Goal: Task Accomplishment & Management: Manage account settings

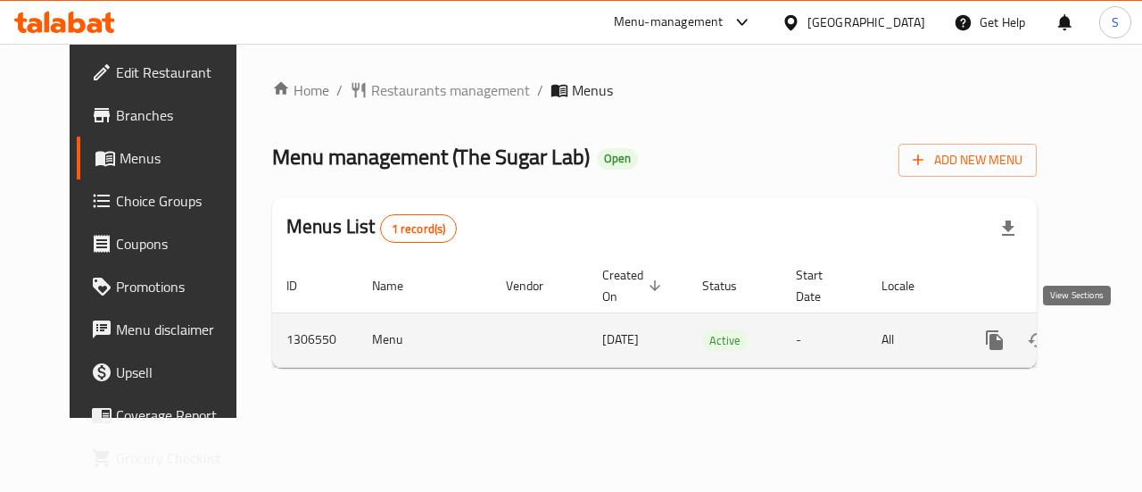
click at [1115, 345] on icon "enhanced table" at bounding box center [1123, 340] width 16 height 16
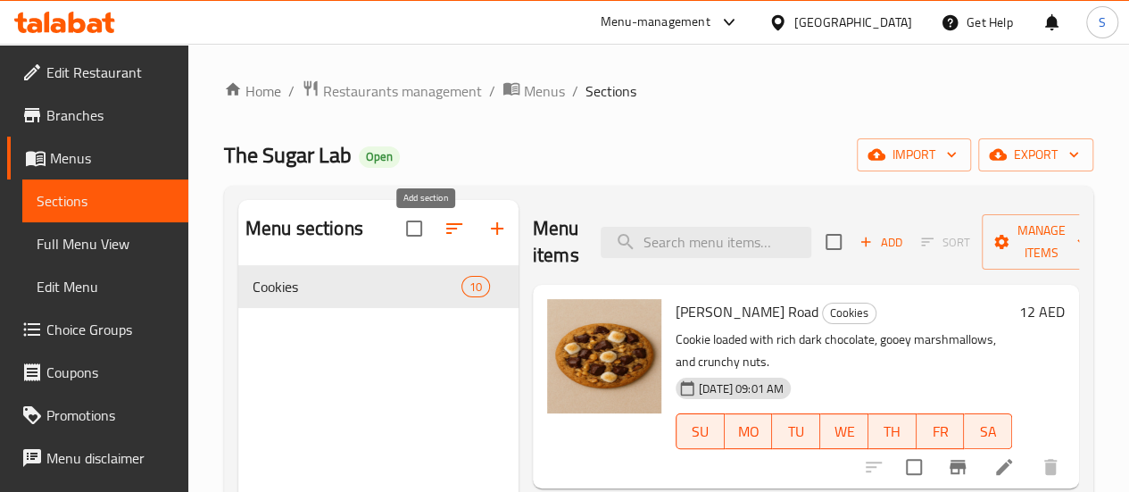
click at [486, 236] on icon "button" at bounding box center [496, 228] width 21 height 21
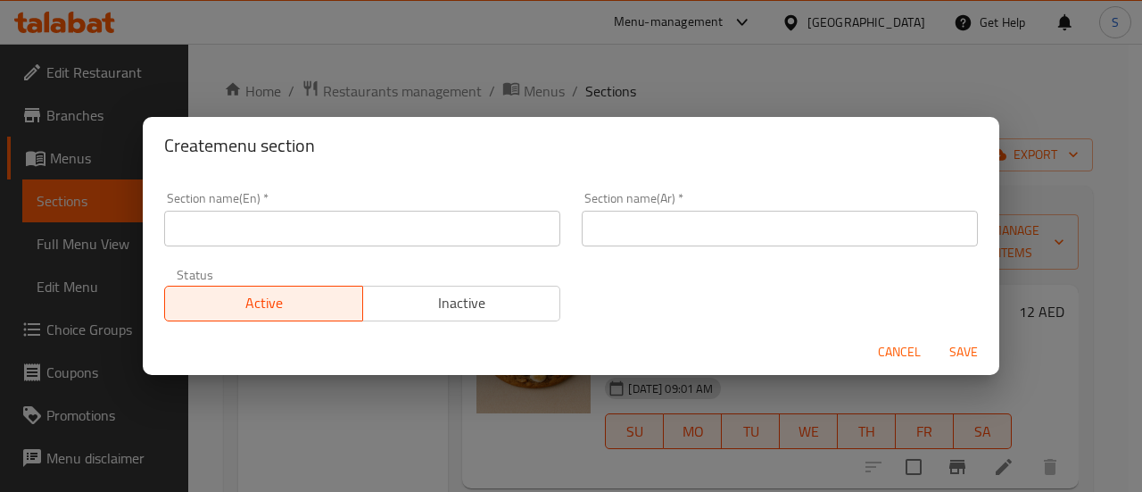
click at [431, 236] on input "text" at bounding box center [362, 229] width 396 height 36
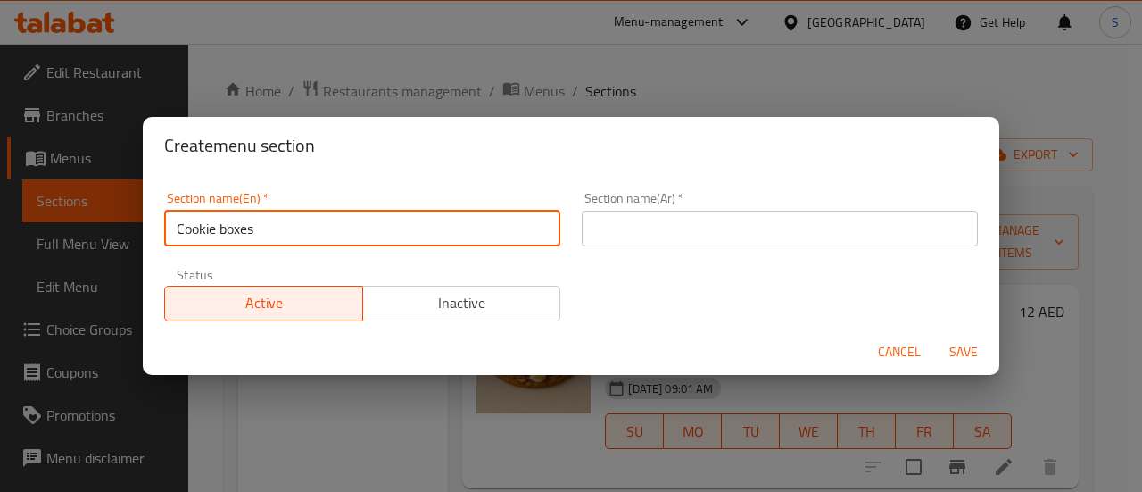
type input "Cookie boxes"
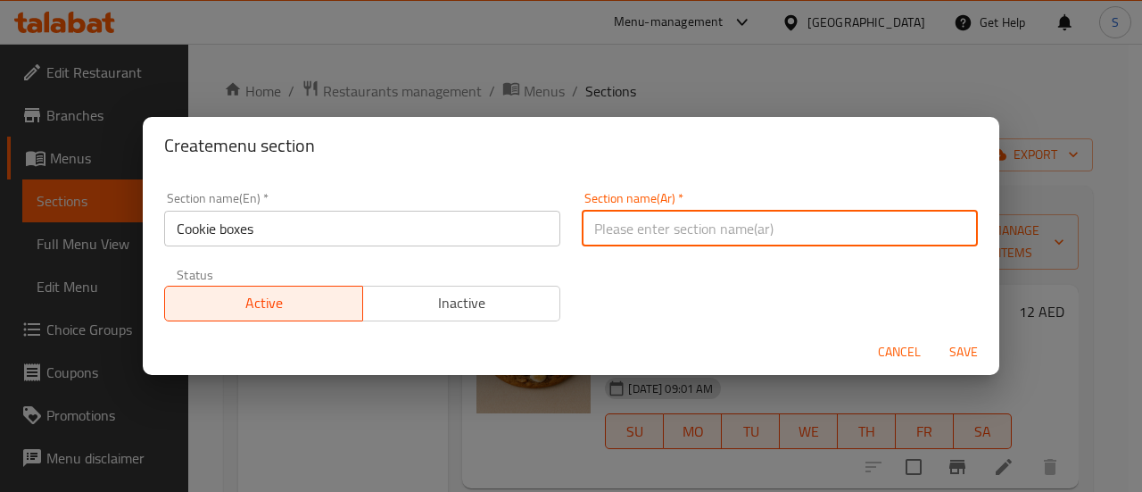
click at [916, 231] on input "text" at bounding box center [780, 229] width 396 height 36
type input "w"
type input "ص"
type input "كوكي بوكس"
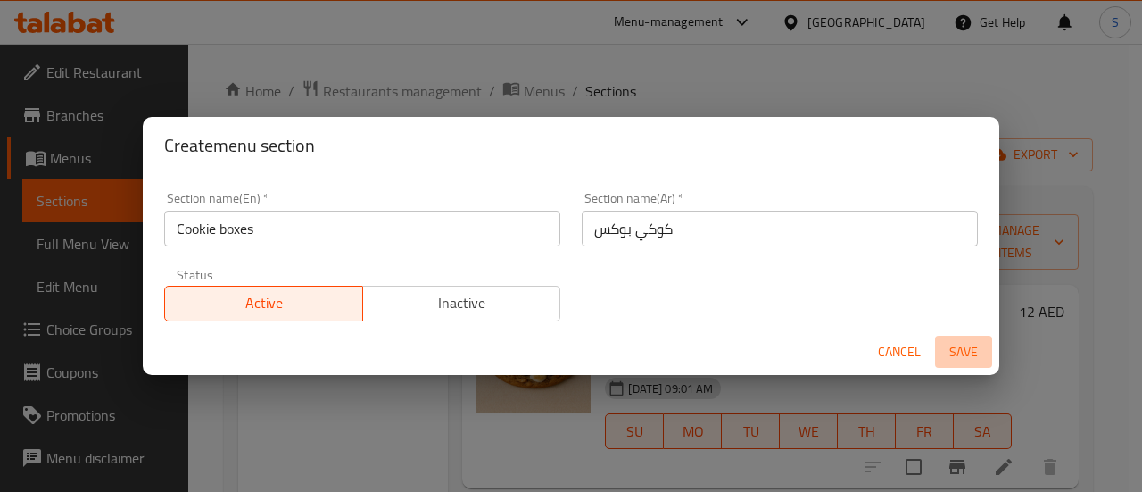
click at [965, 356] on span "Save" at bounding box center [963, 352] width 43 height 22
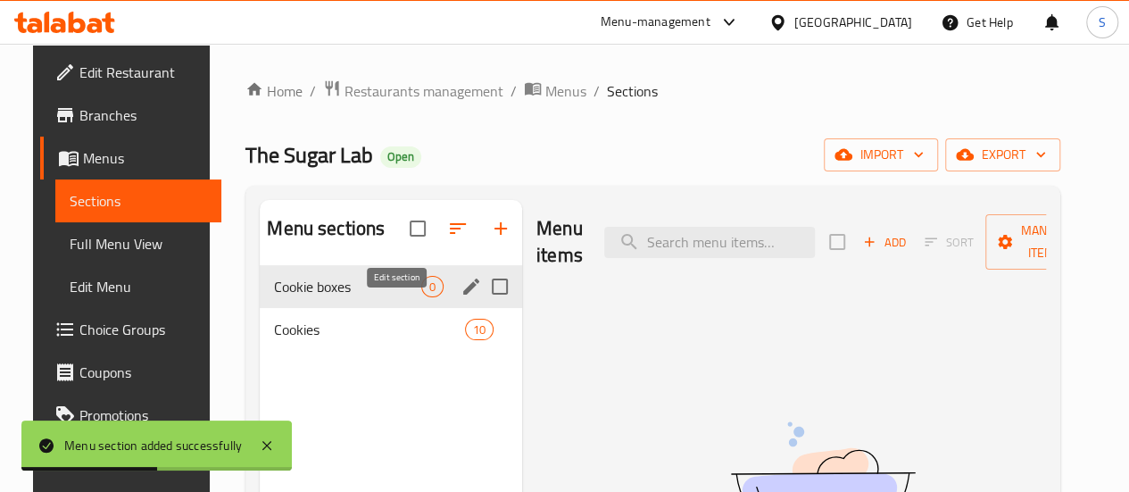
click at [460, 297] on icon "edit" at bounding box center [470, 286] width 21 height 21
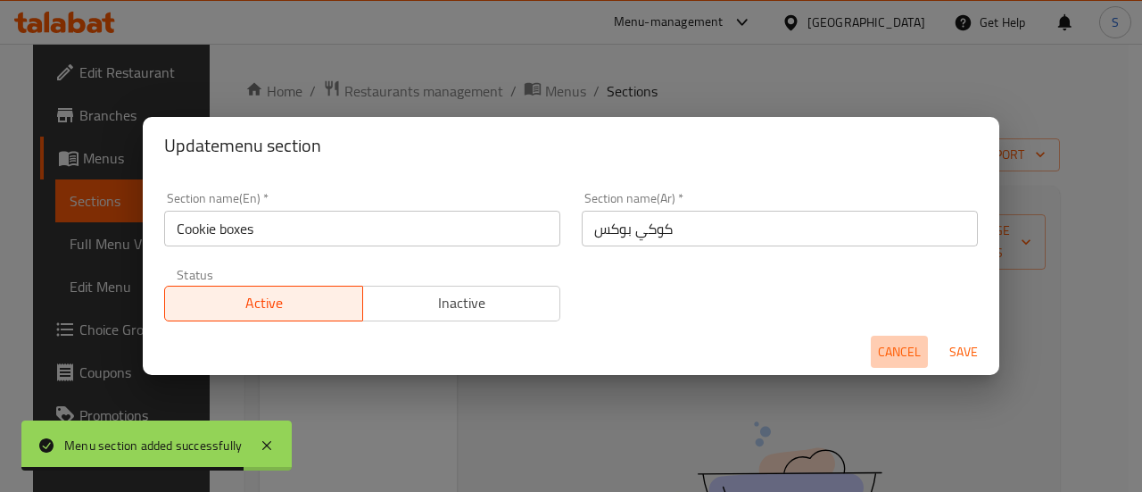
click at [885, 354] on span "Cancel" at bounding box center [899, 352] width 43 height 22
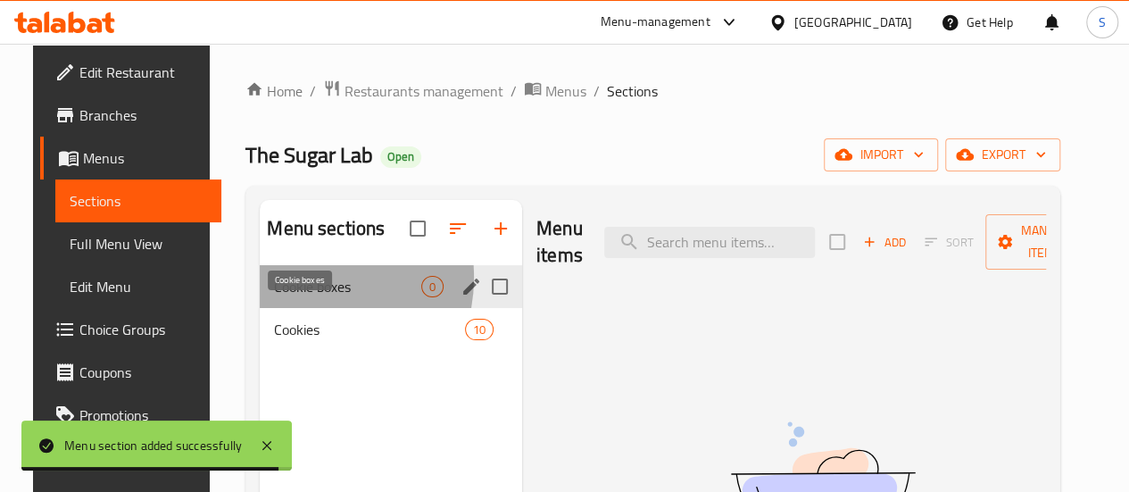
click at [283, 297] on span "Cookie boxes" at bounding box center [347, 286] width 147 height 21
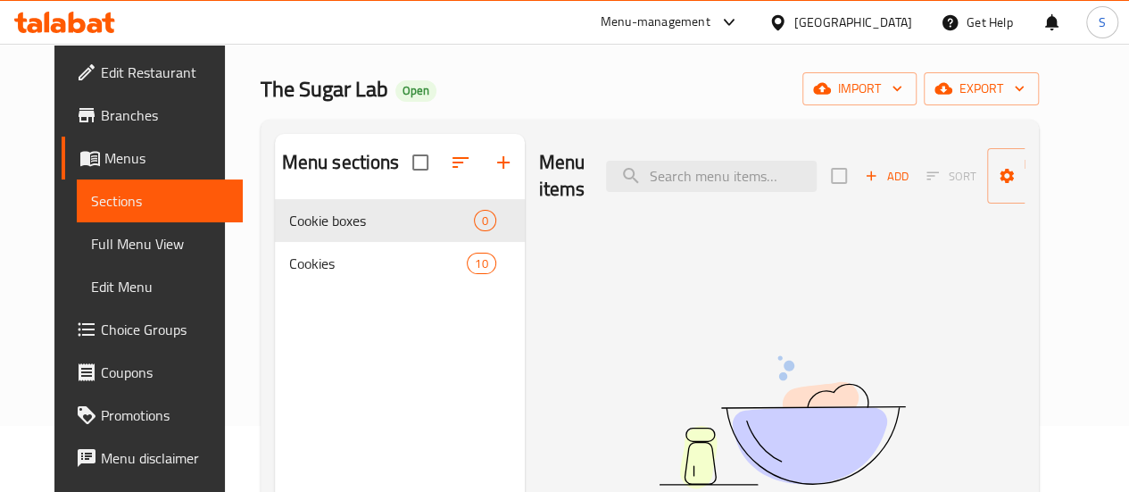
scroll to position [89, 0]
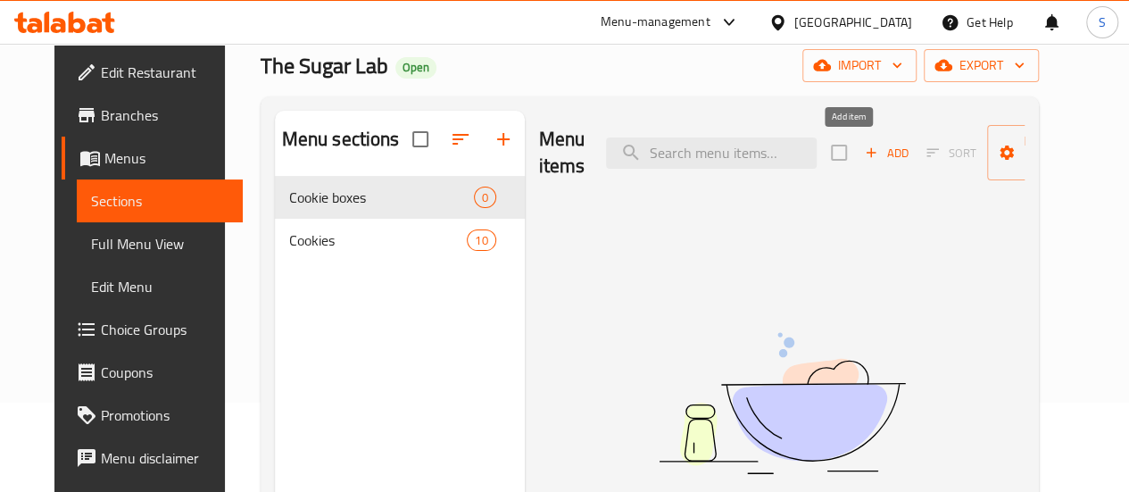
click at [862, 154] on span "Add" at bounding box center [886, 153] width 48 height 21
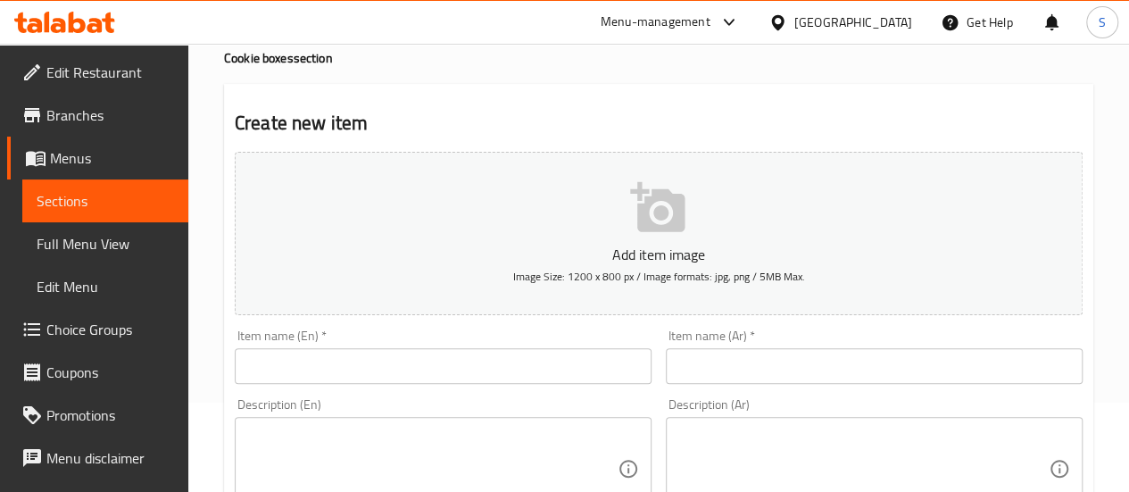
click at [726, 224] on button "Add item image Image Size: 1200 x 800 px / Image formats: jpg, png / 5MB Max." at bounding box center [659, 233] width 848 height 163
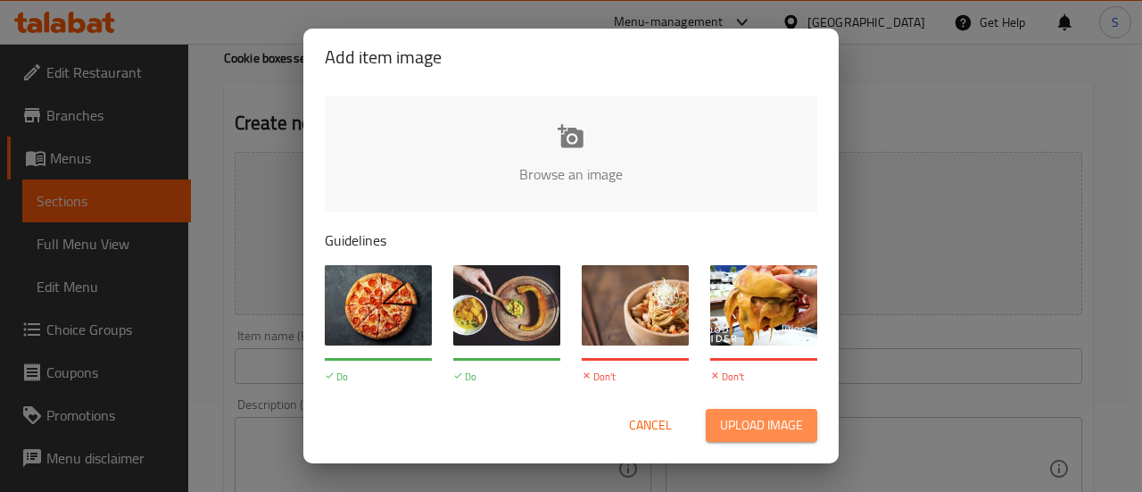
click at [785, 418] on span "Upload image" at bounding box center [761, 425] width 83 height 22
type input "C:\fakepath\66FE1618-82BD-4122-B219-96390421A77E.jpeg"
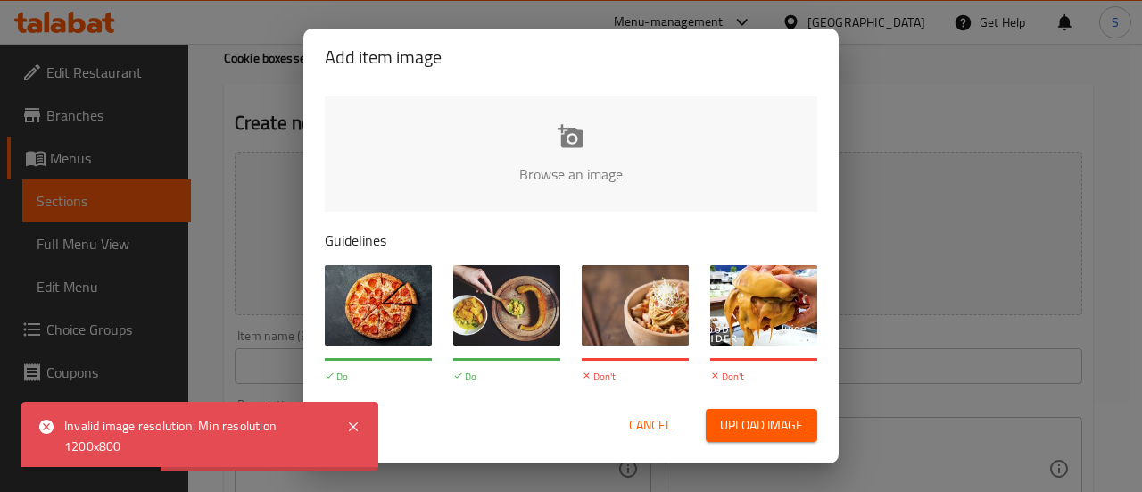
click at [654, 413] on button "Cancel" at bounding box center [650, 425] width 57 height 33
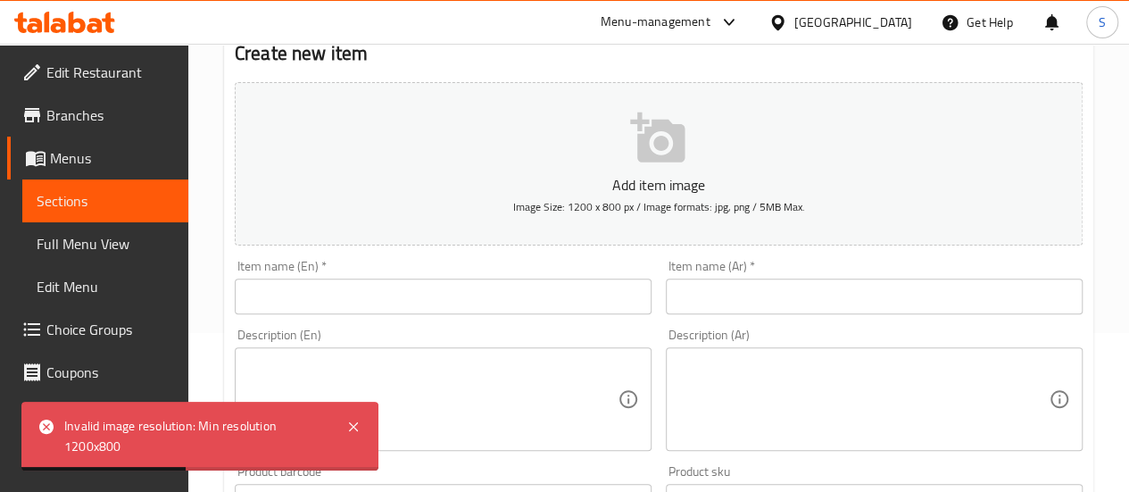
scroll to position [268, 0]
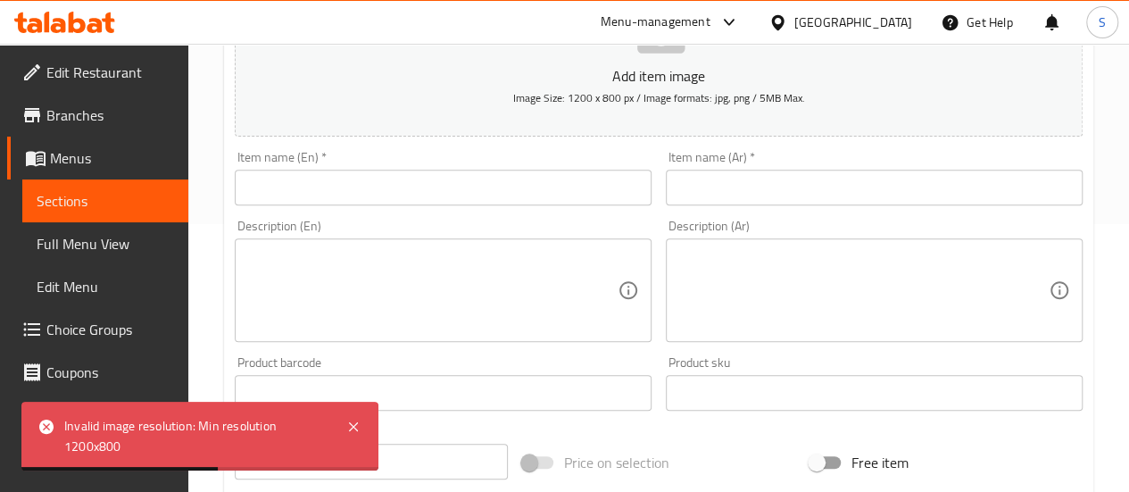
click at [419, 175] on input "text" at bounding box center [443, 188] width 417 height 36
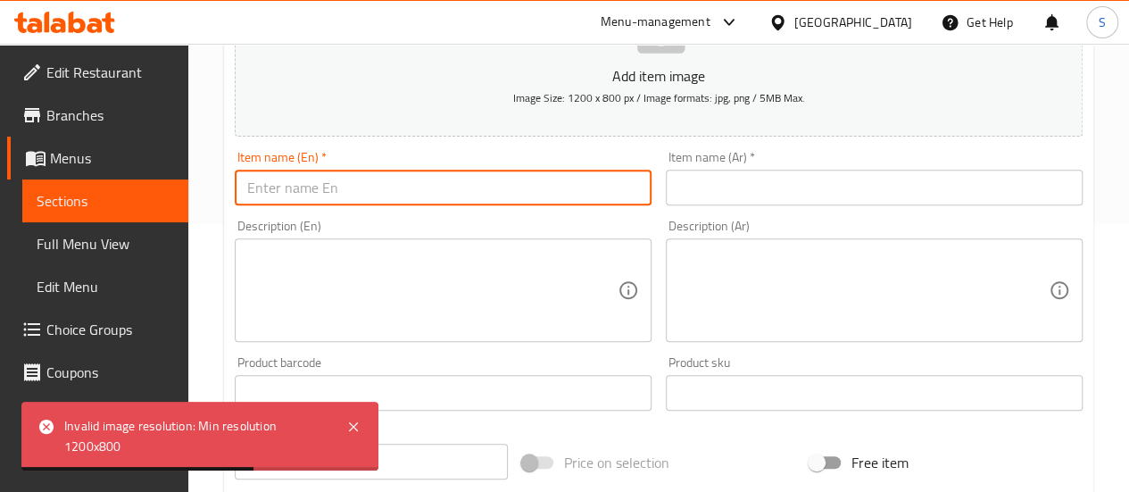
click at [422, 178] on input "text" at bounding box center [443, 188] width 417 height 36
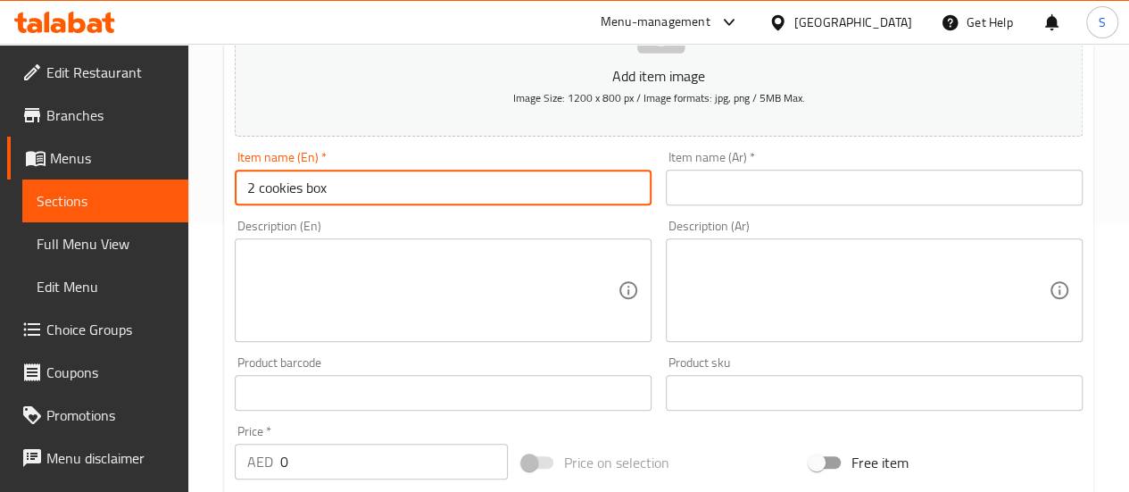
type input "2 cookies box"
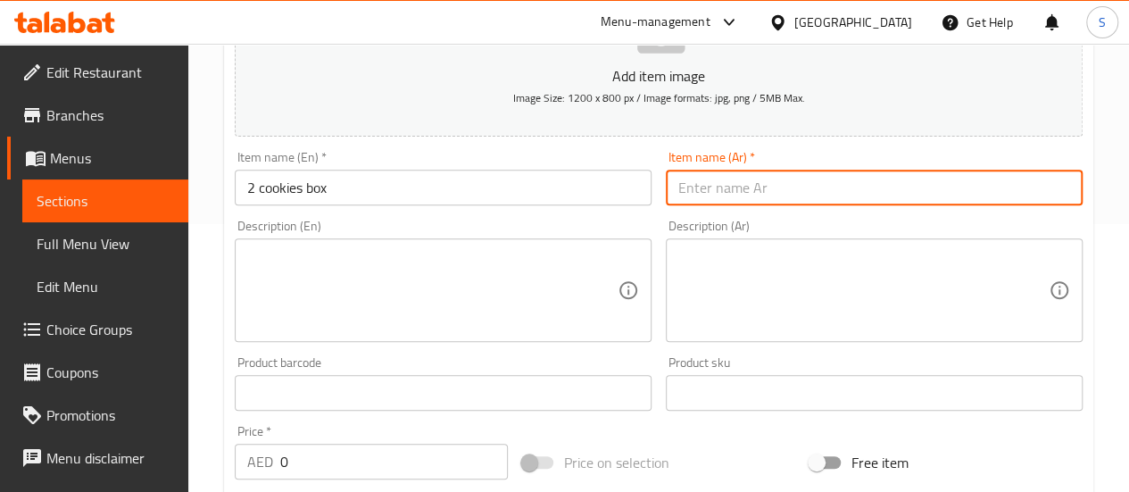
click at [817, 201] on input "text" at bounding box center [874, 188] width 417 height 36
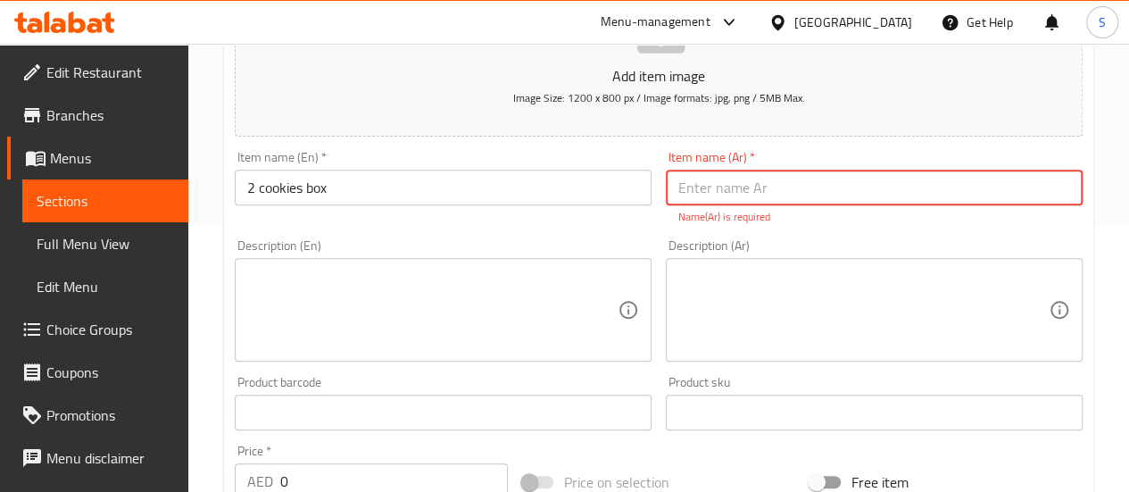
type input "2"
type input "u"
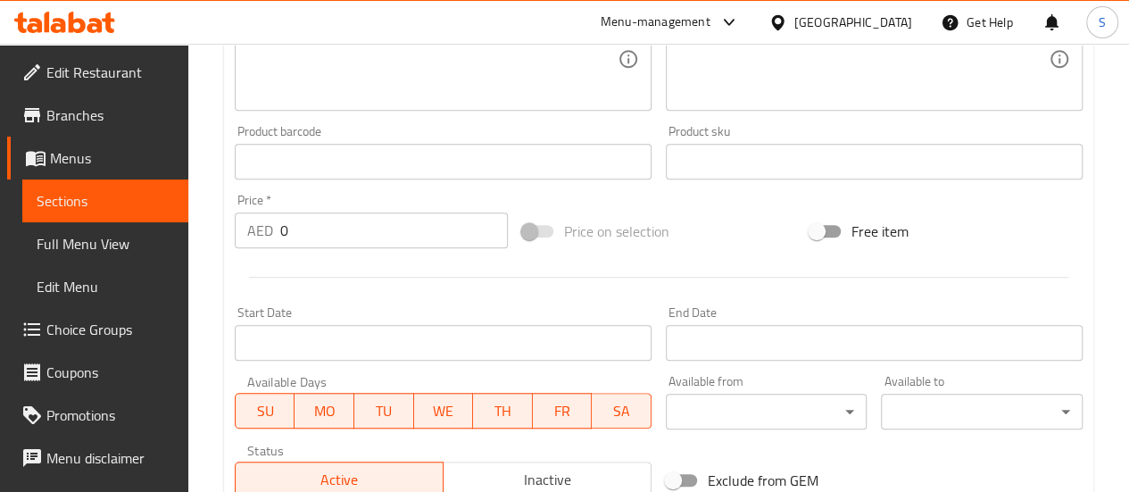
scroll to position [535, 0]
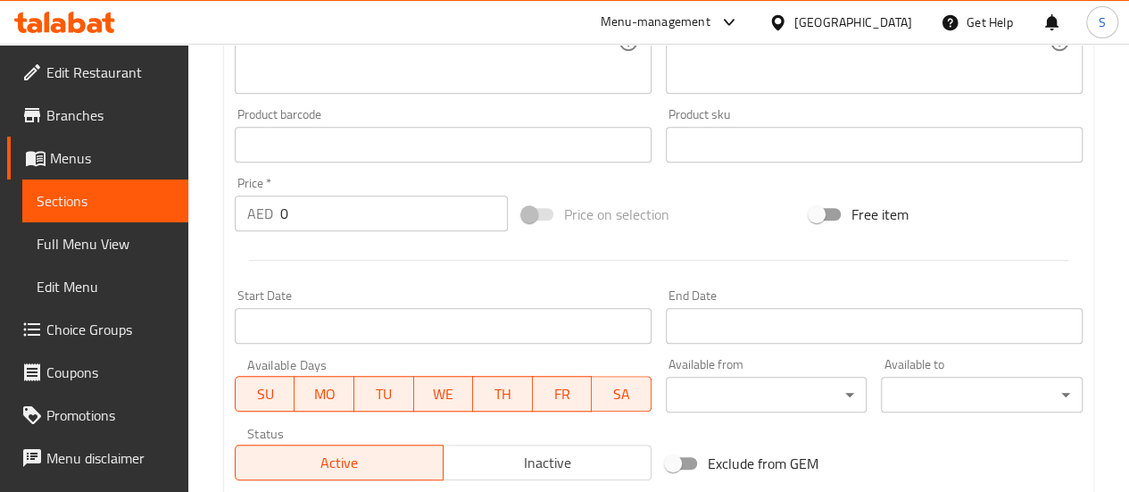
type input "2 كوكيز بوكس"
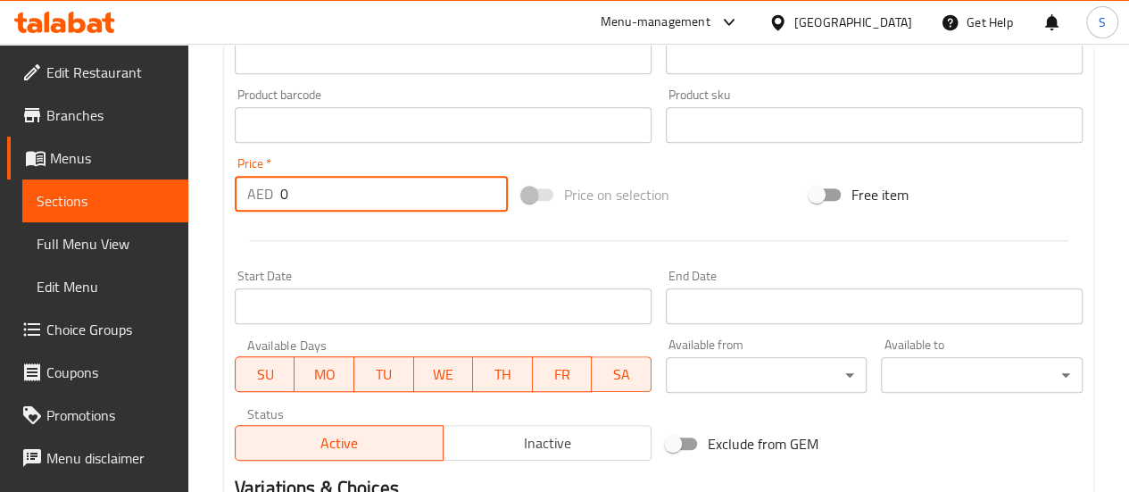
click at [328, 228] on div "Add item image Image Size: 1200 x 800 px / Image formats: jpg, png / 5MB Max. I…" at bounding box center [659, 82] width 862 height 769
click at [328, 228] on div at bounding box center [659, 241] width 862 height 44
click at [291, 192] on input "0" at bounding box center [394, 194] width 228 height 36
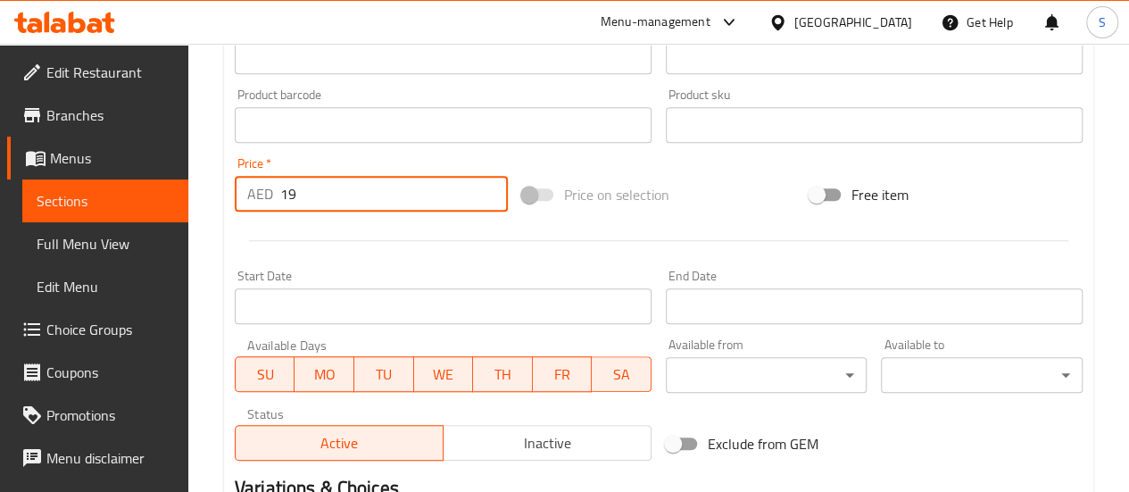
type input "19"
click at [717, 215] on div "Price on selection" at bounding box center [658, 194] width 287 height 48
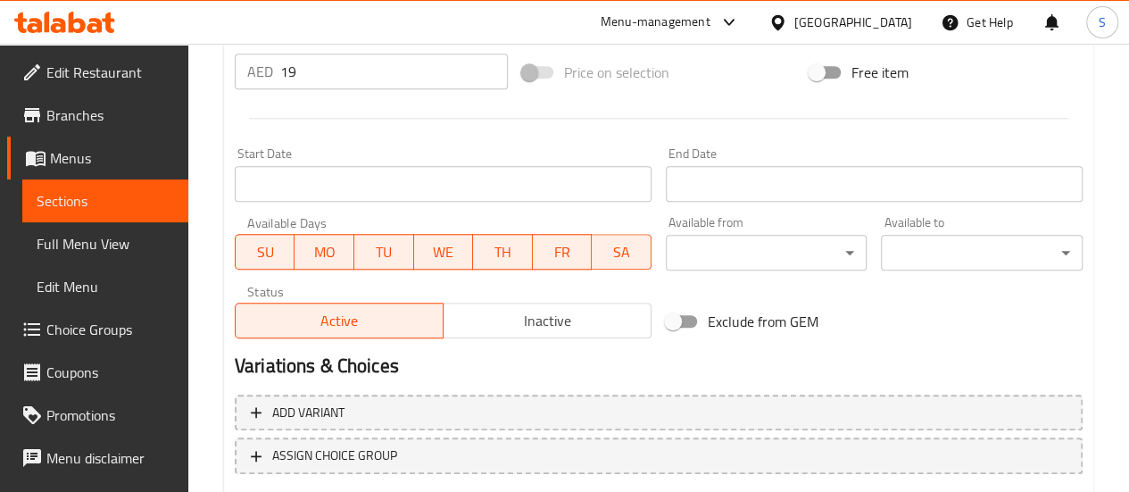
scroll to position [768, 0]
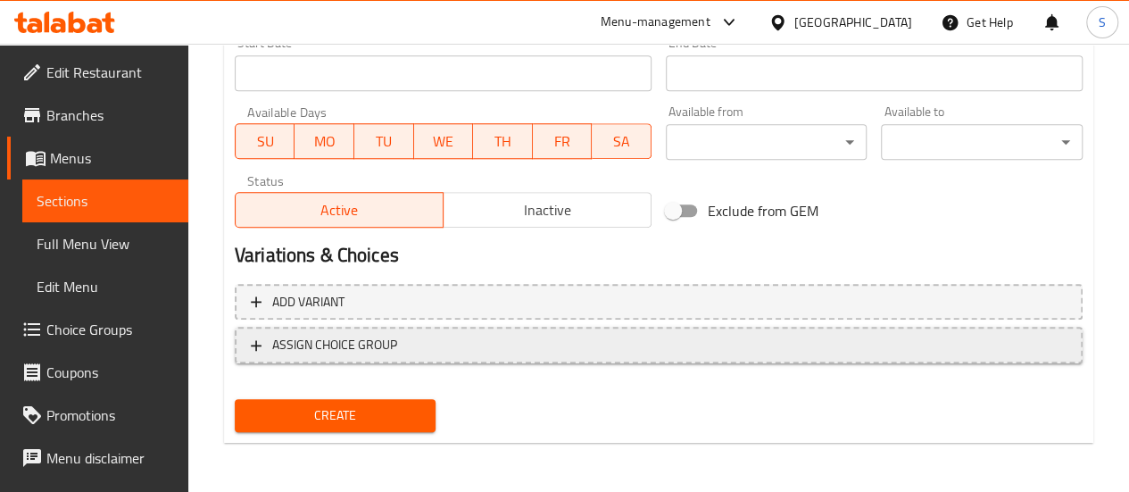
click at [250, 348] on icon "button" at bounding box center [256, 345] width 18 height 18
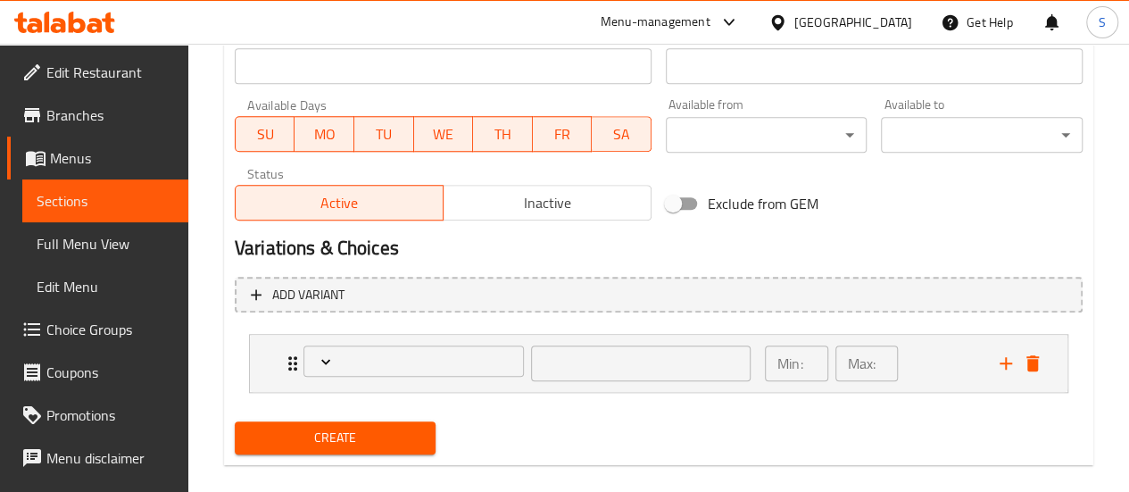
scroll to position [797, 0]
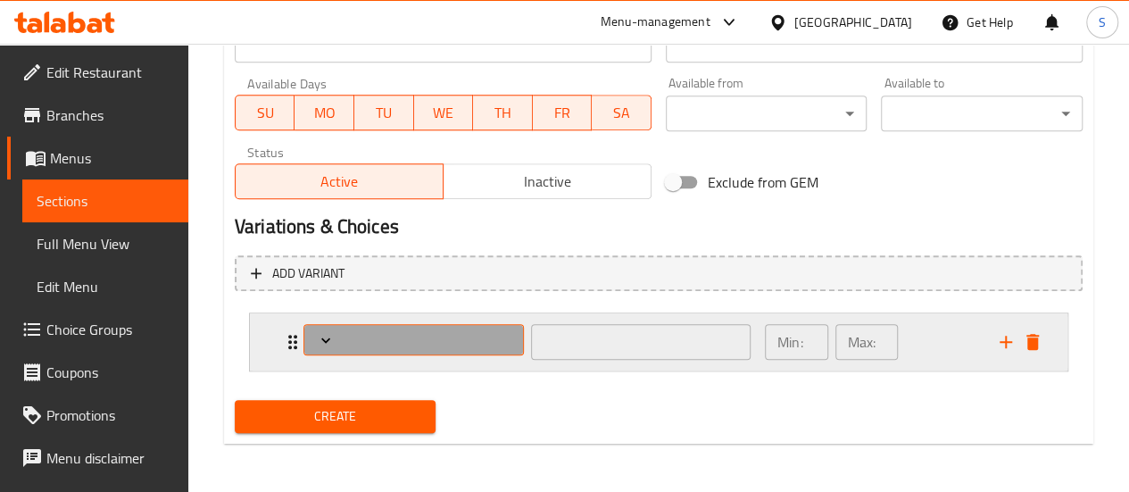
click at [320, 341] on icon "Expand" at bounding box center [326, 340] width 18 height 18
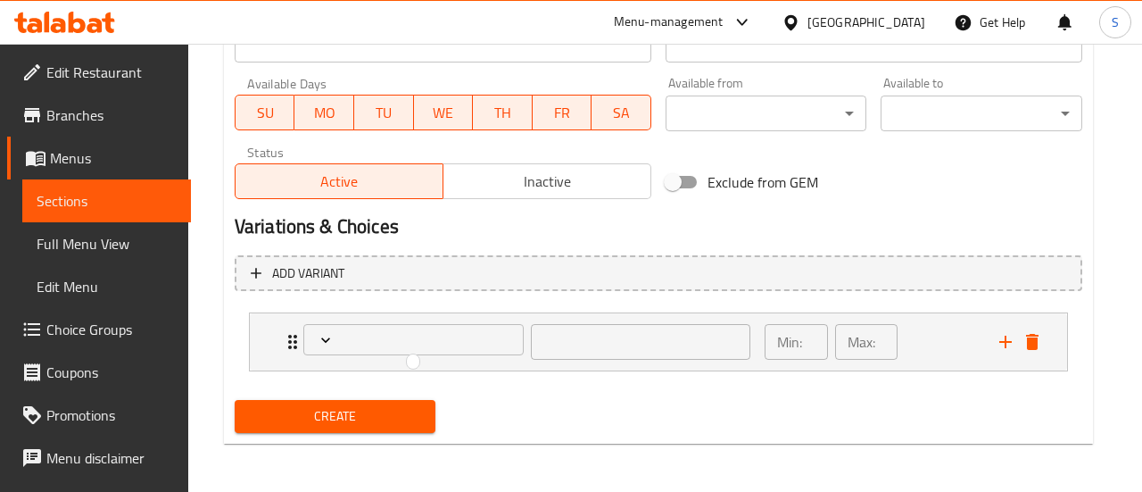
click at [692, 394] on div at bounding box center [571, 246] width 1142 height 492
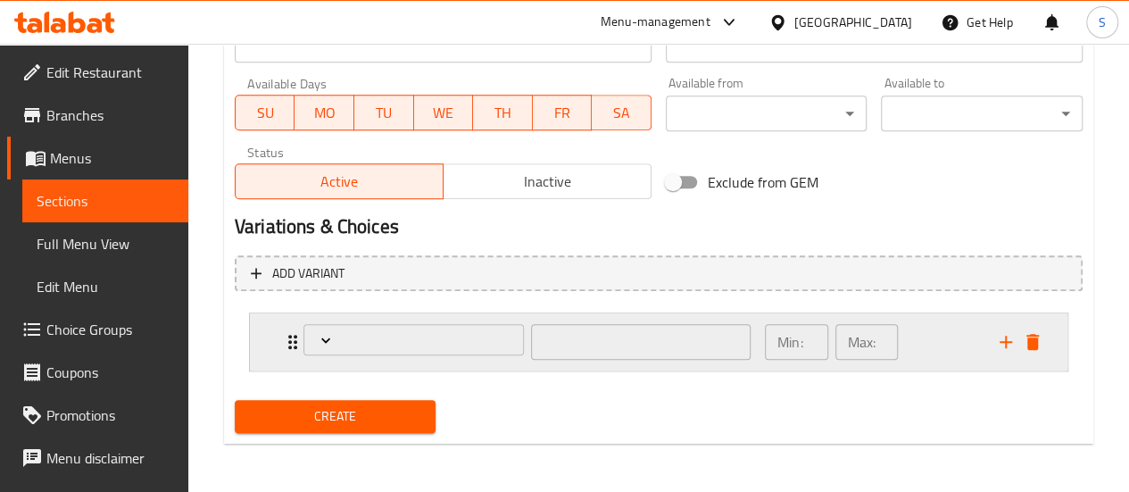
click at [294, 336] on div "​" at bounding box center [527, 341] width 468 height 57
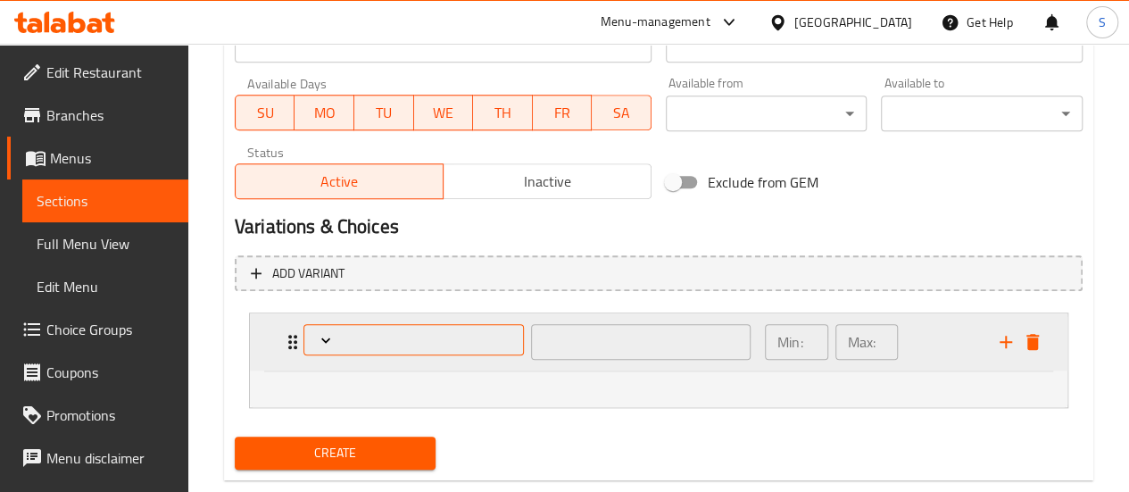
click at [323, 331] on icon "Expand" at bounding box center [326, 340] width 18 height 18
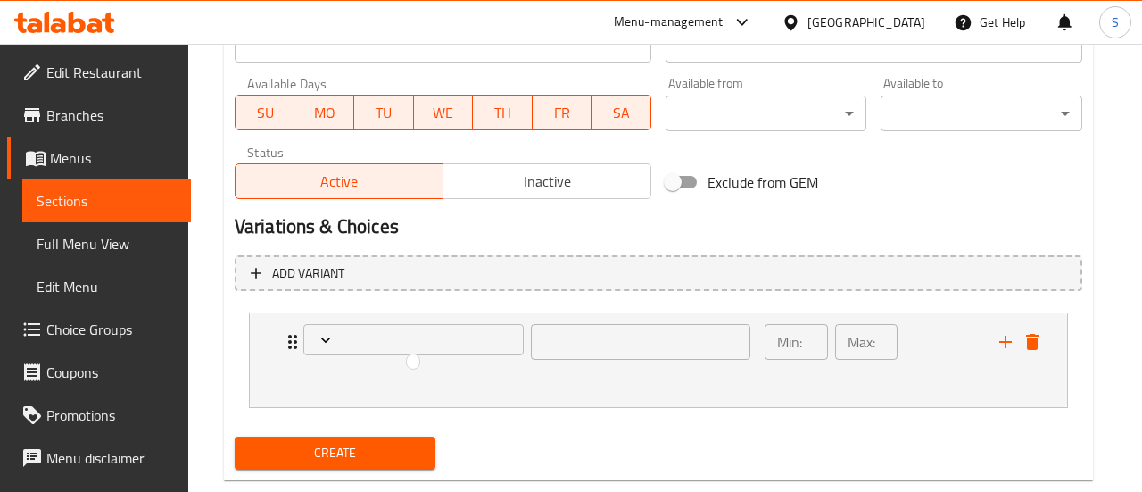
click at [644, 344] on div at bounding box center [571, 246] width 1142 height 492
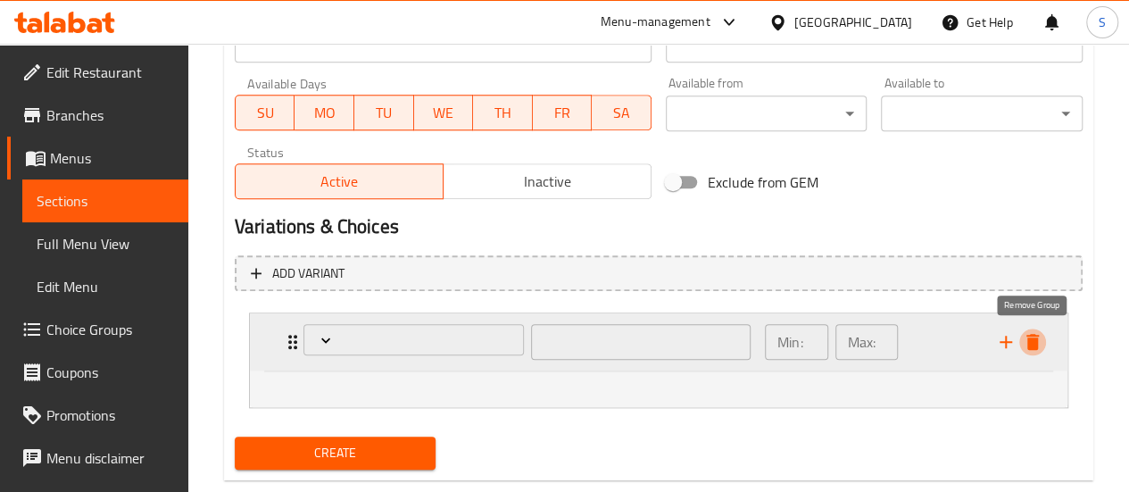
click at [1037, 349] on icon "delete" at bounding box center [1032, 341] width 21 height 21
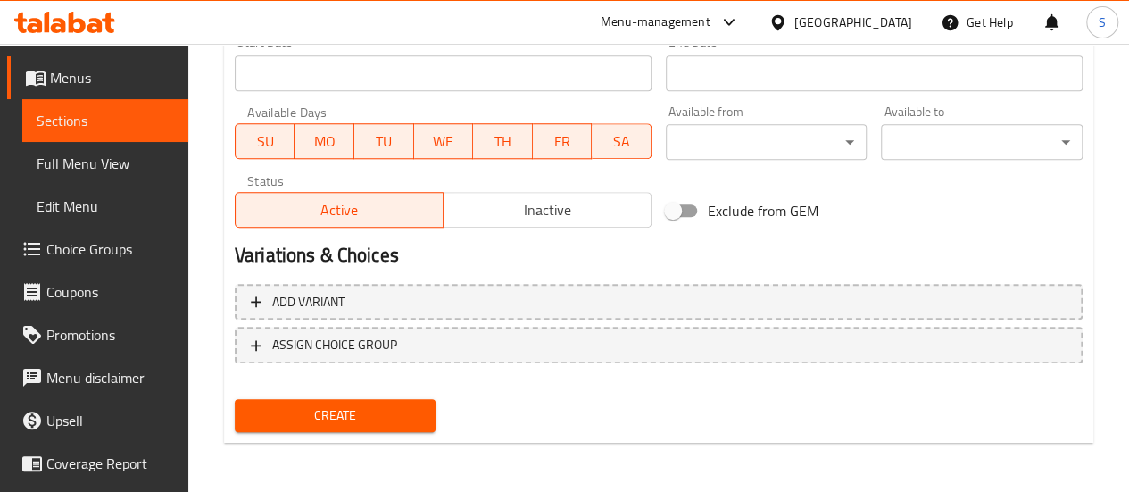
scroll to position [0, 0]
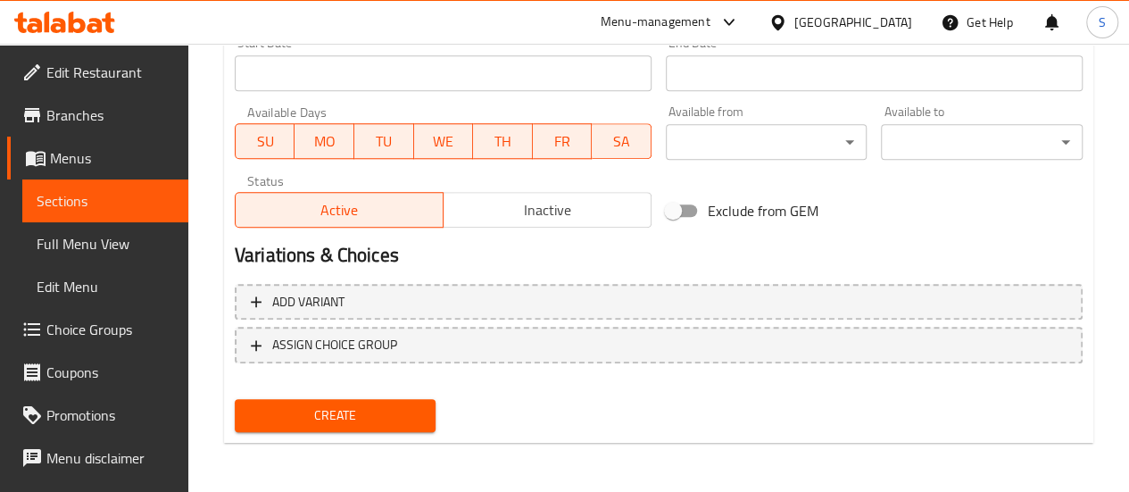
click at [91, 337] on span "Choice Groups" at bounding box center [110, 329] width 128 height 21
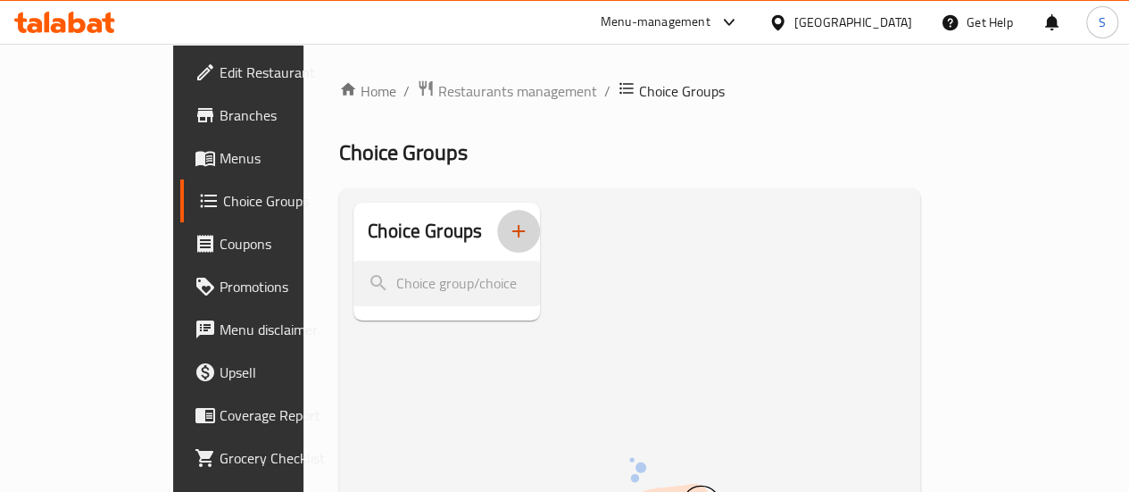
click at [508, 231] on icon "button" at bounding box center [518, 230] width 21 height 21
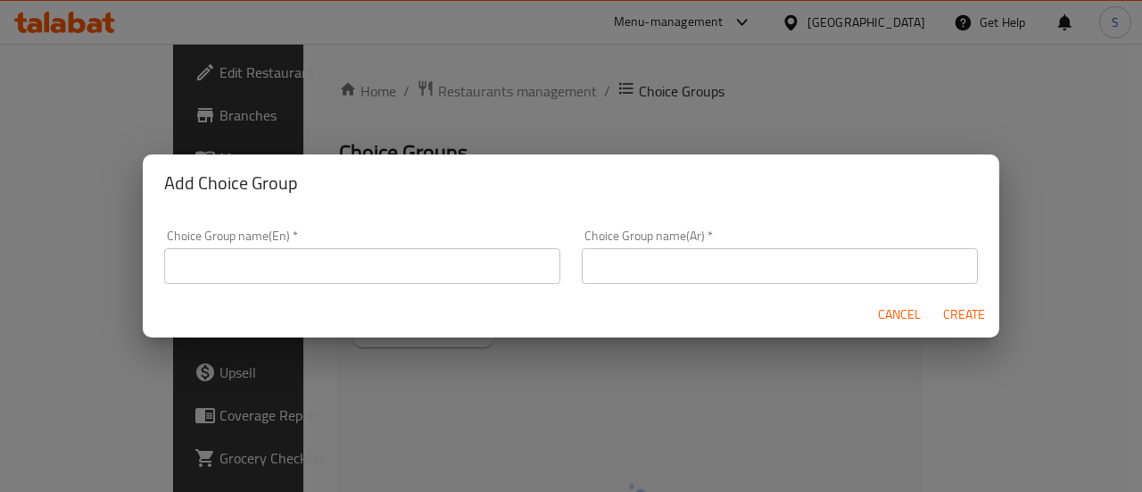
click at [421, 276] on input "text" at bounding box center [362, 266] width 396 height 36
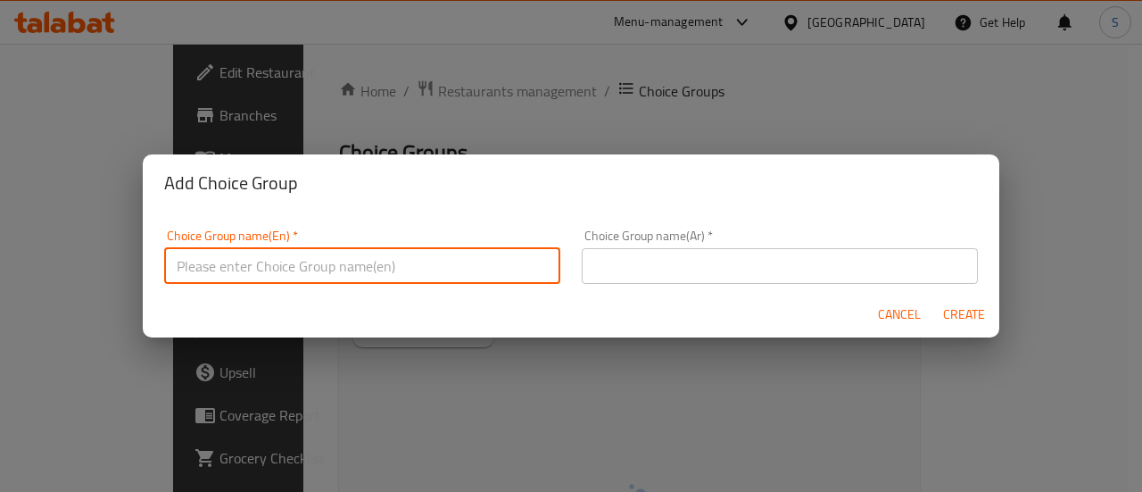
type input "ظ"
click at [805, 278] on input "text" at bounding box center [780, 266] width 396 height 36
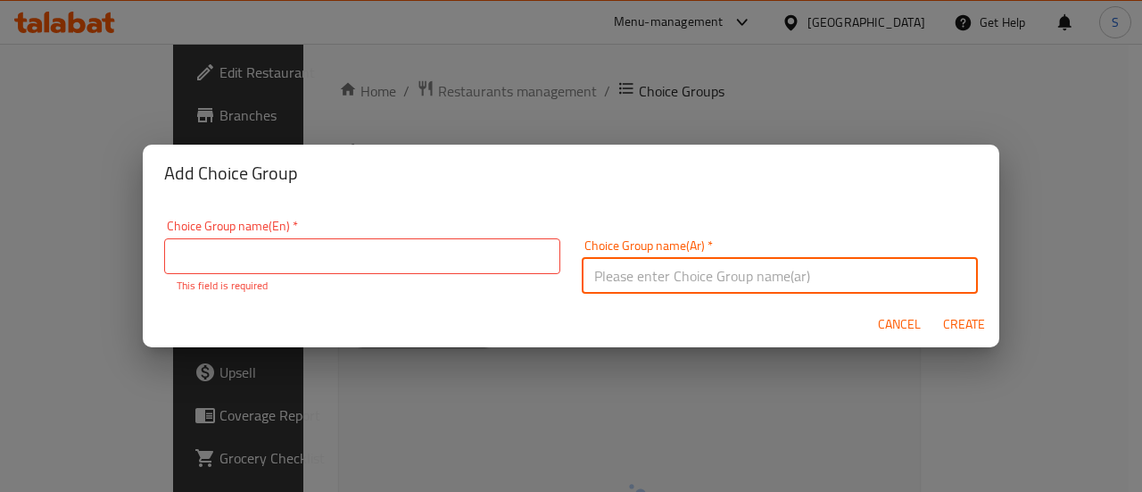
click at [929, 91] on div "Add Choice Group Choice Group name(En)   * Choice Group name(En) * This field i…" at bounding box center [571, 246] width 1142 height 492
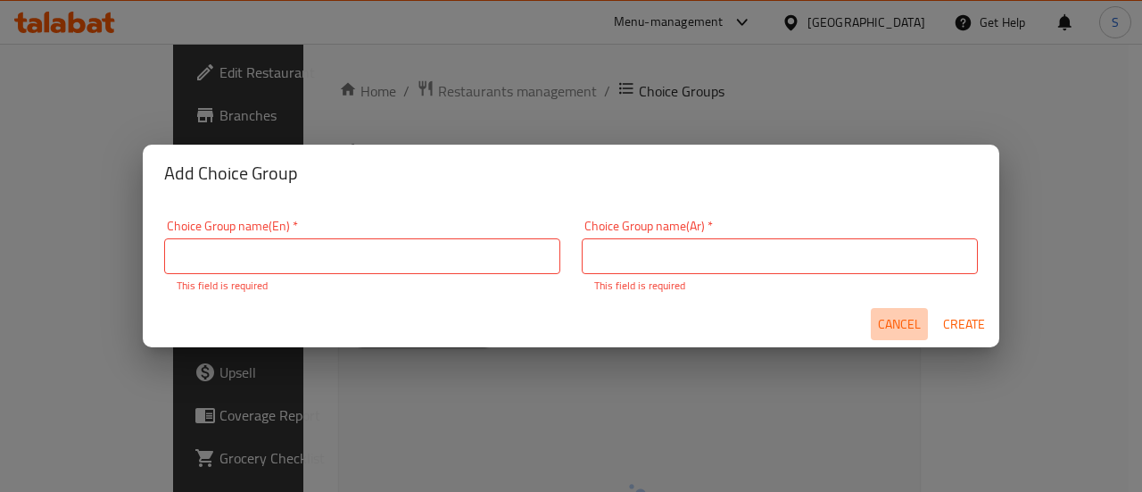
click at [911, 322] on span "Cancel" at bounding box center [899, 324] width 43 height 22
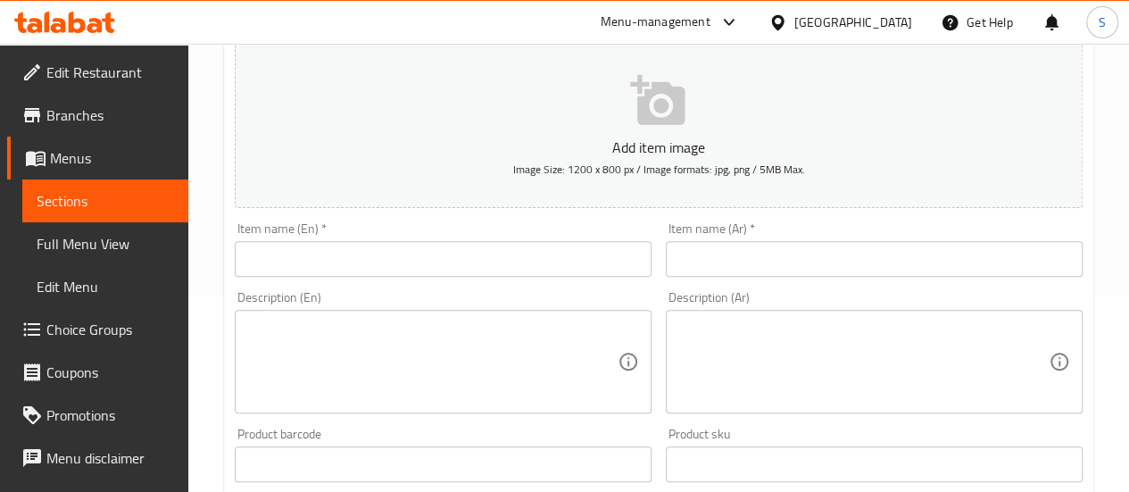
scroll to position [268, 0]
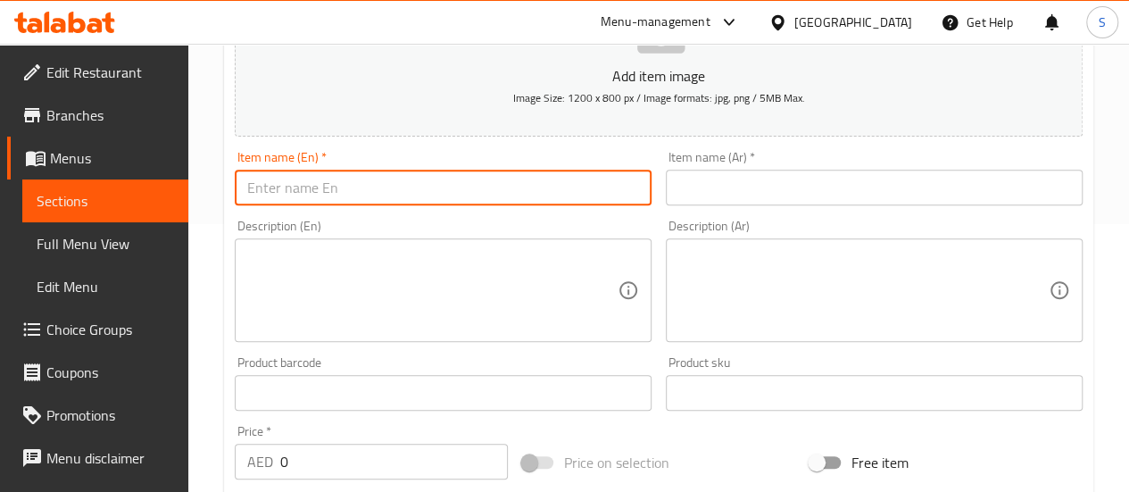
click at [384, 190] on input "text" at bounding box center [443, 188] width 417 height 36
type input "ؤ"
click at [874, 202] on input "text" at bounding box center [874, 188] width 417 height 36
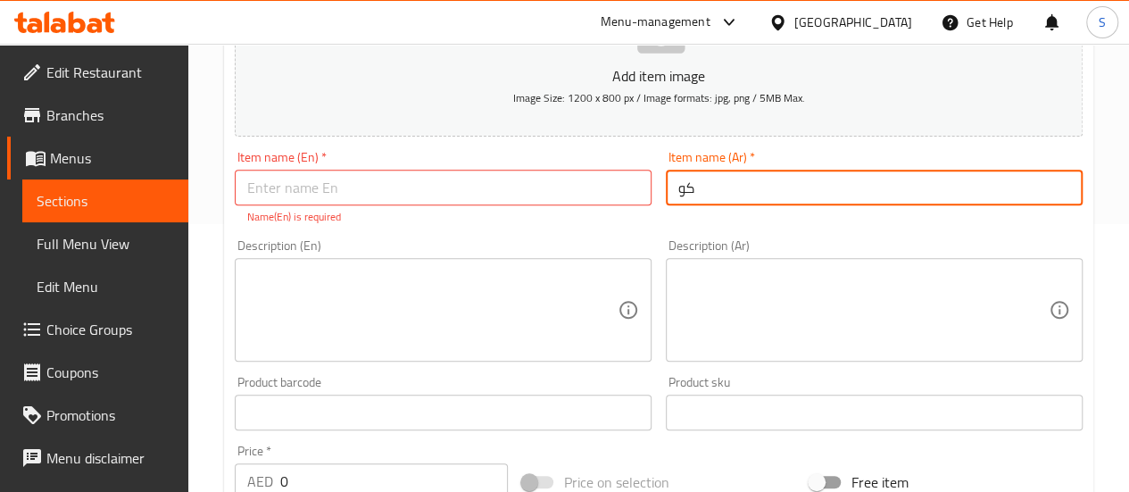
type input "ك"
type input "2 كوكيز بوكس"
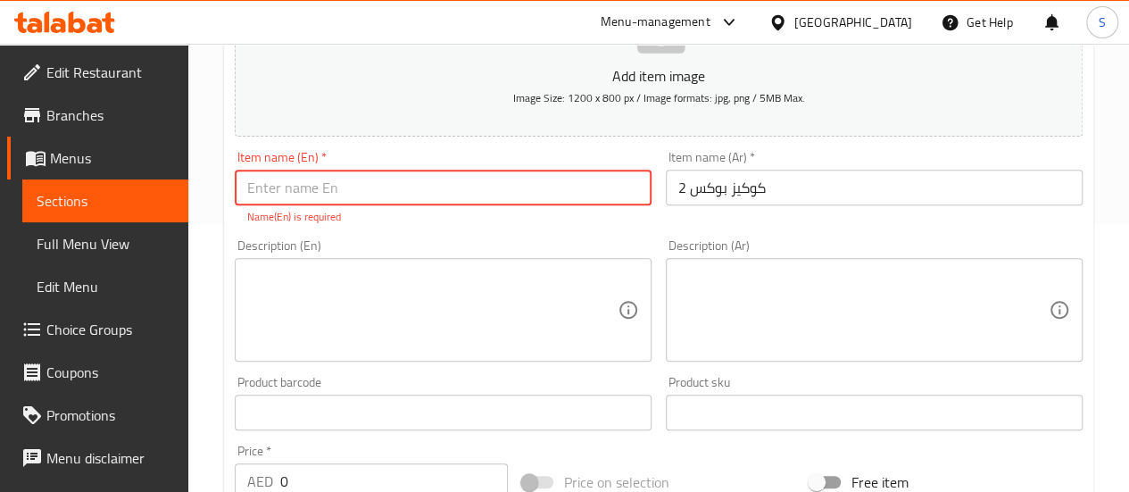
click at [512, 192] on input "text" at bounding box center [443, 188] width 417 height 36
type input "2 cookies box"
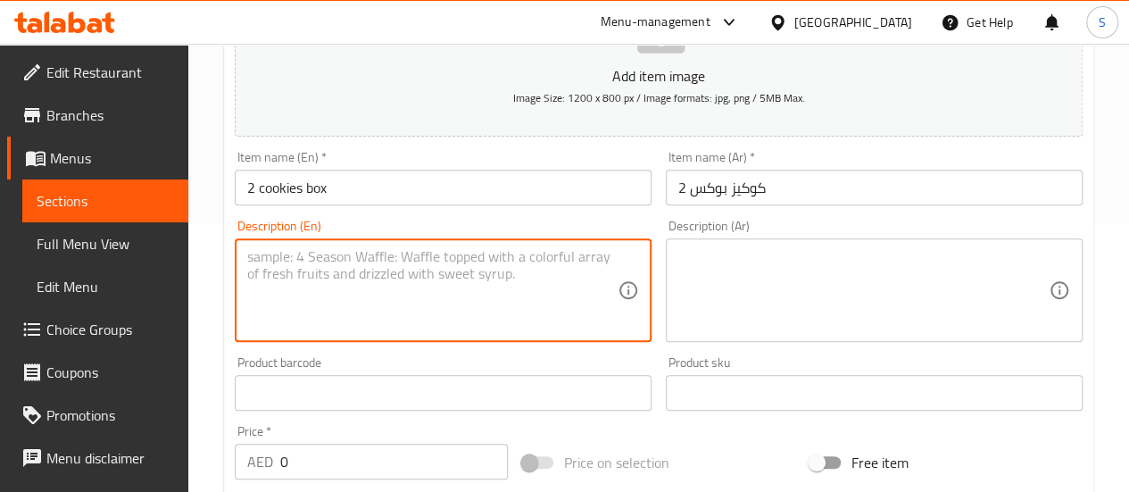
click at [419, 302] on textarea at bounding box center [432, 290] width 370 height 85
paste textarea "Assorted Cookie Boxes – mix & match cookies in packs of 2, 3, or 6 at special b…"
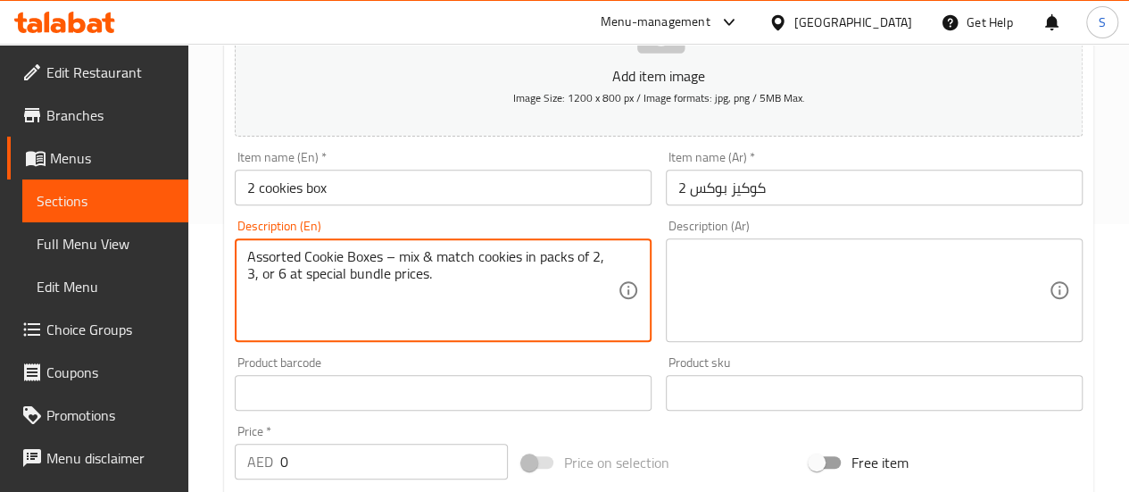
type textarea "Assorted Cookie Boxes – mix & match cookies in packs of 2, 3, or 6 at special b…"
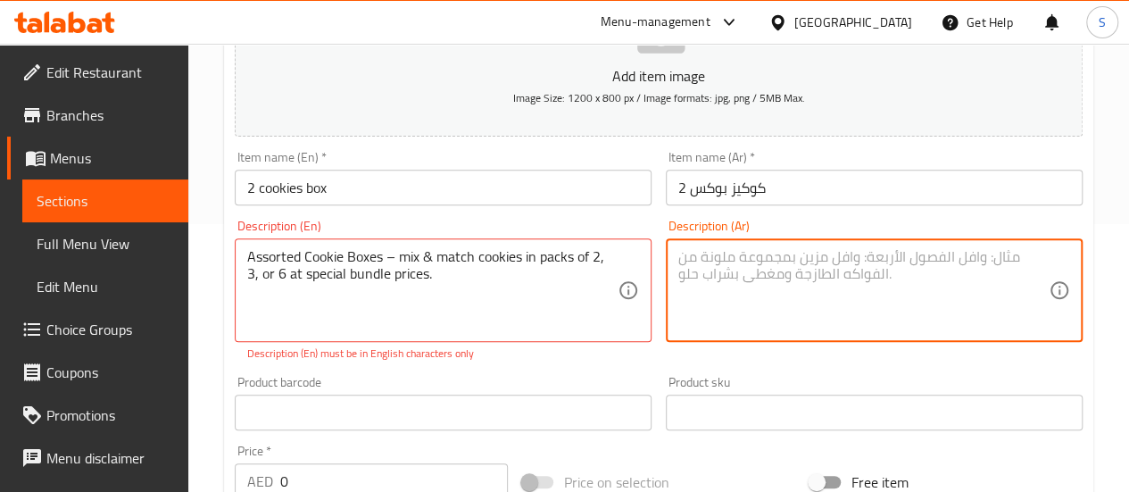
click at [874, 271] on textarea at bounding box center [863, 290] width 370 height 85
paste textarea "صناديق كوكيز متنوعة - قم بمزج ومطابقة الكوكيز في عبوات مكونة من 2 أو 3 أو 6 قطع…"
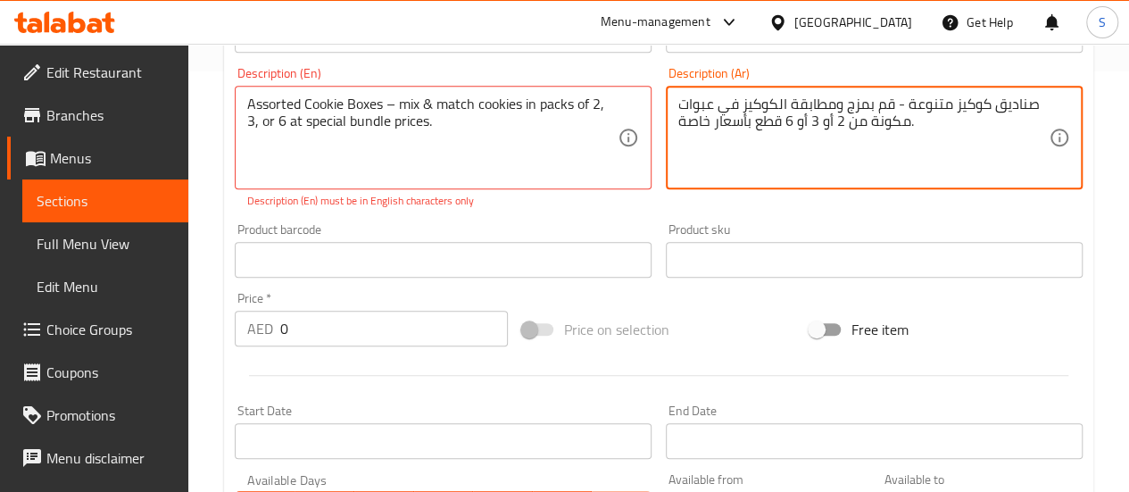
scroll to position [446, 0]
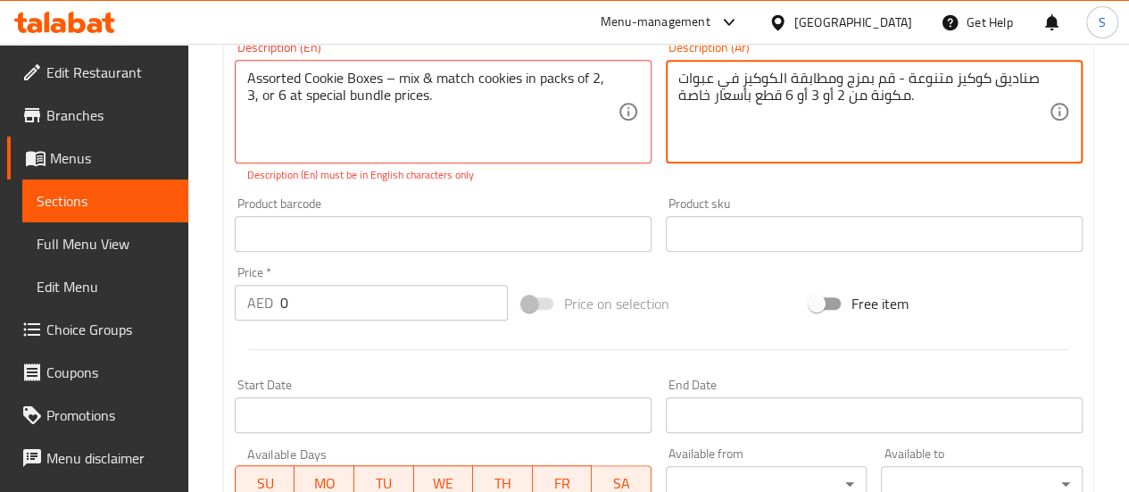
type textarea "صناديق كوكيز متنوعة - قم بمزج ومطابقة الكوكيز في عبوات مكونة من 2 أو 3 أو 6 قطع…"
click at [385, 302] on input "0" at bounding box center [394, 303] width 228 height 36
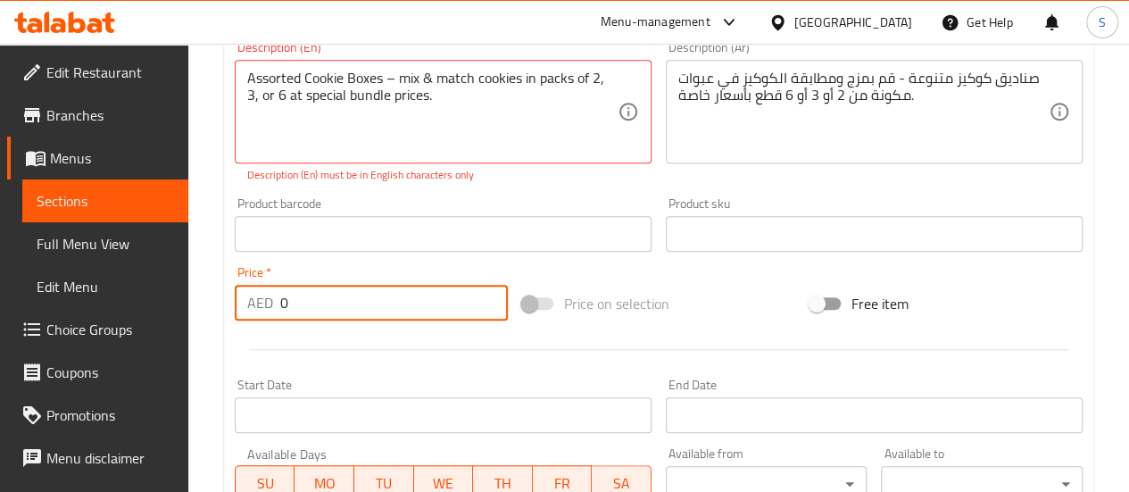
click at [385, 302] on input "0" at bounding box center [394, 303] width 228 height 36
type input "19"
click at [751, 327] on div at bounding box center [659, 349] width 862 height 44
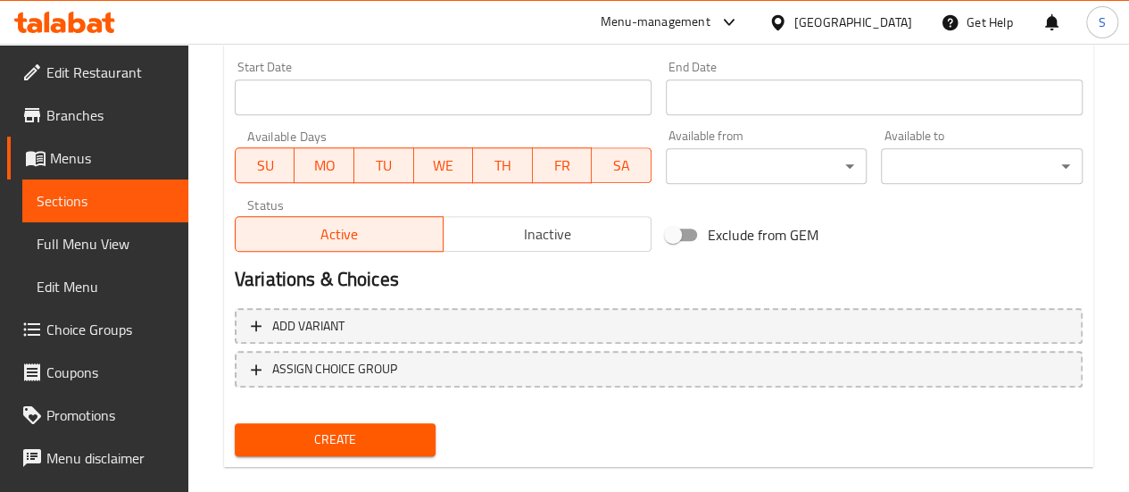
scroll to position [788, 0]
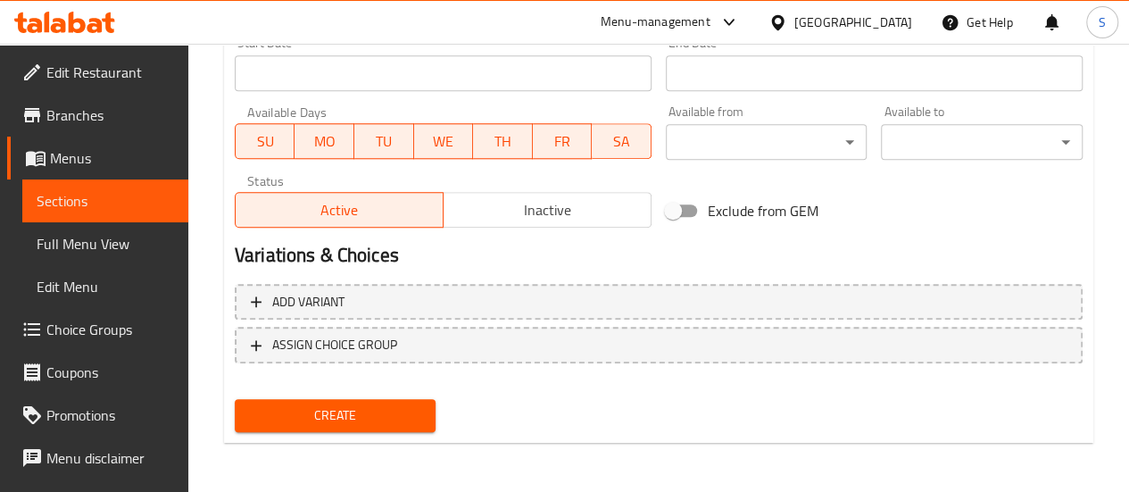
click at [543, 210] on span "Inactive" at bounding box center [548, 210] width 194 height 26
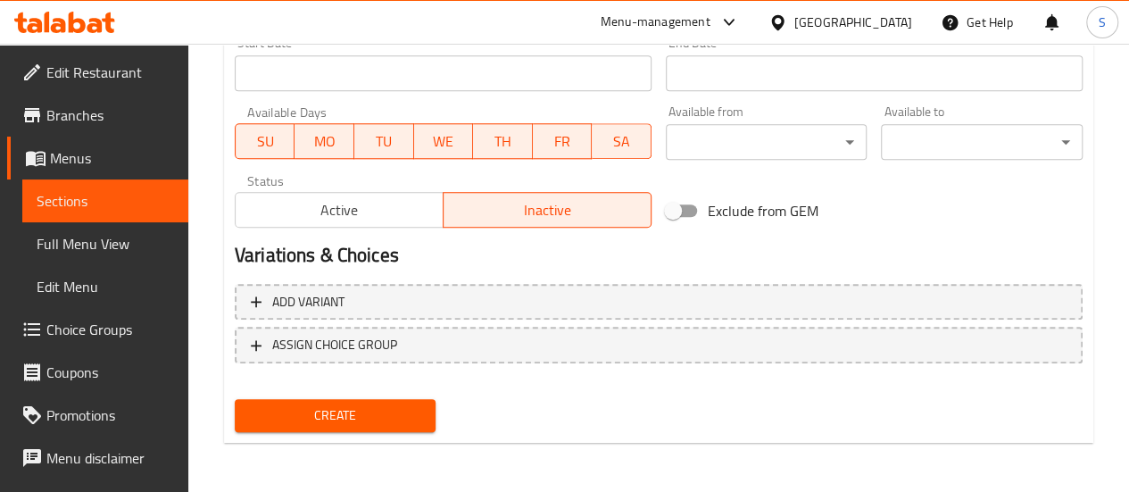
click at [372, 427] on button "Create" at bounding box center [336, 415] width 202 height 33
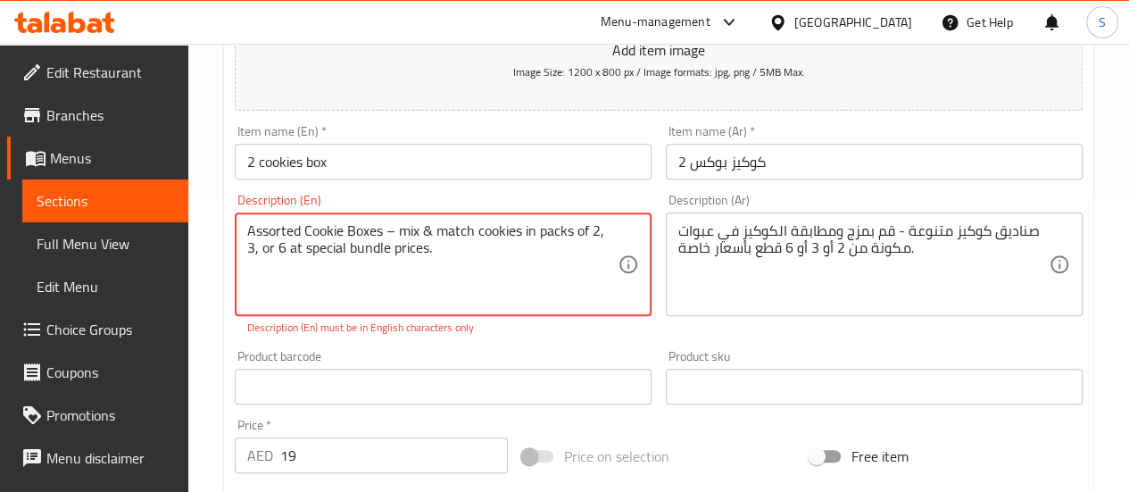
click at [394, 229] on textarea "Assorted Cookie Boxes – mix & match cookies in packs of 2, 3, or 6 at special b…" at bounding box center [432, 264] width 370 height 85
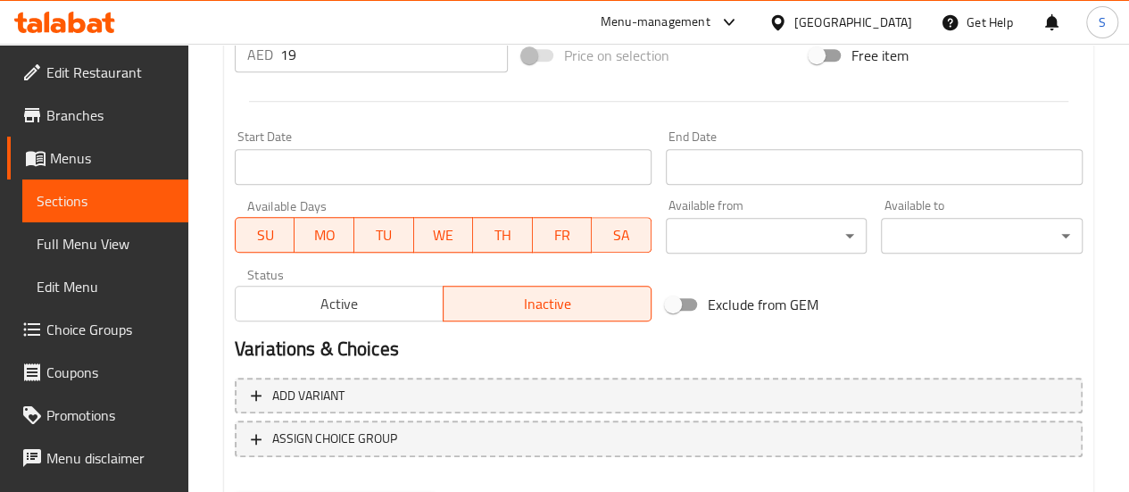
scroll to position [740, 0]
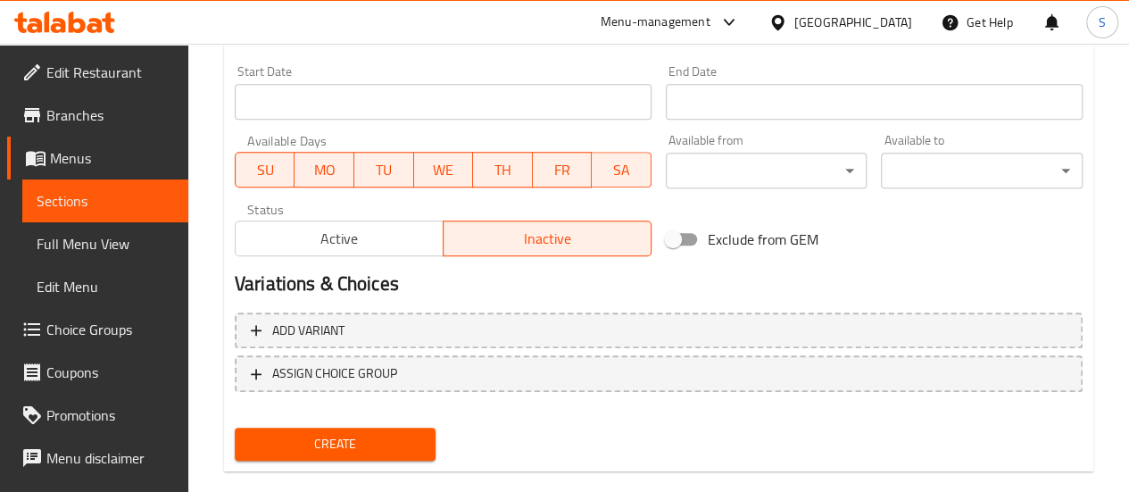
type textarea "Assorted Cookie Boxes - mix & match cookies in packs of 2, 3, or 6 at special b…"
click at [398, 454] on button "Create" at bounding box center [336, 443] width 202 height 33
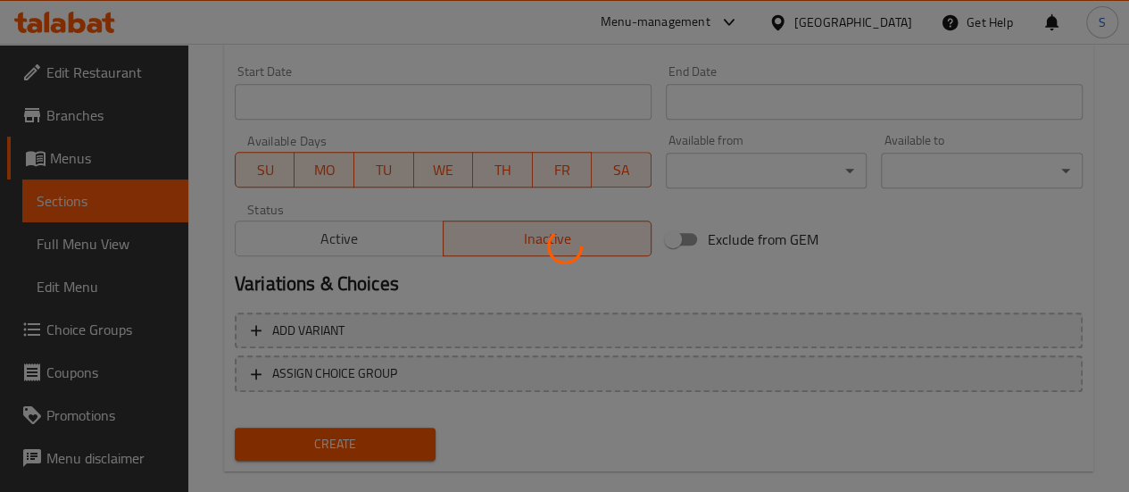
type input "0"
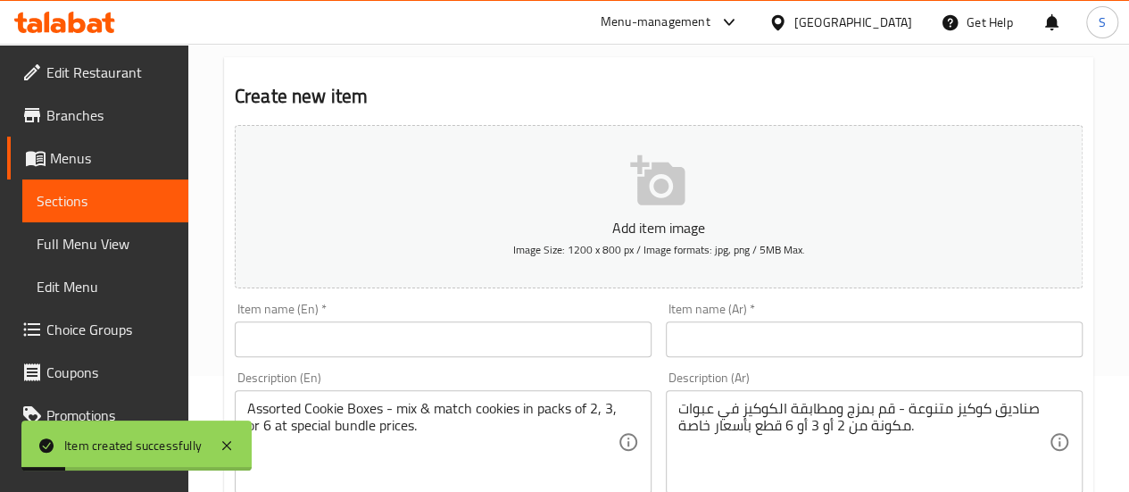
scroll to position [115, 0]
click at [100, 344] on link "Choice Groups" at bounding box center [97, 329] width 181 height 43
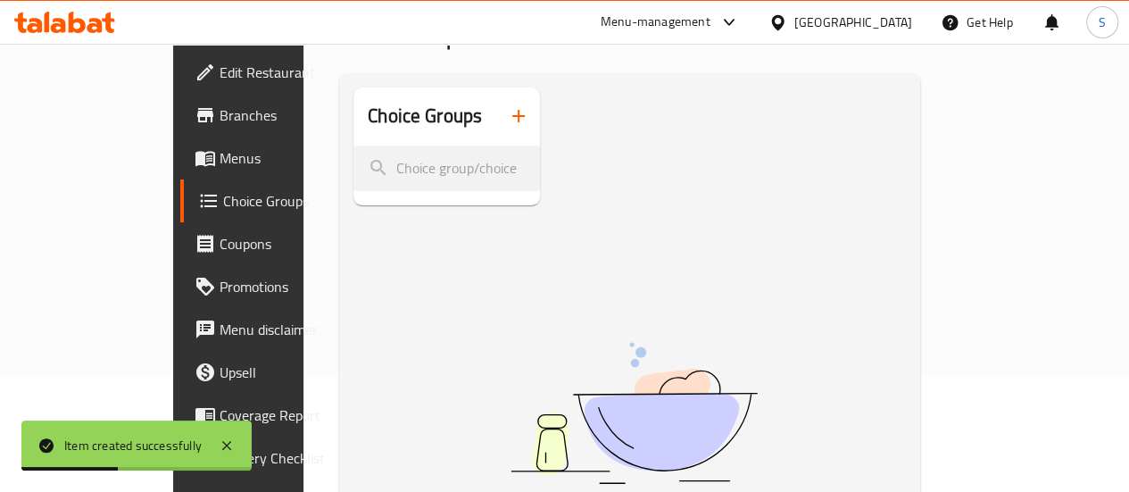
click at [508, 122] on icon "button" at bounding box center [518, 115] width 21 height 21
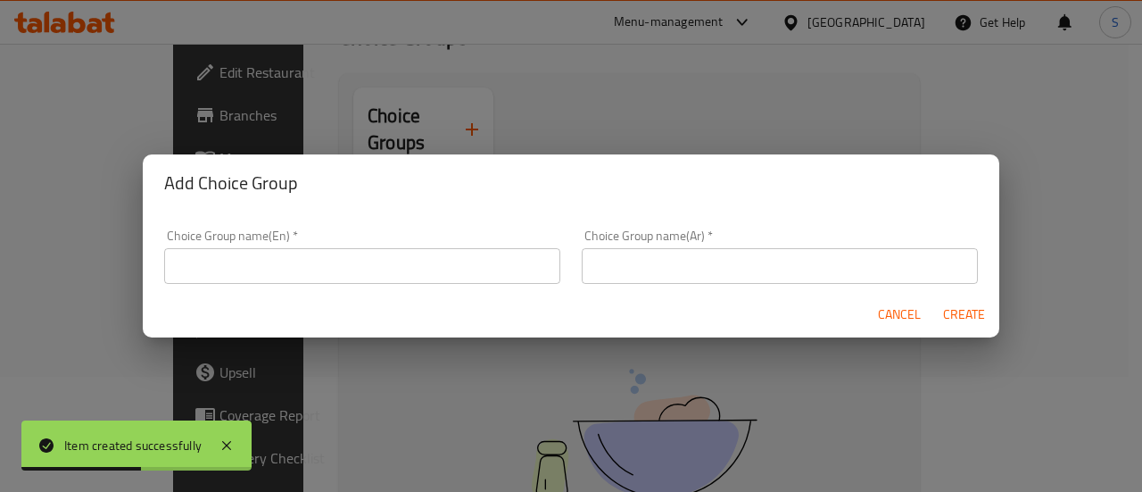
click at [388, 277] on input "text" at bounding box center [362, 266] width 396 height 36
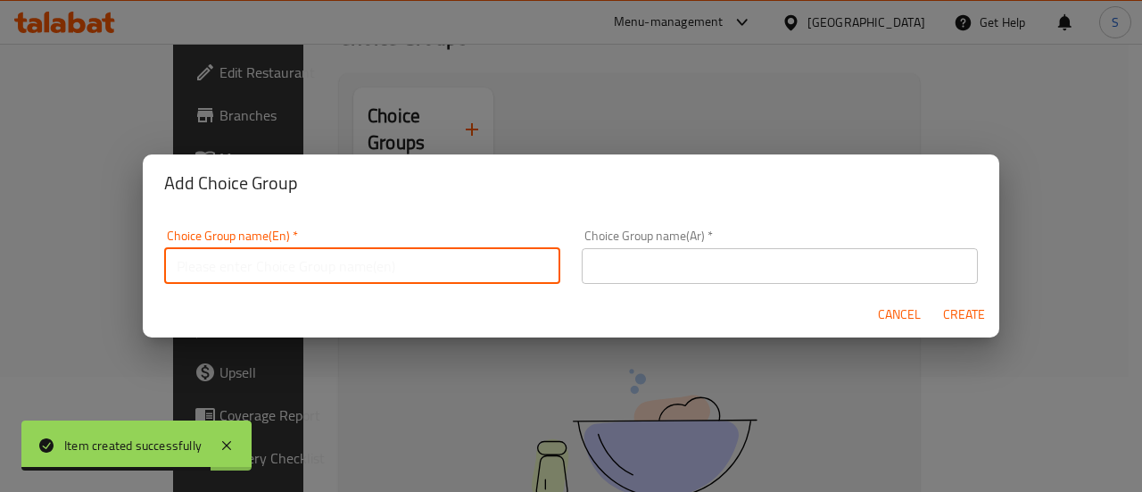
type input "c"
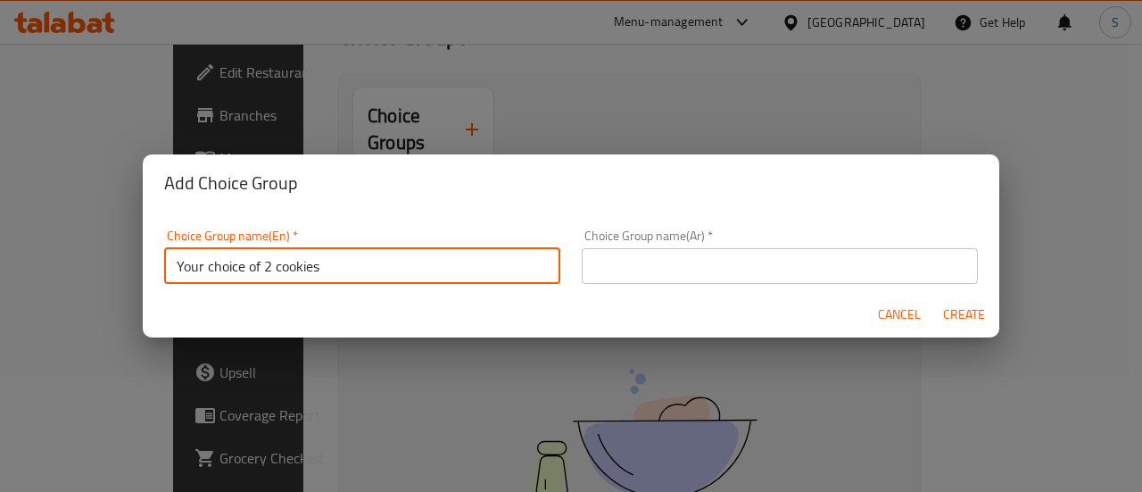
type input "Your choice of 2 cookies"
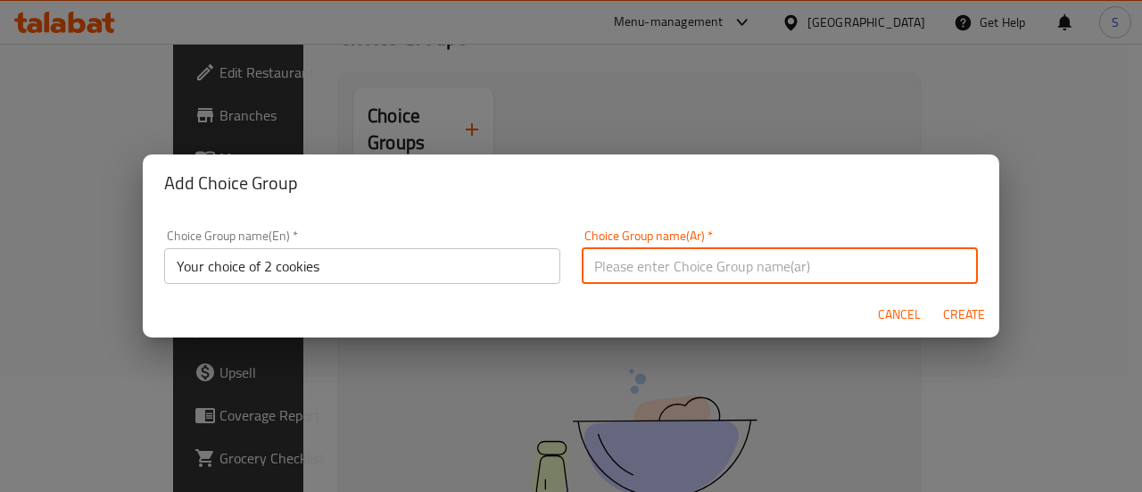
click at [842, 257] on input "text" at bounding box center [780, 266] width 396 height 36
type input "h"
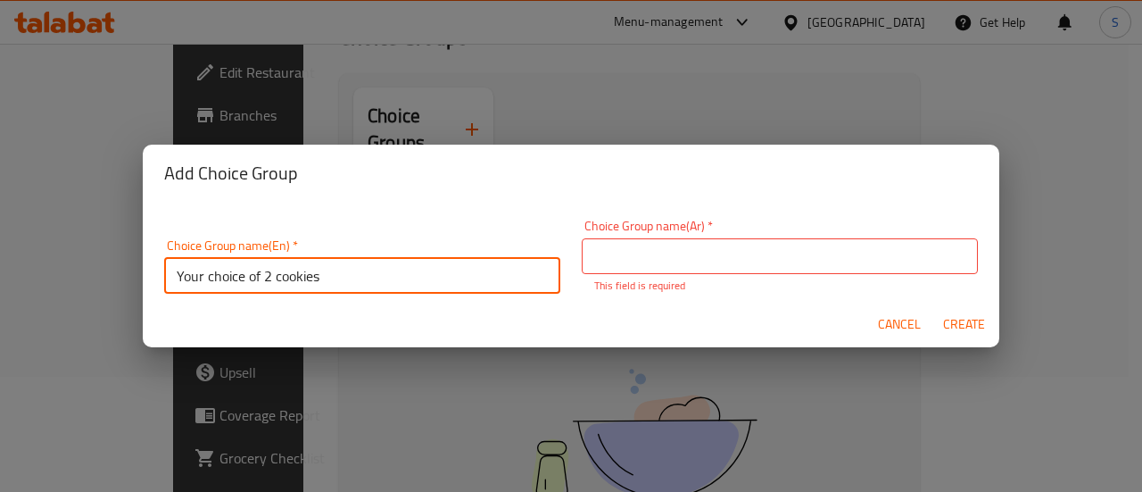
click at [215, 270] on input "Your choice of 2 cookies" at bounding box center [362, 276] width 396 height 36
type input "Your Choice Of 2 Cookies"
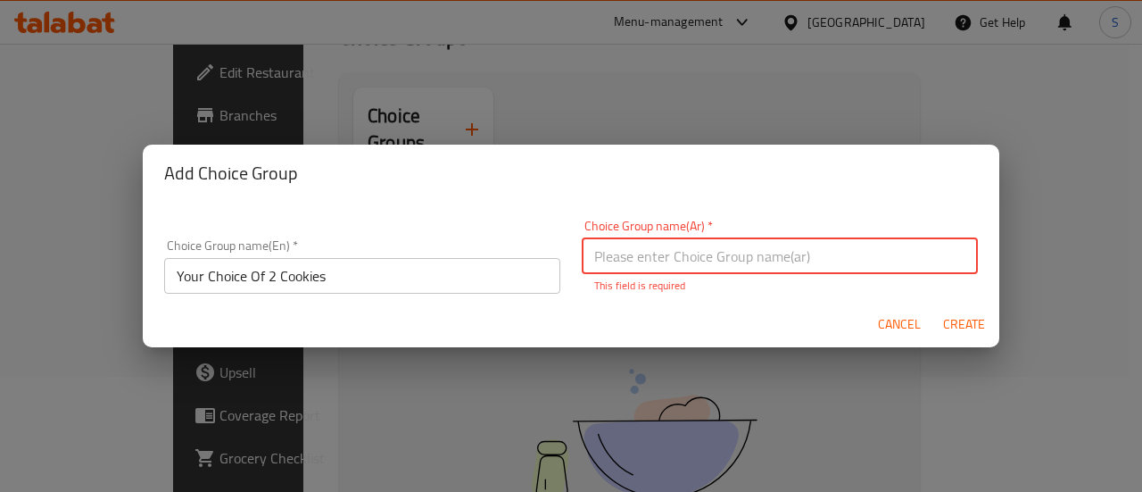
click at [855, 257] on input "text" at bounding box center [780, 256] width 396 height 36
type input "اختيارك من 2 كوكيز"
click at [978, 336] on div "Cancel Create" at bounding box center [571, 324] width 857 height 47
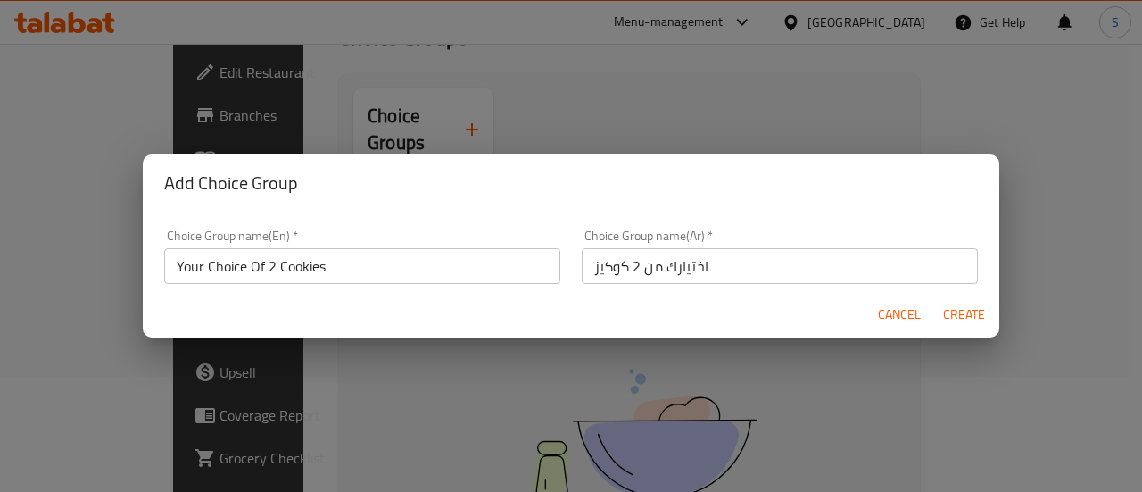
click at [965, 329] on button "Create" at bounding box center [963, 314] width 57 height 33
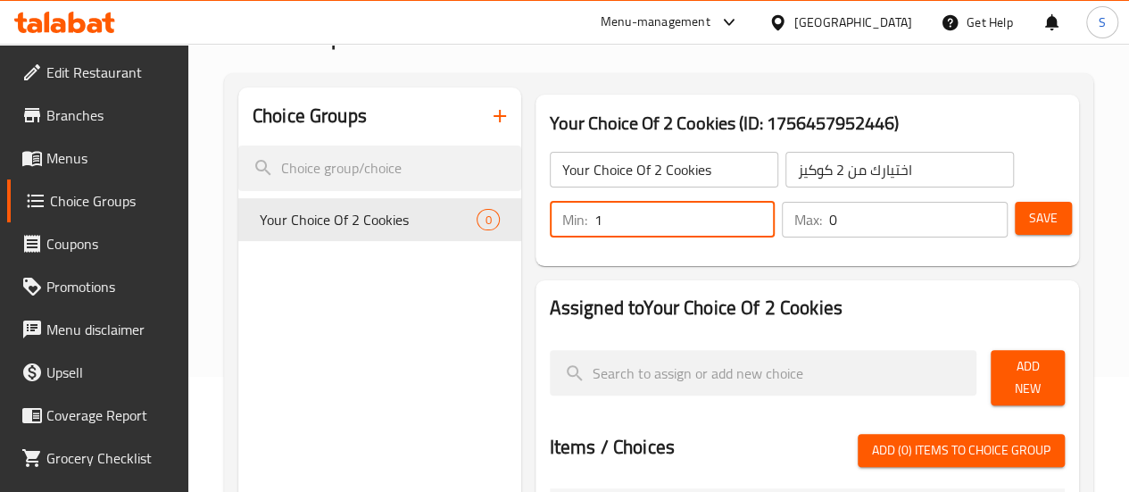
click at [718, 217] on input "1" at bounding box center [684, 220] width 181 height 36
type input "2"
click at [718, 217] on input "2" at bounding box center [684, 220] width 181 height 36
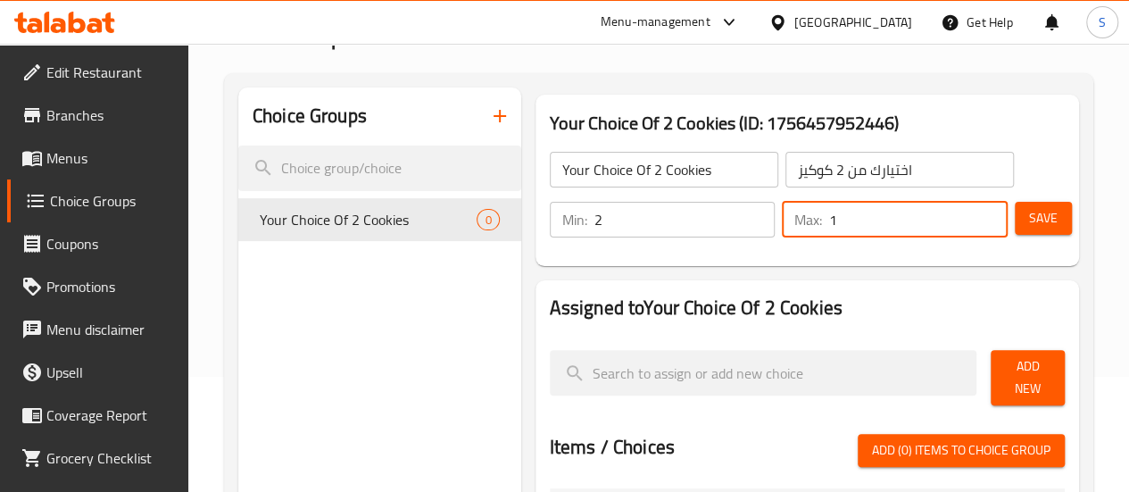
click at [981, 211] on input "1" at bounding box center [918, 220] width 178 height 36
type input "2"
click at [981, 211] on input "2" at bounding box center [918, 220] width 178 height 36
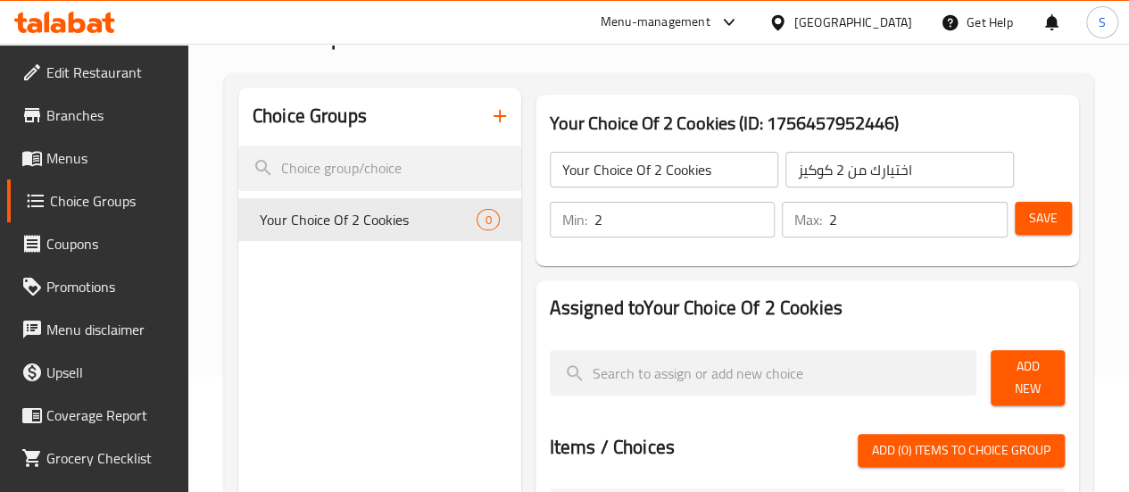
click at [803, 306] on h2 "Assigned to Your Choice Of 2 Cookies" at bounding box center [807, 307] width 515 height 27
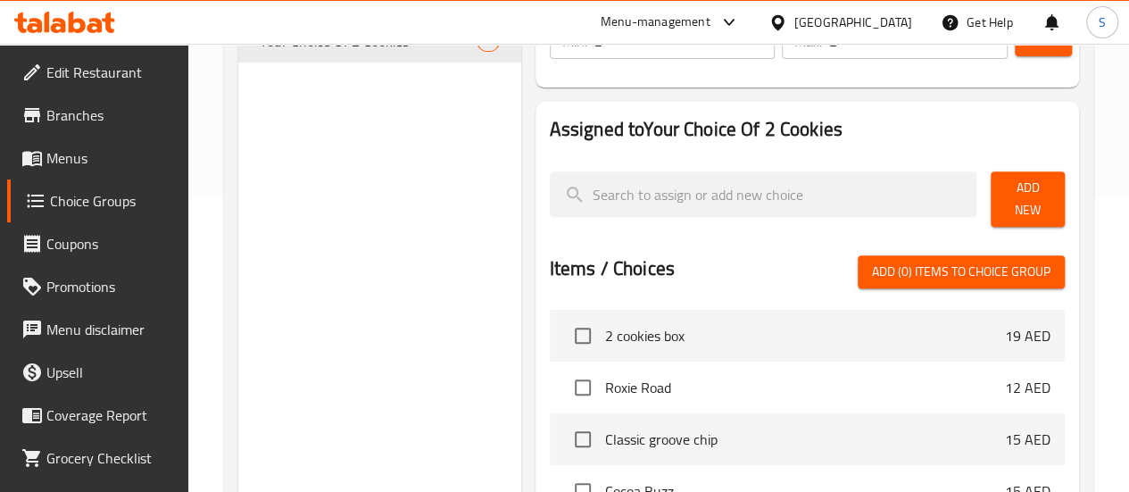
scroll to position [383, 0]
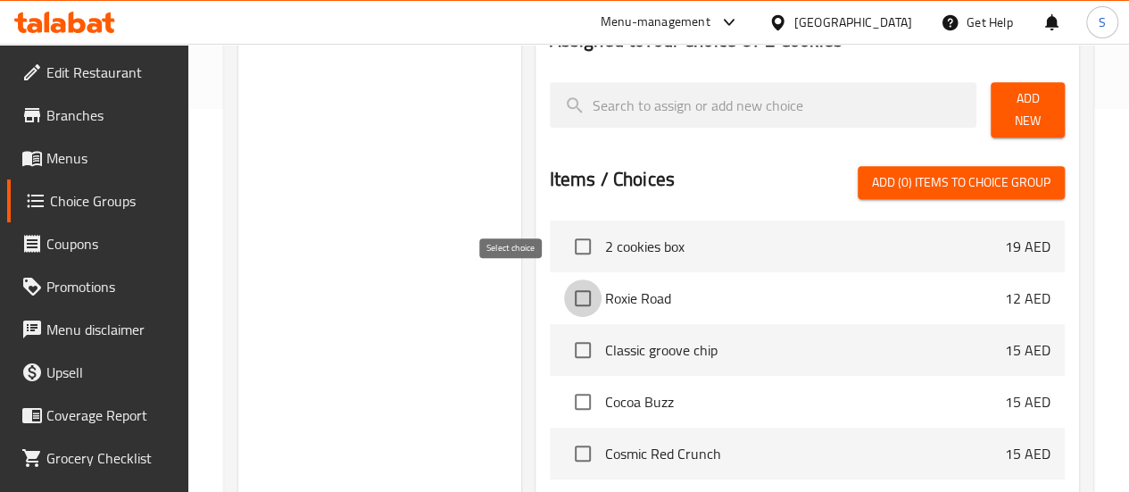
click at [564, 284] on input "checkbox" at bounding box center [582, 297] width 37 height 37
click at [564, 286] on input "checkbox" at bounding box center [582, 297] width 37 height 37
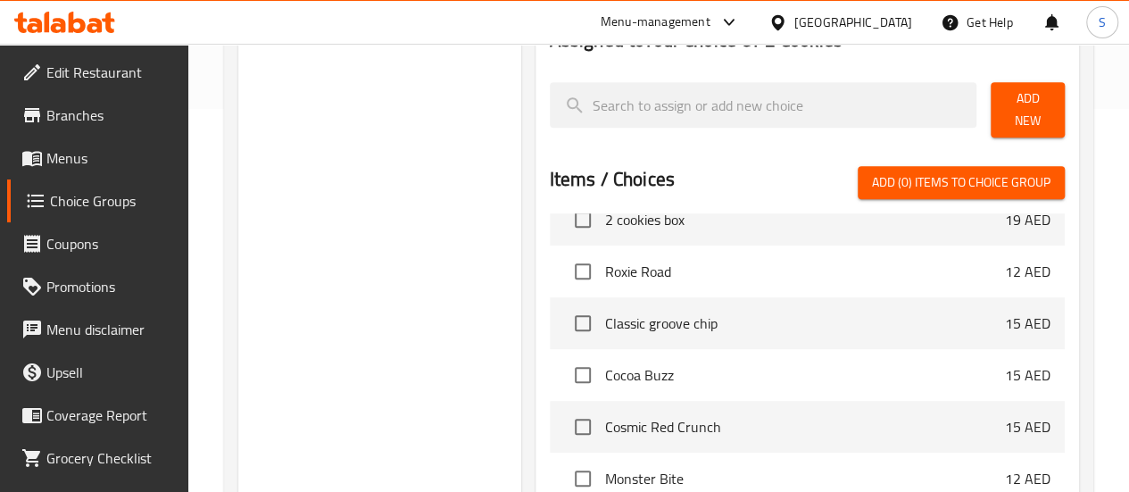
scroll to position [0, 0]
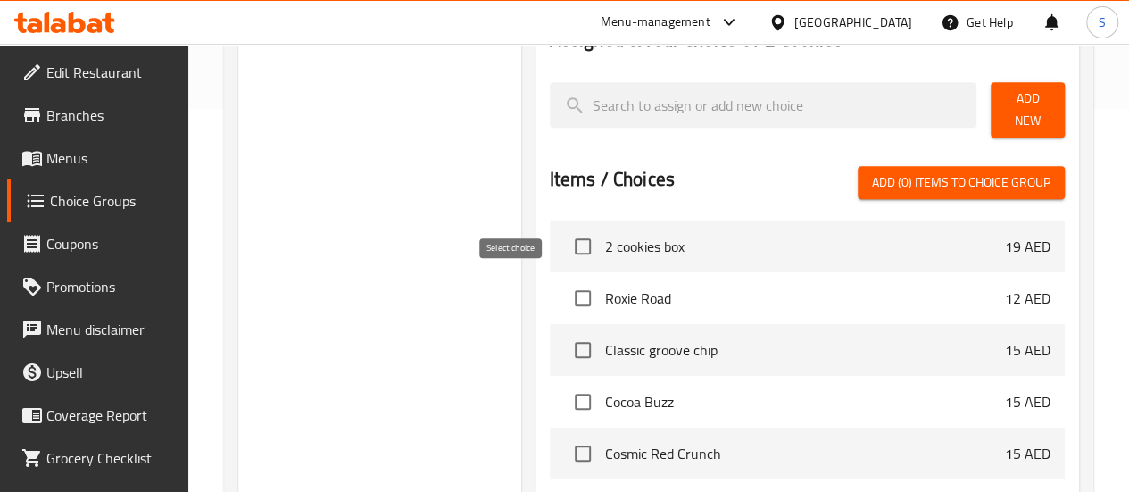
click at [564, 295] on input "checkbox" at bounding box center [582, 297] width 37 height 37
checkbox input "true"
click at [564, 349] on input "checkbox" at bounding box center [582, 349] width 37 height 37
checkbox input "true"
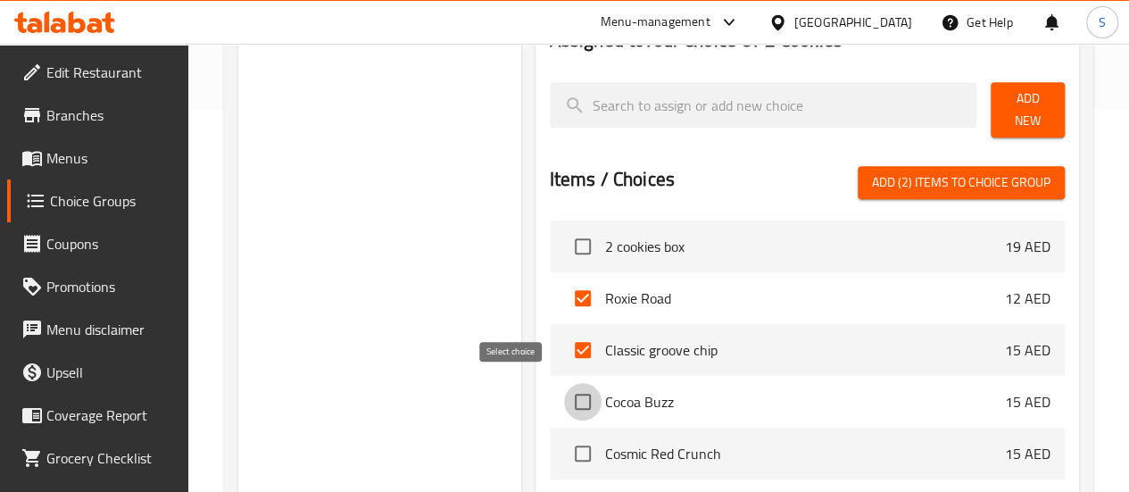
click at [564, 401] on input "checkbox" at bounding box center [582, 401] width 37 height 37
checkbox input "true"
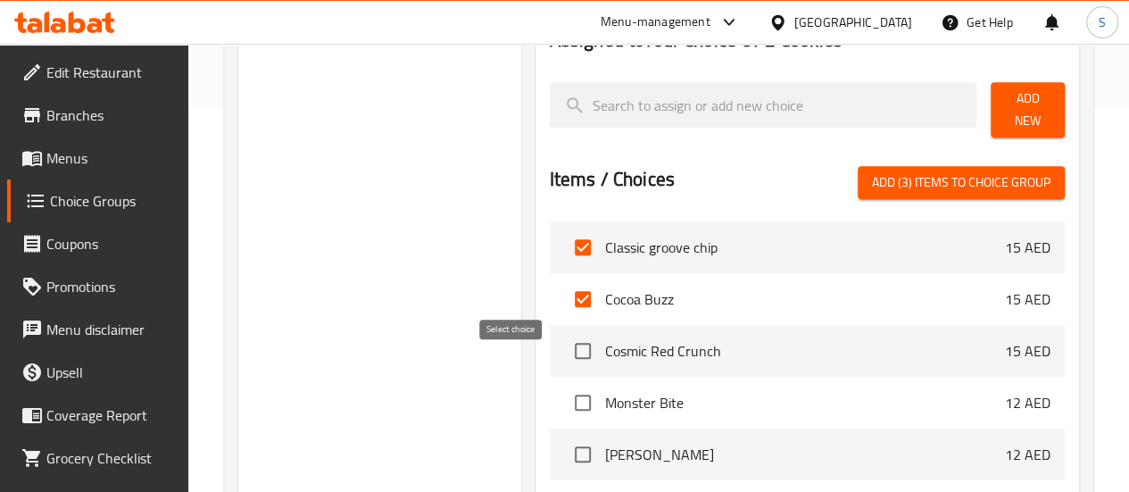
scroll to position [178, 0]
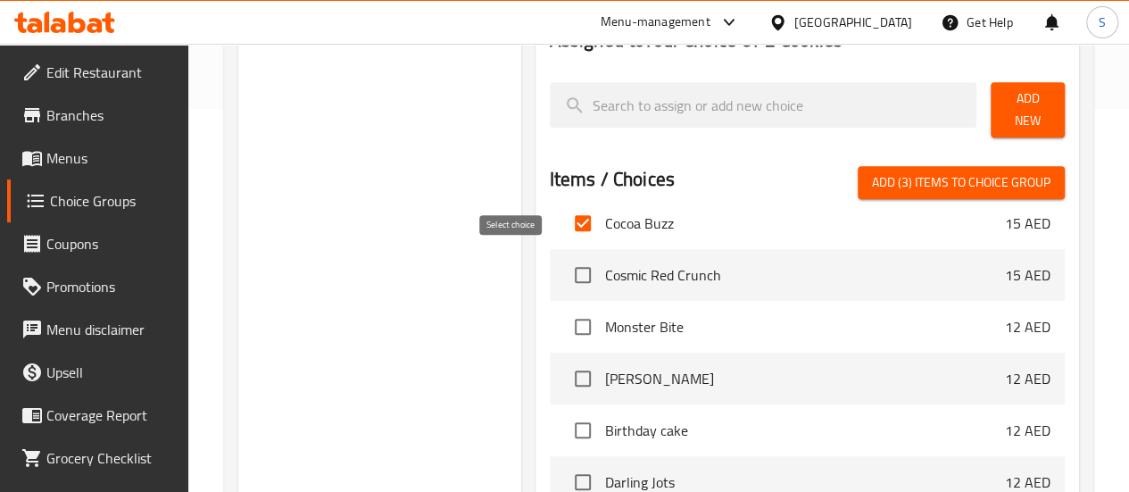
click at [564, 258] on input "checkbox" at bounding box center [582, 274] width 37 height 37
checkbox input "true"
drag, startPoint x: 510, startPoint y: 325, endPoint x: 506, endPoint y: 361, distance: 36.0
click at [564, 326] on input "checkbox" at bounding box center [582, 326] width 37 height 37
checkbox input "true"
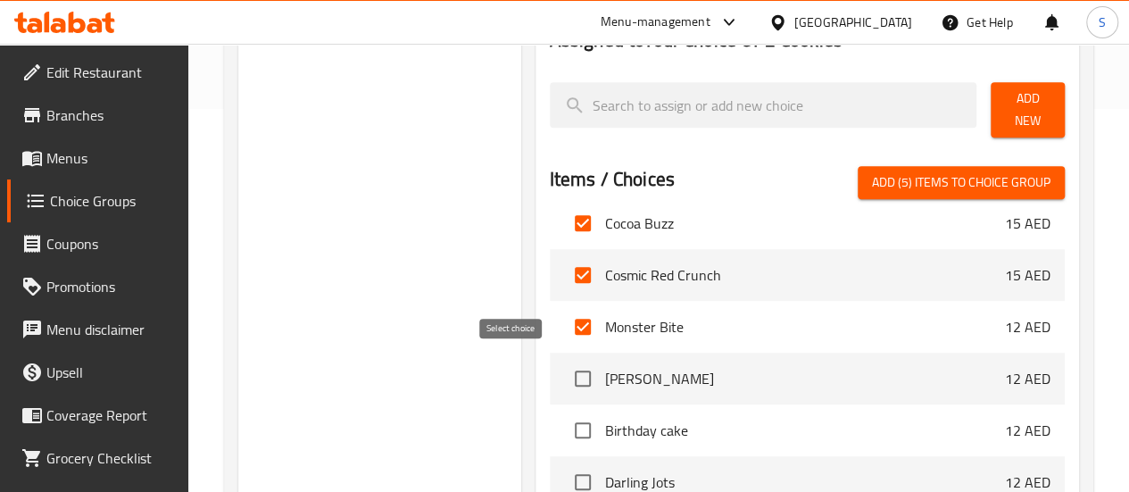
click at [564, 385] on input "checkbox" at bounding box center [582, 378] width 37 height 37
checkbox input "true"
click at [564, 424] on input "checkbox" at bounding box center [582, 429] width 37 height 37
checkbox input "true"
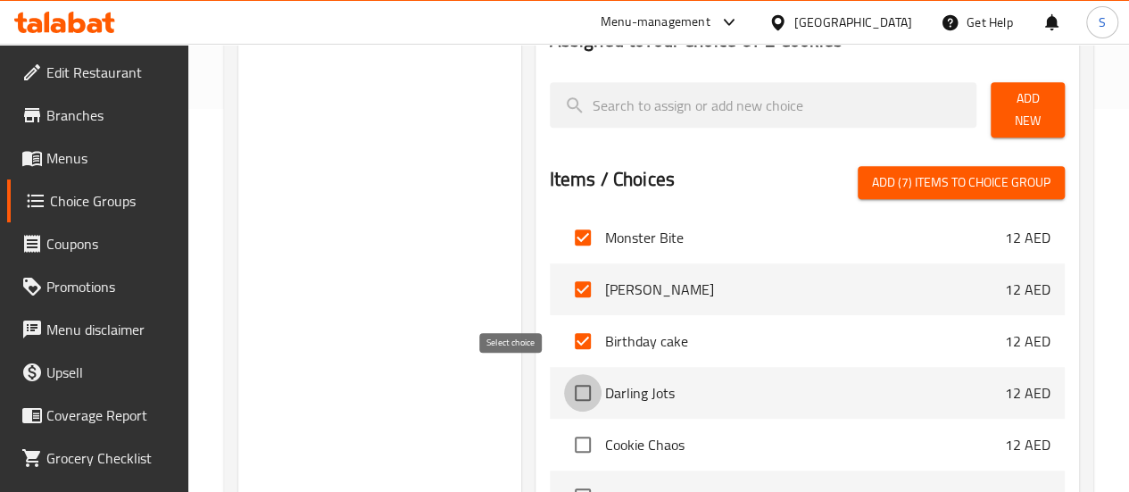
click at [564, 394] on input "checkbox" at bounding box center [582, 392] width 37 height 37
checkbox input "true"
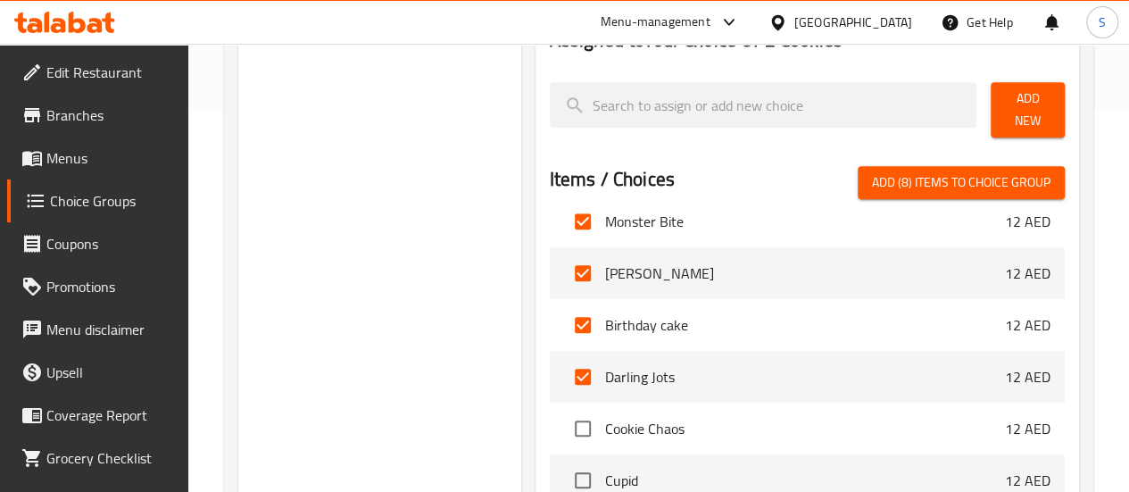
scroll to position [288, 0]
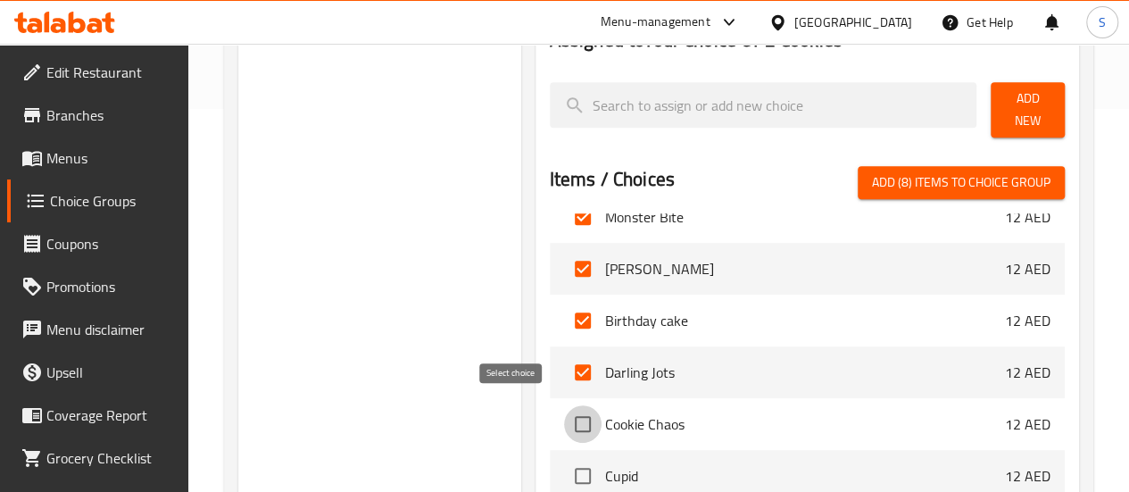
click at [564, 418] on input "checkbox" at bounding box center [582, 423] width 37 height 37
checkbox input "true"
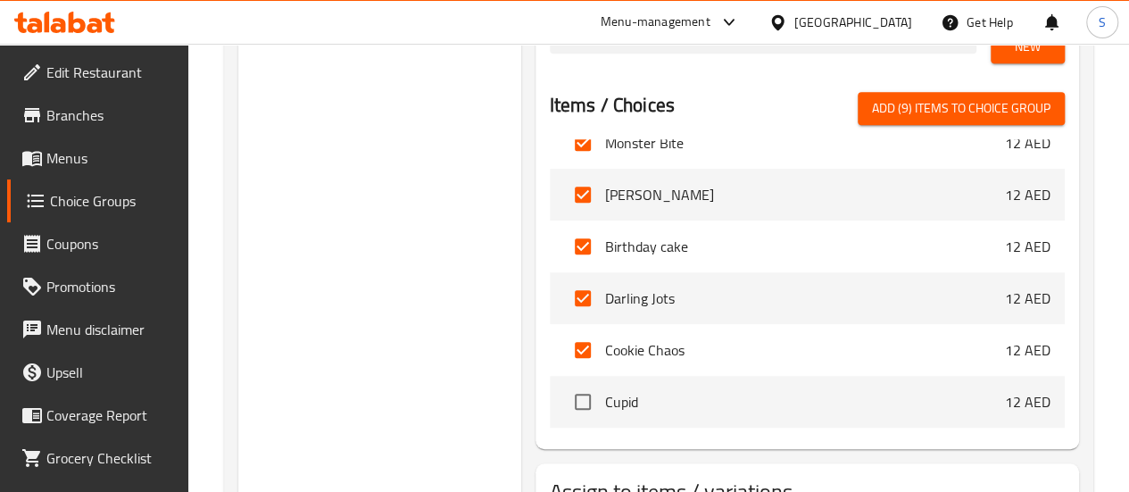
scroll to position [561, 0]
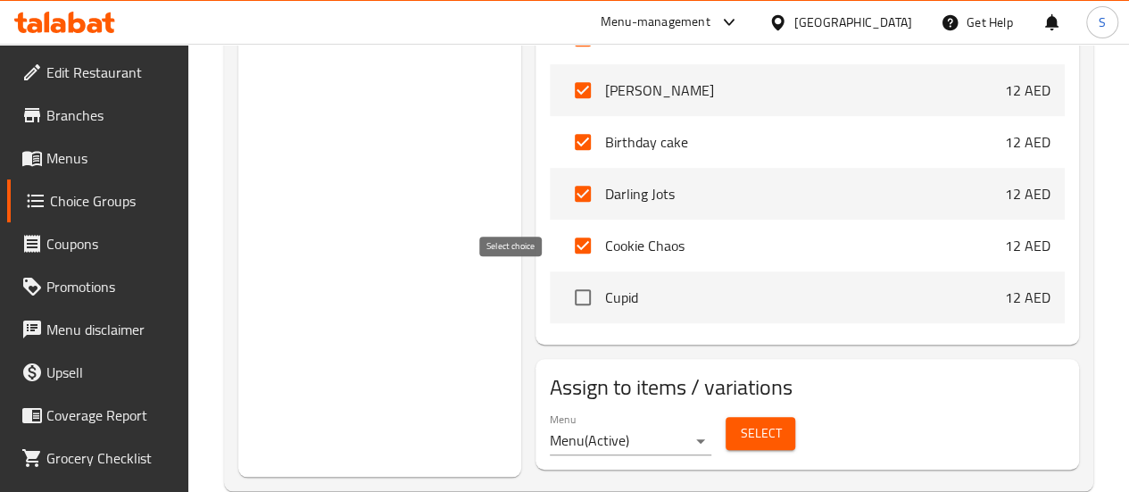
click at [564, 294] on input "checkbox" at bounding box center [582, 296] width 37 height 37
checkbox input "true"
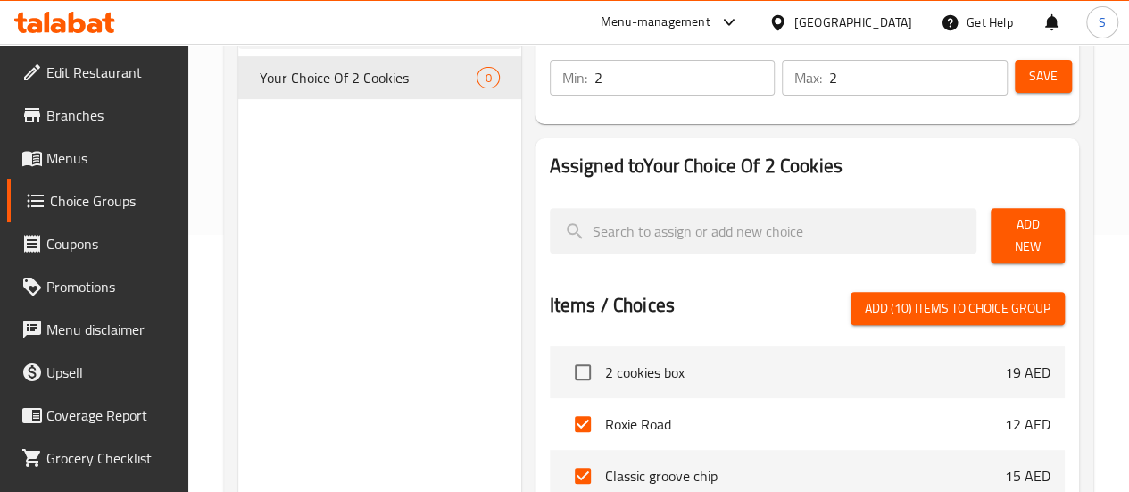
scroll to position [229, 0]
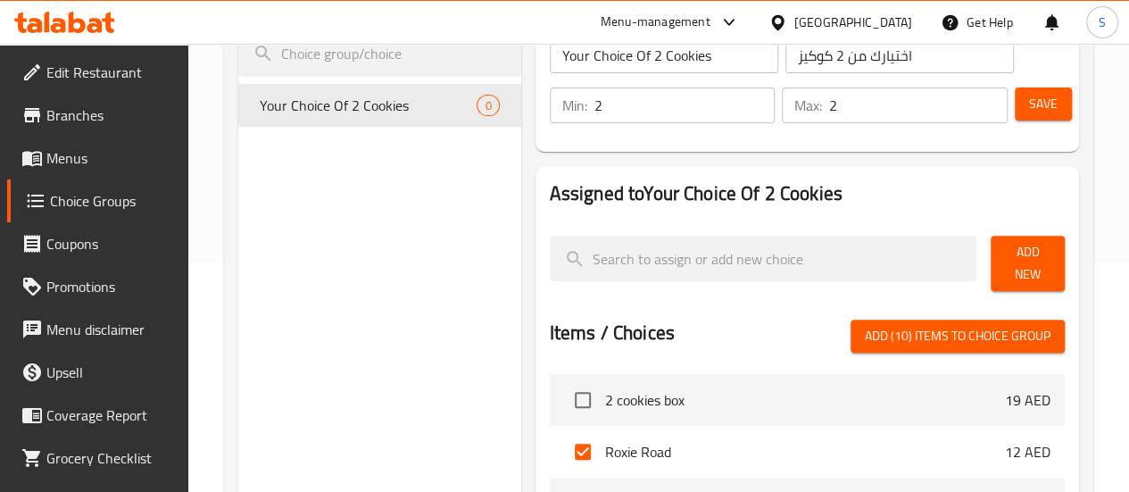
click at [987, 329] on span "Add (10) items to choice group" at bounding box center [958, 336] width 186 height 22
checkbox input "false"
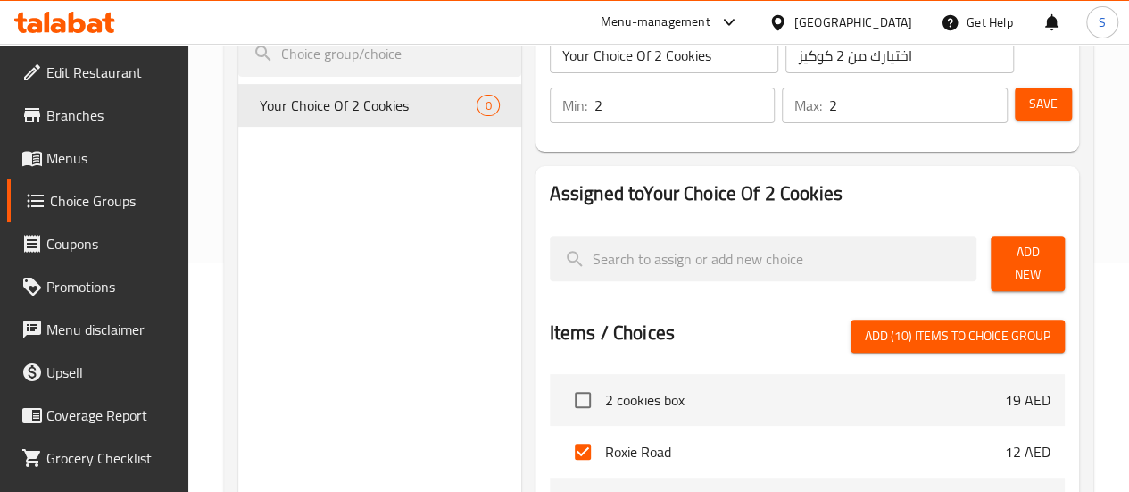
checkbox input "false"
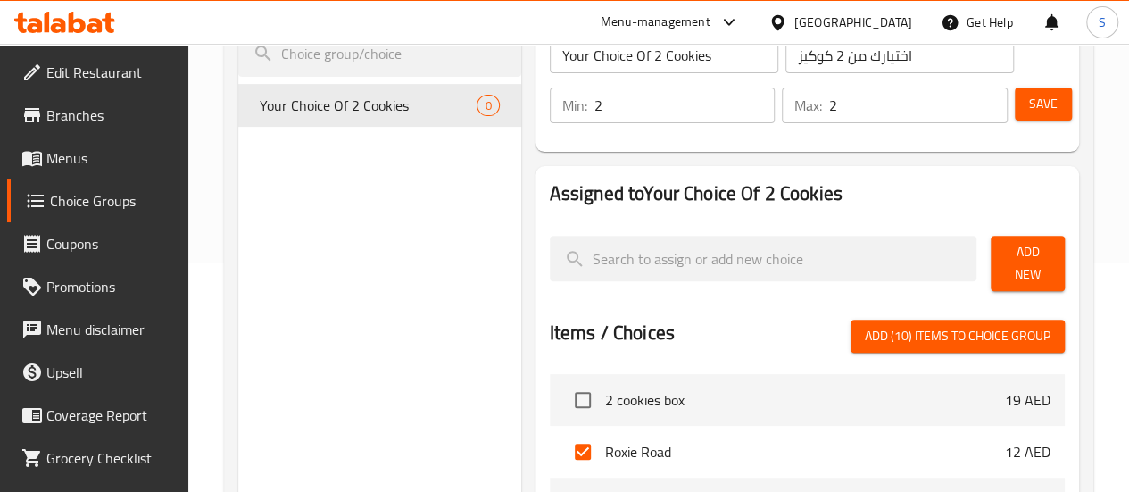
checkbox input "false"
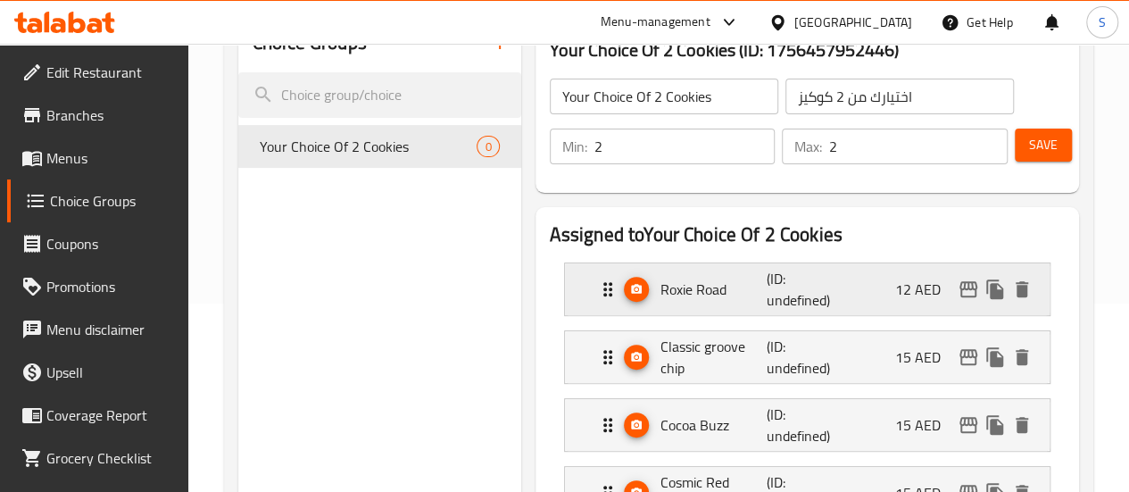
scroll to position [268, 0]
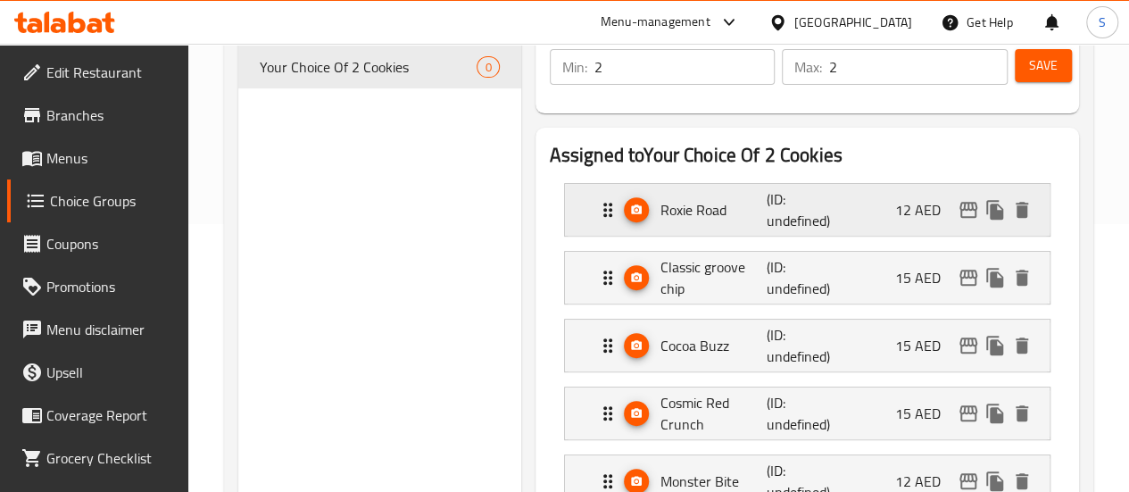
click at [907, 211] on p "12 AED" at bounding box center [925, 209] width 60 height 21
click at [887, 217] on div "Roxie Road (ID: undefined) 12 AED" at bounding box center [812, 210] width 431 height 52
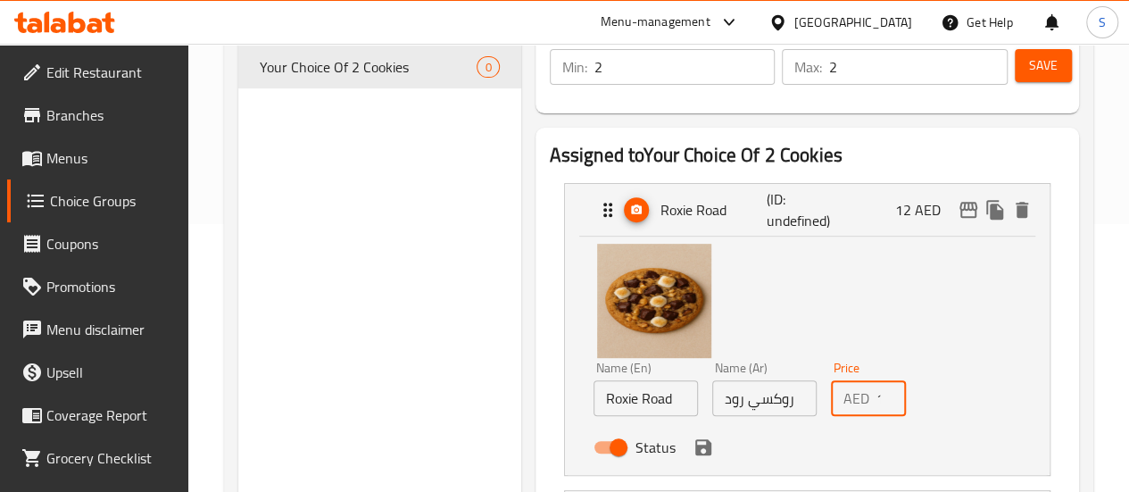
click at [876, 398] on input "12" at bounding box center [890, 398] width 29 height 36
click at [876, 397] on input "12" at bounding box center [890, 398] width 29 height 36
click at [923, 315] on div "Name (En) Roxie Road Name (En) Name (Ar) روكسي رود Name (Ar) Price AED Price St…" at bounding box center [806, 352] width 427 height 224
click at [690, 460] on button "save" at bounding box center [703, 447] width 27 height 27
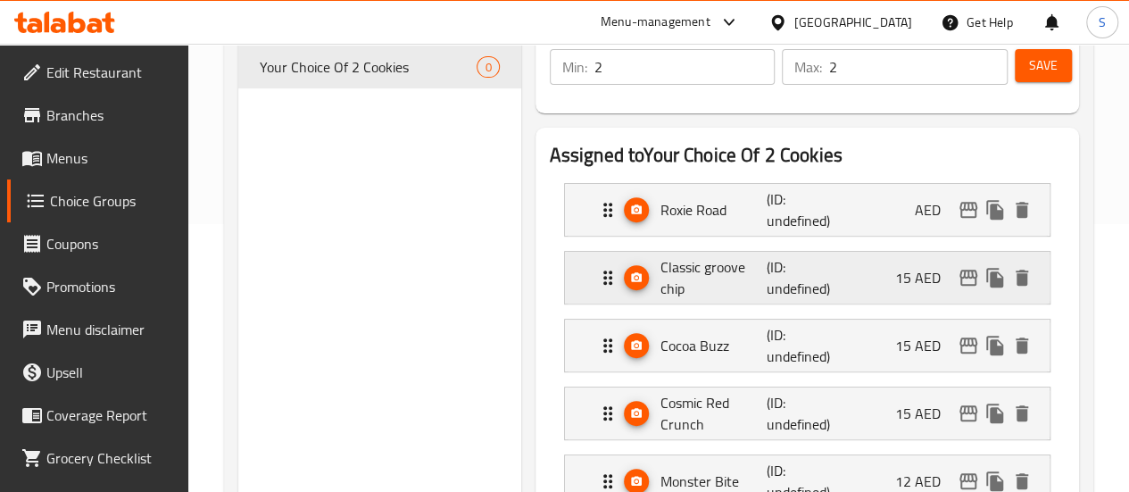
click at [858, 289] on div "Classic groove chip (ID: undefined) 15 AED" at bounding box center [812, 278] width 431 height 52
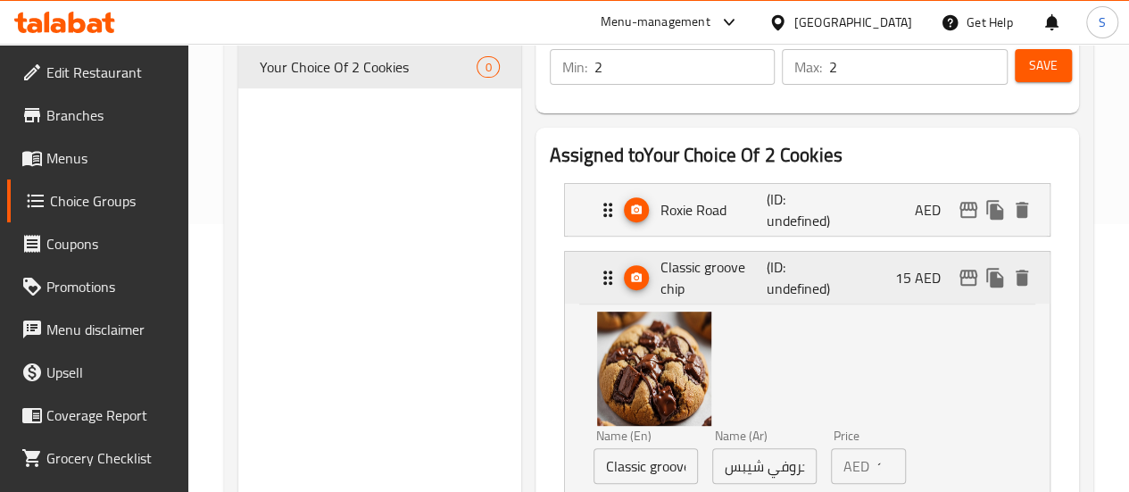
click at [858, 289] on div "Classic groove chip (ID: undefined) 15 AED" at bounding box center [812, 278] width 431 height 52
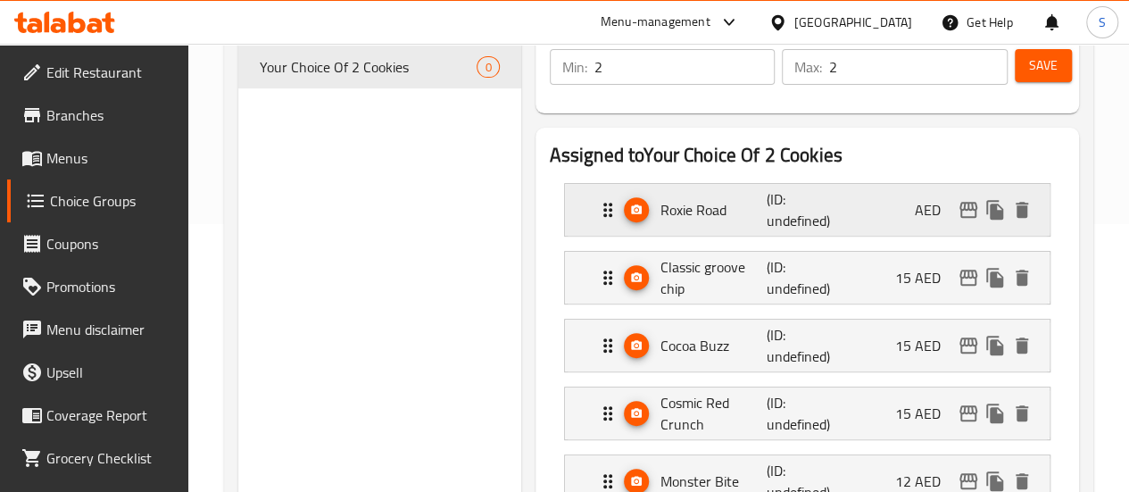
click at [894, 225] on div "Roxie Road (ID: undefined) AED" at bounding box center [812, 210] width 431 height 52
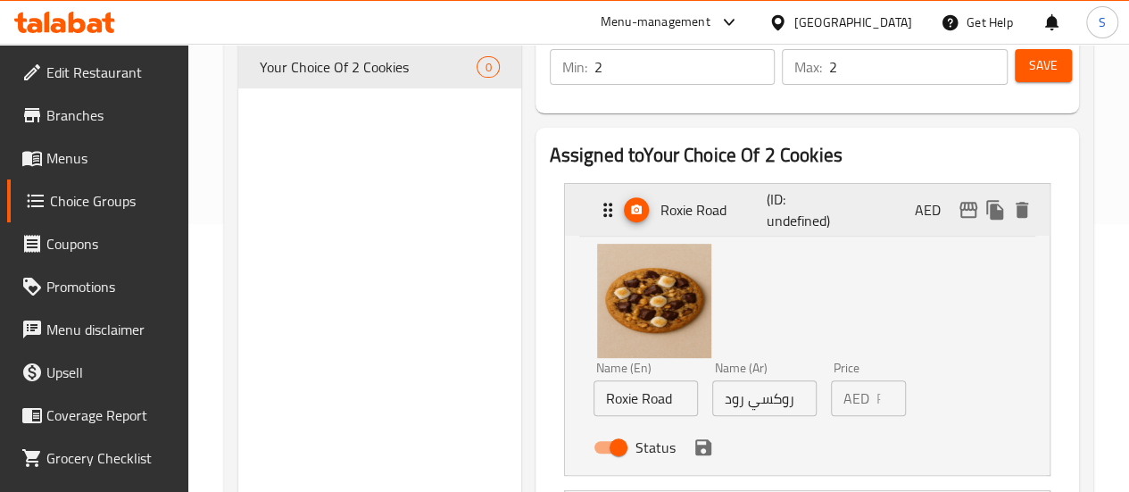
click at [894, 225] on div "Roxie Road (ID: undefined) AED" at bounding box center [812, 210] width 431 height 52
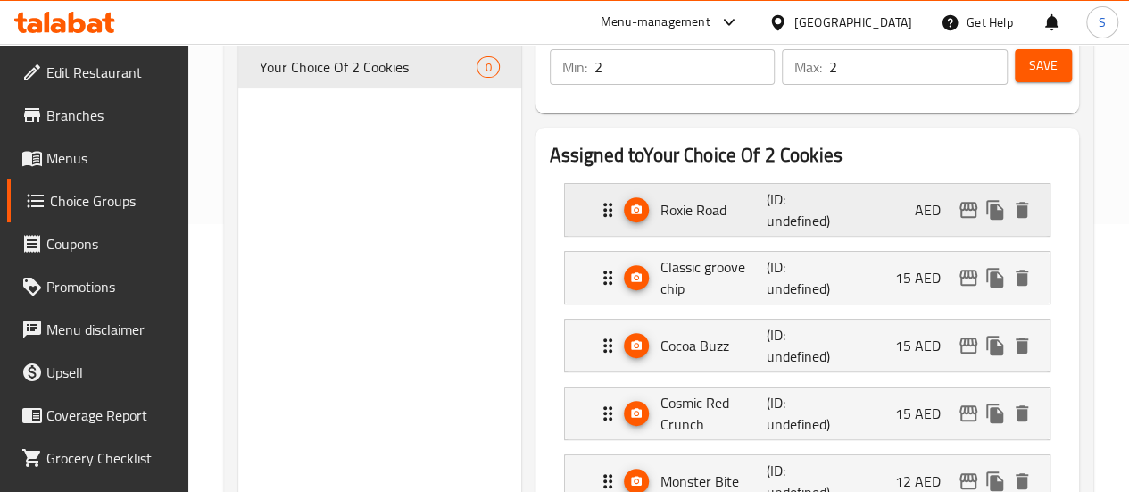
click at [898, 216] on div "Roxie Road (ID: undefined) AED" at bounding box center [812, 210] width 431 height 52
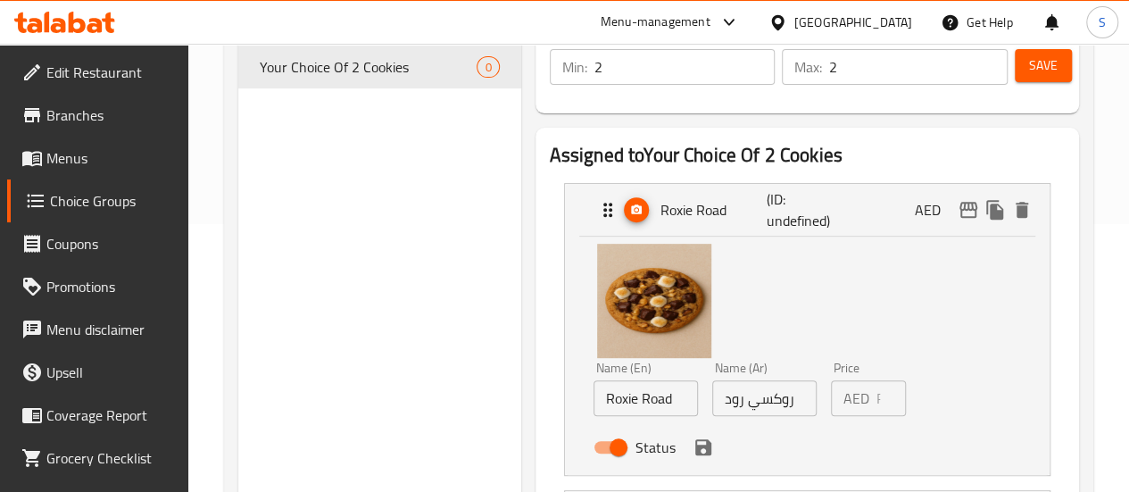
click at [876, 395] on input "number" at bounding box center [890, 398] width 29 height 36
click at [695, 455] on icon "save" at bounding box center [703, 447] width 16 height 16
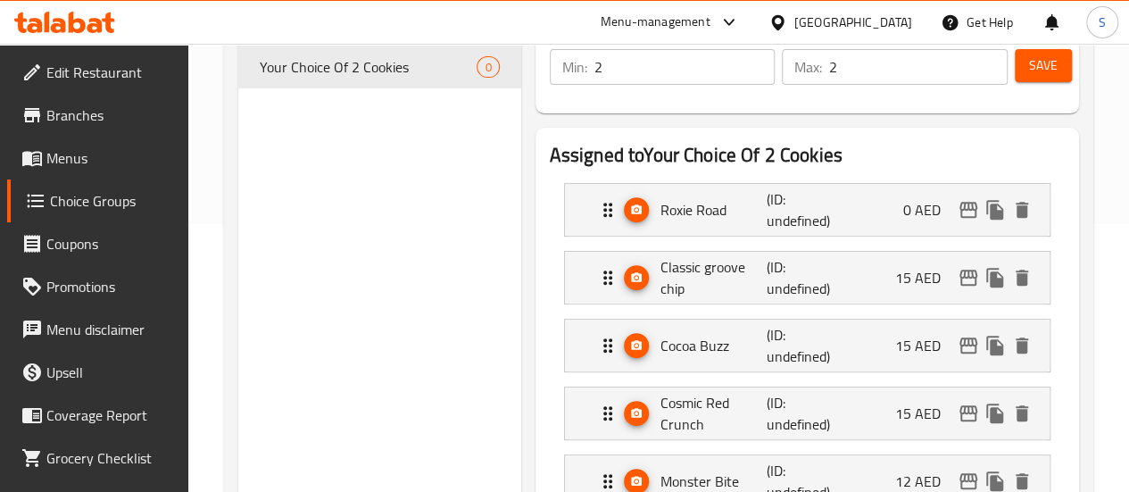
type input "0"
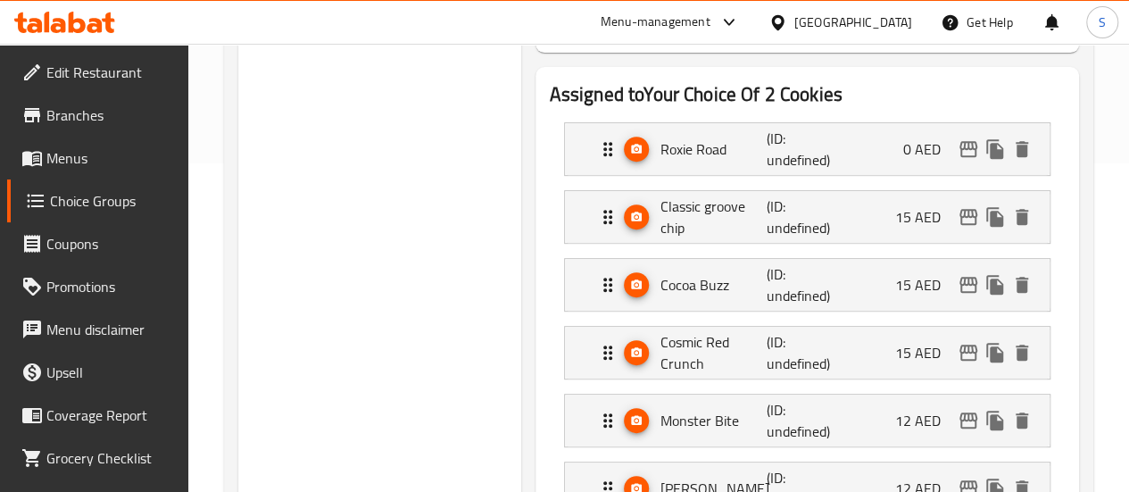
scroll to position [357, 0]
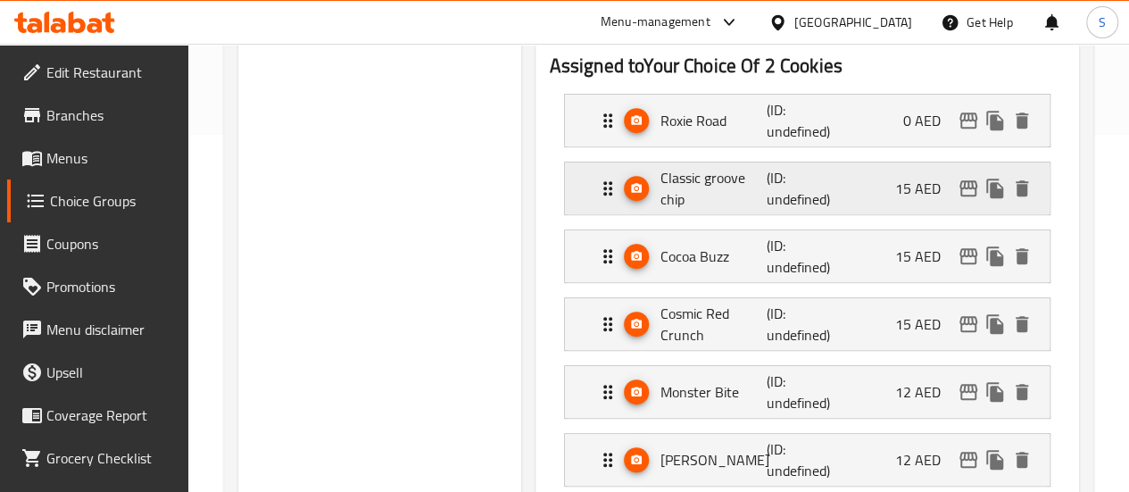
click at [878, 206] on div "Classic groove chip (ID: undefined) 15 AED" at bounding box center [812, 188] width 431 height 52
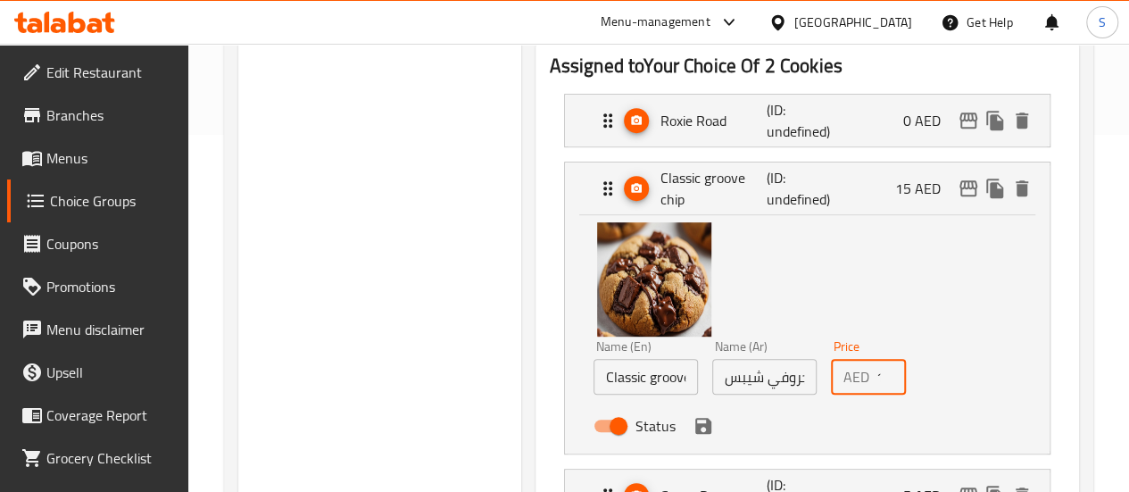
click at [876, 374] on input "15" at bounding box center [890, 377] width 29 height 36
click at [792, 406] on div "Status" at bounding box center [764, 426] width 357 height 48
click at [692, 435] on icon "save" at bounding box center [702, 425] width 21 height 21
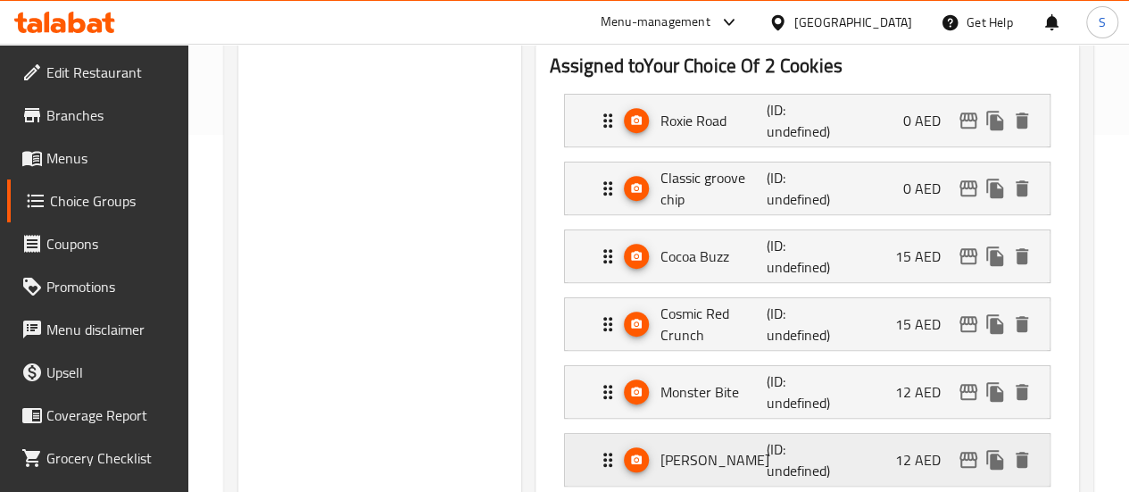
type input "0"
click at [856, 271] on div "Cocoa Buzz (ID: undefined) 15 AED" at bounding box center [812, 256] width 431 height 52
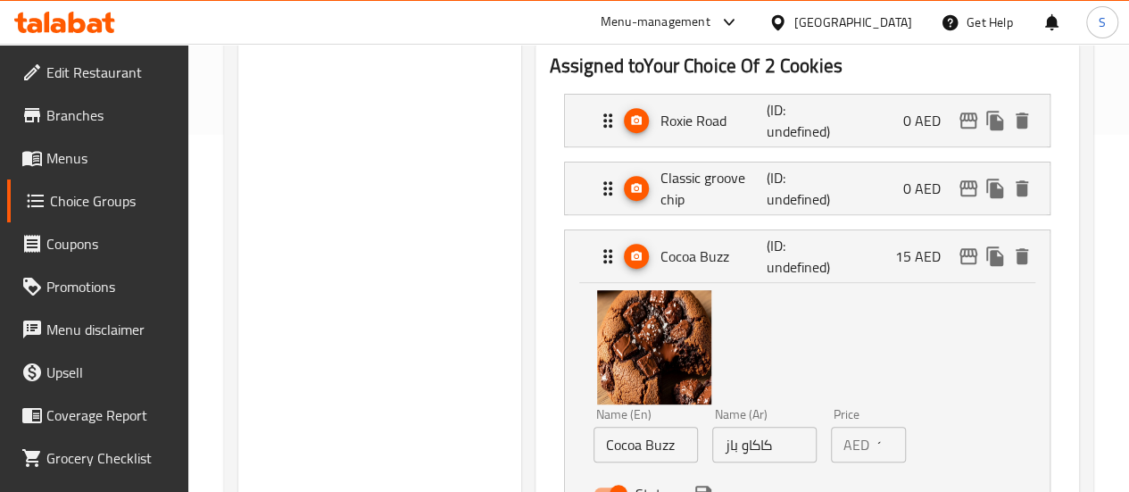
click at [876, 437] on input "15" at bounding box center [890, 445] width 29 height 36
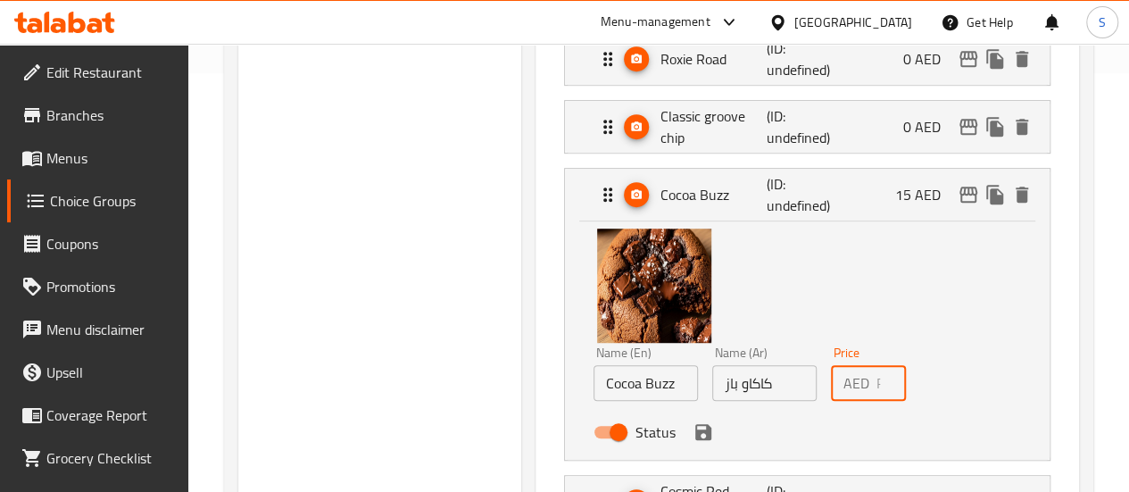
scroll to position [446, 0]
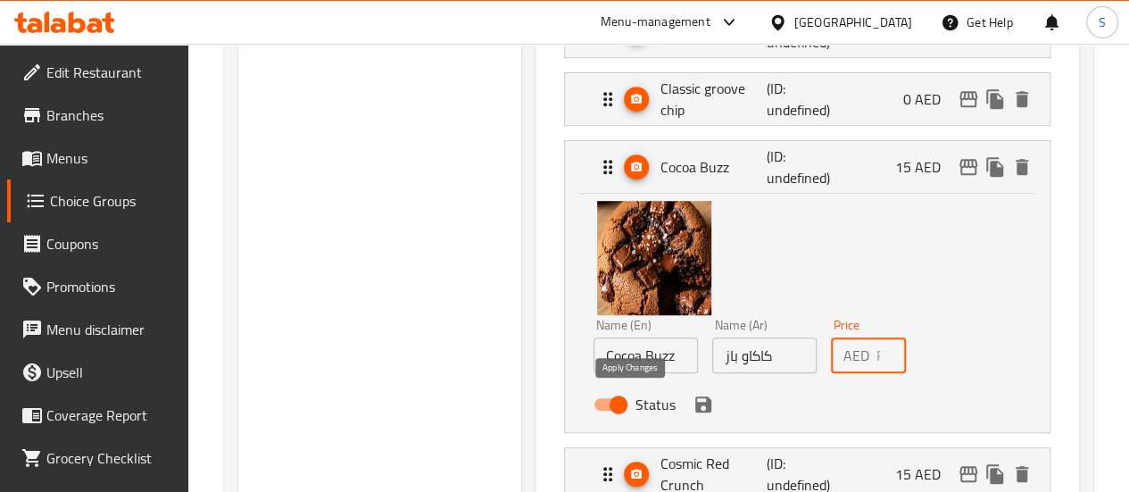
click at [695, 410] on icon "save" at bounding box center [703, 404] width 16 height 16
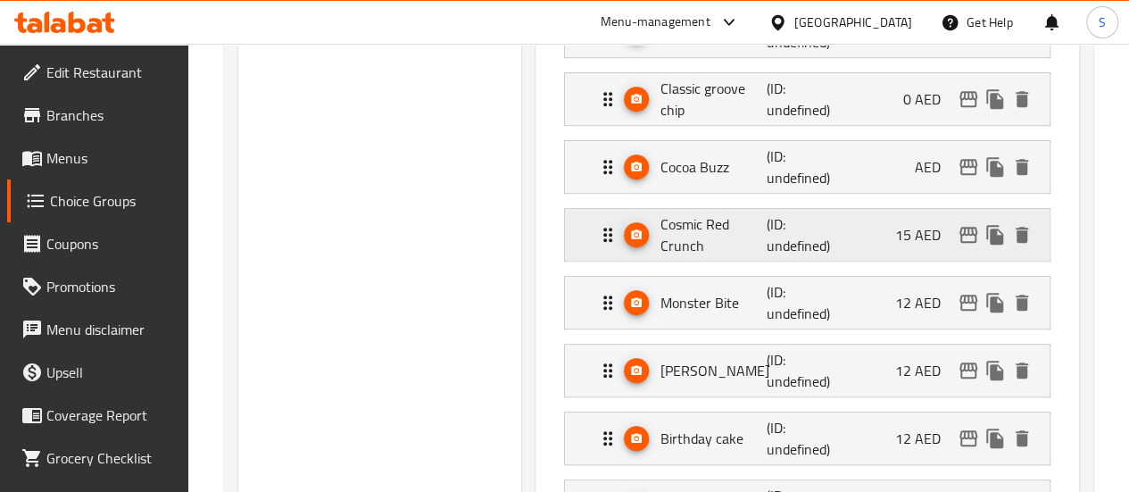
click at [849, 239] on div "Cosmic Red Crunch (ID: undefined) 15 AED" at bounding box center [812, 235] width 431 height 52
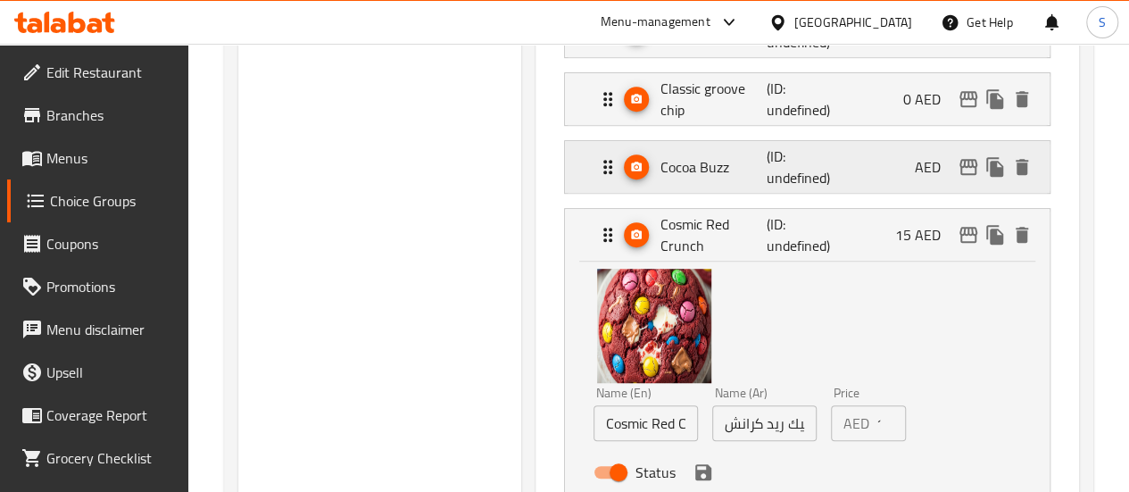
drag, startPoint x: 961, startPoint y: 129, endPoint x: 947, endPoint y: 156, distance: 30.3
click at [961, 133] on nav "Roxie Road (ID: undefined) 0 AED Name (En) Roxie Road Name (En) Name (Ar) روكسي…" at bounding box center [807, 456] width 515 height 932
click at [925, 183] on div "Cocoa Buzz (ID: undefined) AED" at bounding box center [812, 167] width 431 height 52
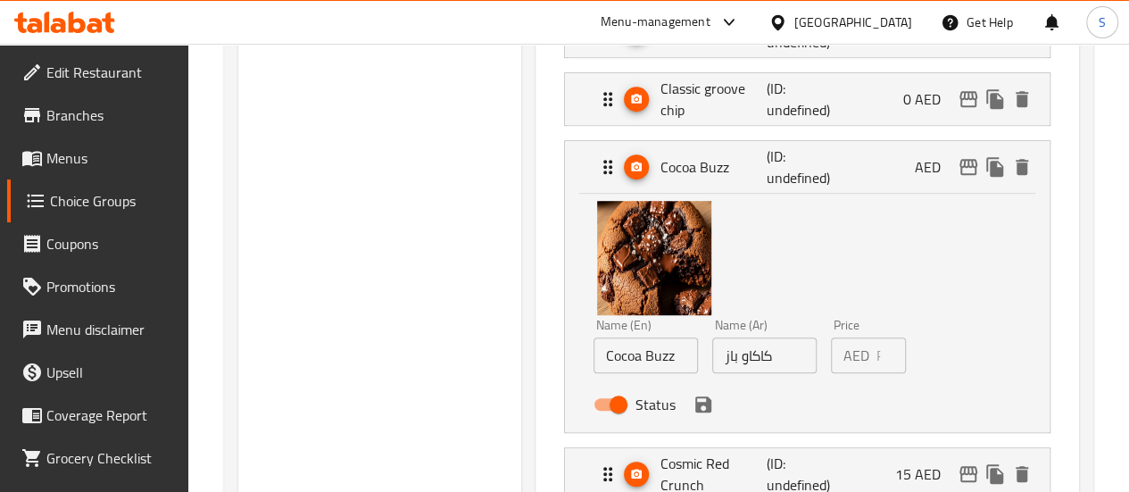
click at [876, 356] on input "number" at bounding box center [890, 355] width 29 height 36
type input "0"
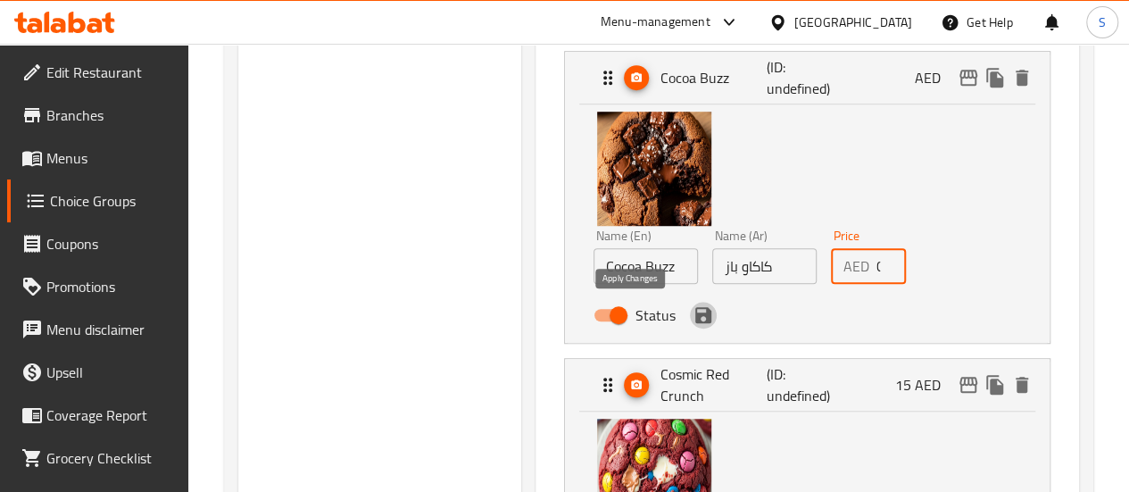
click at [695, 314] on icon "save" at bounding box center [703, 315] width 16 height 16
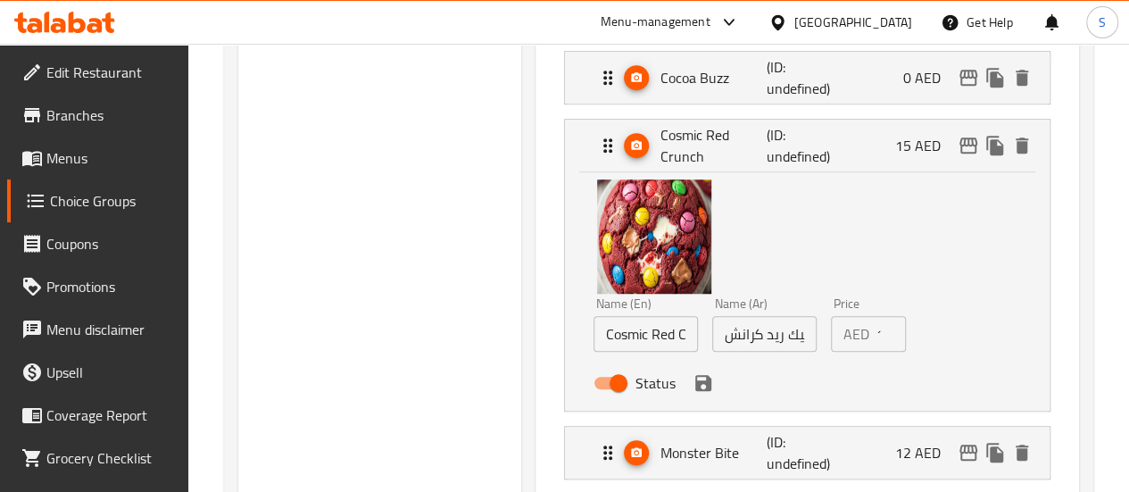
click at [876, 328] on input "15" at bounding box center [890, 334] width 29 height 36
click at [927, 340] on div "Name (En) Cosmic Red Crunch Name (En) Name (Ar) كوزميك ريد كرانش Name (Ar) Pric…" at bounding box center [764, 348] width 357 height 117
type input "0"
click at [690, 377] on button "save" at bounding box center [703, 382] width 27 height 27
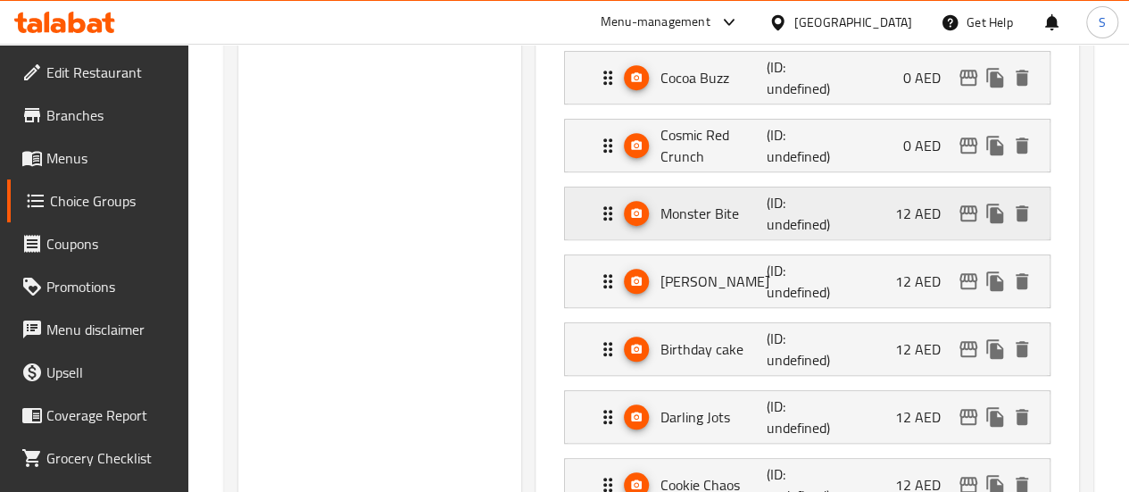
click at [864, 224] on div "Monster Bite (ID: undefined) 12 AED" at bounding box center [812, 213] width 431 height 52
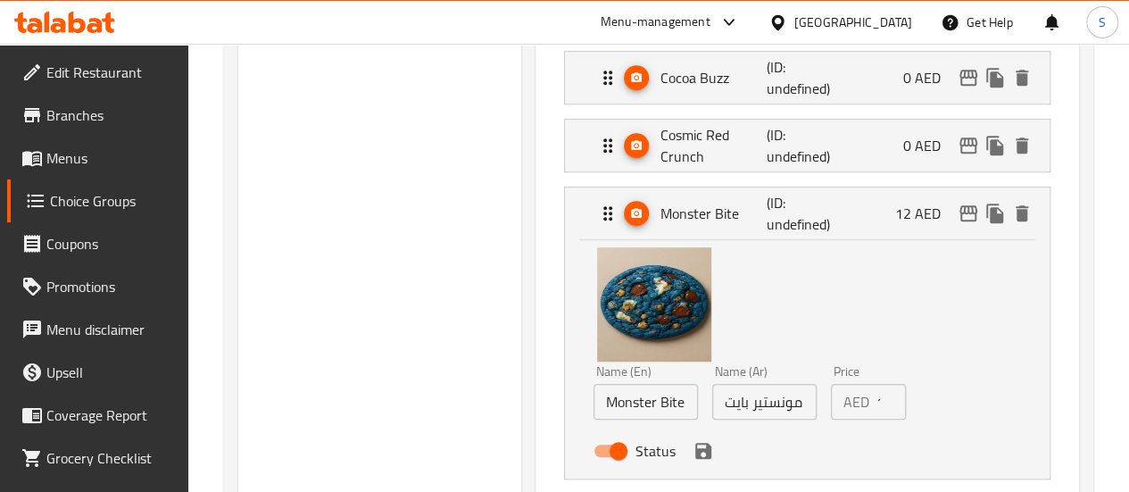
click at [876, 402] on input "12" at bounding box center [890, 402] width 29 height 36
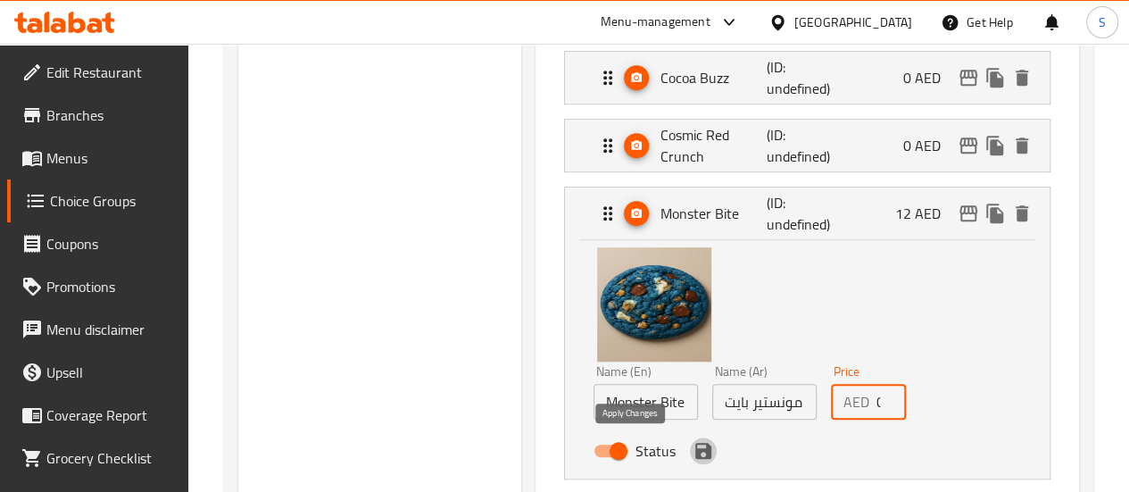
click at [695, 452] on icon "save" at bounding box center [703, 451] width 16 height 16
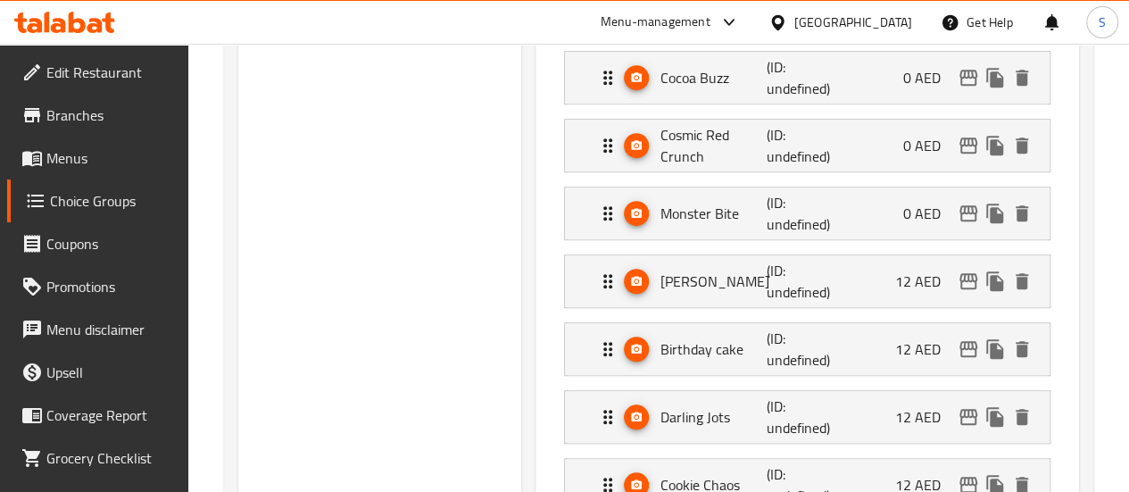
type input "0"
click at [871, 290] on div "Miss Darla Campire (ID: undefined) 12 AED" at bounding box center [812, 281] width 431 height 52
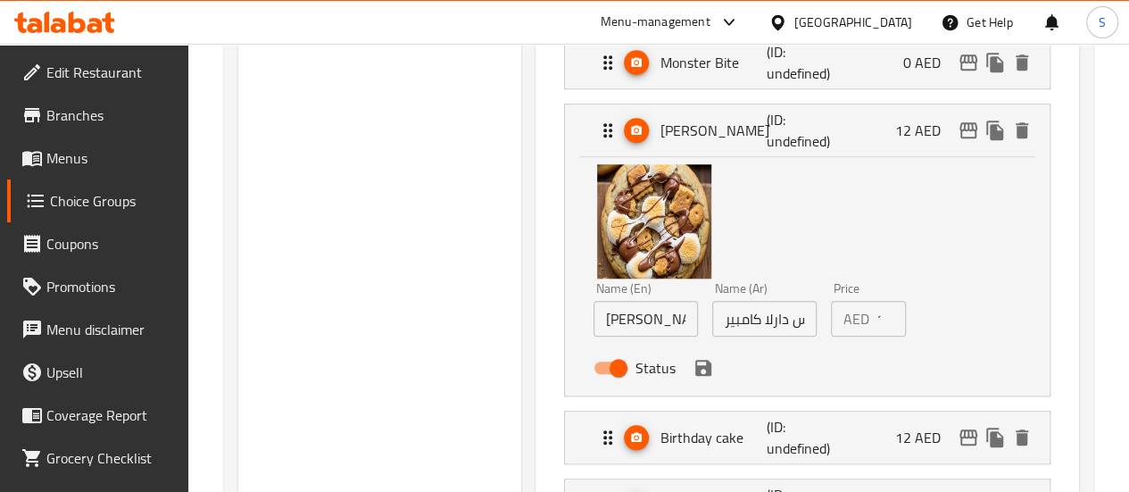
scroll to position [714, 0]
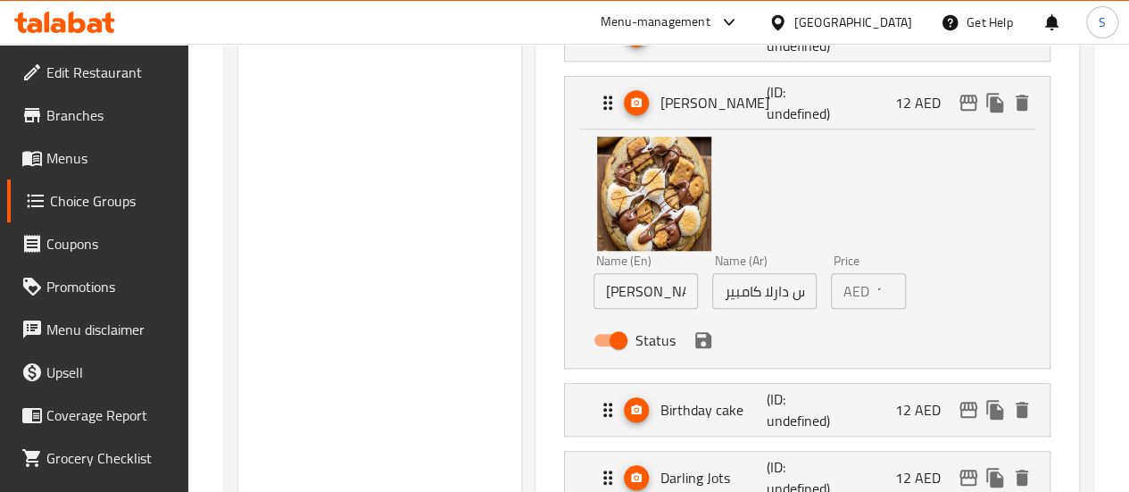
click at [876, 292] on input "12" at bounding box center [890, 291] width 29 height 36
click at [692, 347] on icon "save" at bounding box center [702, 339] width 21 height 21
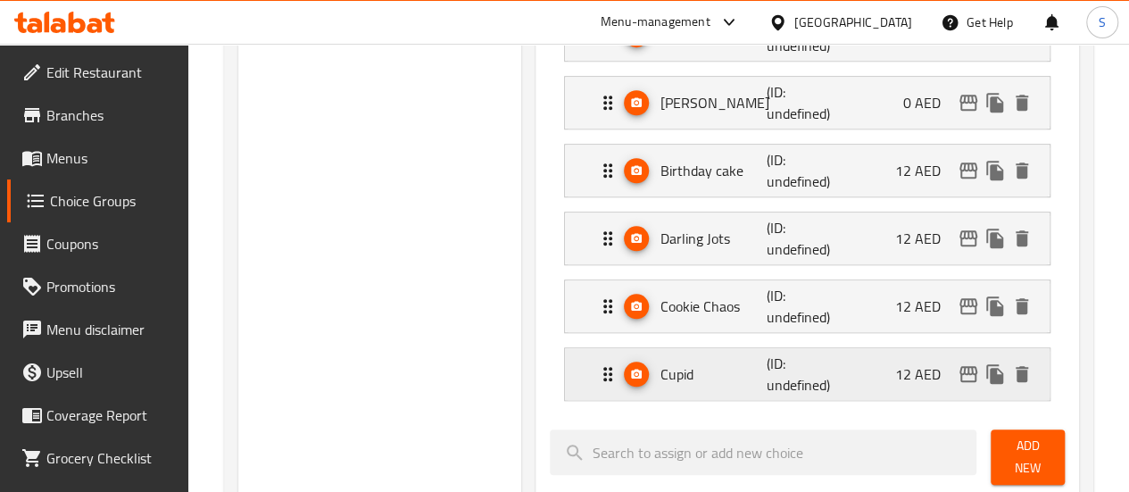
type input "0"
click at [916, 185] on div "Birthday cake (ID: undefined) 12 AED" at bounding box center [812, 171] width 431 height 52
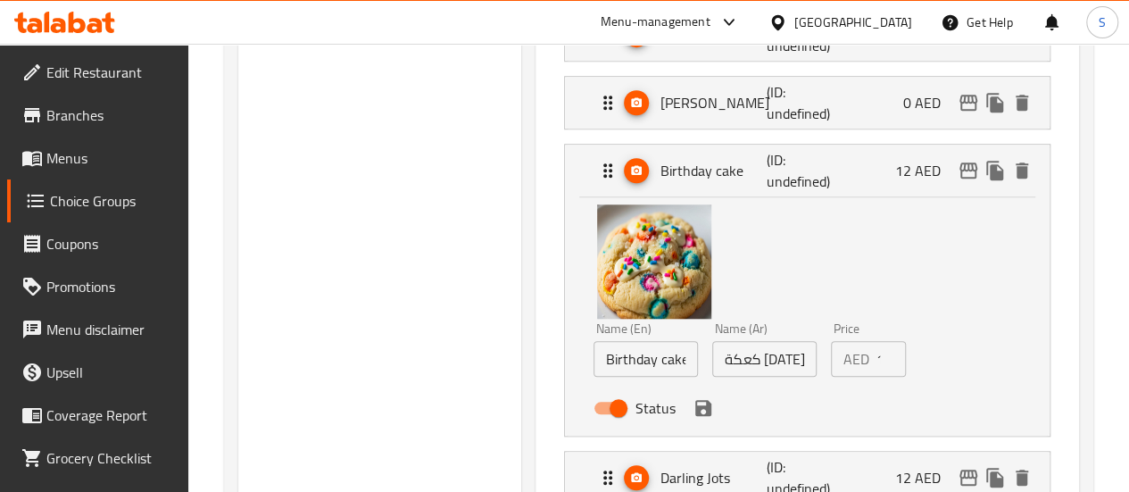
click at [837, 353] on div "AED 12 Price" at bounding box center [868, 359] width 75 height 36
click at [876, 356] on input "12" at bounding box center [890, 359] width 29 height 36
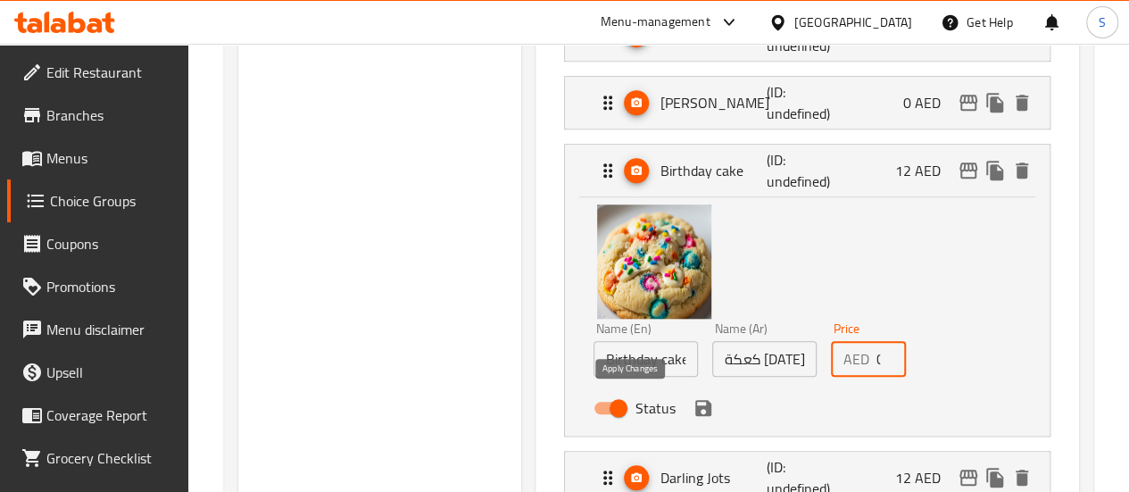
click at [695, 404] on icon "save" at bounding box center [703, 408] width 16 height 16
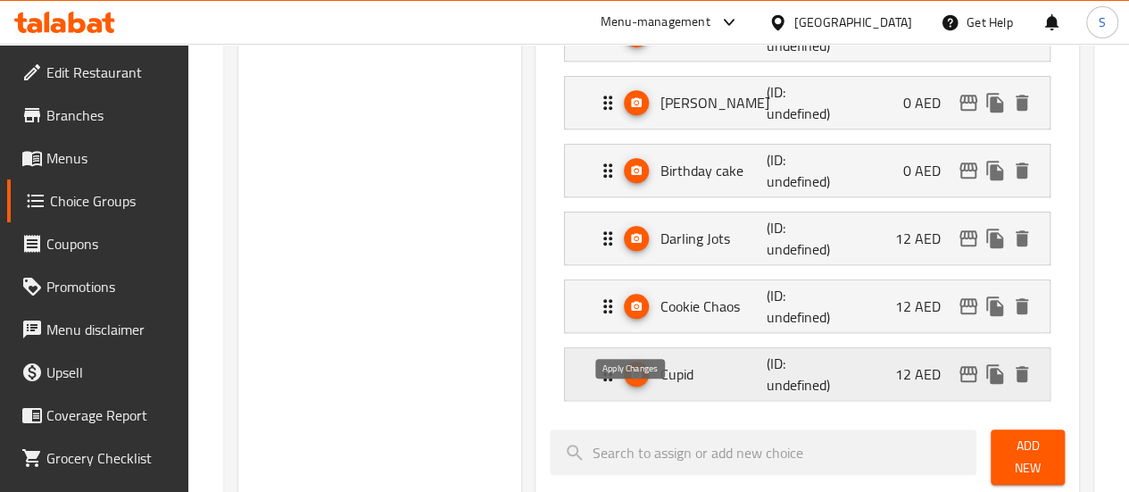
type input "0"
click at [767, 160] on p "(ID: undefined)" at bounding box center [802, 170] width 71 height 43
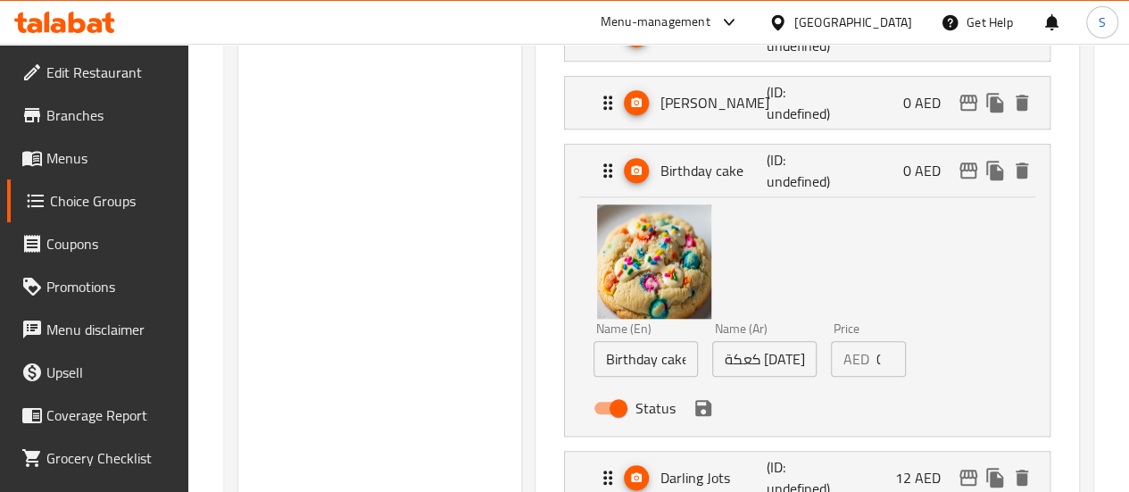
click at [707, 249] on div "Name (En) Birthday cake Name (En) Name (Ar) كعكة عيد الميلاد Name (Ar) Price AE…" at bounding box center [806, 313] width 427 height 224
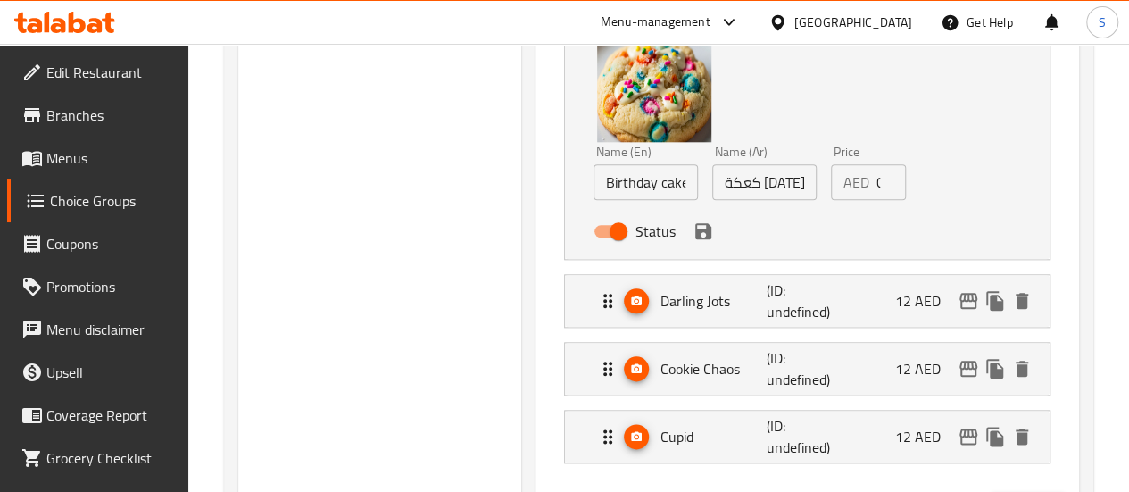
scroll to position [892, 0]
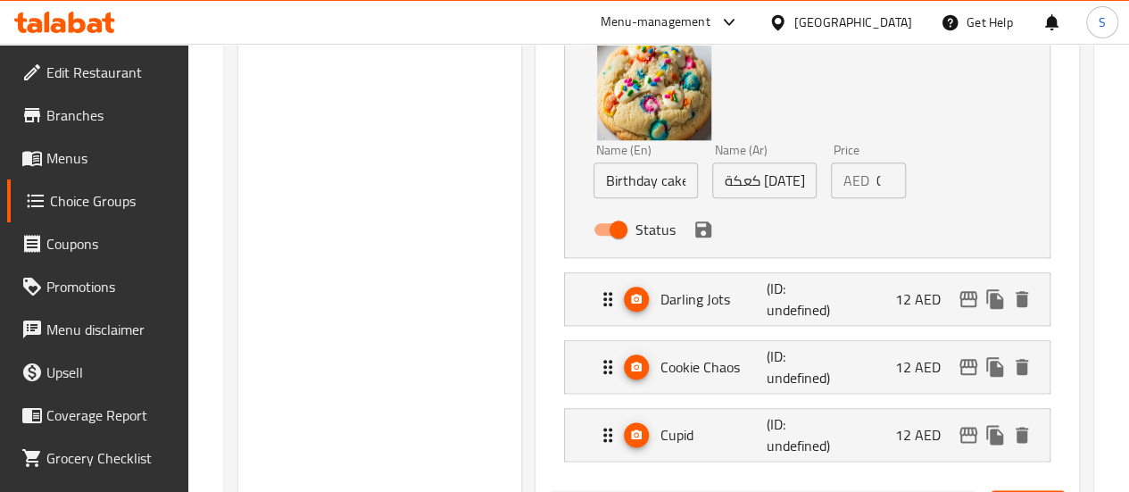
click at [779, 299] on p "(ID: undefined)" at bounding box center [802, 299] width 71 height 43
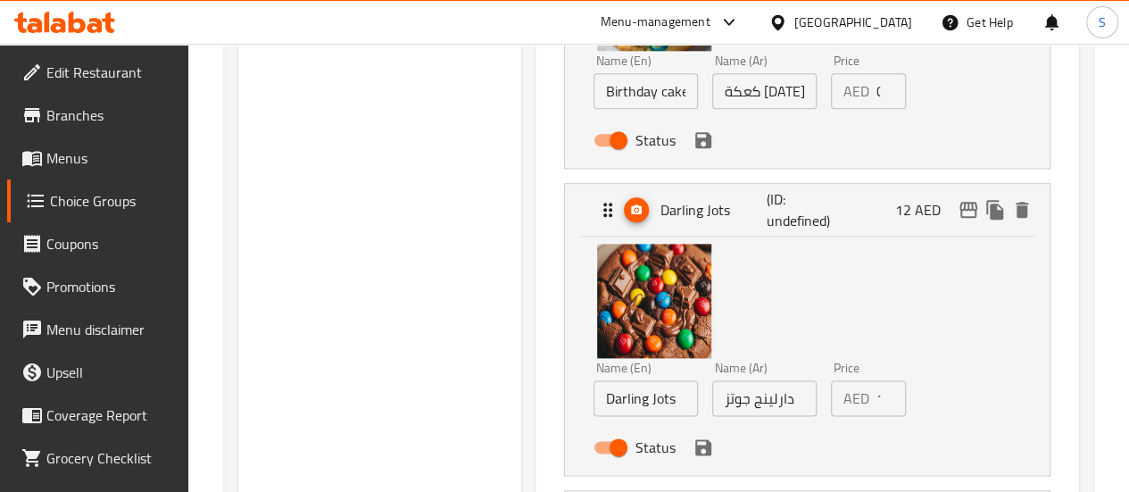
scroll to position [1071, 0]
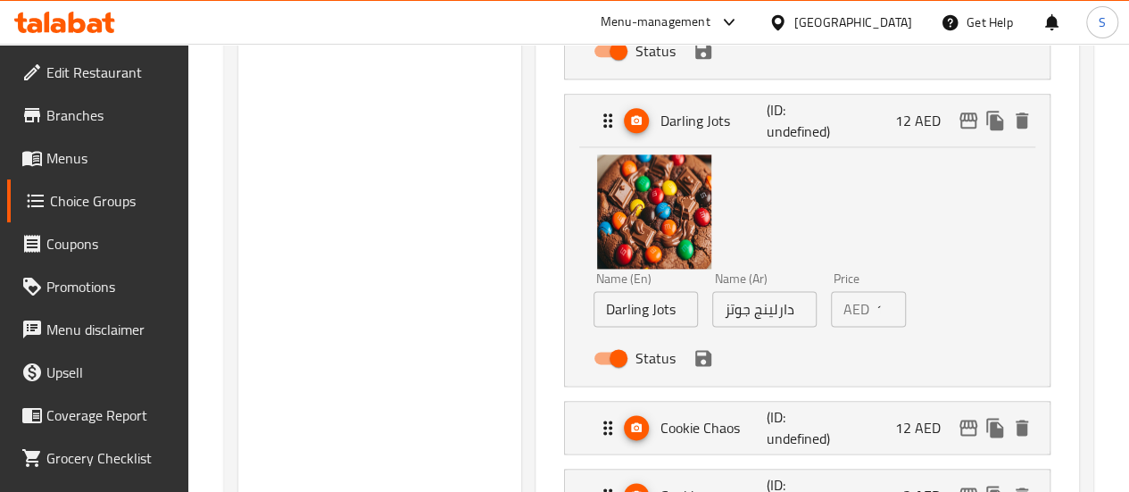
click at [876, 308] on input "12" at bounding box center [890, 309] width 29 height 36
click at [692, 361] on icon "save" at bounding box center [702, 357] width 21 height 21
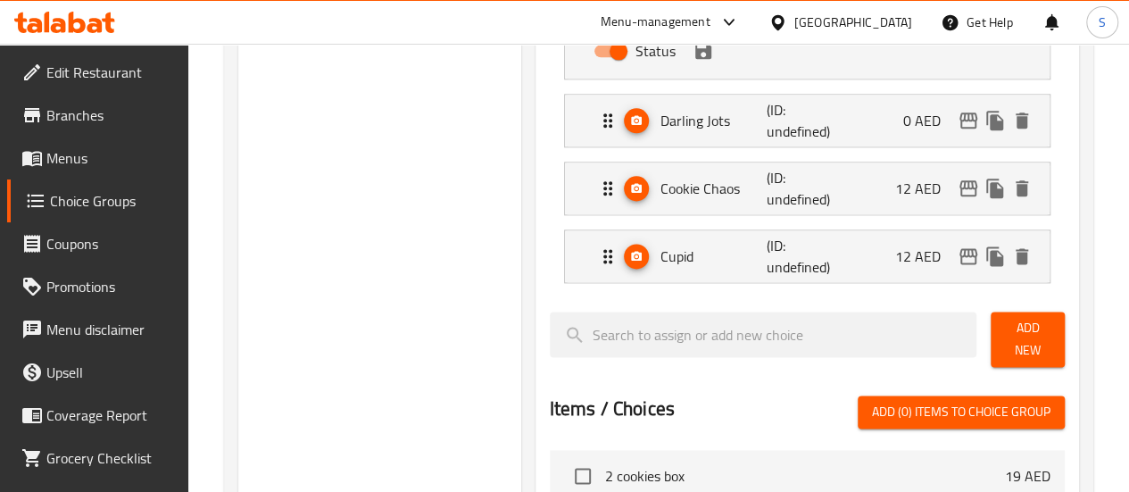
type input "0"
click at [885, 193] on div "Cookie Chaos (ID: undefined) 12 AED" at bounding box center [812, 188] width 431 height 52
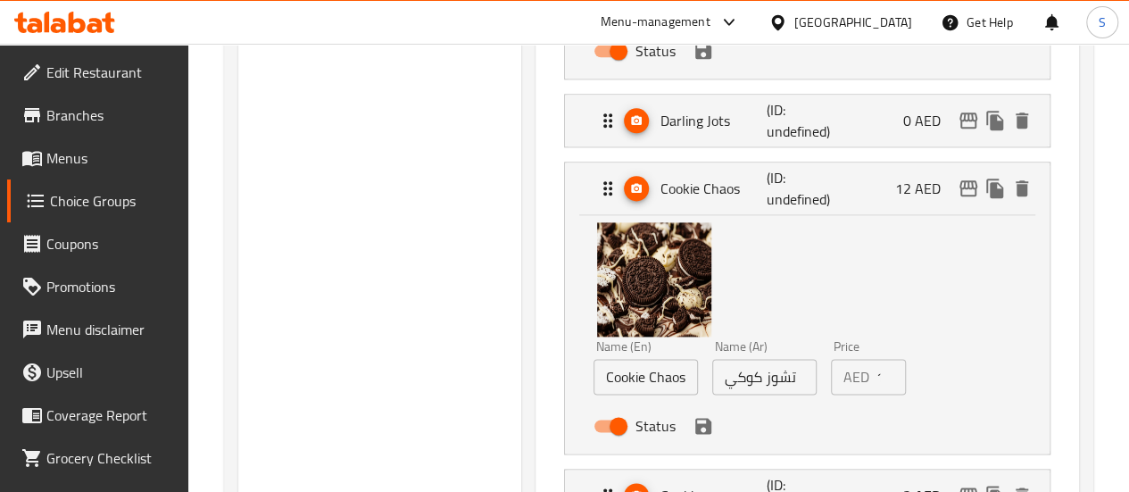
click at [842, 373] on div "AED 12 Price" at bounding box center [868, 377] width 75 height 36
click at [842, 365] on div "AED 12 Price" at bounding box center [868, 377] width 75 height 36
click at [876, 376] on input "12" at bounding box center [890, 377] width 29 height 36
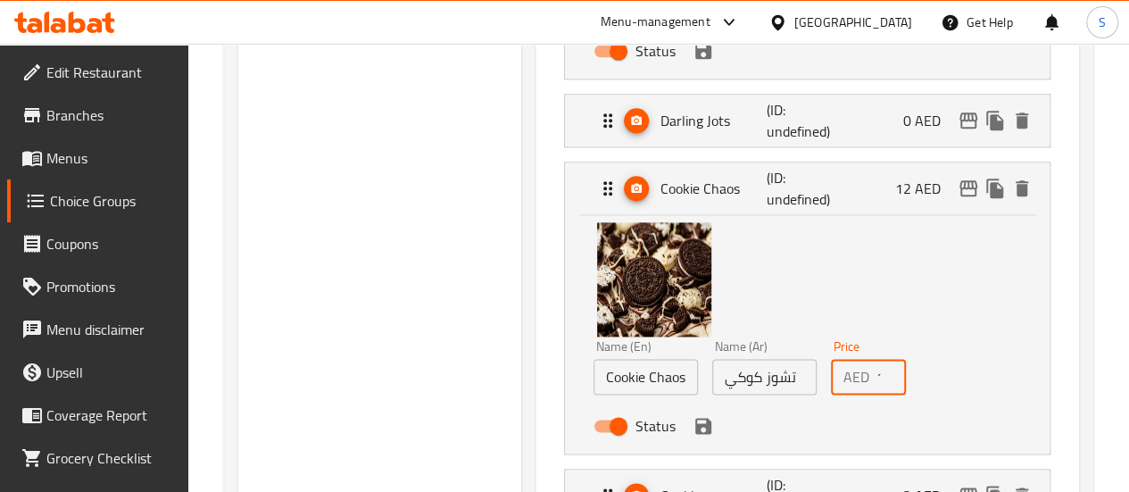
click at [876, 376] on input "12" at bounding box center [890, 377] width 29 height 36
click at [695, 425] on icon "save" at bounding box center [703, 426] width 16 height 16
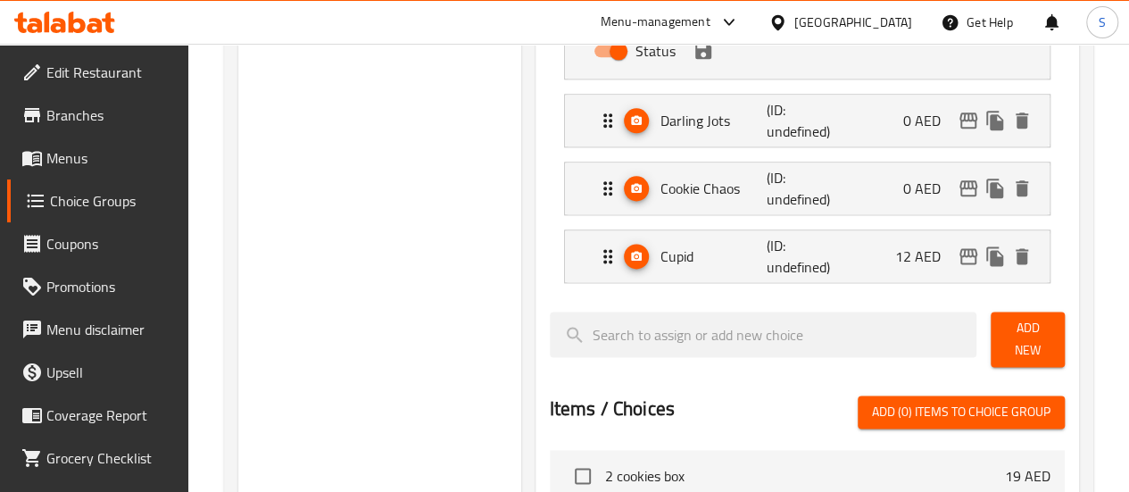
type input "0"
click at [873, 273] on div "Cupid (ID: undefined) 12 AED" at bounding box center [812, 256] width 431 height 52
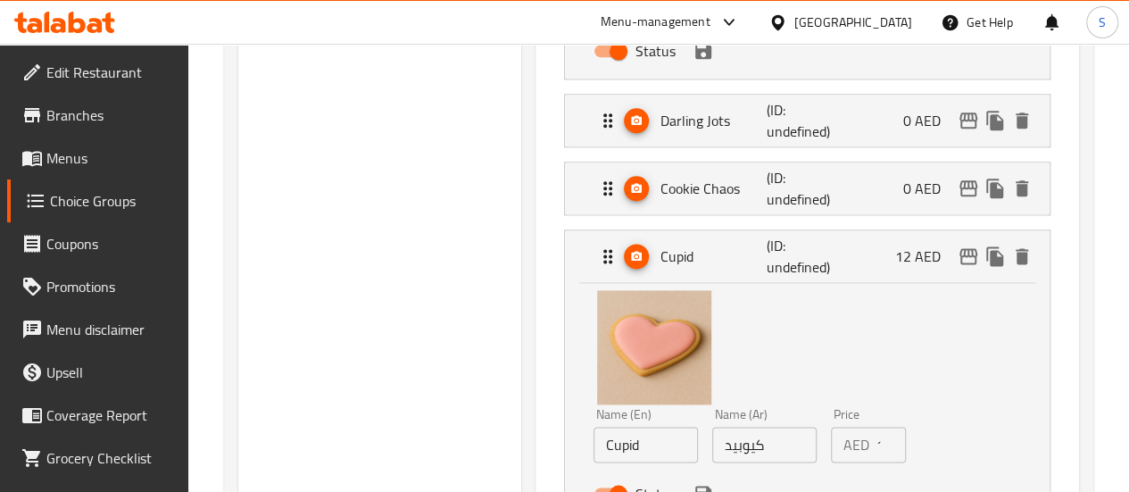
click at [840, 443] on div "AED 12 Price" at bounding box center [868, 445] width 75 height 36
click at [876, 440] on input "12" at bounding box center [890, 445] width 29 height 36
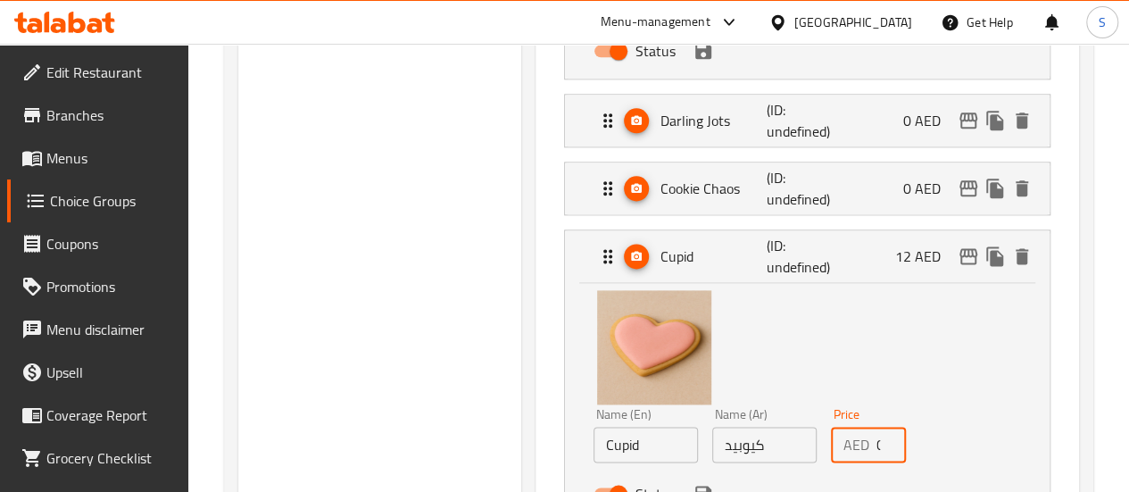
click at [848, 374] on div "Name (En) Cupid Name (En) Name (Ar) كيوبيد Name (Ar) Price AED 0 Price Status" at bounding box center [806, 398] width 427 height 224
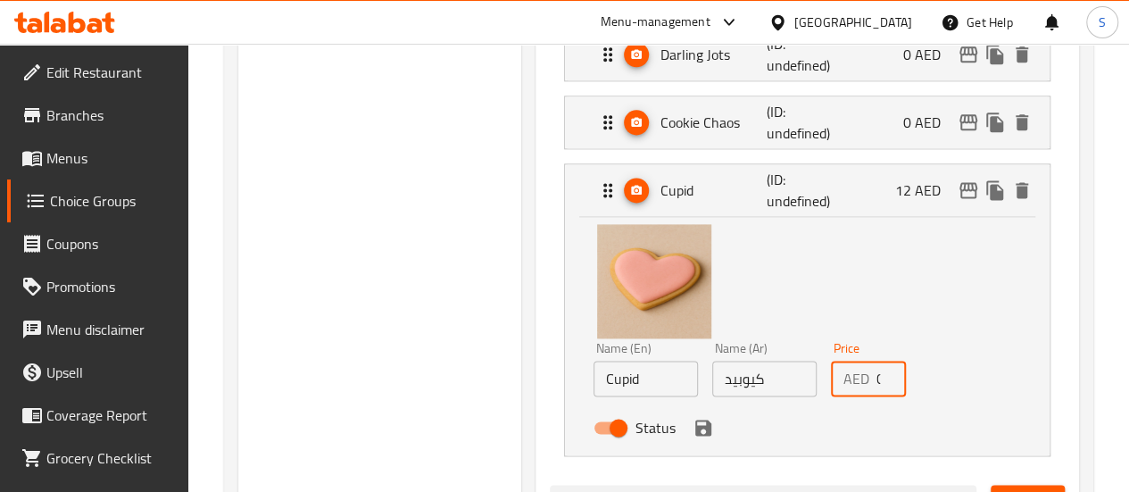
scroll to position [1160, 0]
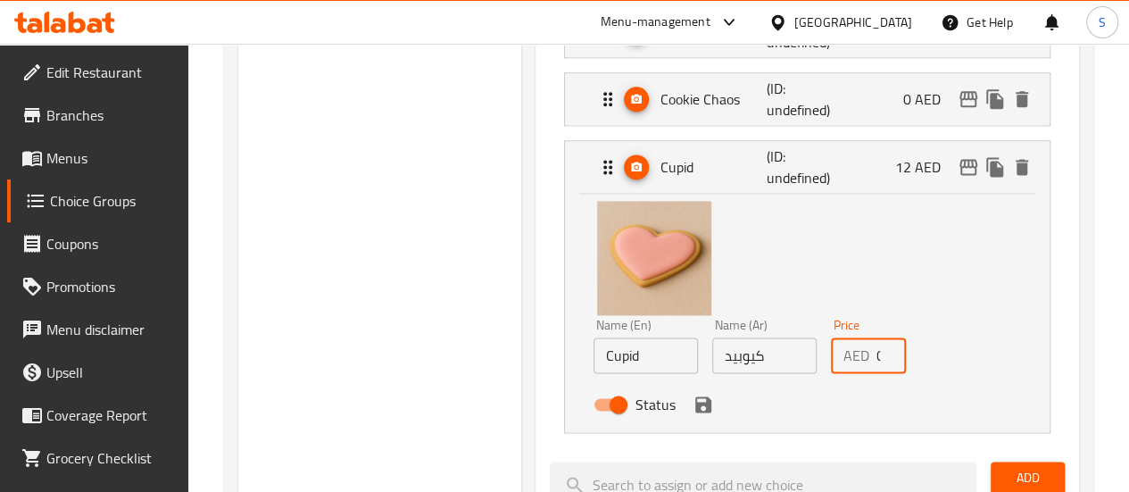
click at [695, 405] on icon "save" at bounding box center [703, 404] width 16 height 16
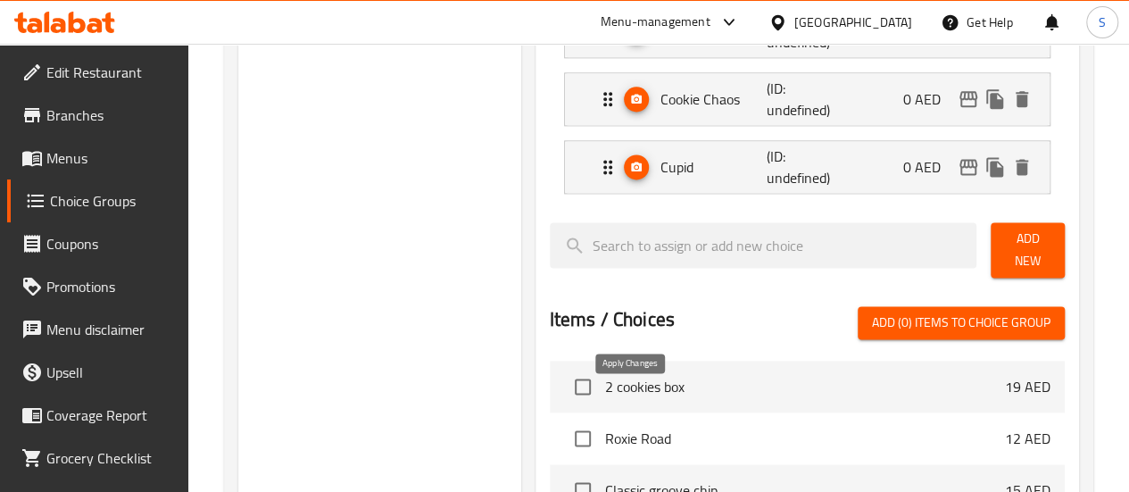
type input "0"
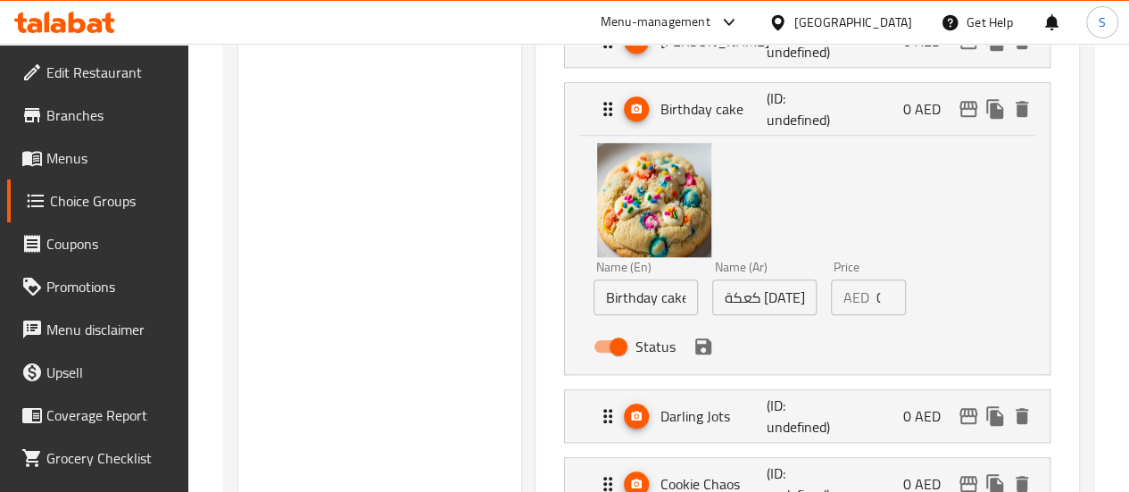
scroll to position [803, 0]
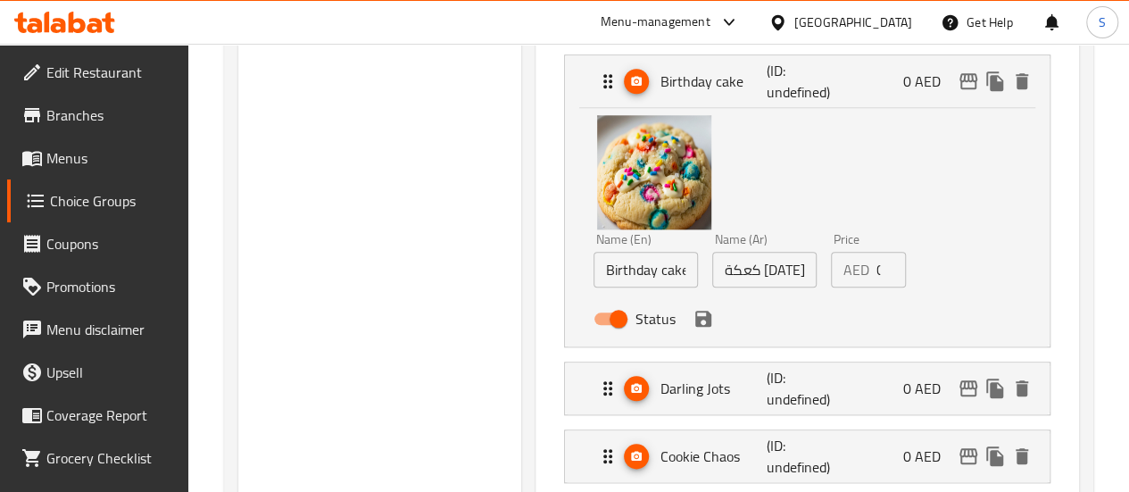
click at [692, 324] on icon "save" at bounding box center [702, 318] width 21 height 21
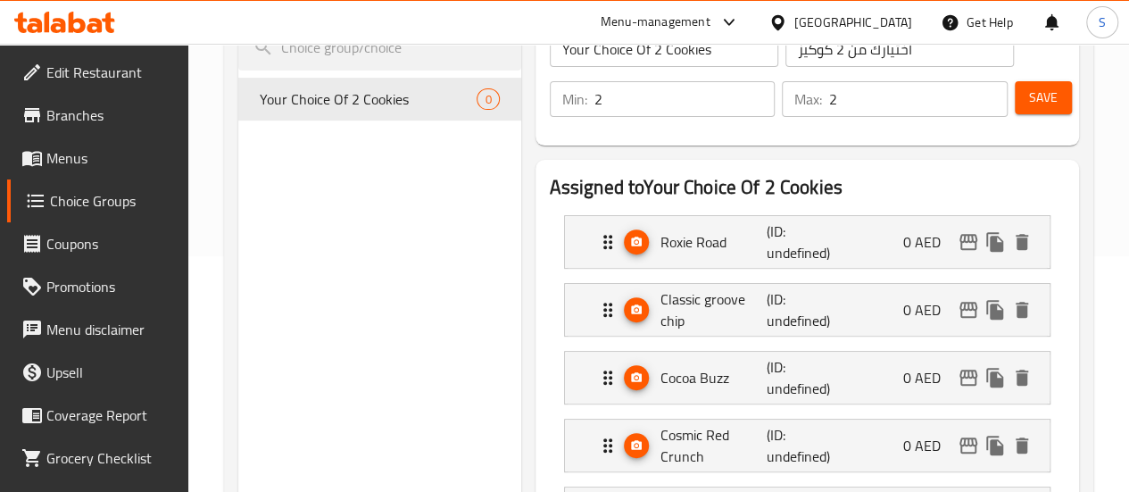
scroll to position [89, 0]
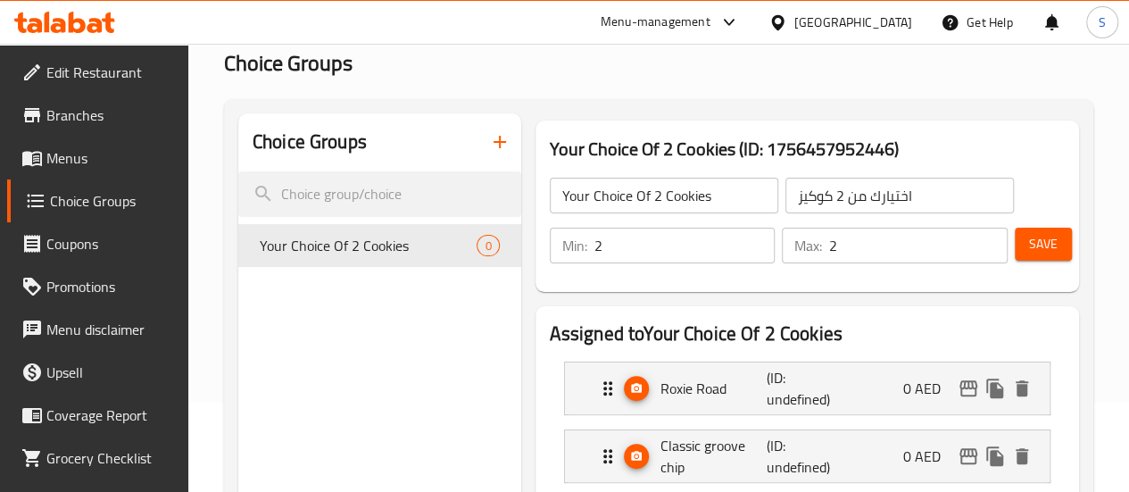
click at [1029, 246] on span "Save" at bounding box center [1043, 244] width 29 height 22
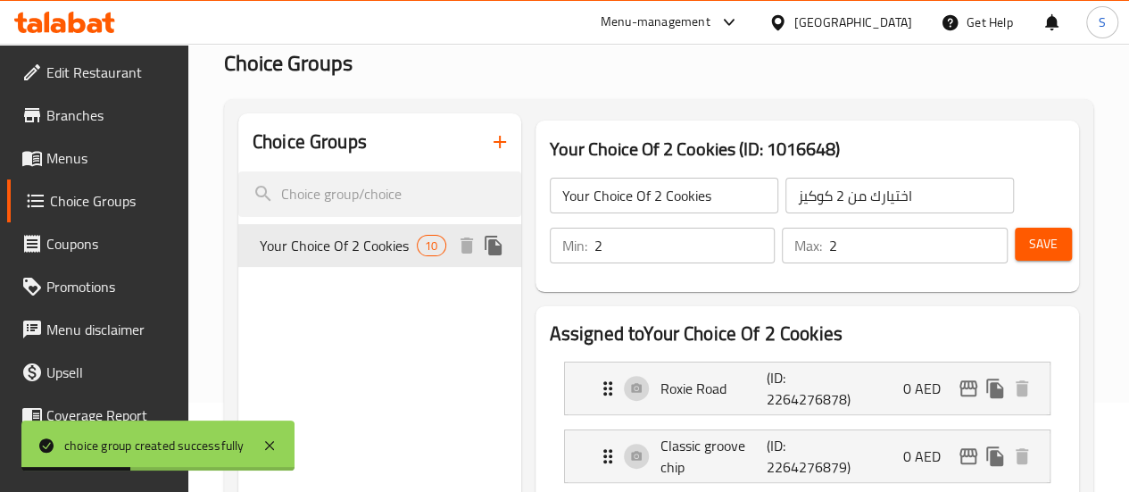
click at [485, 255] on icon "duplicate" at bounding box center [493, 246] width 17 height 20
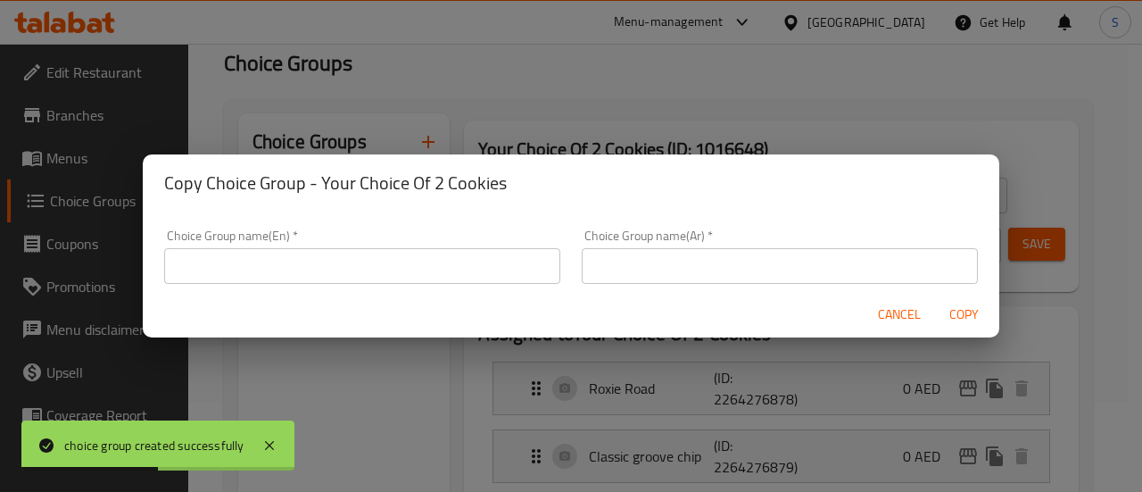
click at [409, 272] on input "text" at bounding box center [362, 266] width 396 height 36
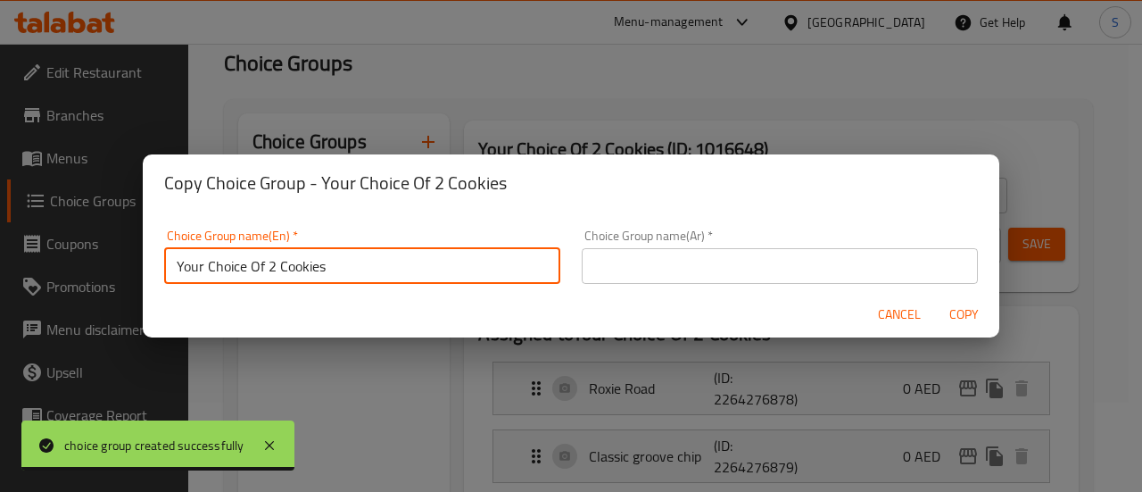
click at [273, 266] on input "Your Choice Of 2 Cookies" at bounding box center [362, 266] width 396 height 36
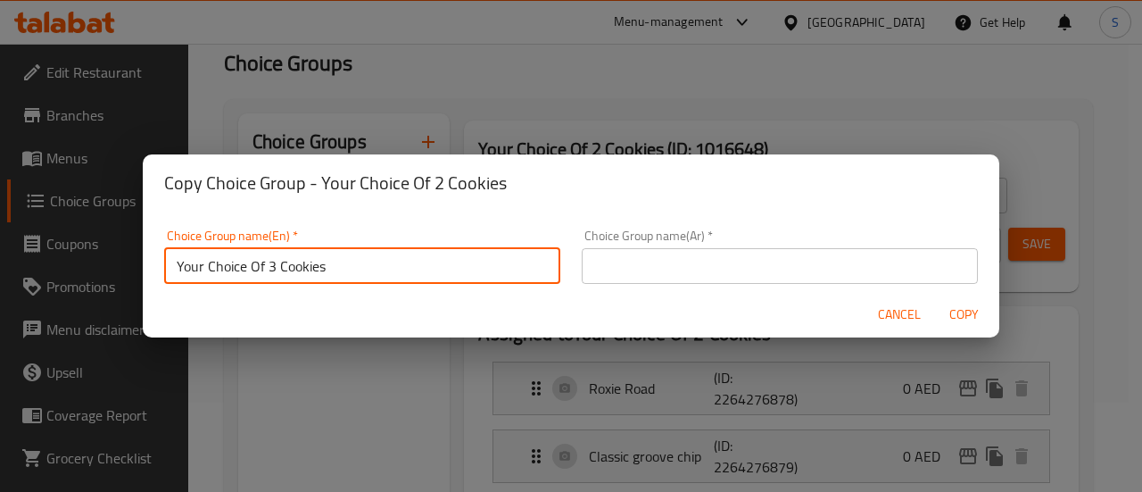
type input "Your Choice Of 3 Cookies"
click at [771, 260] on input "text" at bounding box center [780, 266] width 396 height 36
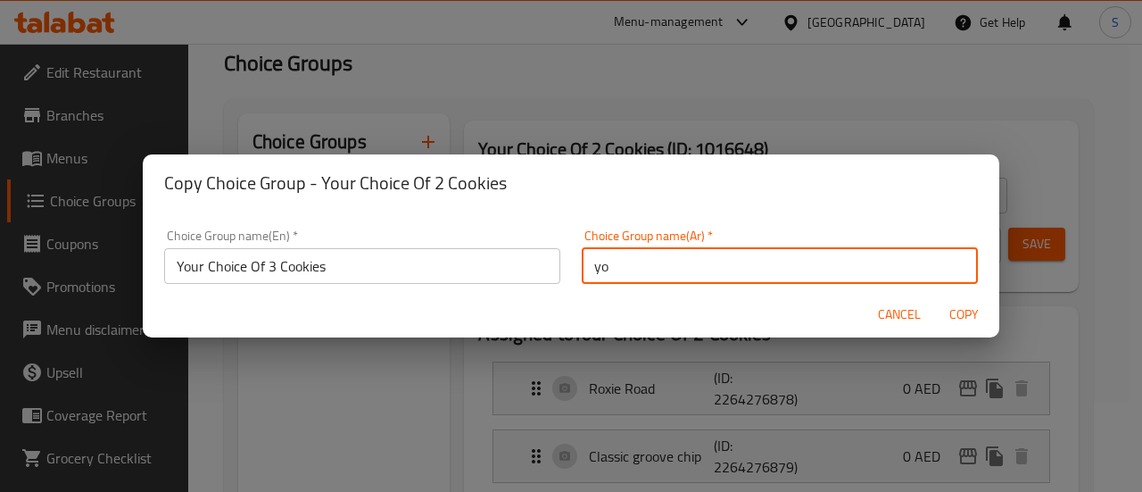
type input "y"
click at [626, 269] on input "اختيارك من 2 كوكيز" at bounding box center [780, 266] width 396 height 36
type input "اختيارك من 3 كوكيز"
click at [965, 318] on span "Copy" at bounding box center [963, 314] width 43 height 22
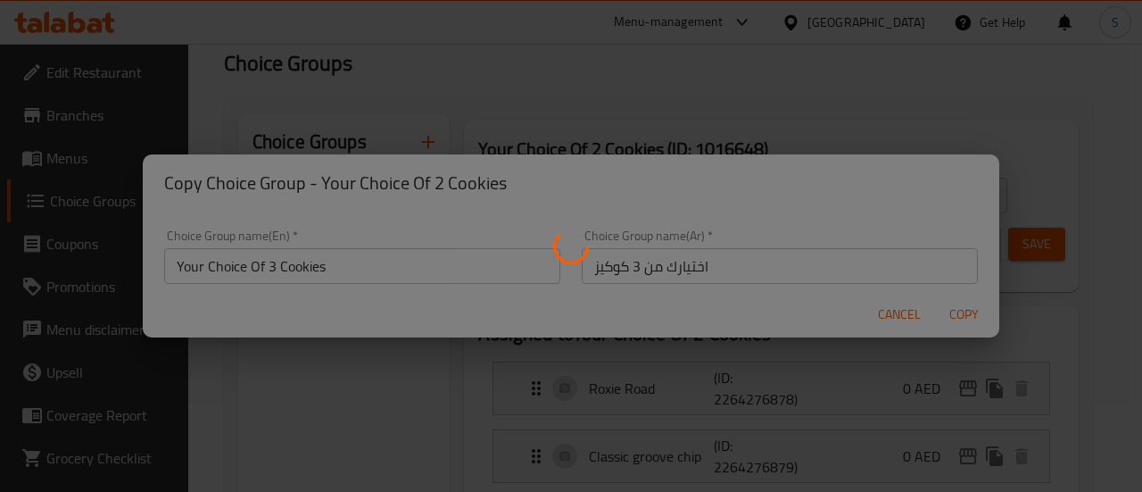
type input "Your Choice Of 3 Cookies"
type input "اختيارك من 3 كوكيز"
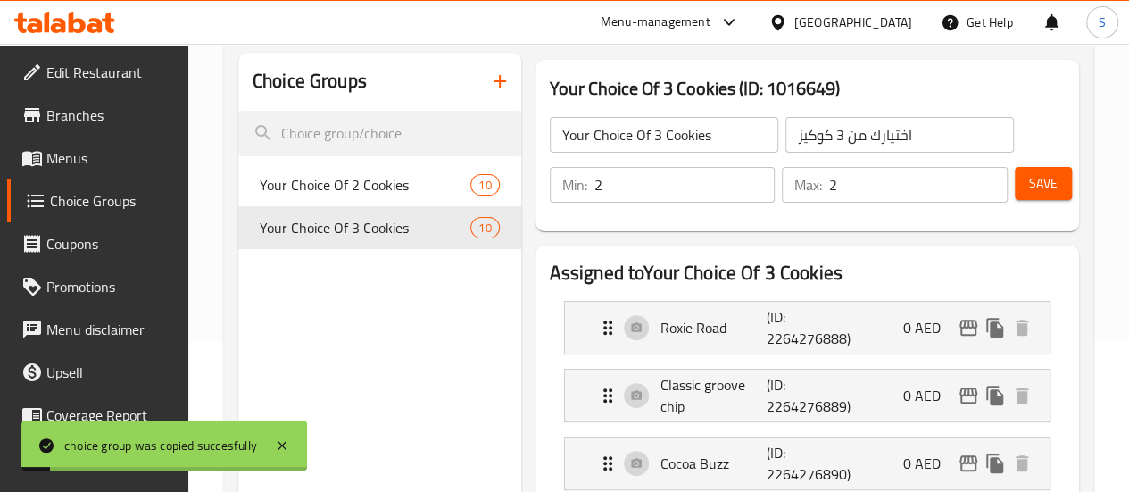
scroll to position [178, 0]
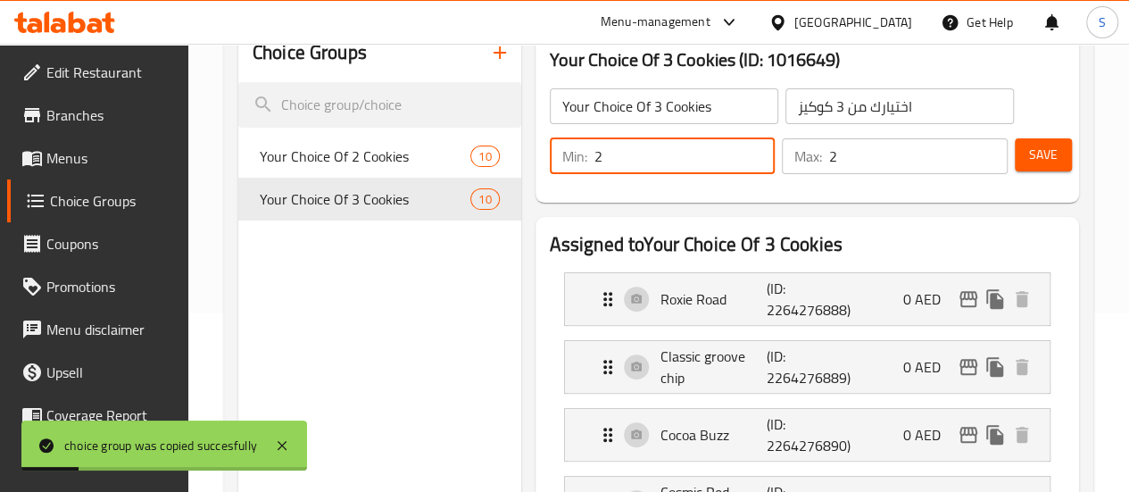
click at [594, 156] on input "2" at bounding box center [684, 156] width 181 height 36
type input "3"
click at [714, 147] on input "3" at bounding box center [684, 156] width 181 height 36
type input "3"
click at [984, 146] on input "3" at bounding box center [918, 156] width 178 height 36
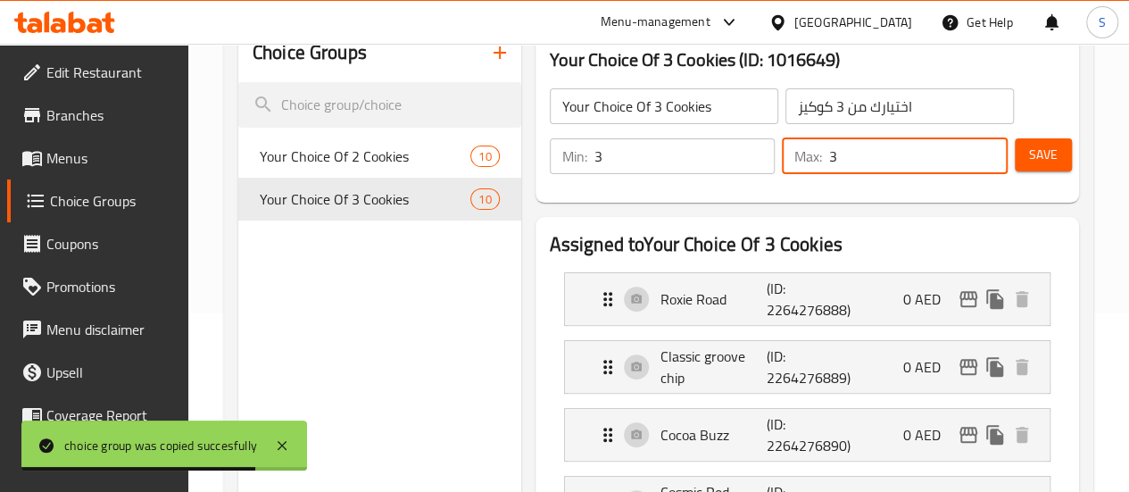
click at [1050, 156] on span "Save" at bounding box center [1043, 155] width 29 height 22
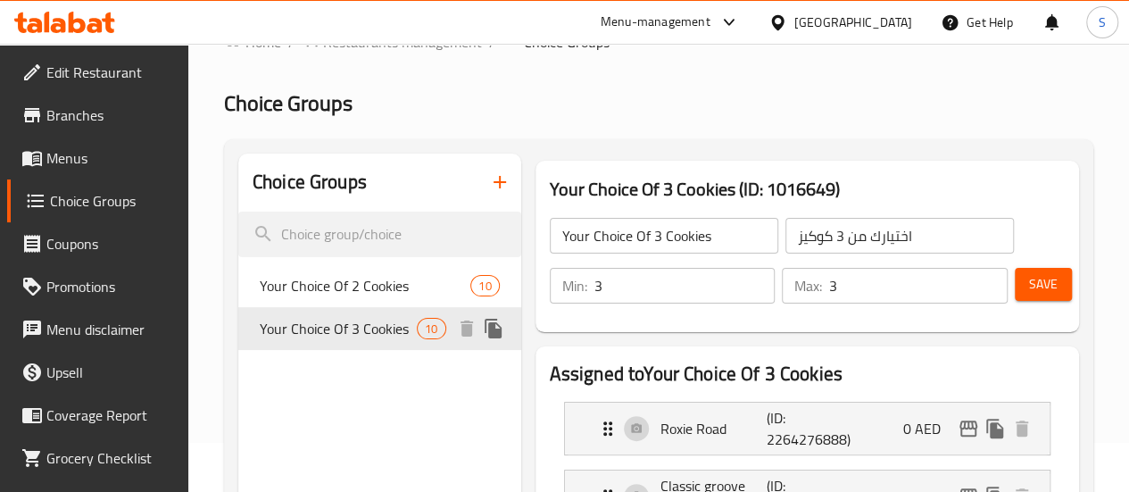
scroll to position [89, 0]
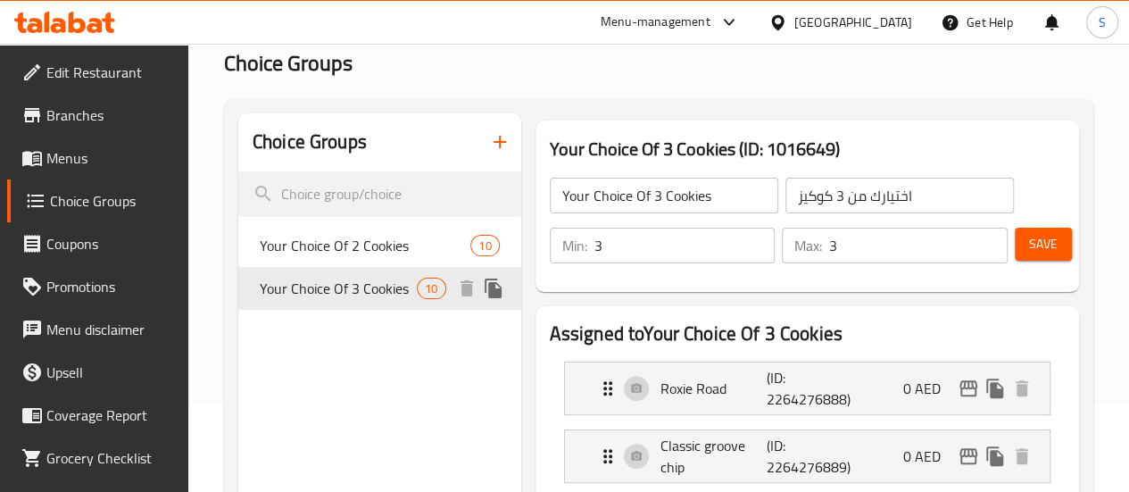
click at [485, 298] on icon "duplicate" at bounding box center [493, 288] width 17 height 20
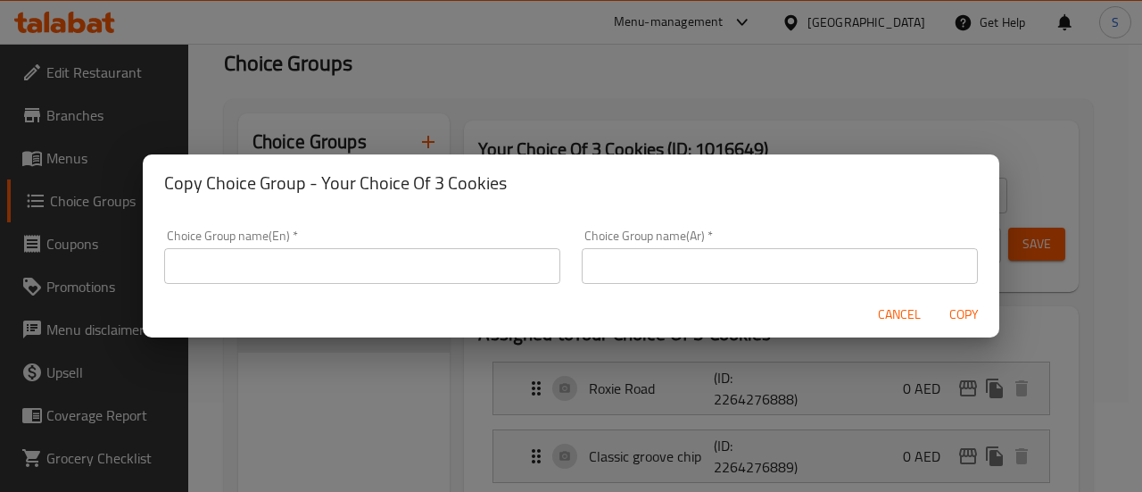
click at [293, 270] on input "text" at bounding box center [362, 266] width 396 height 36
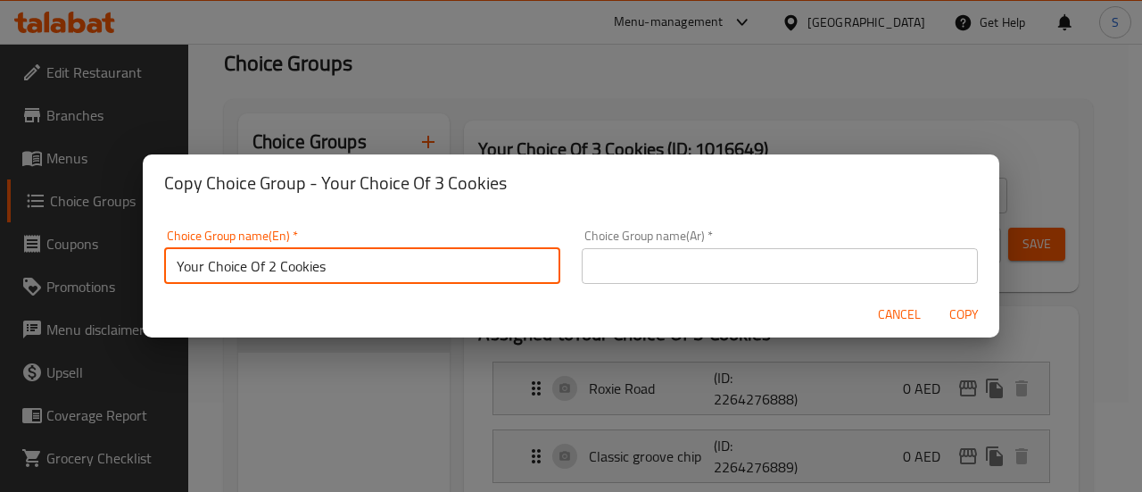
click at [273, 268] on input "Your Choice Of 2 Cookies" at bounding box center [362, 266] width 396 height 36
type input "Your Choice Of 6 Cookies"
click at [675, 261] on input "text" at bounding box center [780, 266] width 396 height 36
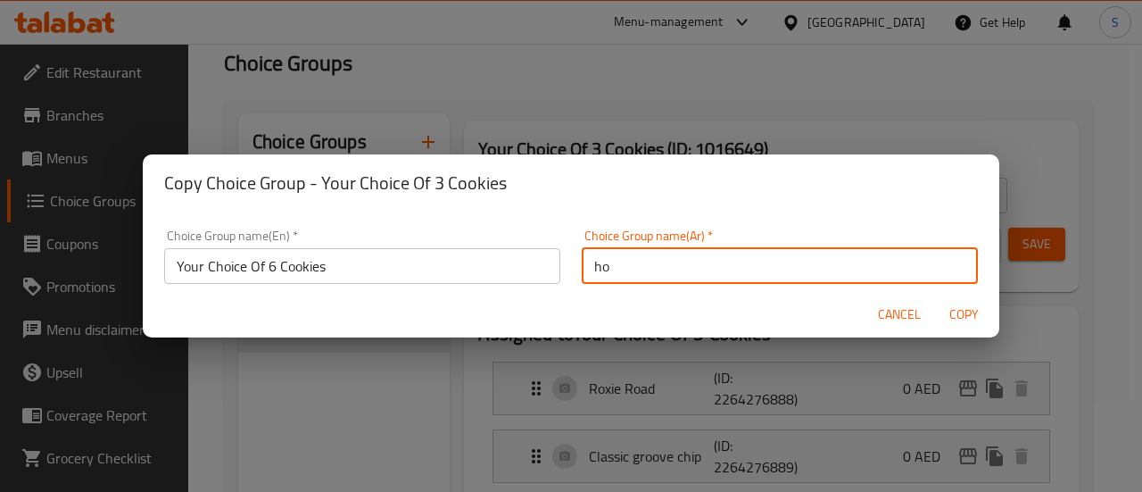
type input "h"
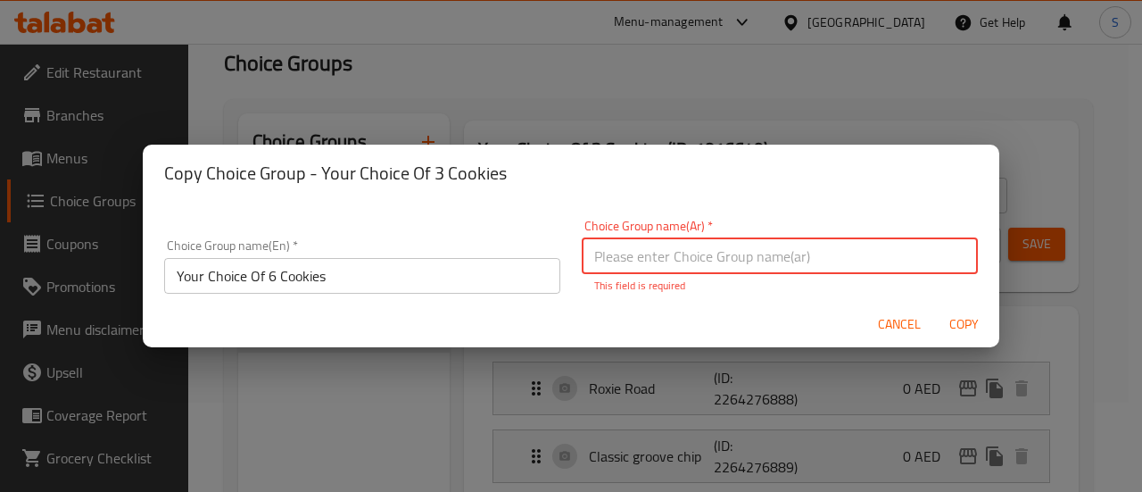
type input "Y"
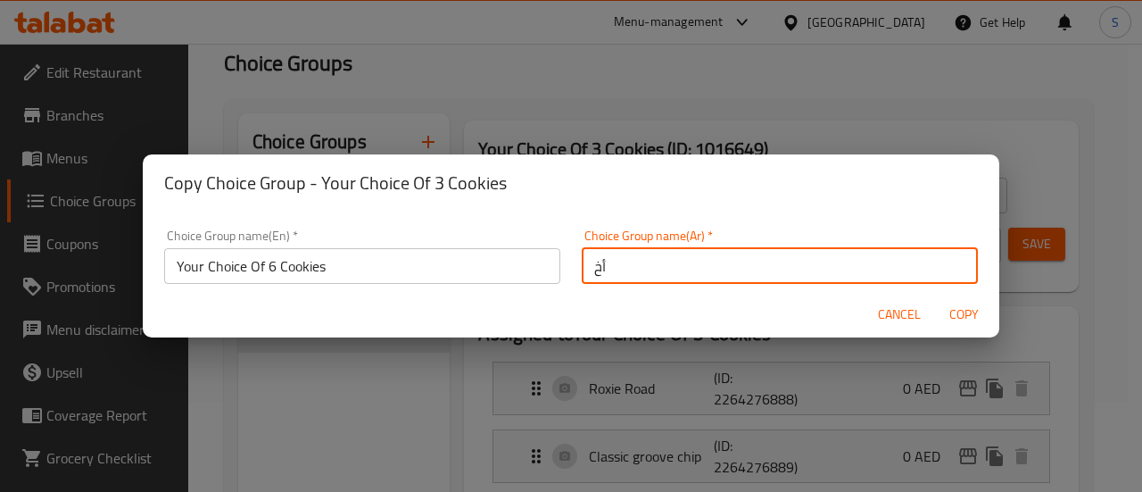
type input "أ"
type input "إختيارك من 6 كوكيز"
click at [958, 315] on span "Copy" at bounding box center [963, 314] width 43 height 22
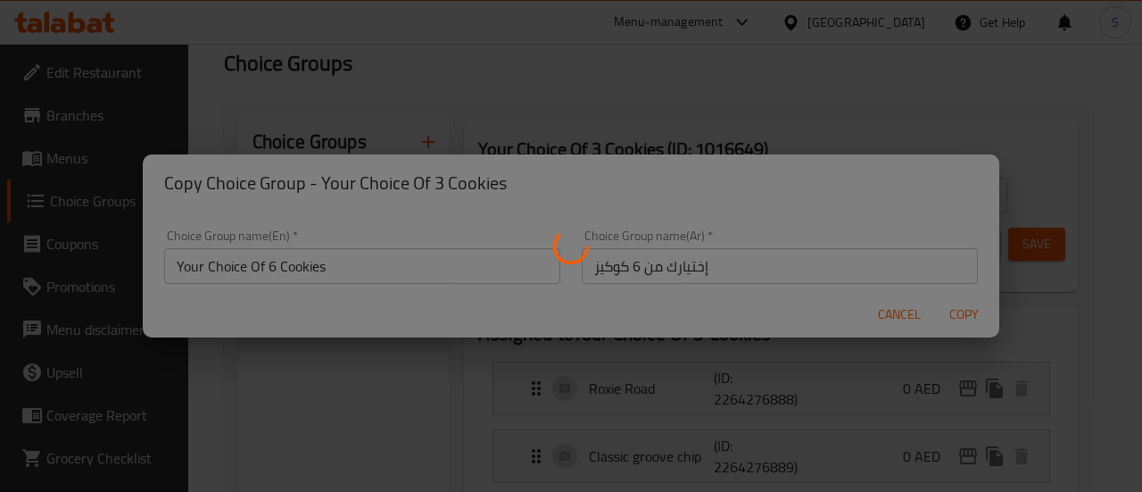
type input "Your Choice Of 6 Cookies"
type input "إختيارك من 6 كوكيز"
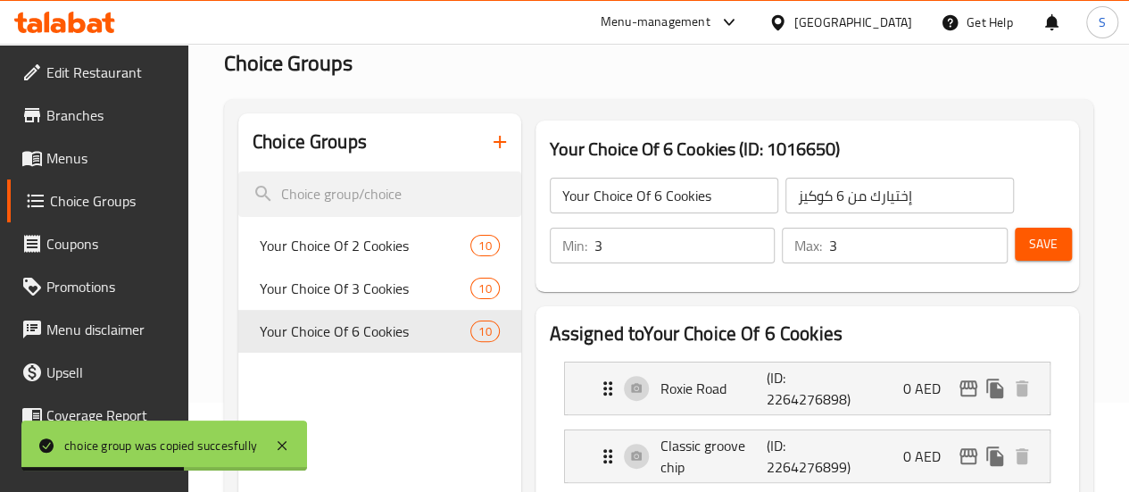
click at [594, 250] on input "3" at bounding box center [684, 246] width 181 height 36
click at [718, 238] on input "4" at bounding box center [684, 246] width 181 height 36
click at [718, 238] on input "5" at bounding box center [684, 246] width 181 height 36
type input "6"
click at [718, 239] on input "6" at bounding box center [684, 246] width 181 height 36
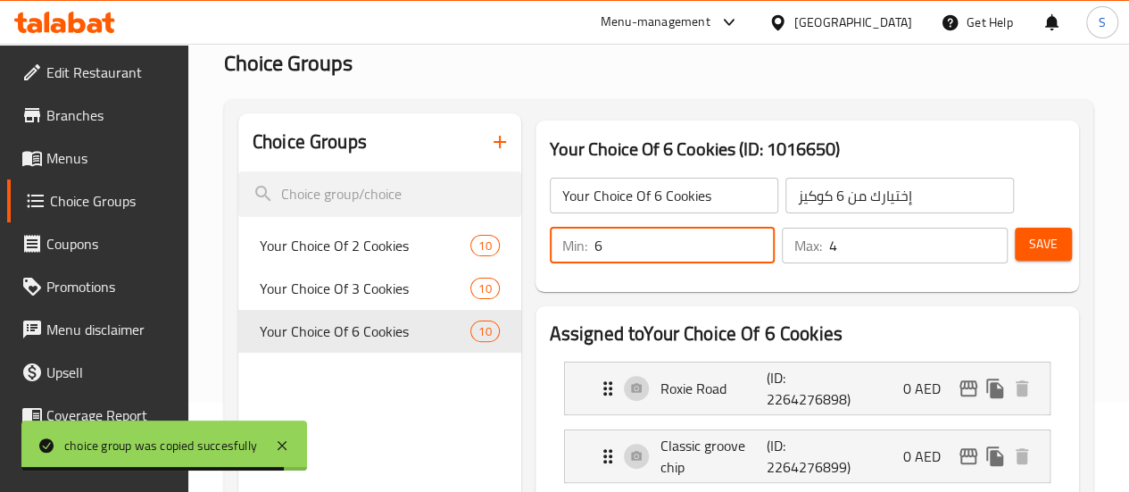
click at [978, 237] on input "4" at bounding box center [918, 246] width 178 height 36
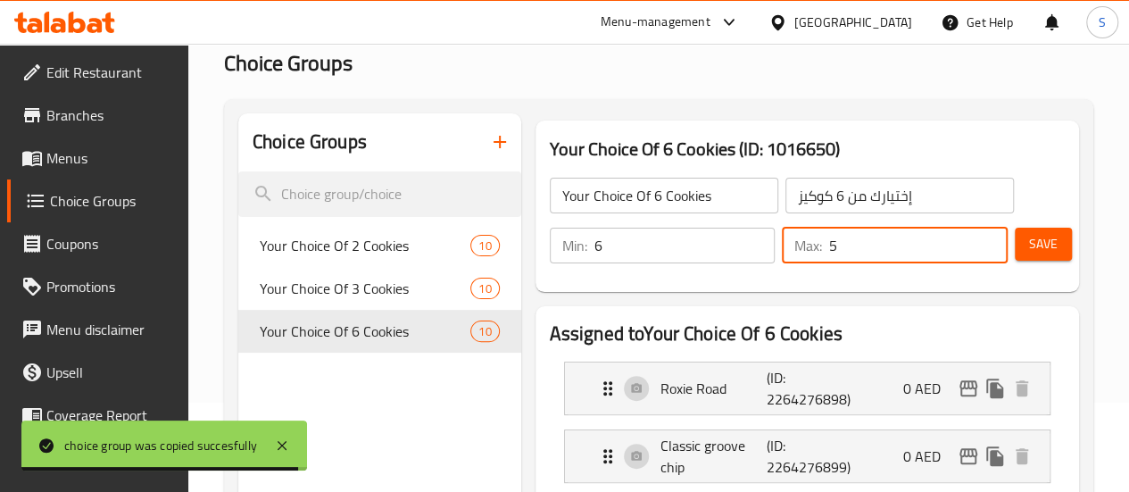
click at [981, 236] on input "5" at bounding box center [918, 246] width 178 height 36
type input "6"
click at [981, 236] on input "6" at bounding box center [918, 246] width 178 height 36
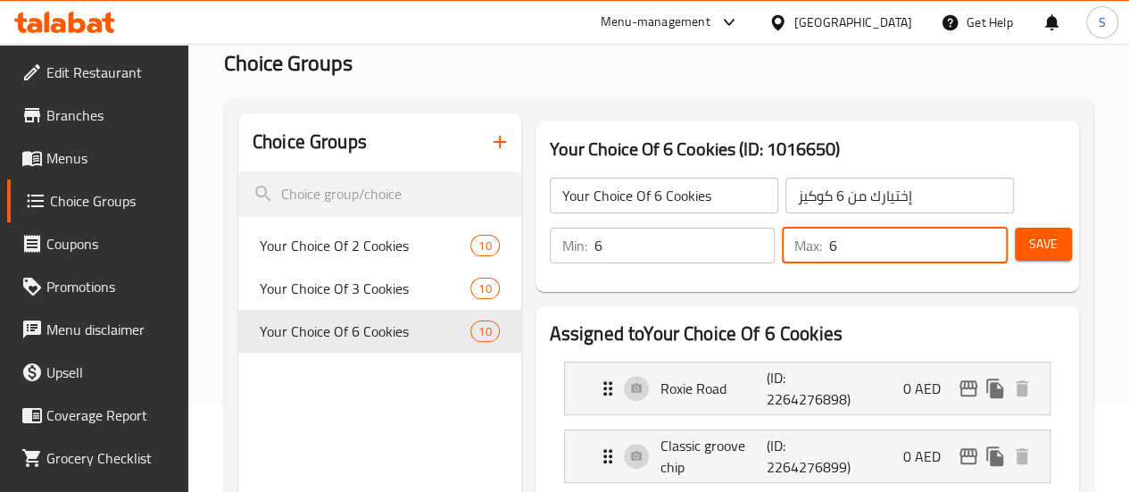
click at [1042, 245] on span "Save" at bounding box center [1043, 244] width 29 height 22
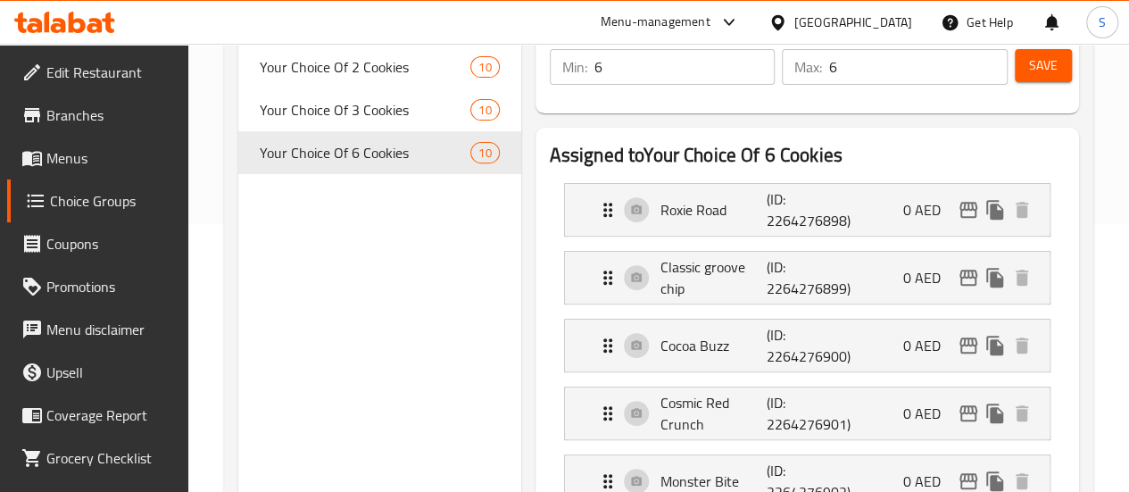
scroll to position [0, 0]
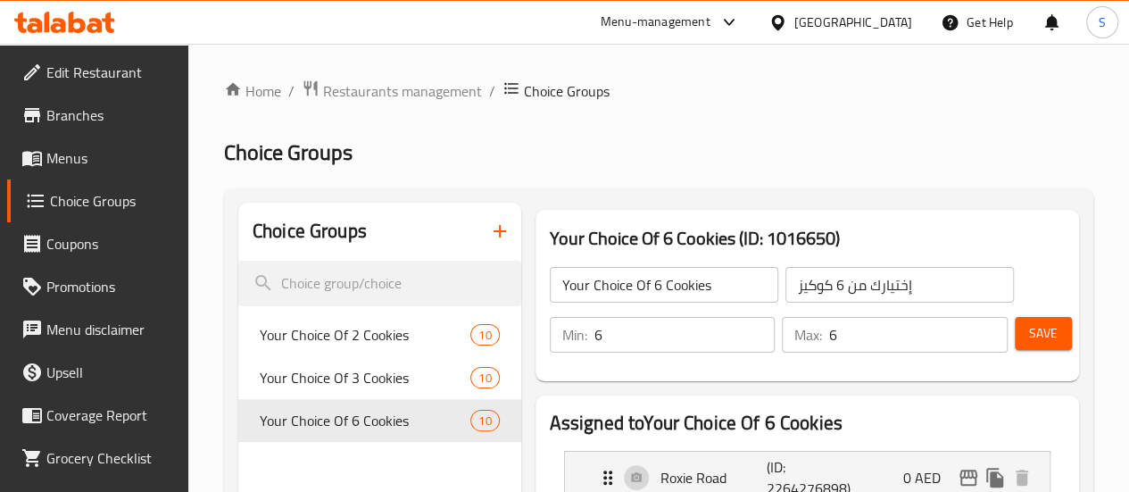
click at [46, 161] on span "Menus" at bounding box center [110, 157] width 128 height 21
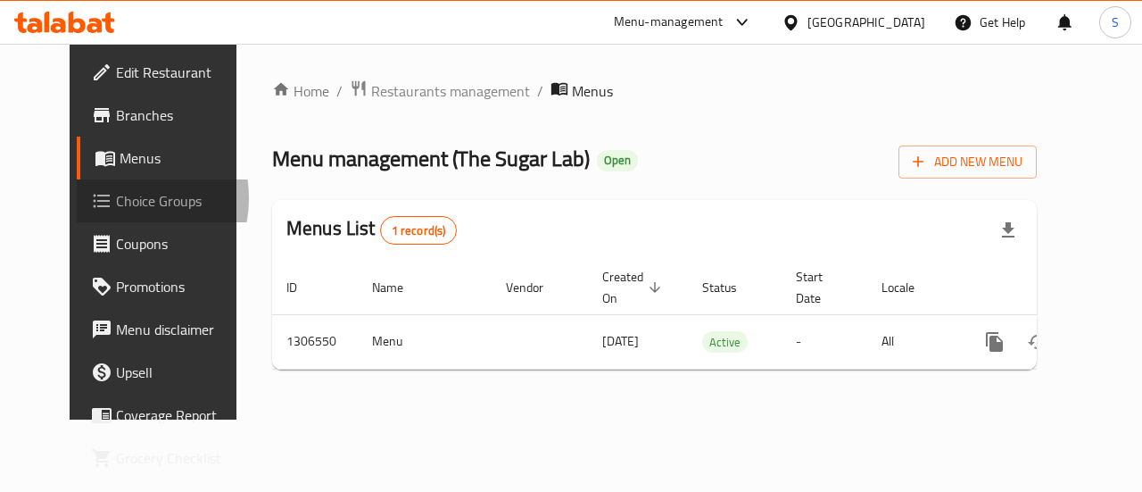
click at [116, 198] on span "Choice Groups" at bounding box center [181, 200] width 130 height 21
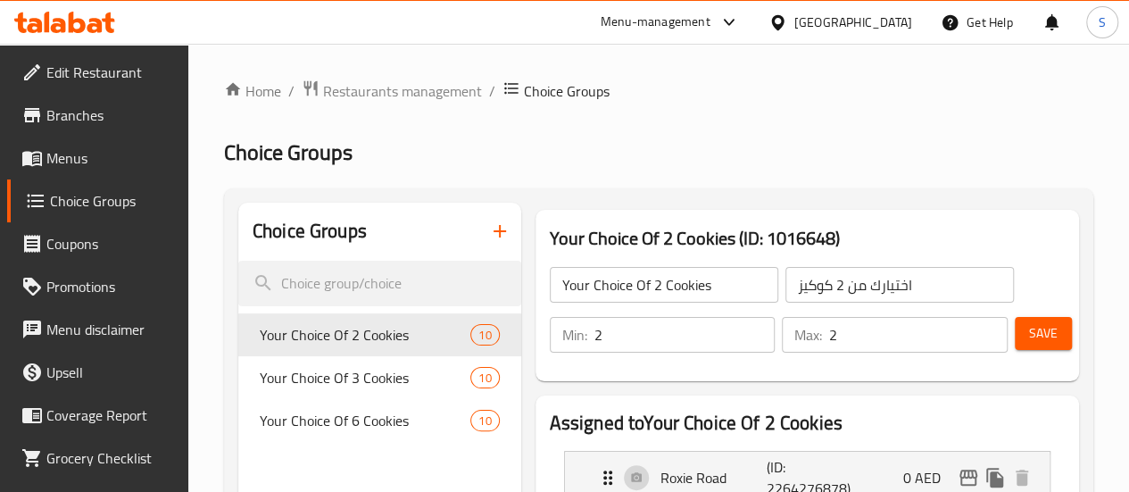
click at [55, 147] on span "Menus" at bounding box center [110, 157] width 128 height 21
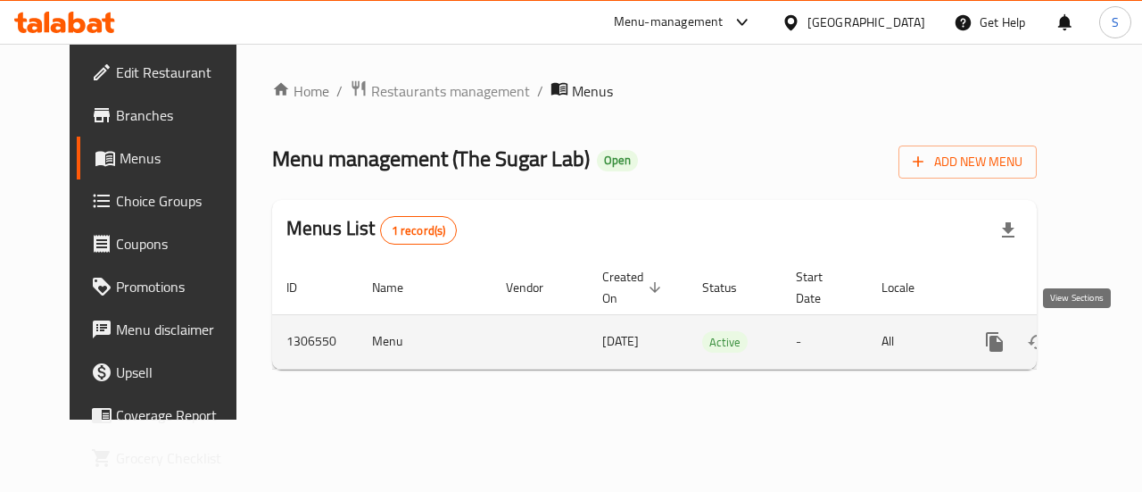
click at [1113, 350] on icon "enhanced table" at bounding box center [1123, 341] width 21 height 21
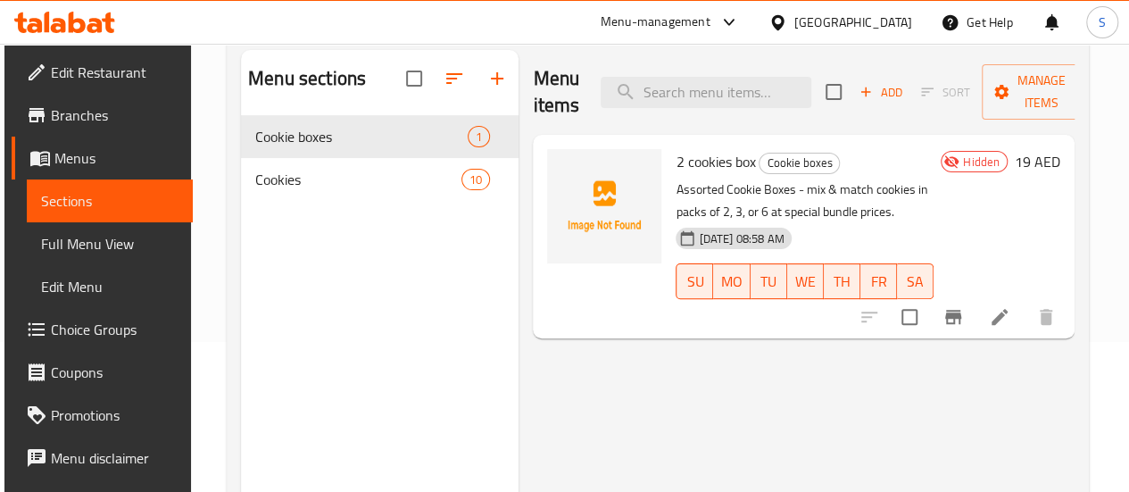
scroll to position [178, 0]
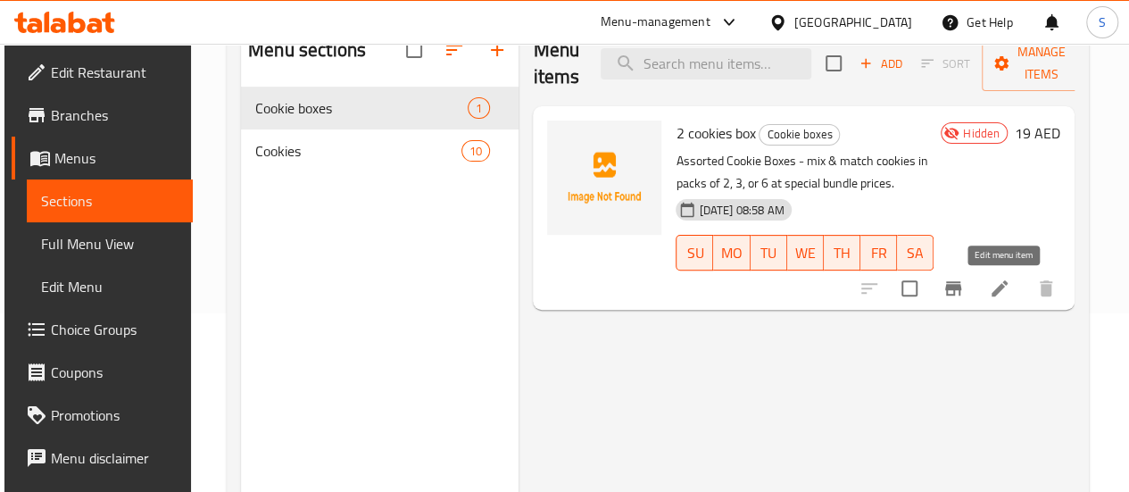
click at [1004, 287] on icon at bounding box center [999, 288] width 16 height 16
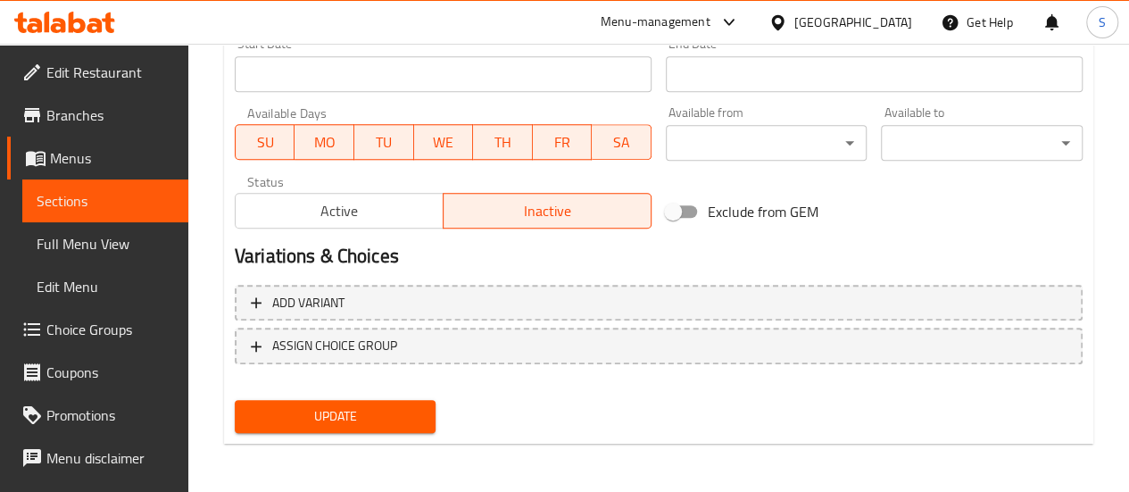
scroll to position [768, 0]
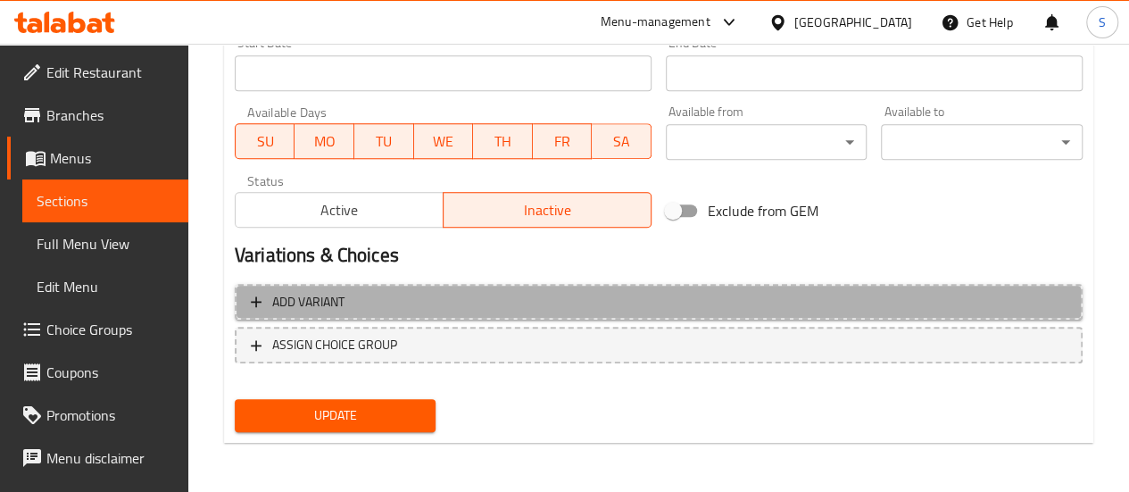
click at [251, 297] on icon "button" at bounding box center [256, 302] width 18 height 18
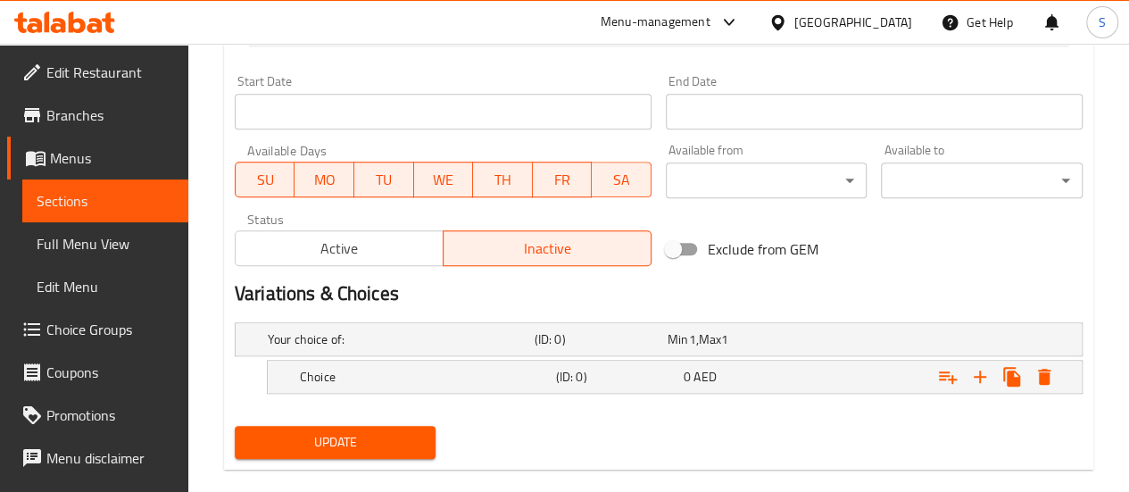
scroll to position [755, 0]
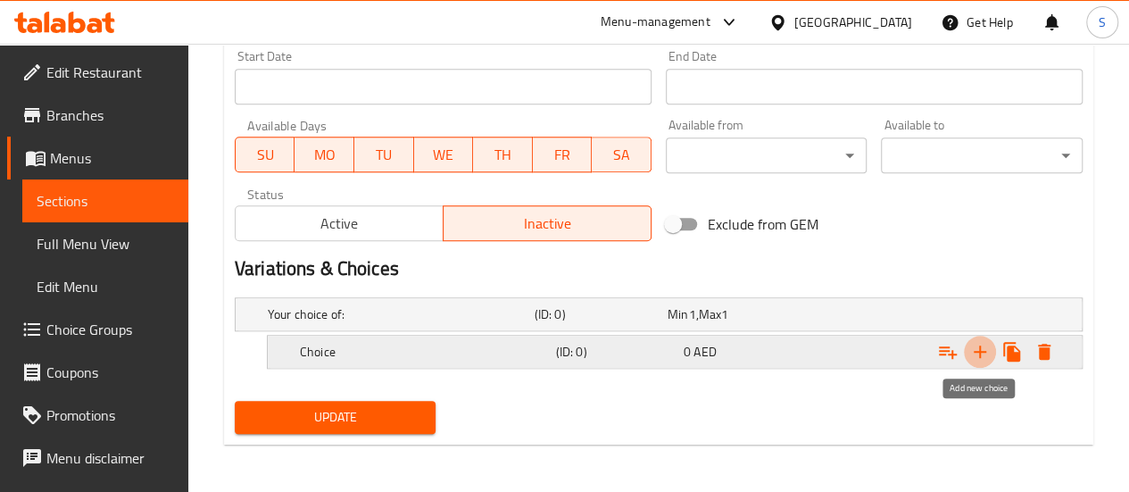
click at [984, 344] on icon "Expand" at bounding box center [979, 351] width 21 height 21
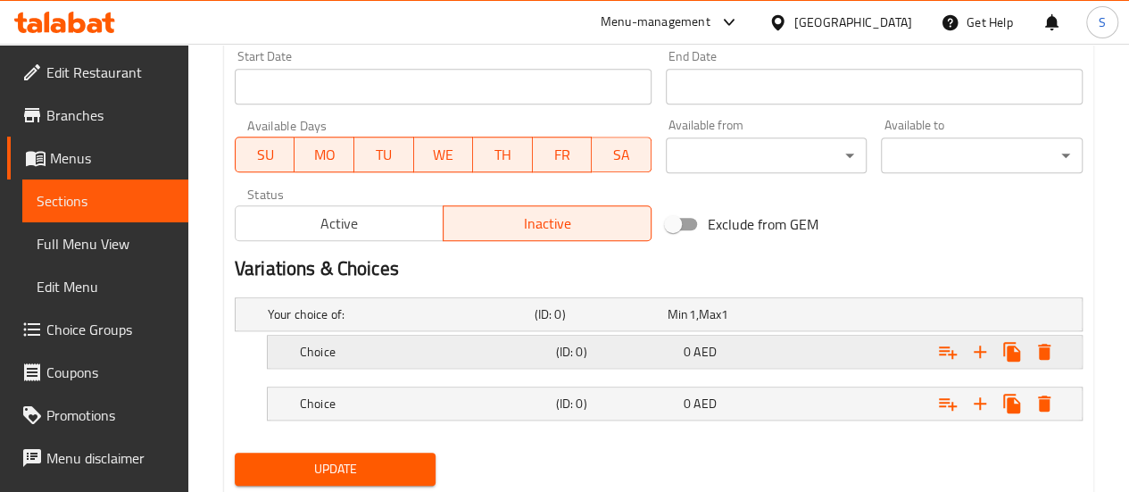
click at [382, 343] on h5 "Choice" at bounding box center [424, 352] width 249 height 18
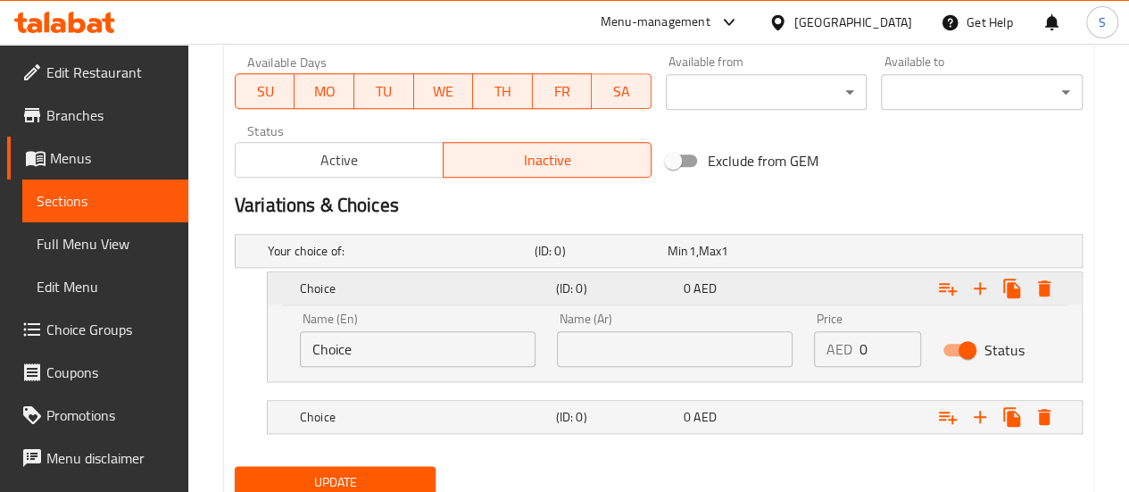
scroll to position [883, 0]
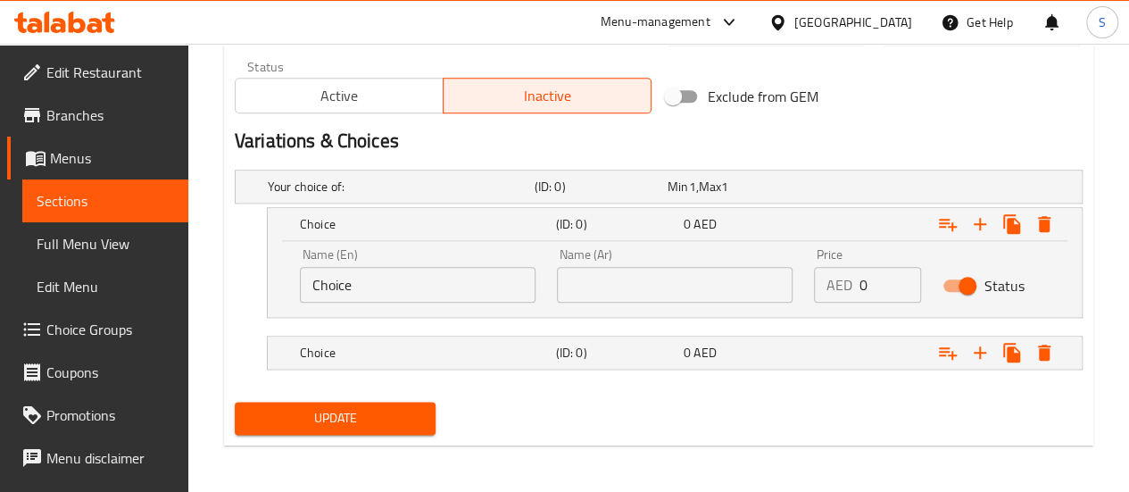
click at [364, 275] on input "Choice" at bounding box center [418, 285] width 236 height 36
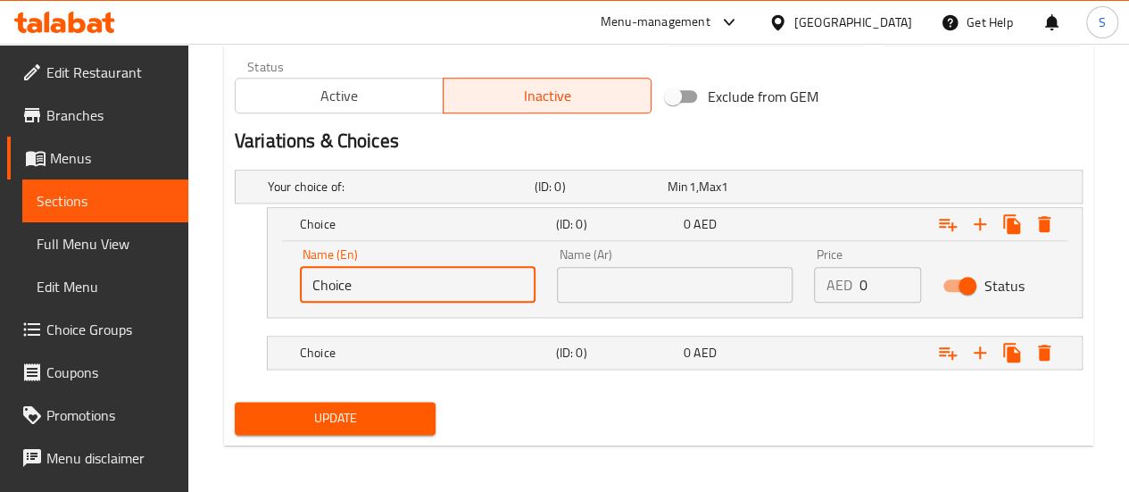
click at [364, 275] on input "Choice" at bounding box center [418, 285] width 236 height 36
click at [1030, 217] on button "Expand" at bounding box center [1044, 224] width 32 height 32
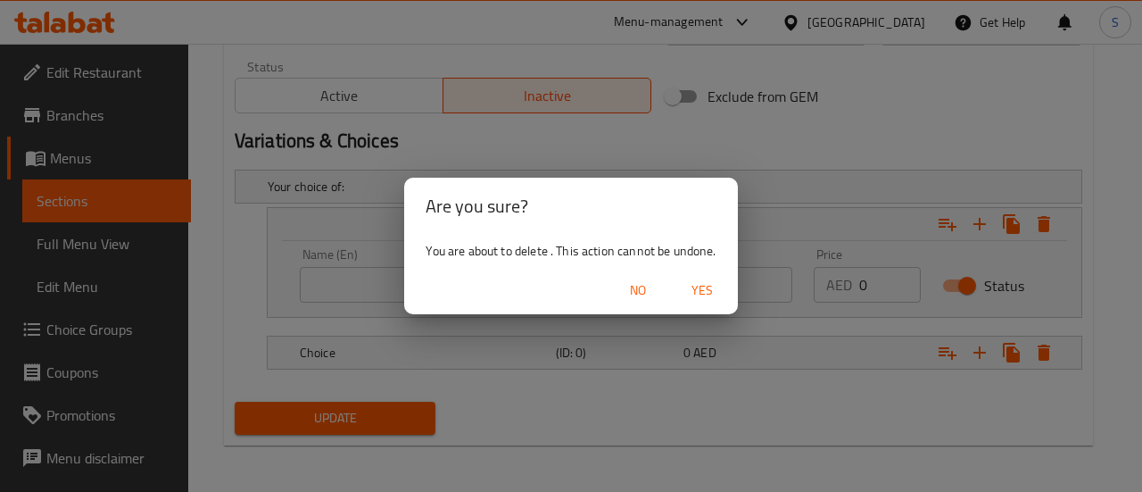
click at [714, 292] on span "Yes" at bounding box center [702, 290] width 43 height 22
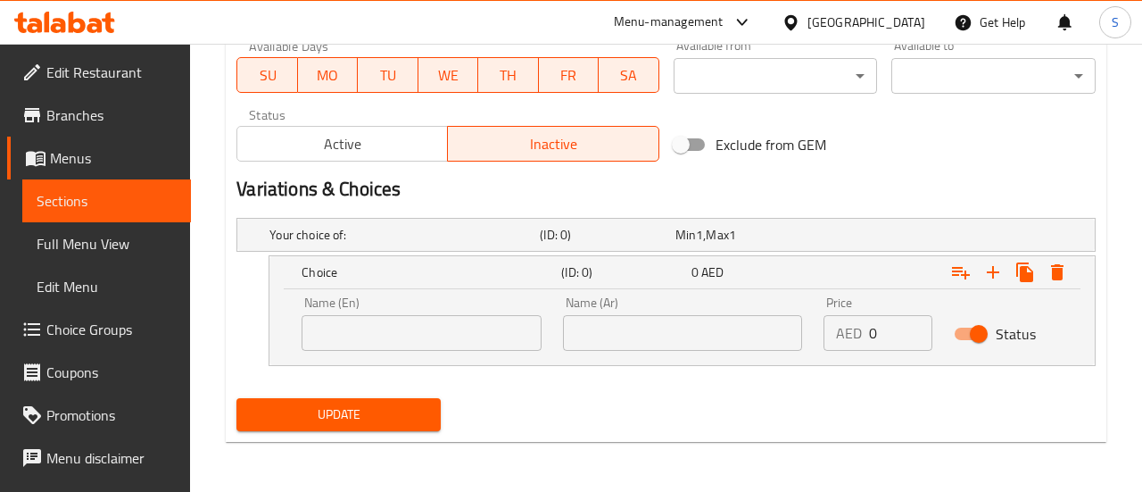
scroll to position [832, 0]
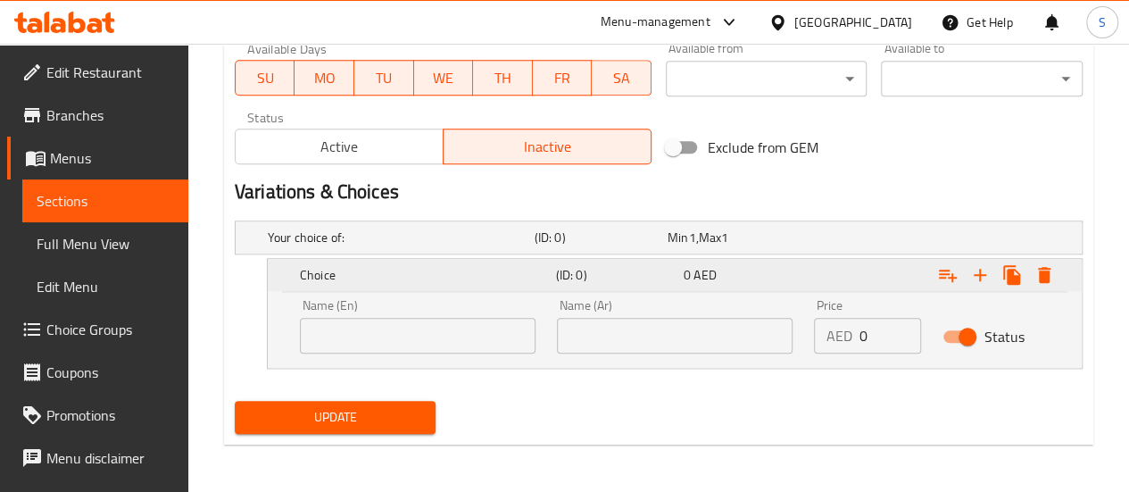
click at [1047, 267] on icon "Expand" at bounding box center [1044, 275] width 12 height 16
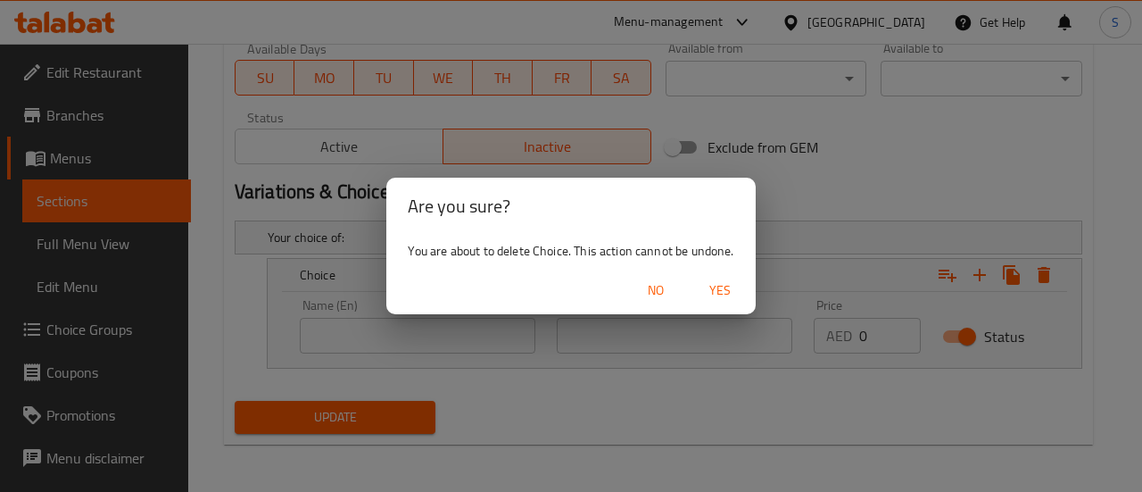
click at [729, 288] on span "Yes" at bounding box center [720, 290] width 43 height 22
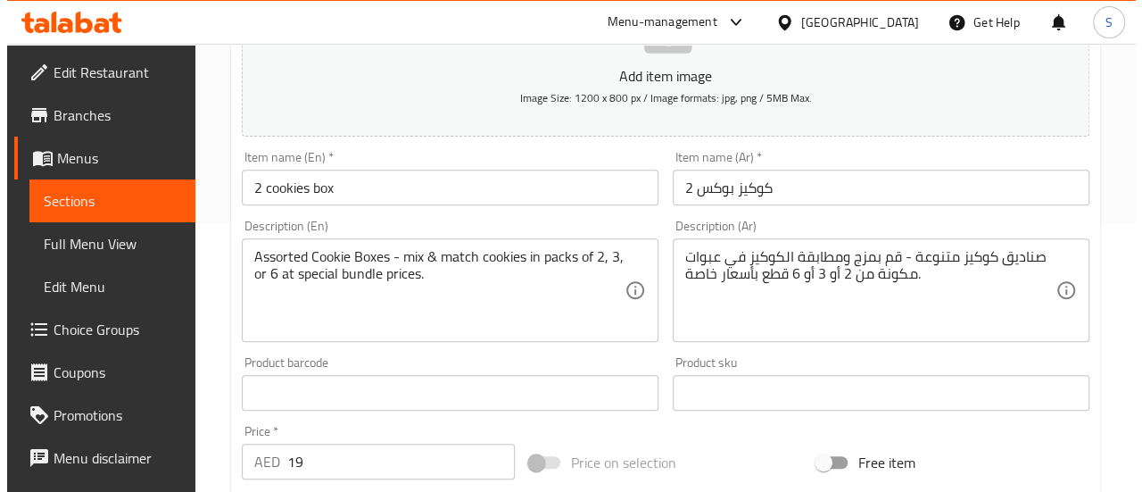
scroll to position [178, 0]
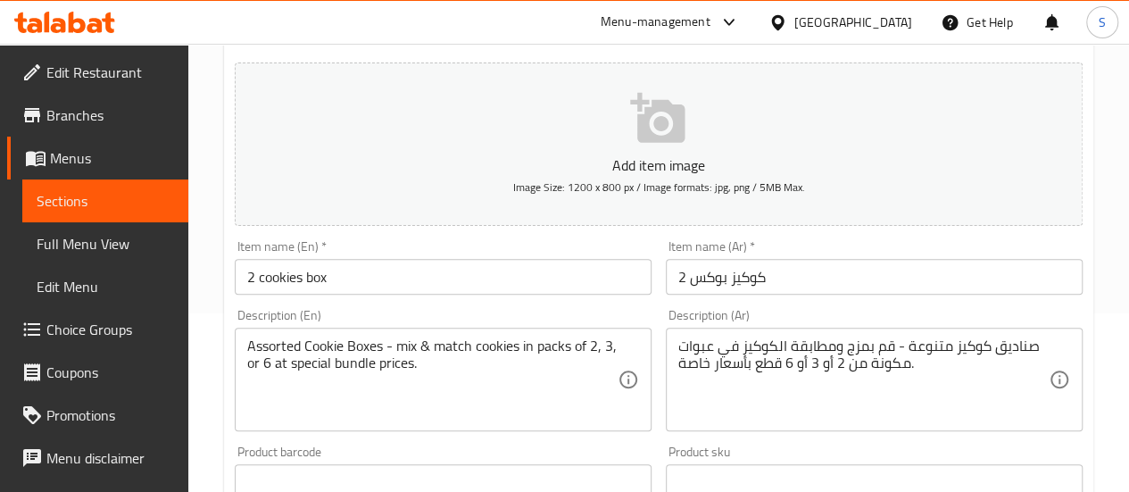
click at [699, 145] on button "Add item image Image Size: 1200 x 800 px / Image formats: jpg, png / 5MB Max." at bounding box center [659, 143] width 848 height 163
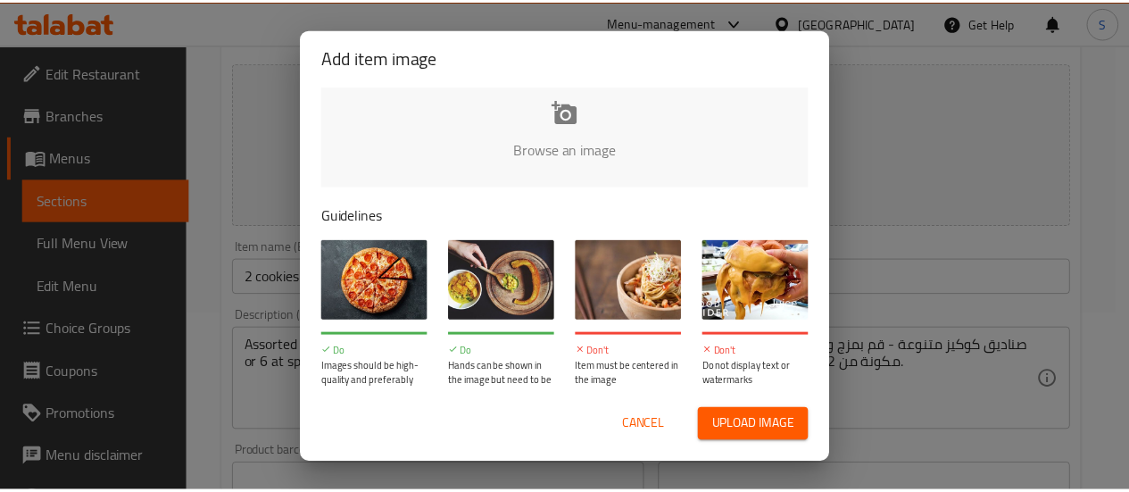
scroll to position [48, 0]
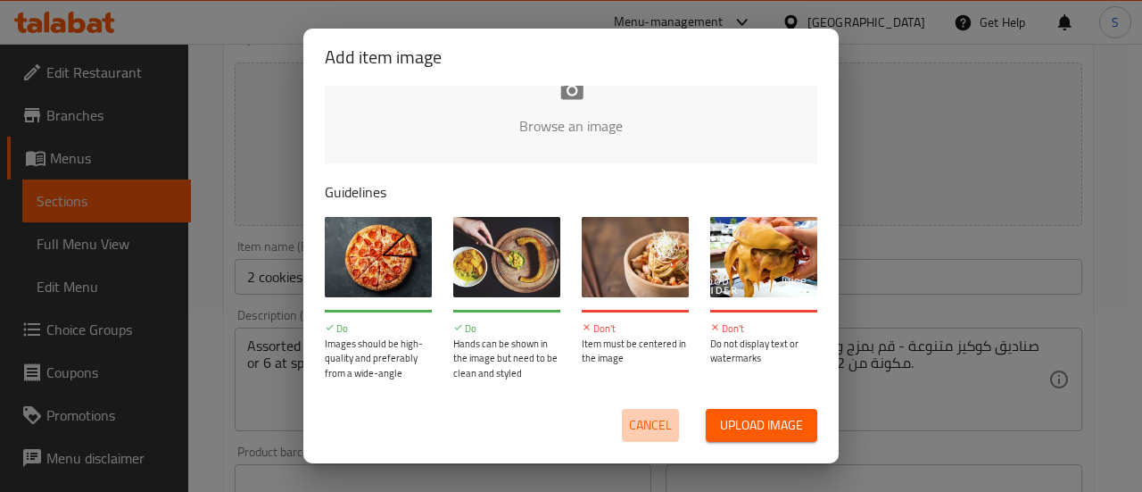
click at [662, 410] on button "Cancel" at bounding box center [650, 425] width 57 height 33
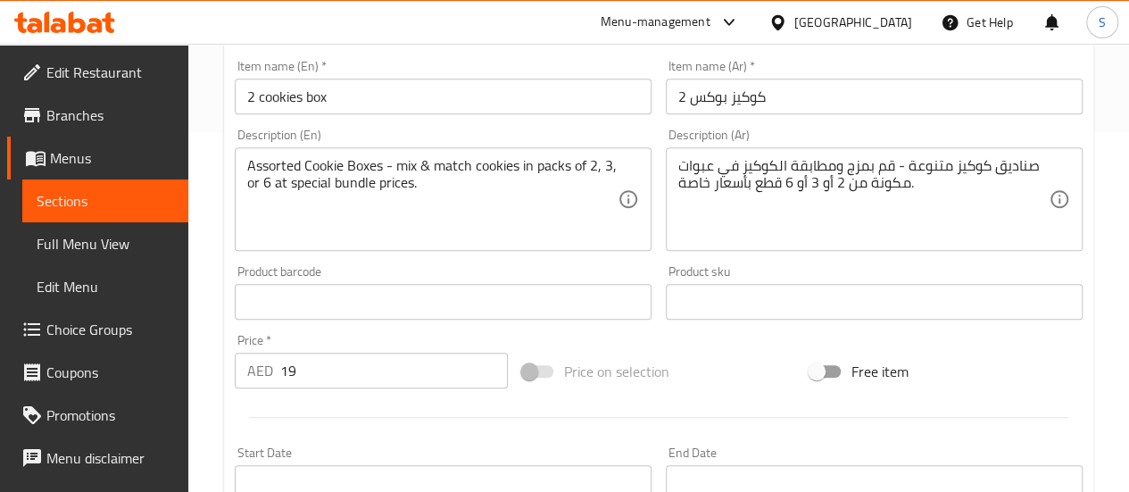
scroll to position [357, 0]
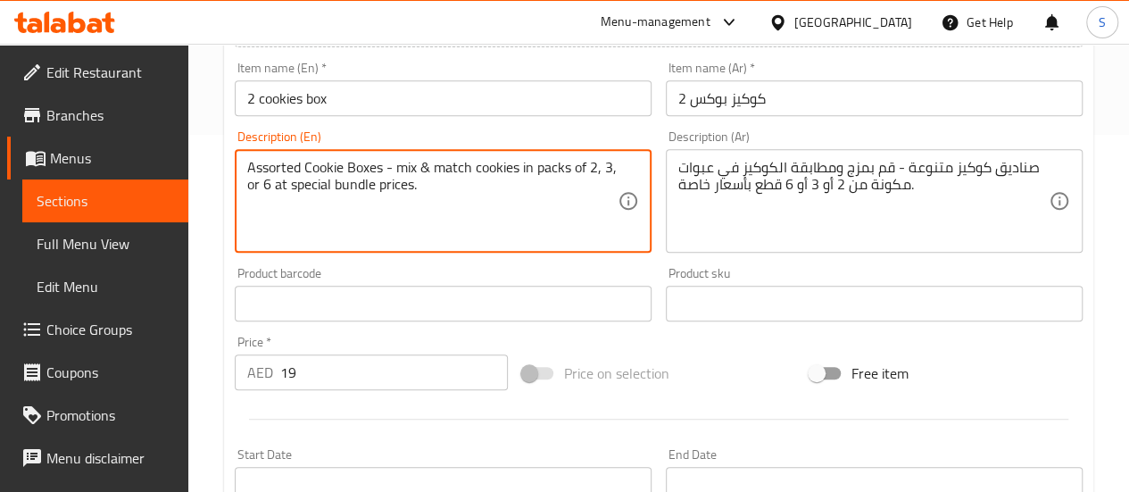
drag, startPoint x: 596, startPoint y: 169, endPoint x: 272, endPoint y: 192, distance: 324.7
type textarea "Assorted Cookie Boxes - mix & match cookies in packs of 2 at special bundle pri…"
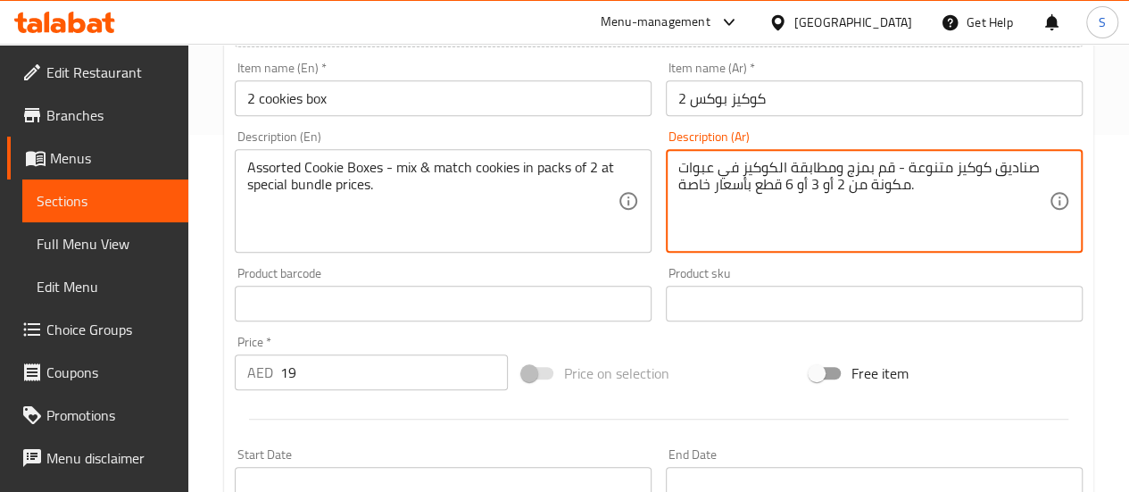
drag, startPoint x: 783, startPoint y: 183, endPoint x: 812, endPoint y: 185, distance: 29.5
click at [829, 220] on textarea "صناديق كوكيز متنوعة - قم بمزج ومطابقة الكوكيز في عبوات مكونة من 2 أو 3 أو 6 قطع…" at bounding box center [863, 201] width 370 height 85
drag, startPoint x: 813, startPoint y: 185, endPoint x: 800, endPoint y: 190, distance: 14.4
click at [796, 186] on textarea "صناديق كوكيز متنوعة - قم بمزج ومطابقة الكوكيز في عبوات مكونة من 2 أو 3 أو 6 قطع…" at bounding box center [863, 201] width 370 height 85
click at [810, 210] on textarea "صناديق كوكيز متنوعة - قم بمزج ومطابقة الكوكيز في عبوات مكونة من 2 أو 3 أو 6 قطع…" at bounding box center [863, 201] width 370 height 85
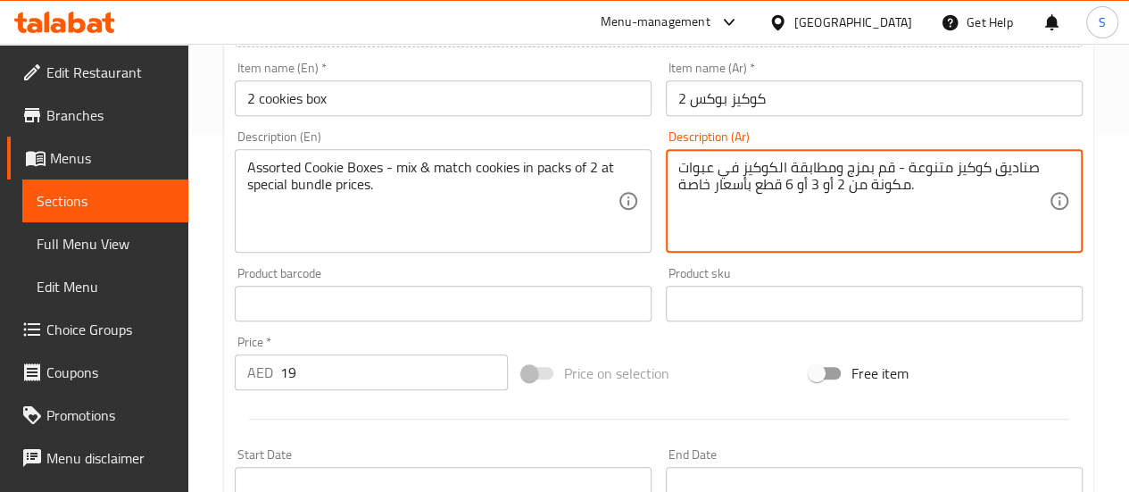
drag, startPoint x: 817, startPoint y: 181, endPoint x: 791, endPoint y: 185, distance: 27.0
click at [791, 185] on textarea "صناديق كوكيز متنوعة - قم بمزج ومطابقة الكوكيز في عبوات مكونة من 2 أو 3 أو 6 قطع…" at bounding box center [863, 201] width 370 height 85
drag, startPoint x: 783, startPoint y: 226, endPoint x: 778, endPoint y: 211, distance: 15.2
click at [783, 226] on textarea "صناديق كوكيز متنوعة - قم بمزج ومطابقة الكوكيز في عبوات مكونة من 2 أو 3 أو 6 قطع…" at bounding box center [863, 201] width 370 height 85
click at [775, 186] on textarea "صناديق كوكيز متنوعة - قم بمزج ومطابقة الكوكيز في عبوات مكونة من 2 أو 3 أو 6 قطع…" at bounding box center [863, 201] width 370 height 85
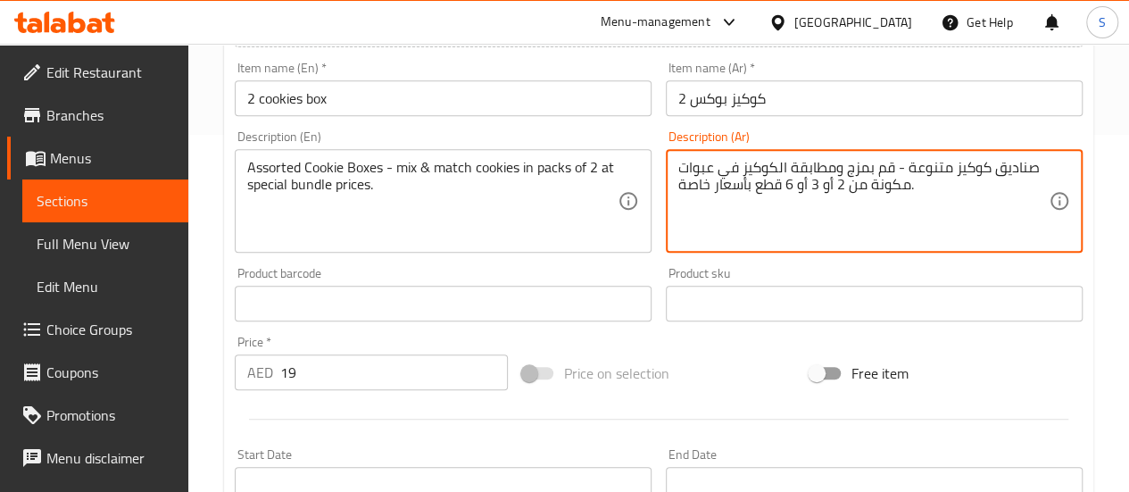
drag, startPoint x: 782, startPoint y: 186, endPoint x: 812, endPoint y: 187, distance: 30.4
click at [812, 187] on textarea "صناديق كوكيز متنوعة - قم بمزج ومطابقة الكوكيز في عبوات مكونة من 2 أو 3 أو 6 قطع…" at bounding box center [863, 201] width 370 height 85
drag, startPoint x: 797, startPoint y: 179, endPoint x: 787, endPoint y: 179, distance: 9.8
click at [787, 179] on textarea "صناديق كوكيز متنوعة - قم بمزج ومطابقة الكوكيز في عبوات مكونة من 2 أو قطع بأسعار…" at bounding box center [863, 201] width 370 height 85
click at [800, 192] on textarea "صناديق كوكيز متنوعة - قم بمزج ومطابقة الكوكيز في عبوات مكونة من 2 أو قطع بأسعار…" at bounding box center [863, 201] width 370 height 85
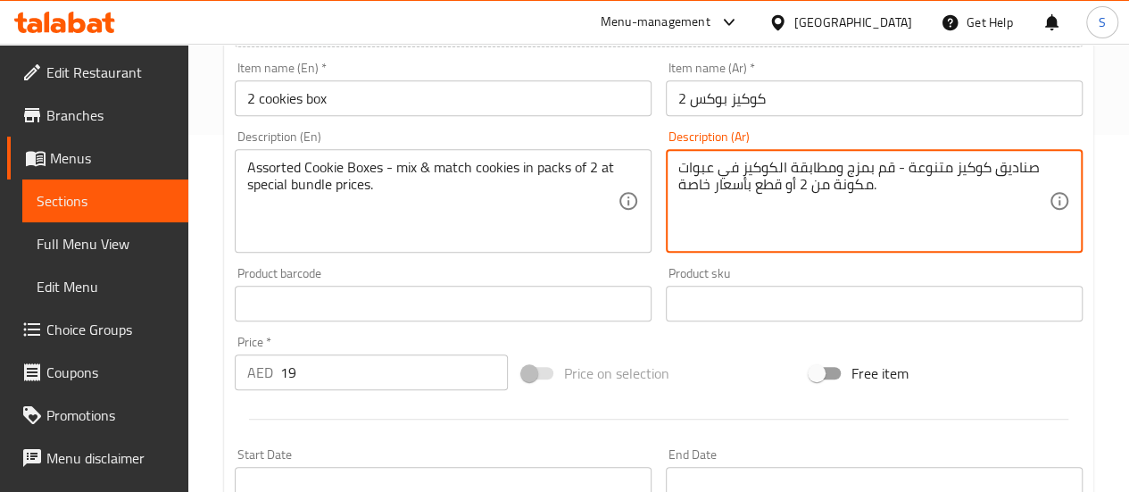
click at [791, 183] on textarea "صناديق كوكيز متنوعة - قم بمزج ومطابقة الكوكيز في عبوات مكونة من 2 أو قطع بأسعار…" at bounding box center [863, 201] width 370 height 85
click at [957, 197] on textarea "صناديق كوكيز متنوعة - قم بمزج ومطابقة الكوكيز في عبوات مكونة من 2 قطع بأسعار خا…" at bounding box center [863, 201] width 370 height 85
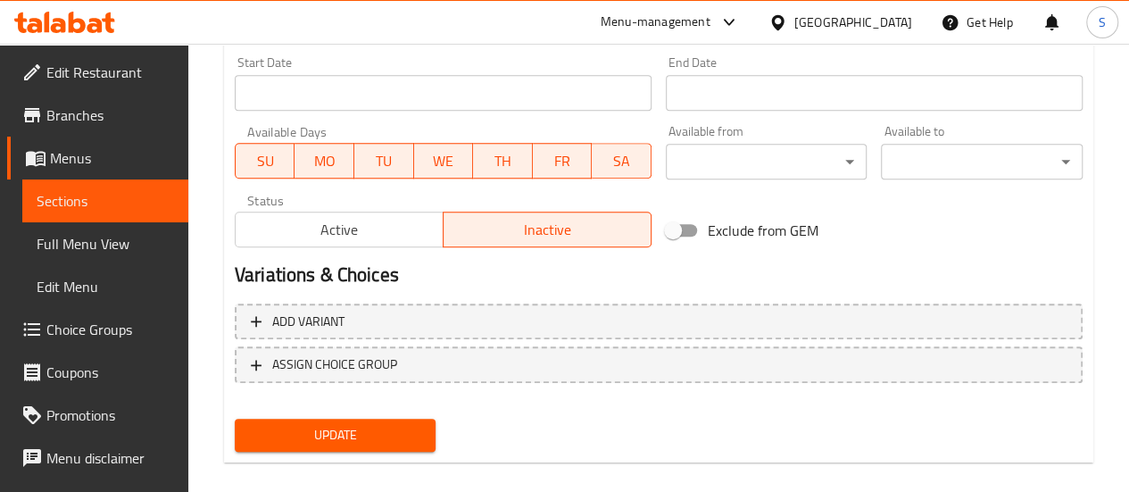
scroll to position [768, 0]
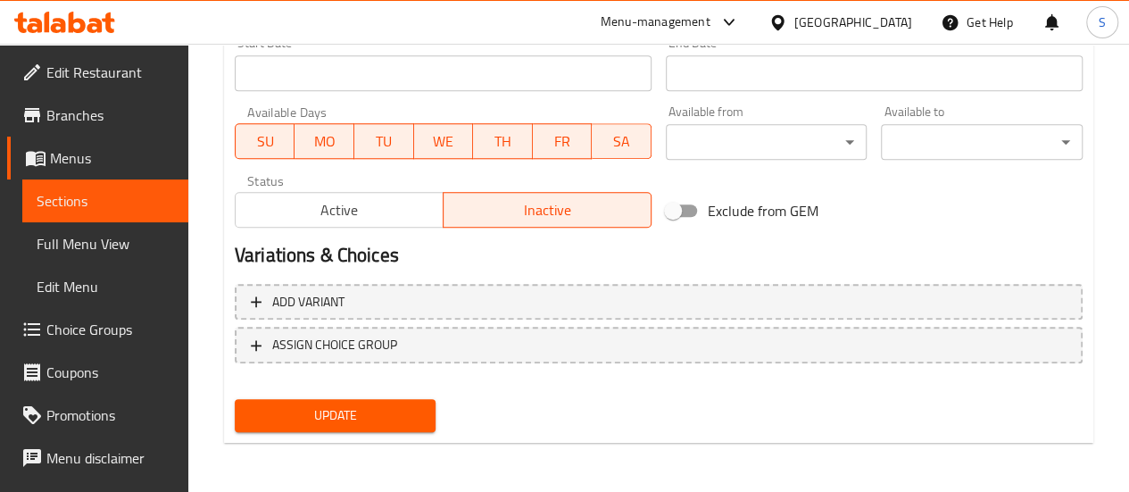
type textarea "صناديق كوكيز متنوعة - قم بمزج ومطابقة الكوكيز في عبوات مكونة من 2 قطع بأسعار خا…"
click at [294, 414] on span "Update" at bounding box center [335, 415] width 173 height 22
click at [82, 195] on span "Sections" at bounding box center [105, 200] width 137 height 21
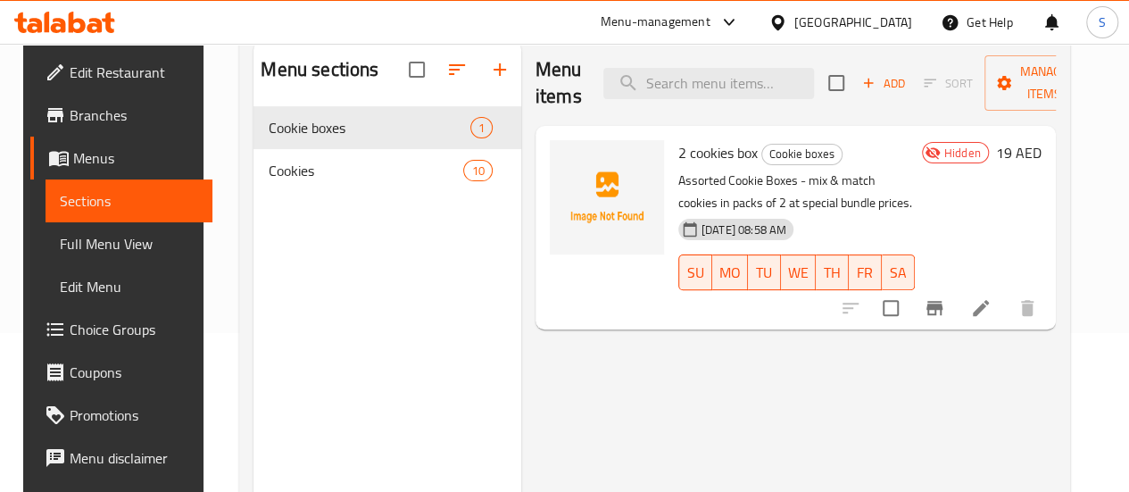
scroll to position [71, 0]
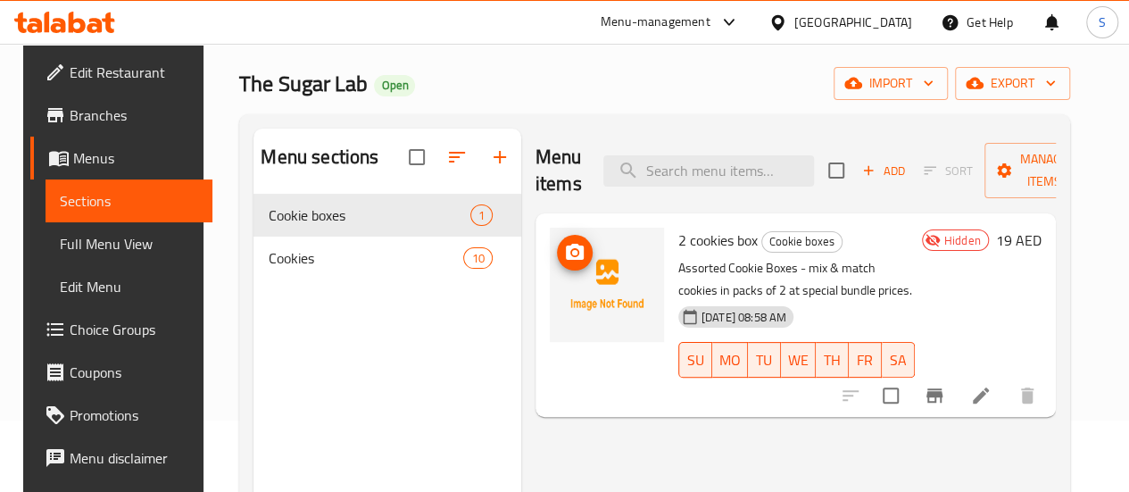
click at [556, 274] on img at bounding box center [607, 285] width 114 height 114
click at [557, 249] on span "upload picture" at bounding box center [575, 252] width 36 height 21
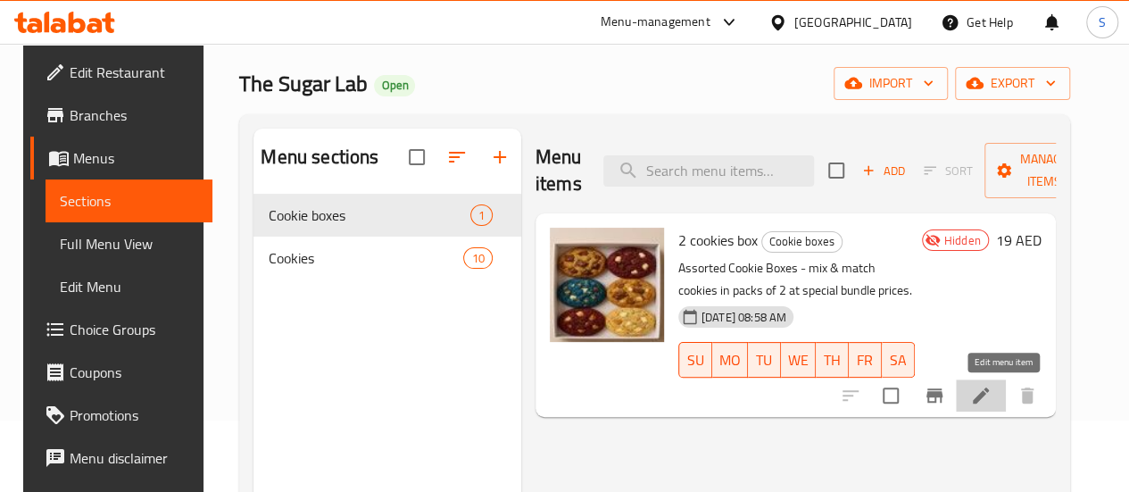
click at [991, 395] on icon at bounding box center [980, 395] width 21 height 21
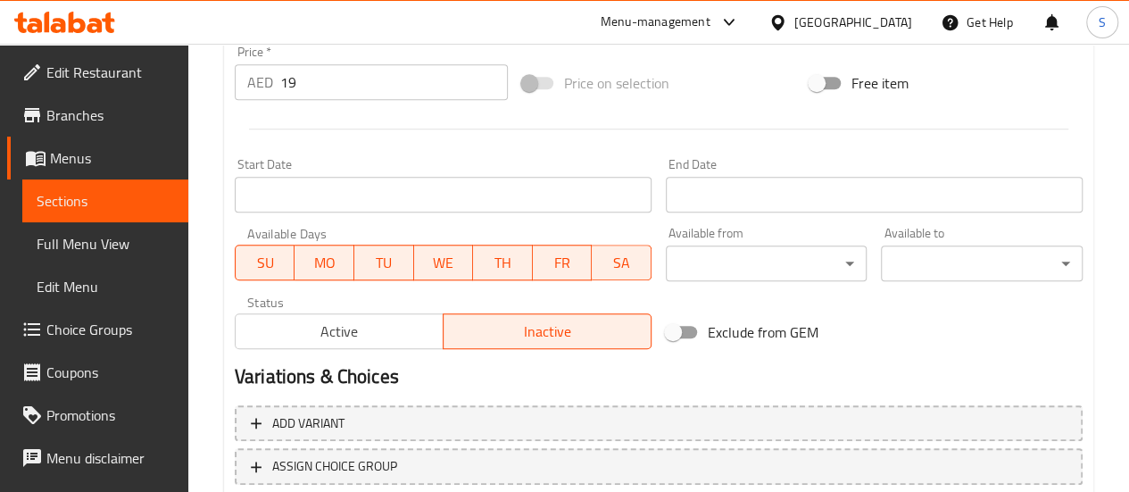
scroll to position [795, 0]
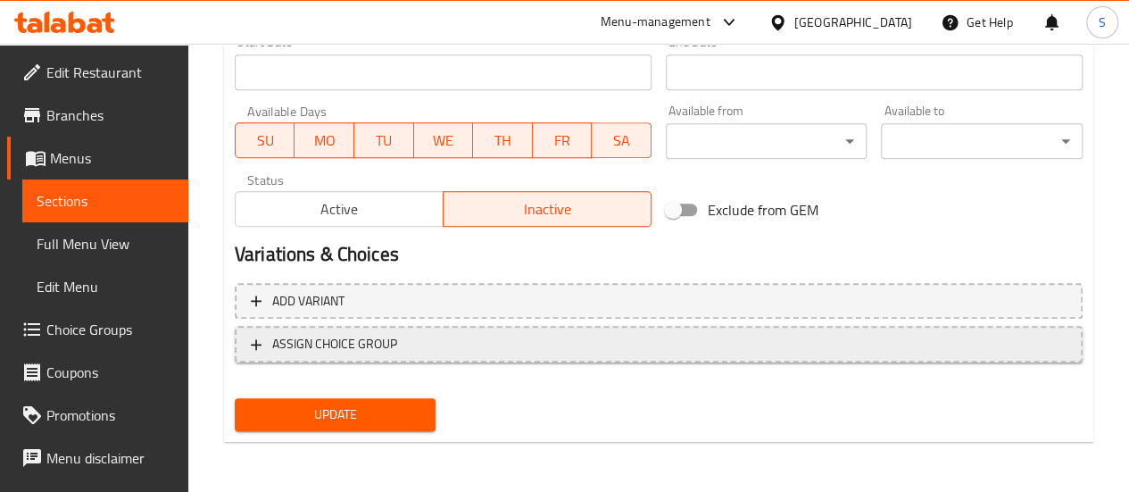
click at [265, 344] on span "ASSIGN CHOICE GROUP" at bounding box center [659, 344] width 816 height 22
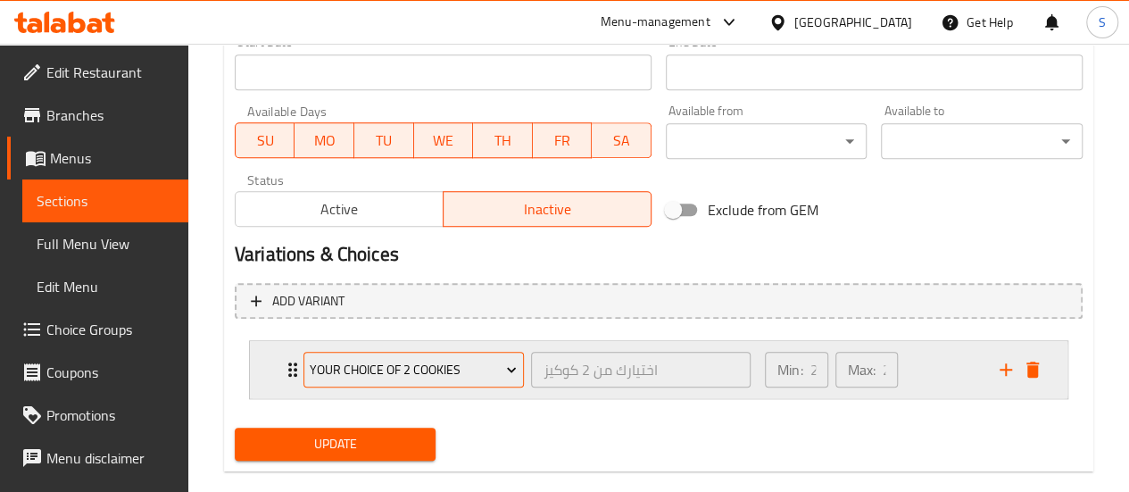
scroll to position [824, 0]
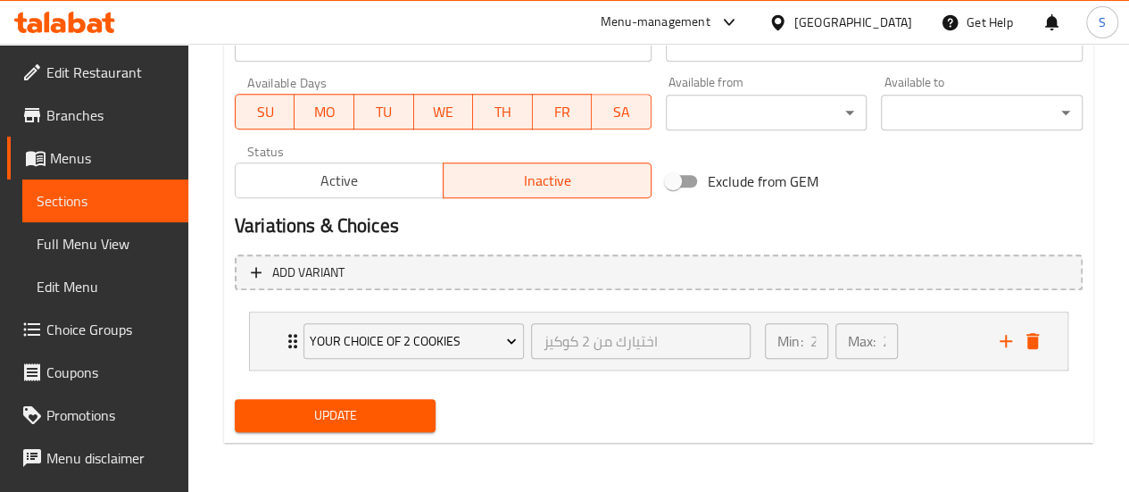
click at [319, 410] on span "Update" at bounding box center [335, 415] width 173 height 22
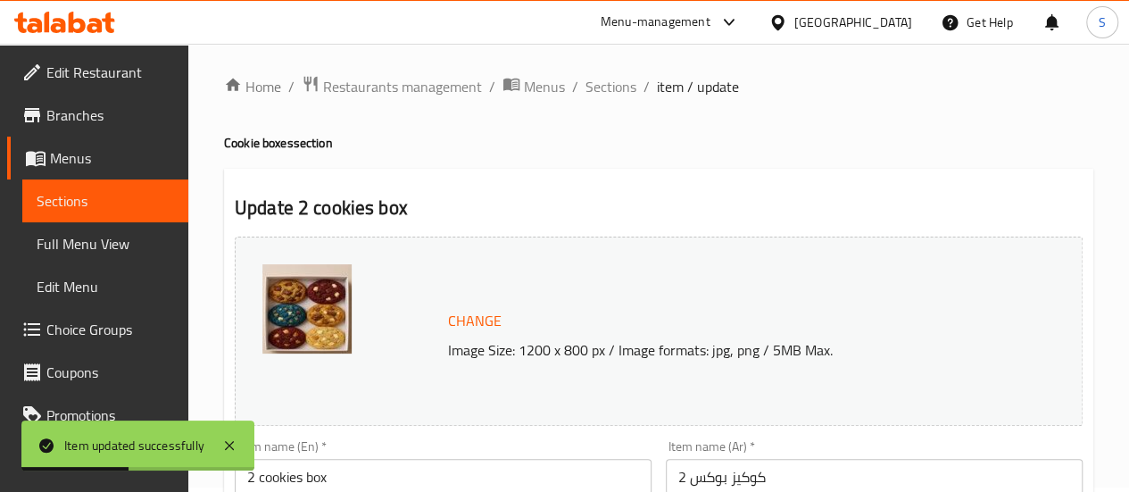
scroll to position [0, 0]
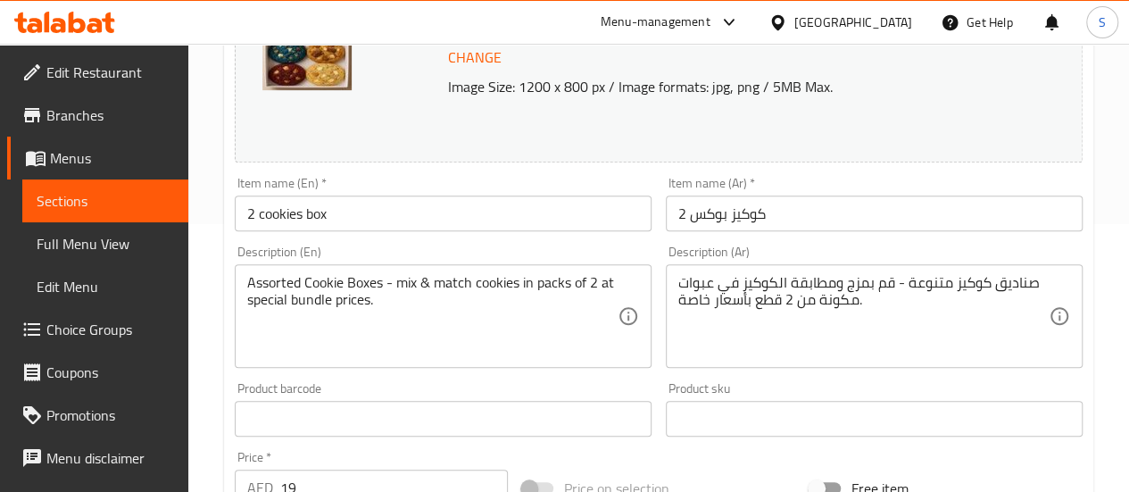
click at [88, 209] on span "Sections" at bounding box center [105, 200] width 137 height 21
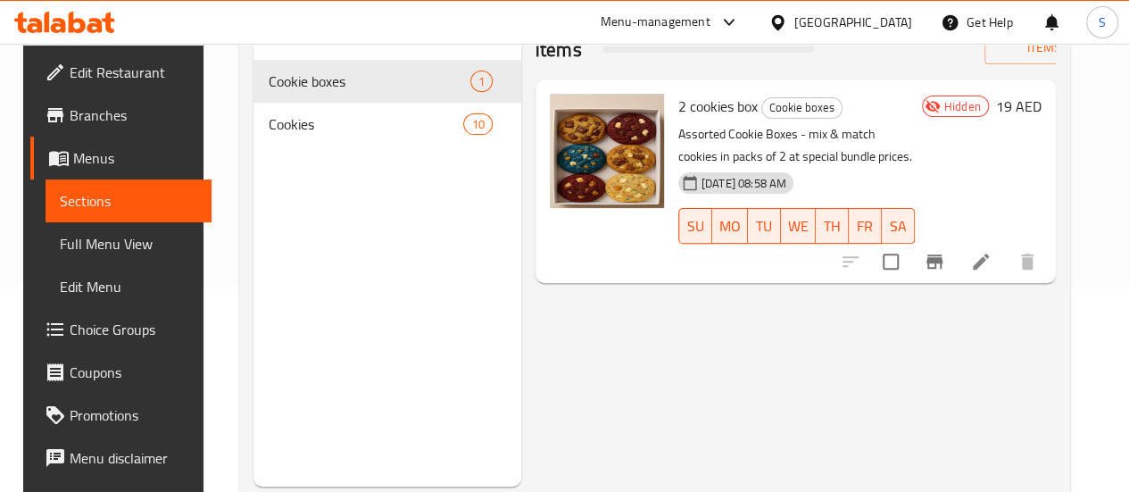
scroll to position [71, 0]
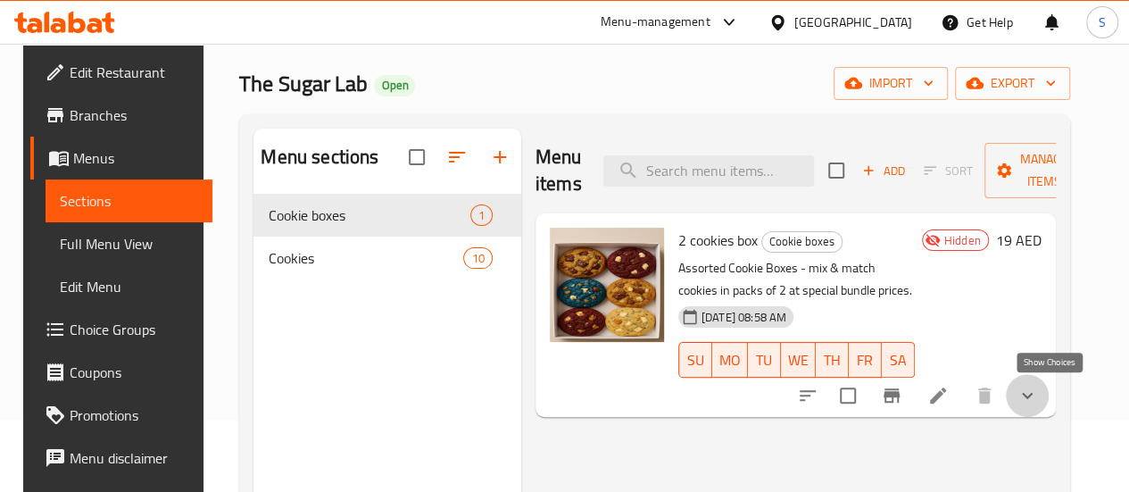
click at [1038, 399] on icon "show more" at bounding box center [1026, 395] width 21 height 21
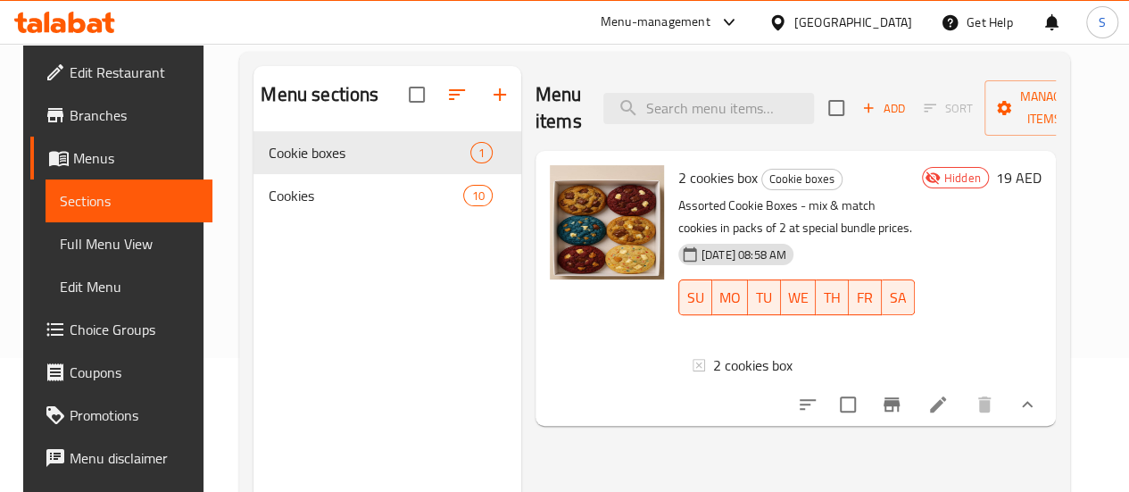
scroll to position [161, 0]
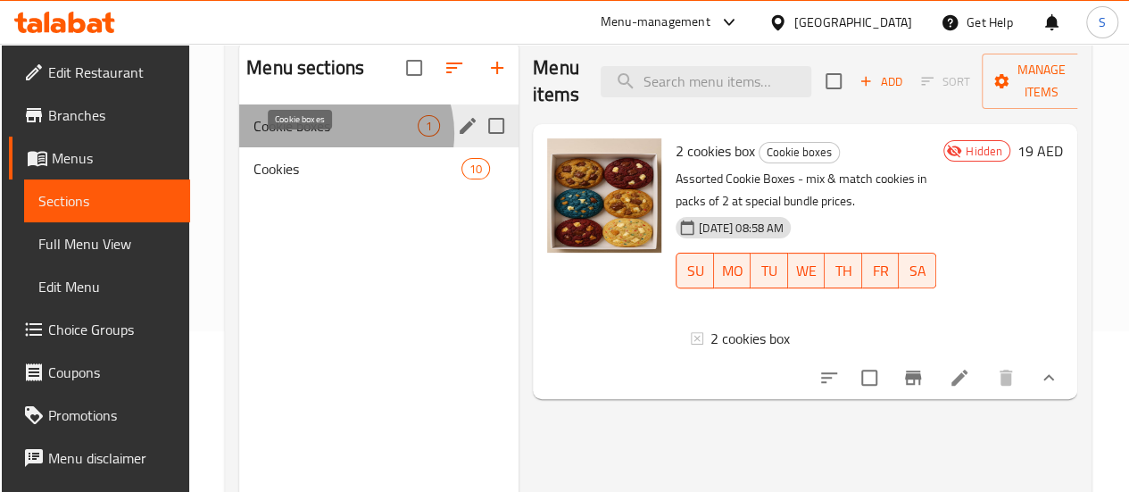
click at [339, 137] on span "Cookie boxes" at bounding box center [335, 125] width 164 height 21
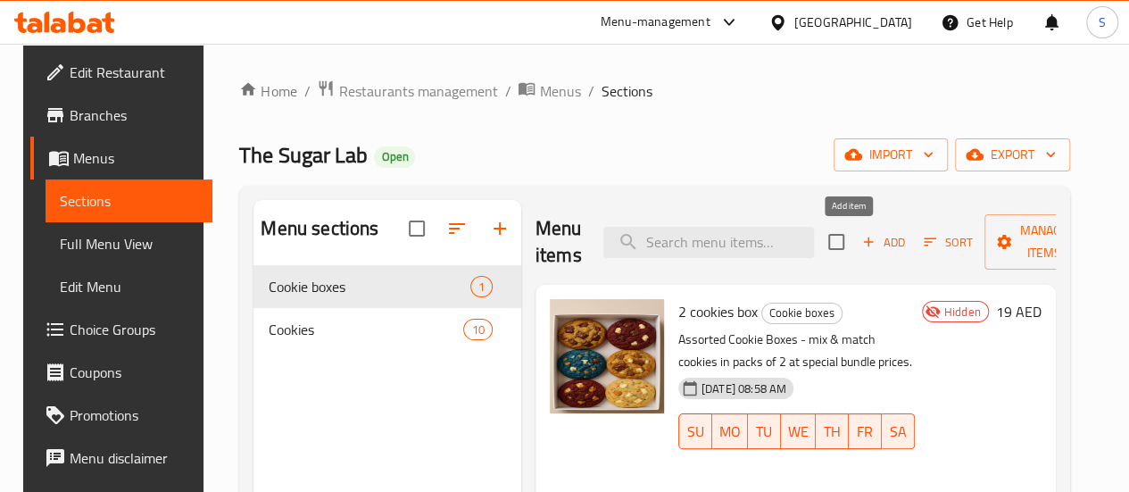
click at [860, 238] on icon "button" at bounding box center [868, 242] width 16 height 16
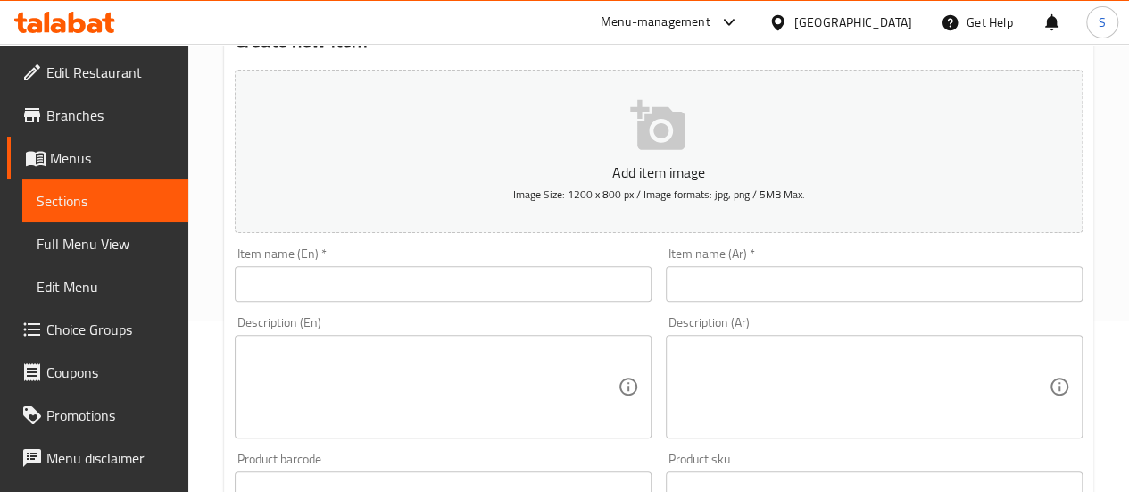
scroll to position [178, 0]
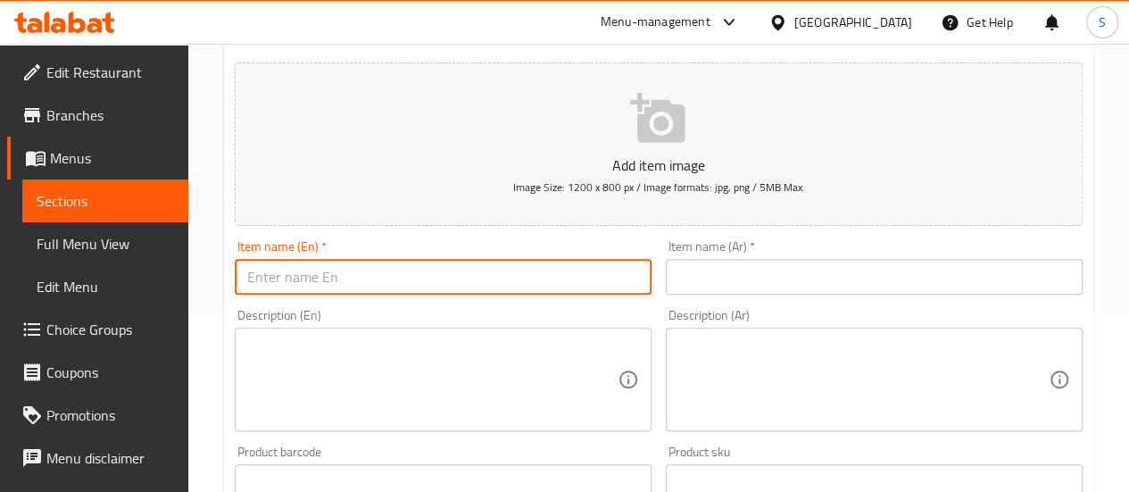
click at [377, 279] on input "text" at bounding box center [443, 277] width 417 height 36
click at [255, 277] on input "2 cookies box" at bounding box center [443, 277] width 417 height 36
type input "3 cookies box"
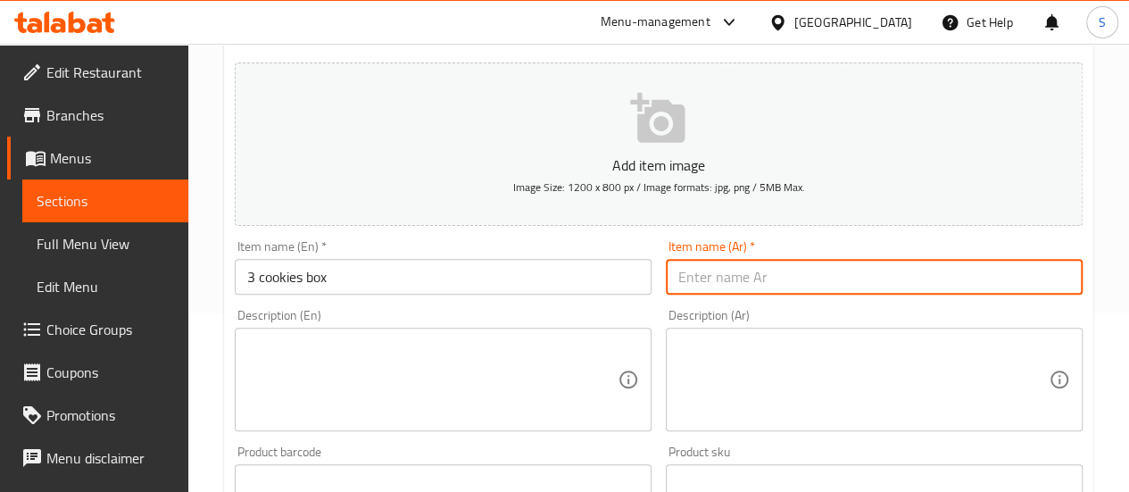
click at [1049, 282] on input "text" at bounding box center [874, 277] width 417 height 36
drag, startPoint x: 682, startPoint y: 283, endPoint x: 662, endPoint y: 287, distance: 20.1
click at [662, 287] on div "Item name (Ar)   * 2 كوكيز بوكس Item name (Ar) *" at bounding box center [874, 267] width 431 height 69
type input "3 كوكيز بوكس"
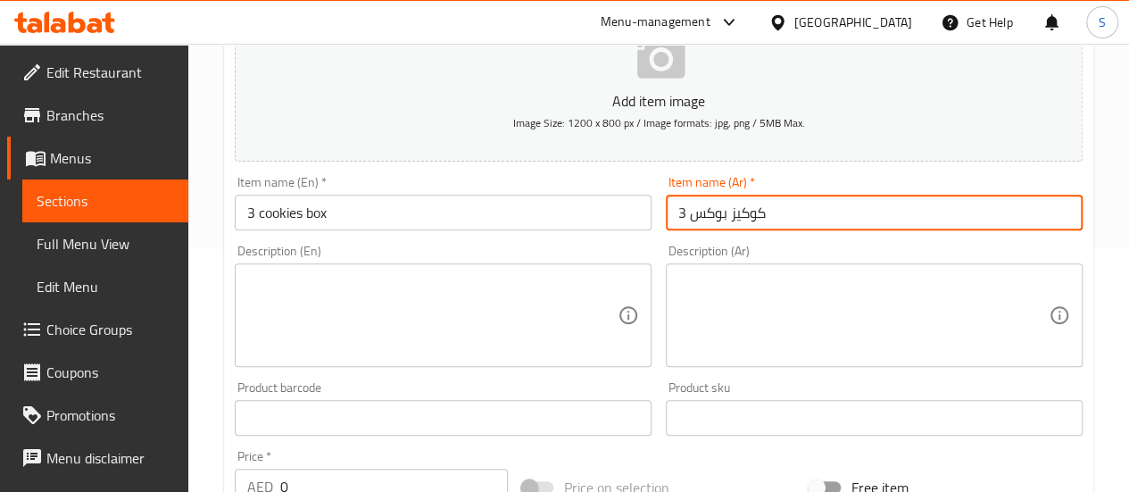
scroll to position [268, 0]
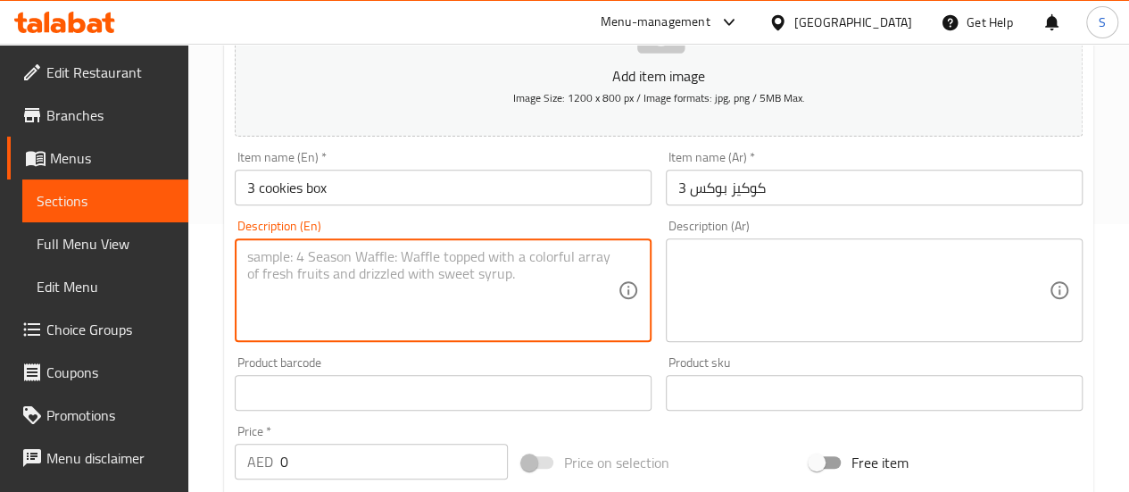
click at [454, 319] on textarea at bounding box center [432, 290] width 370 height 85
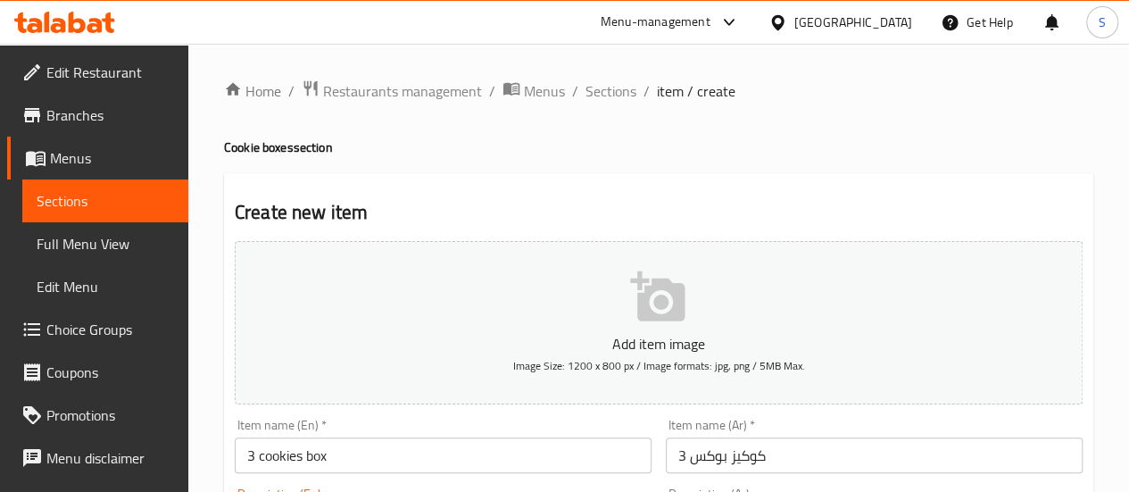
scroll to position [178, 0]
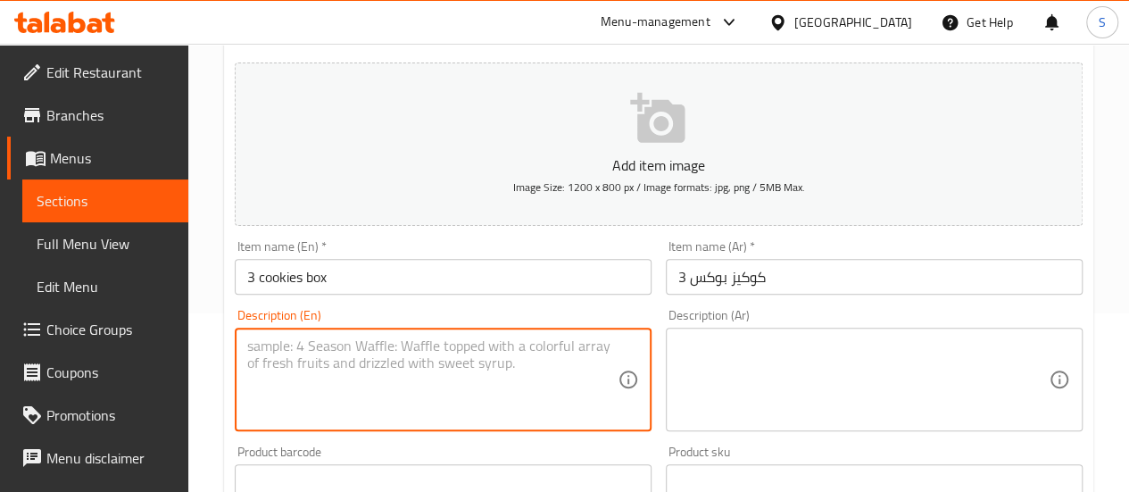
paste textarea "Assorted Cookie Boxes – mix & match cookies in packs of 2, 3, or 6 at special b…"
drag, startPoint x: 593, startPoint y: 344, endPoint x: 609, endPoint y: 347, distance: 16.5
click at [609, 347] on textarea "Assorted Cookie Boxes – mix & match cookies in packs of 2, 3, or 6 at special b…" at bounding box center [432, 379] width 370 height 85
drag, startPoint x: 601, startPoint y: 345, endPoint x: 273, endPoint y: 385, distance: 329.8
click at [273, 385] on textarea "Assorted Cookie Boxes – mix & match cookies in packs of 3, or 6 at special bund…" at bounding box center [432, 379] width 370 height 85
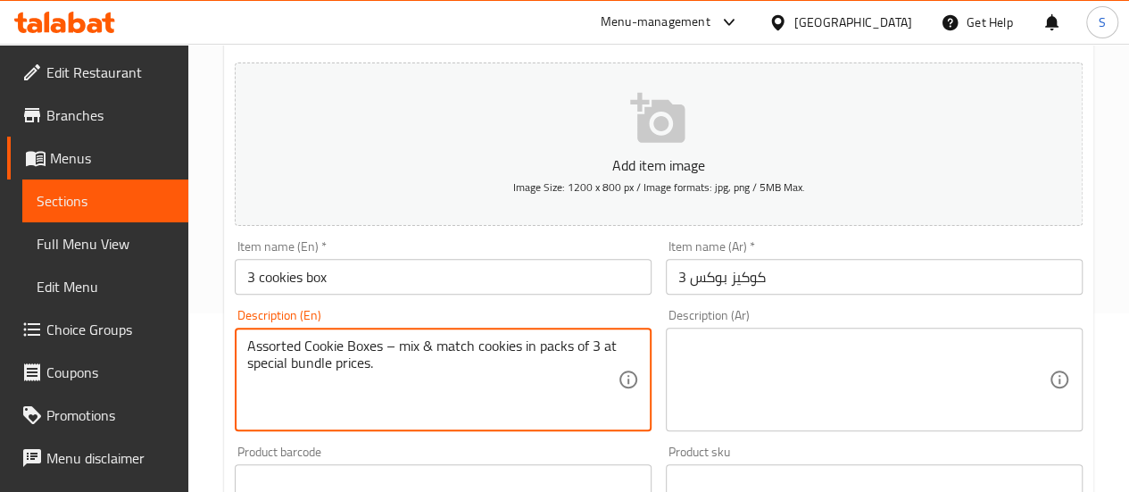
type textarea "Assorted Cookie Boxes – mix & match cookies in packs of 3 at special bundle pri…"
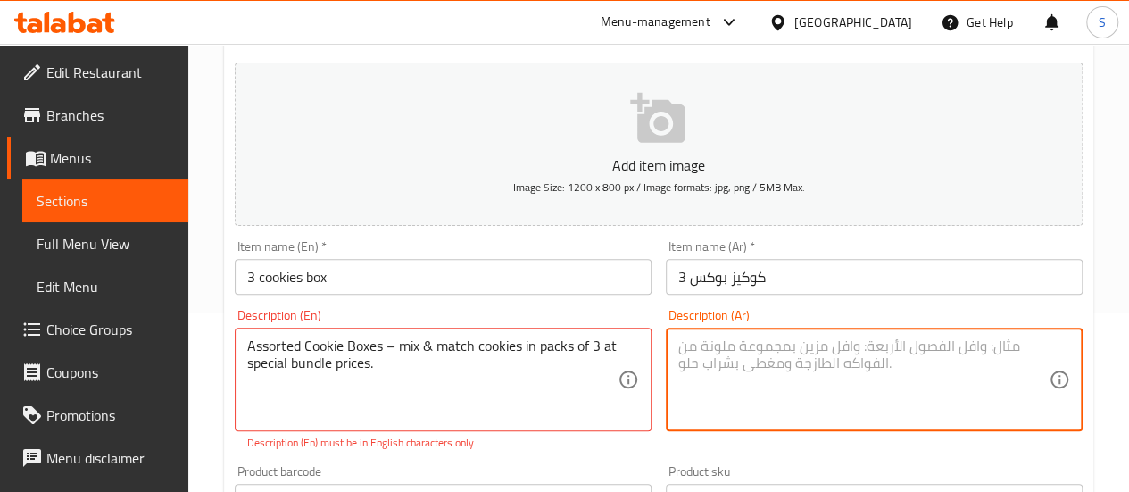
click at [735, 378] on textarea at bounding box center [863, 379] width 370 height 85
drag, startPoint x: 724, startPoint y: 351, endPoint x: 794, endPoint y: 376, distance: 74.8
click at [794, 376] on textarea at bounding box center [863, 379] width 370 height 85
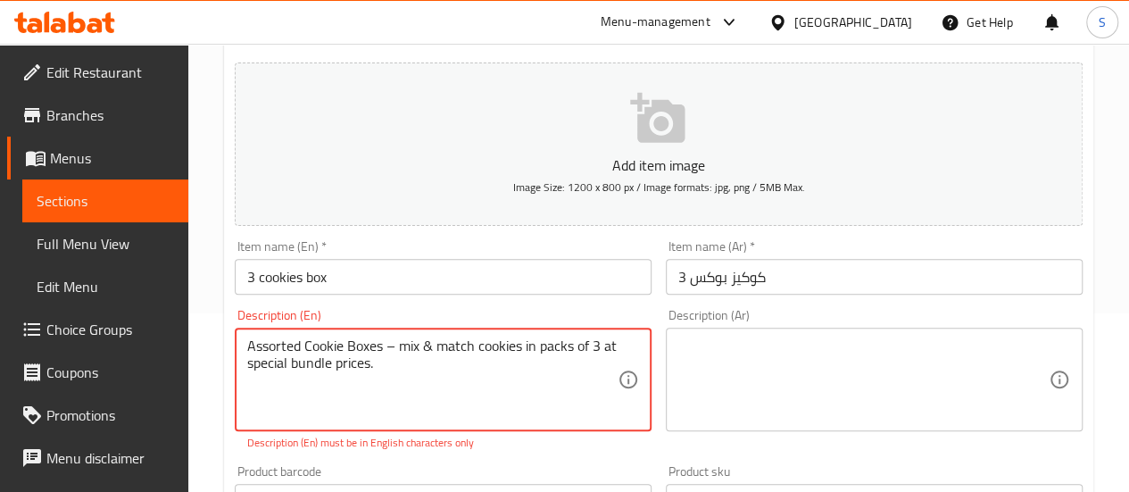
click at [568, 345] on textarea "Assorted Cookie Boxes – mix & match cookies in packs of 3 at special bundle pri…" at bounding box center [432, 379] width 370 height 85
drag, startPoint x: 568, startPoint y: 345, endPoint x: 331, endPoint y: 363, distance: 237.1
click at [782, 361] on textarea at bounding box center [863, 379] width 370 height 85
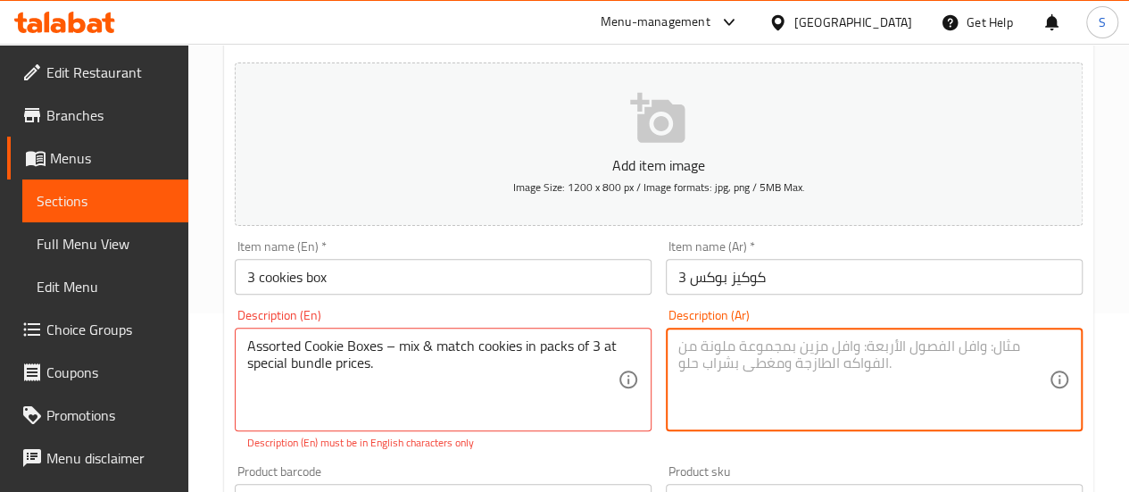
paste textarea "صناديق كوكيز متنوعة - قم بمزج ومطابقة الكوكيز في عبوات مكونة من 3 قطع بأسعار خا…"
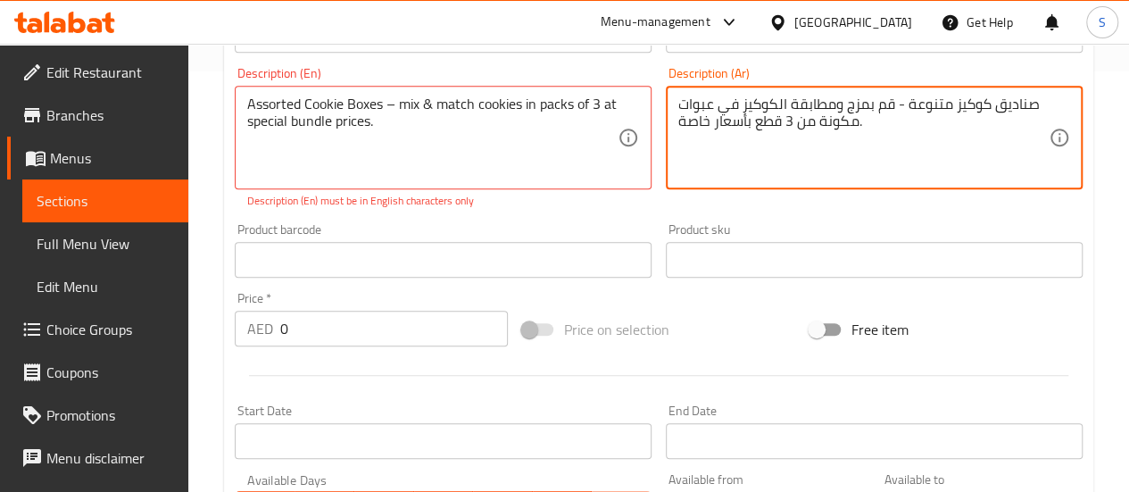
scroll to position [535, 0]
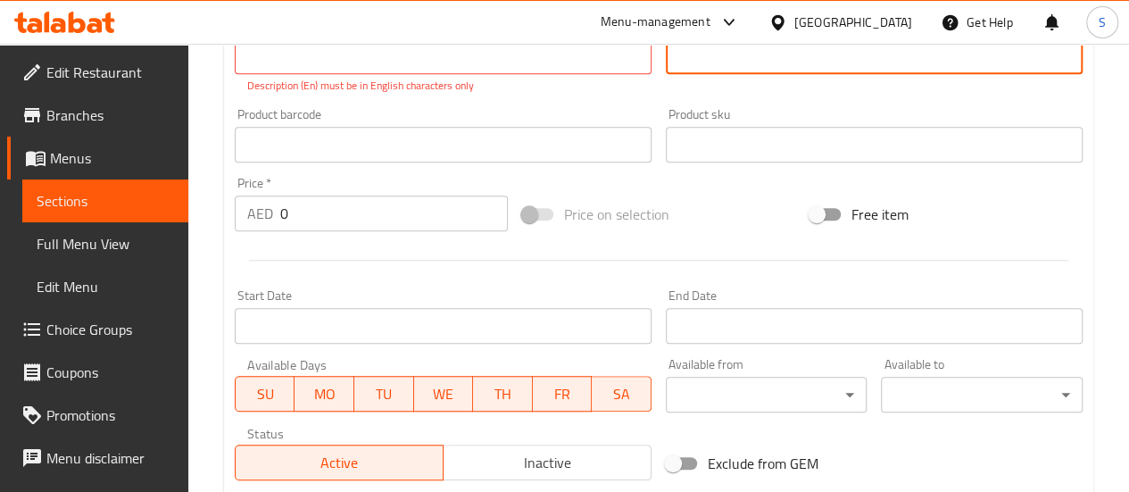
type textarea "صناديق كوكيز متنوعة - قم بمزج ومطابقة الكوكيز في عبوات مكونة من 3 قطع بأسعار خا…"
click at [317, 214] on input "0" at bounding box center [394, 213] width 228 height 36
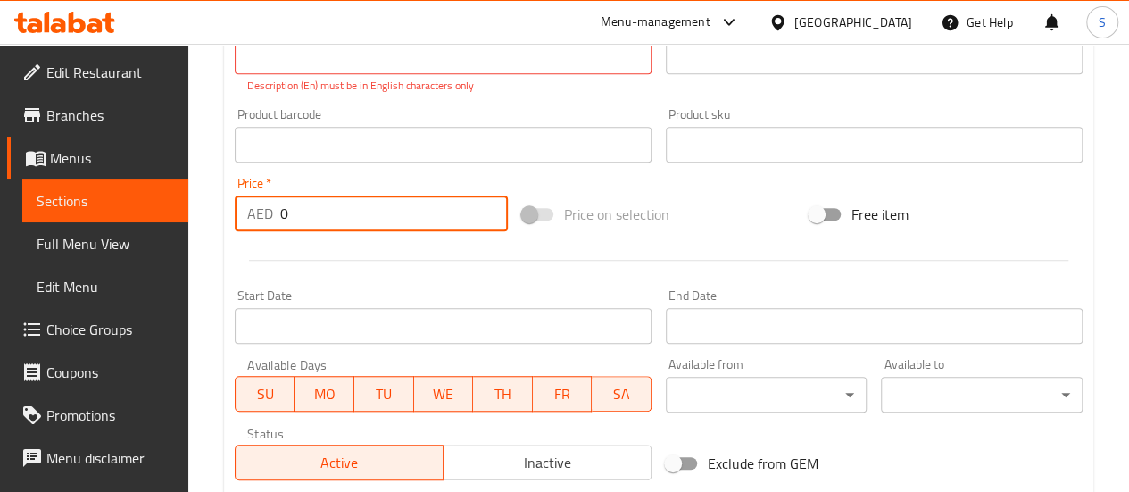
click at [317, 214] on input "0" at bounding box center [394, 213] width 228 height 36
click at [282, 211] on input "0" at bounding box center [394, 213] width 228 height 36
type input "25"
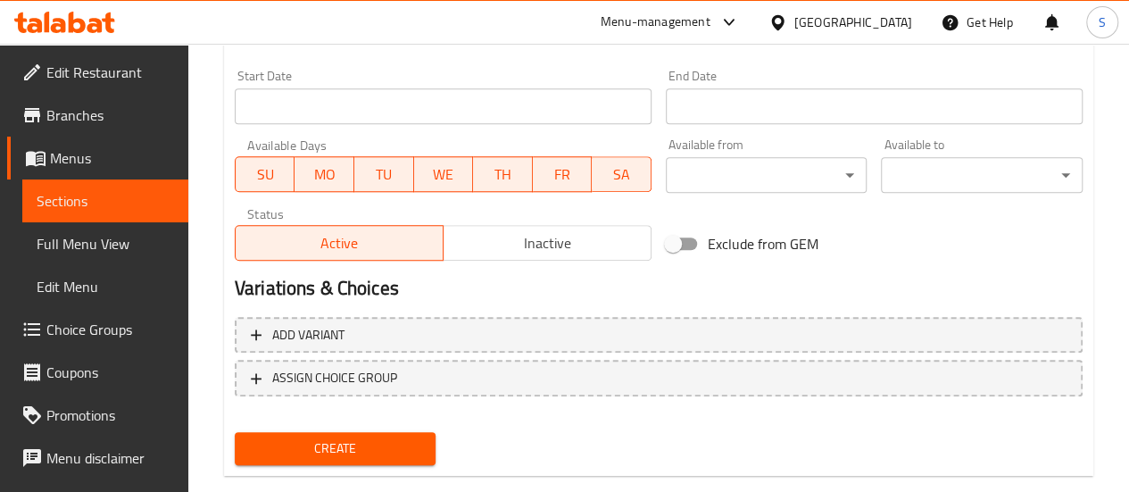
scroll to position [788, 0]
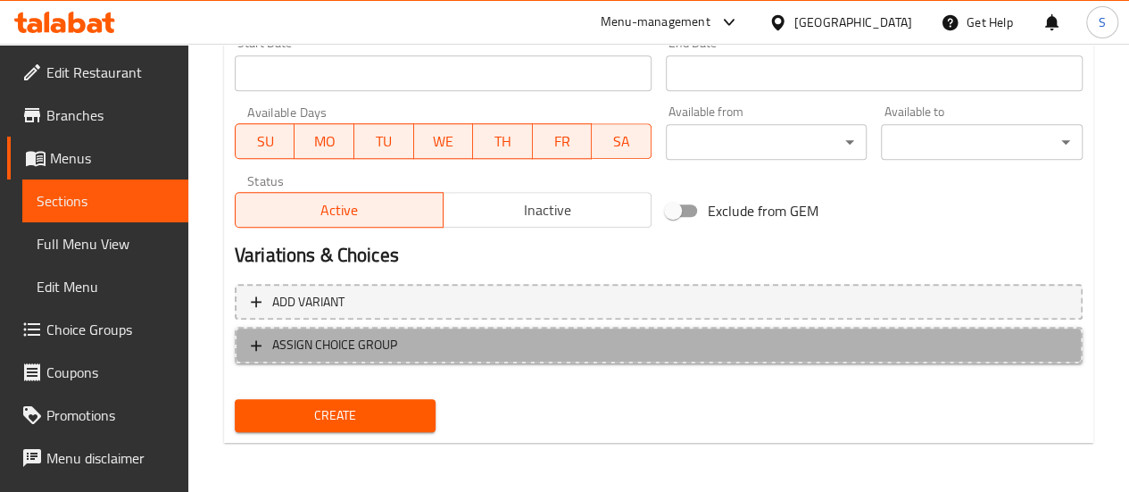
click at [248, 341] on icon "button" at bounding box center [256, 345] width 18 height 18
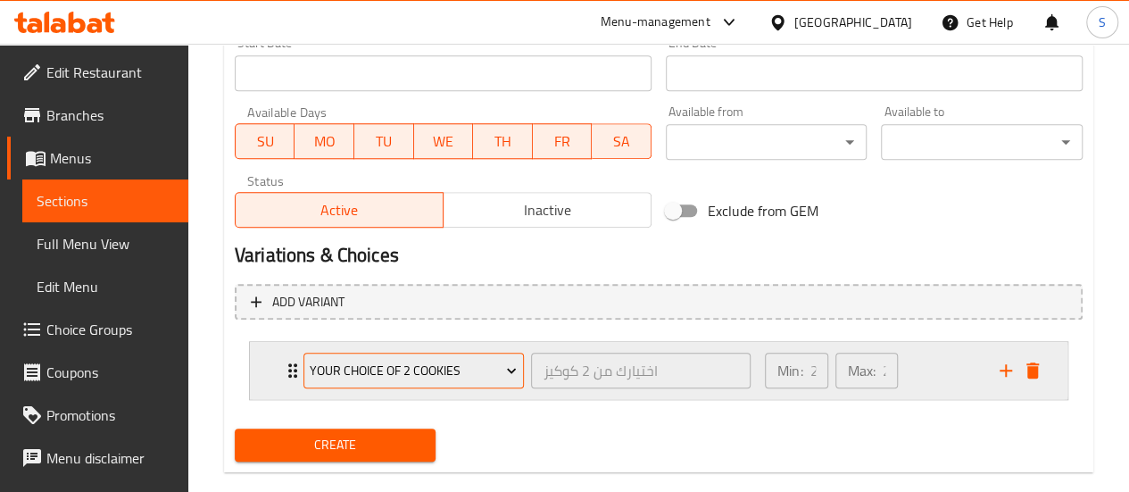
click at [415, 360] on span "Your Choice Of 2 Cookies" at bounding box center [413, 371] width 207 height 22
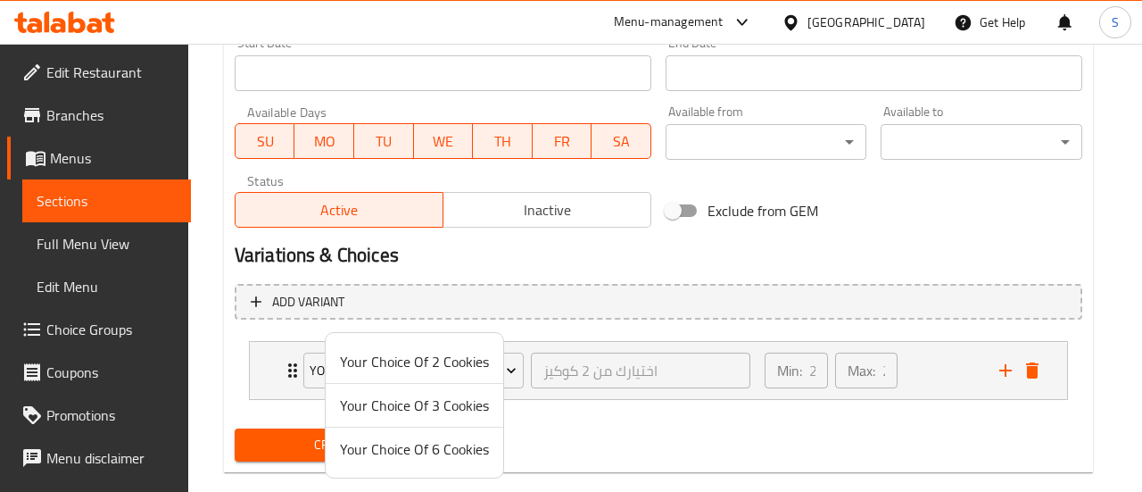
click at [412, 410] on span "Your Choice Of 3 Cookies" at bounding box center [414, 404] width 149 height 21
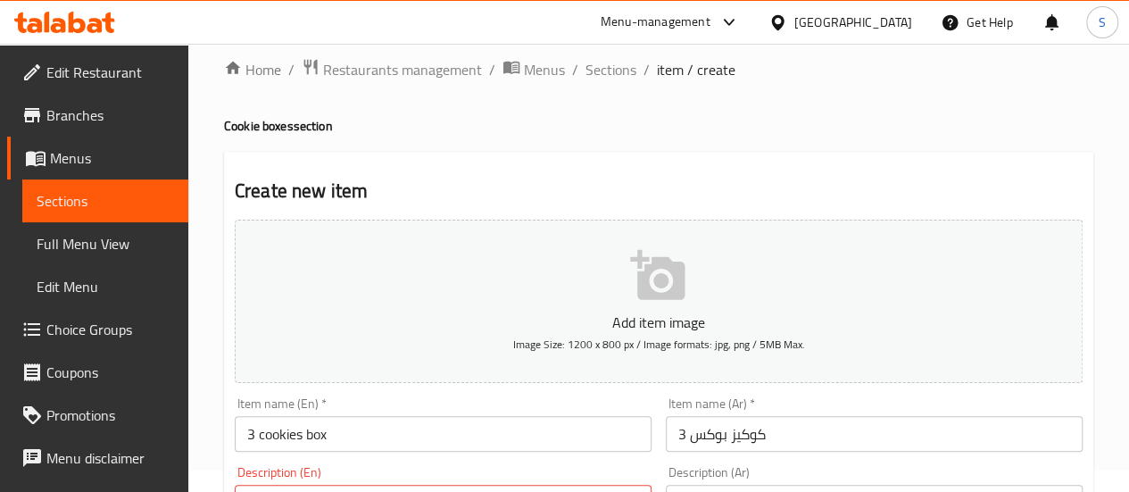
scroll to position [0, 0]
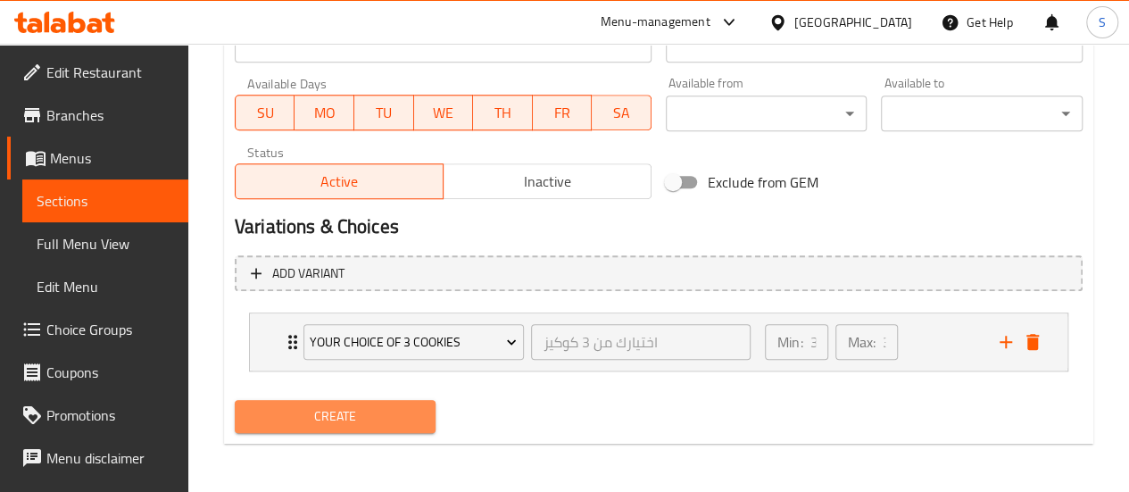
click at [387, 408] on span "Create" at bounding box center [335, 416] width 173 height 22
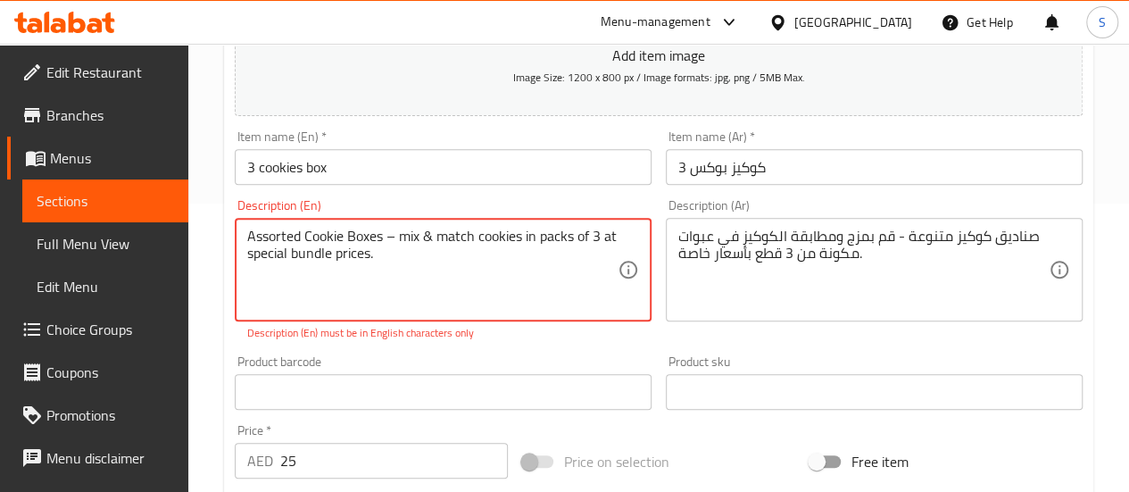
click at [397, 239] on textarea "Assorted Cookie Boxes – mix & match cookies in packs of 3 at special bundle pri…" at bounding box center [432, 270] width 370 height 85
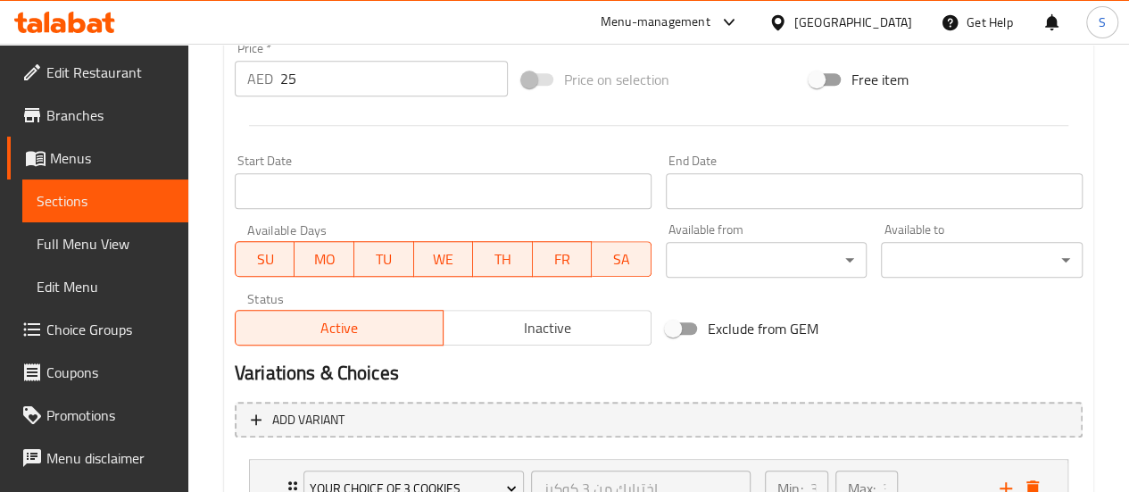
scroll to position [797, 0]
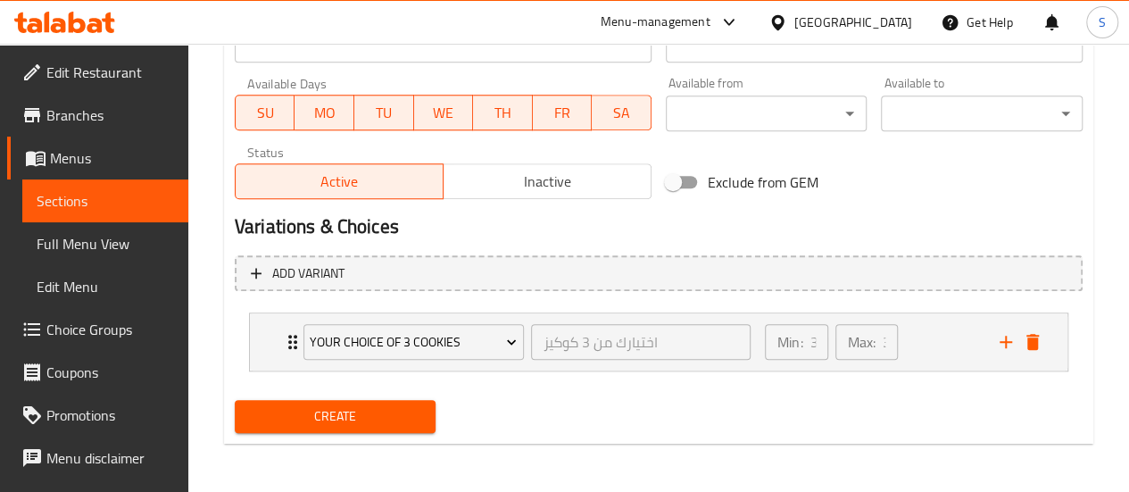
type textarea "Assorted Cookie Boxes - mix & match cookies in packs of 3 at special bundle pri…"
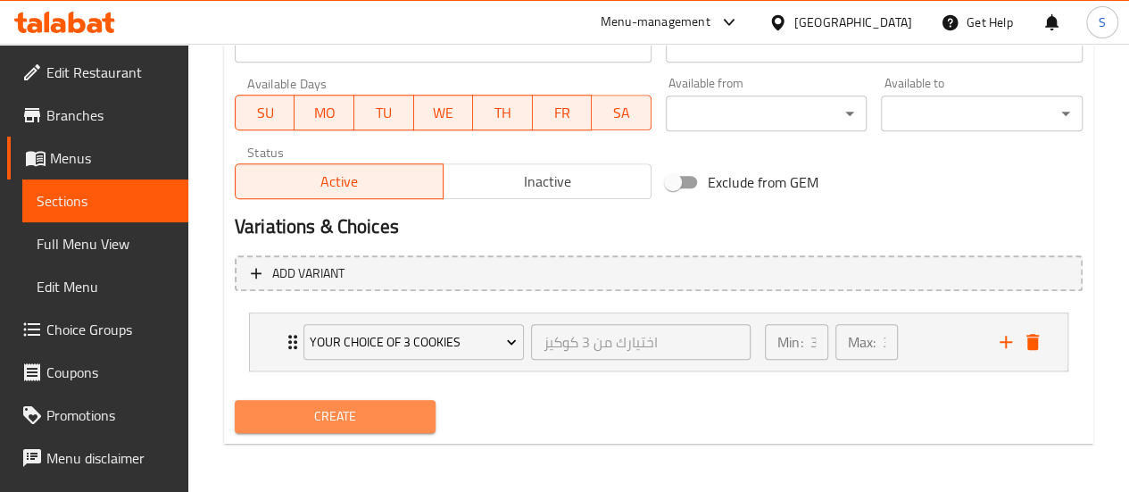
click at [325, 400] on button "Create" at bounding box center [336, 416] width 202 height 33
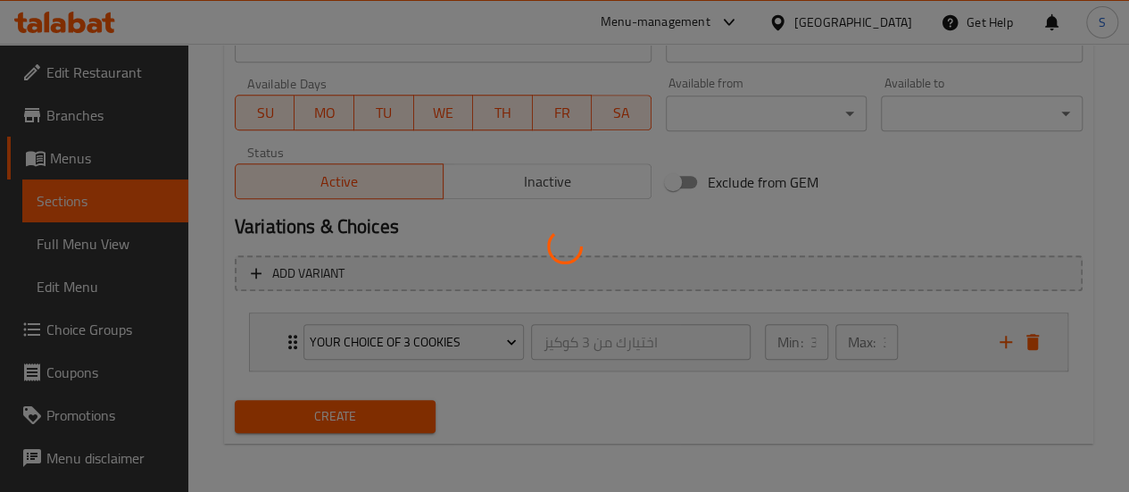
type input "0"
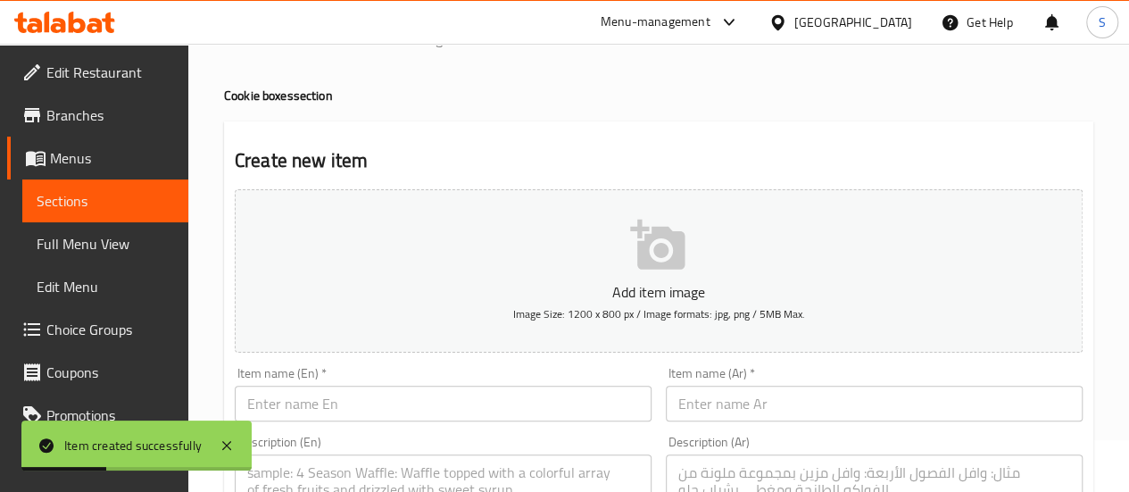
scroll to position [0, 0]
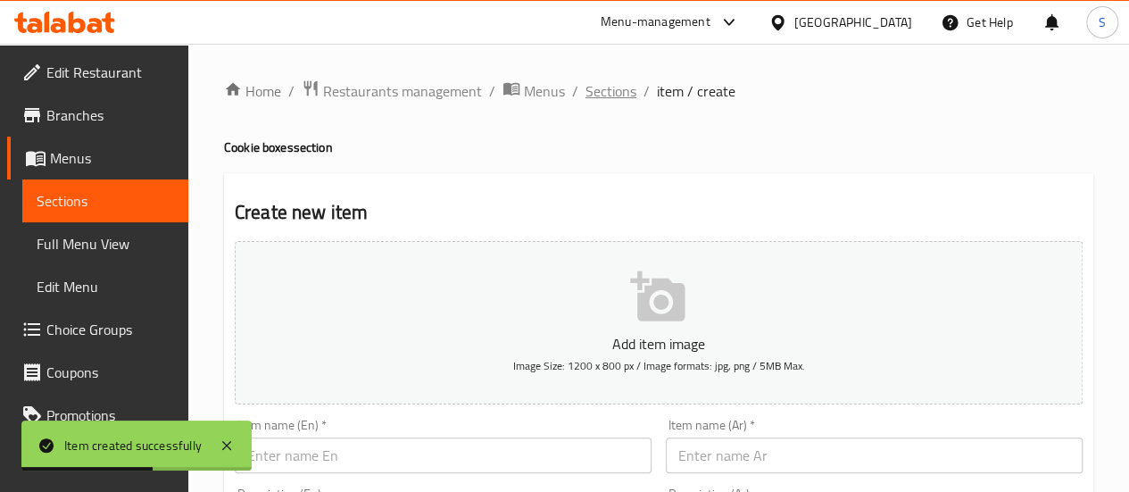
click at [613, 90] on span "Sections" at bounding box center [610, 90] width 51 height 21
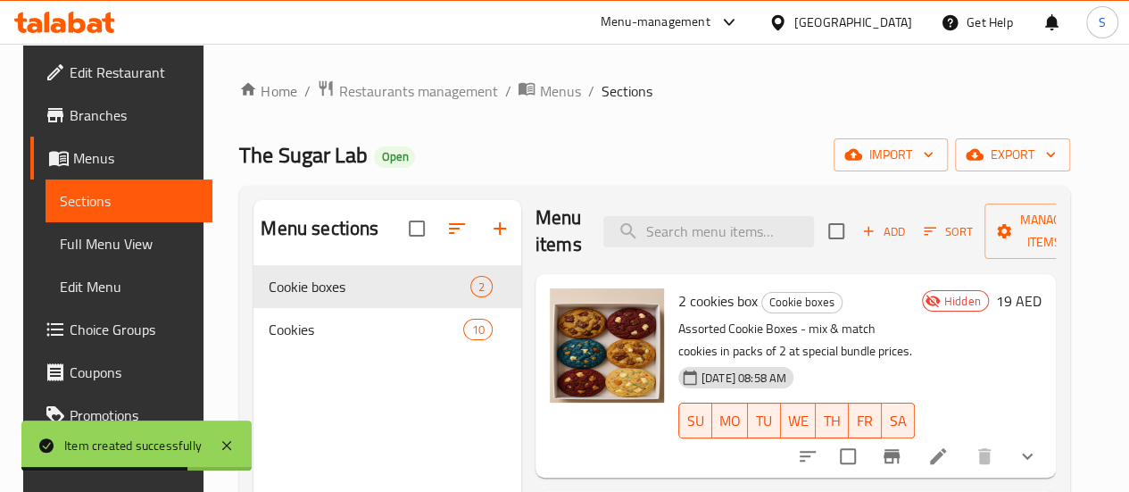
scroll to position [13, 0]
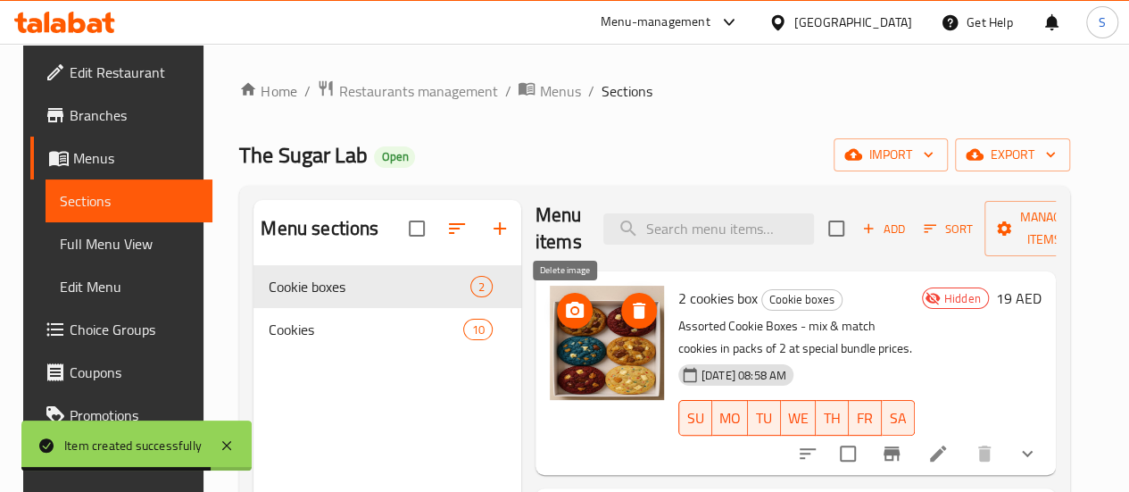
click at [628, 301] on icon "delete image" at bounding box center [638, 310] width 21 height 21
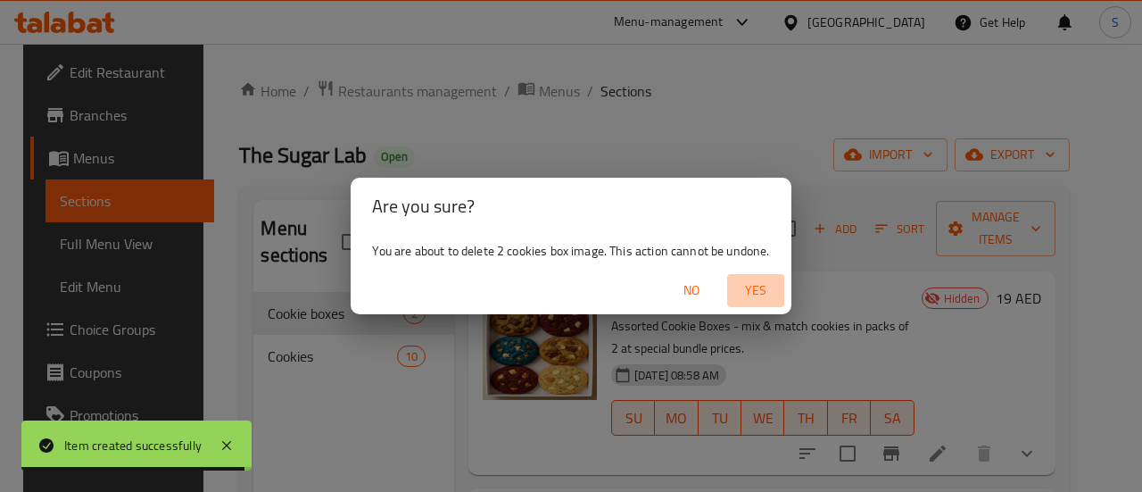
click at [754, 288] on span "Yes" at bounding box center [755, 290] width 43 height 22
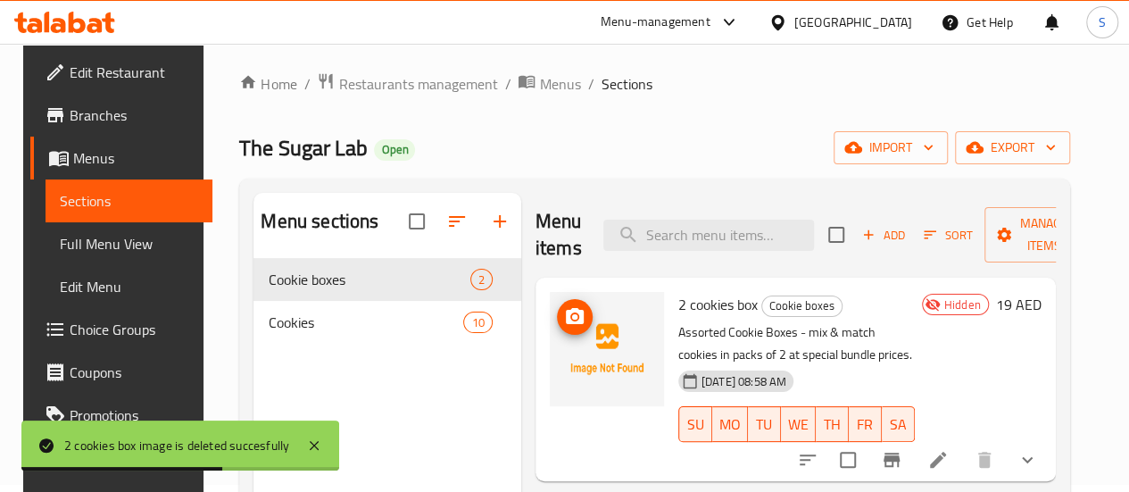
scroll to position [0, 0]
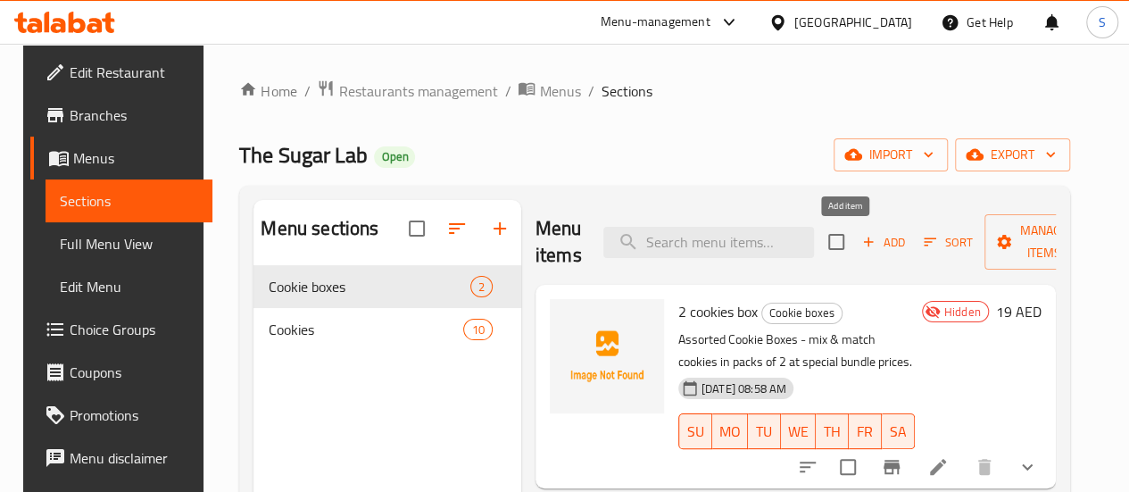
click at [859, 249] on span "Add" at bounding box center [883, 242] width 48 height 21
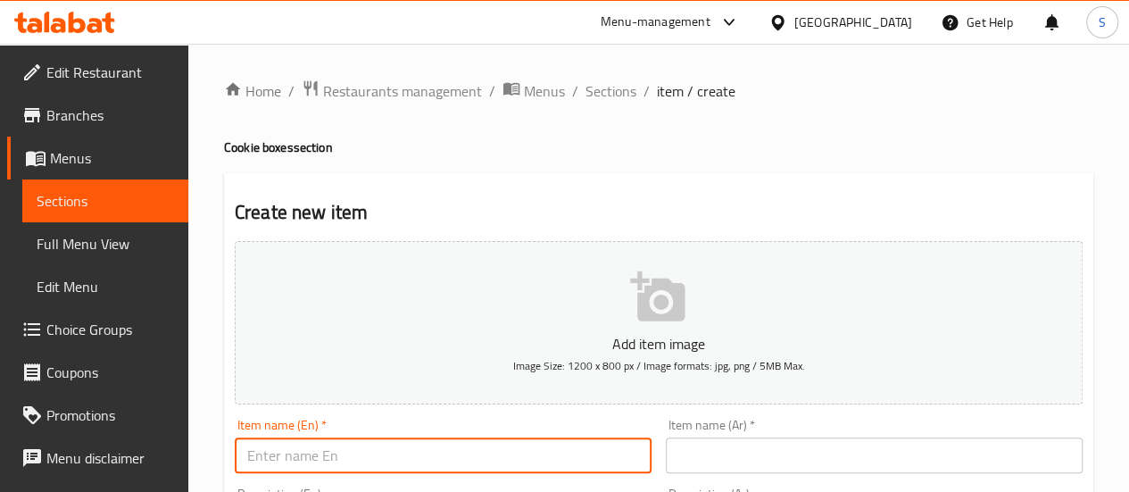
click at [400, 443] on input "text" at bounding box center [443, 455] width 417 height 36
click at [255, 452] on input "3 cookies box" at bounding box center [443, 455] width 417 height 36
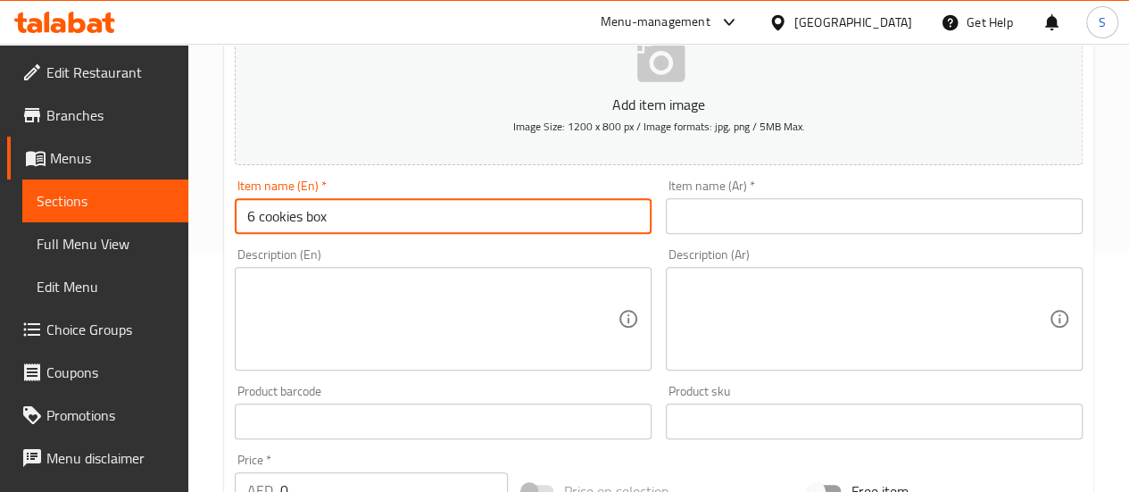
scroll to position [268, 0]
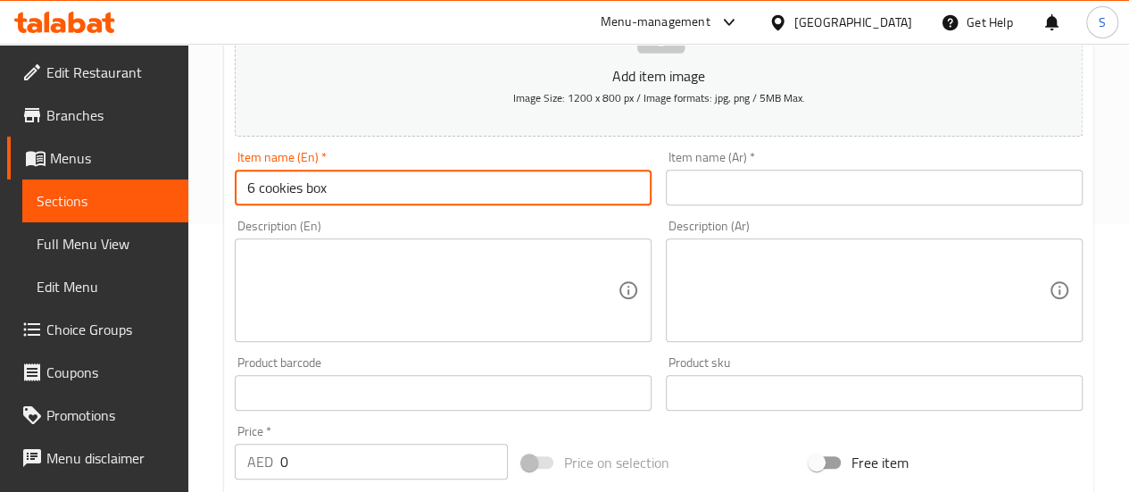
type input "6 cookies box"
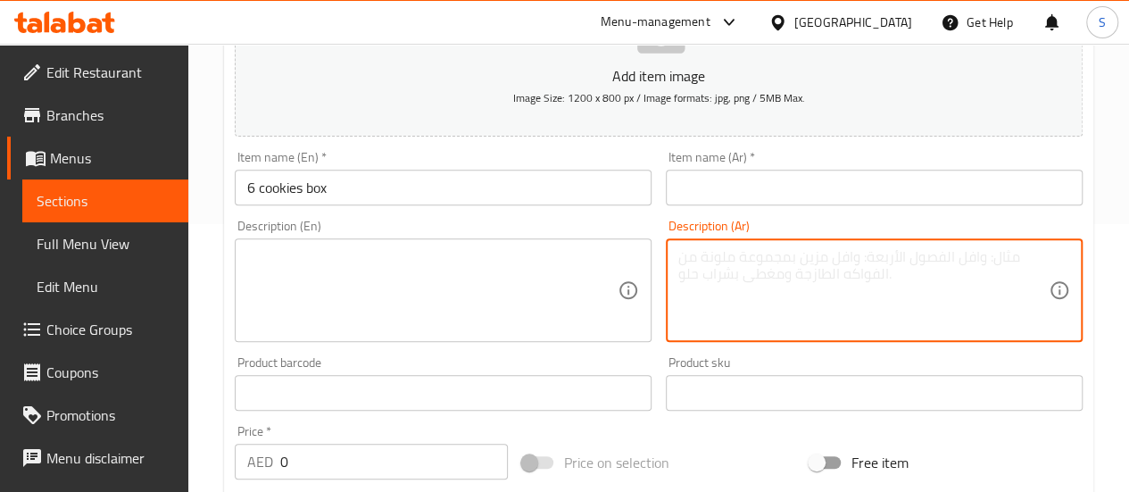
paste textarea "صناديق كوكيز متنوعة - قم بمزج ومطابقة الكوكيز في عبوات مكونة من 3 قطع بأسعار خا…"
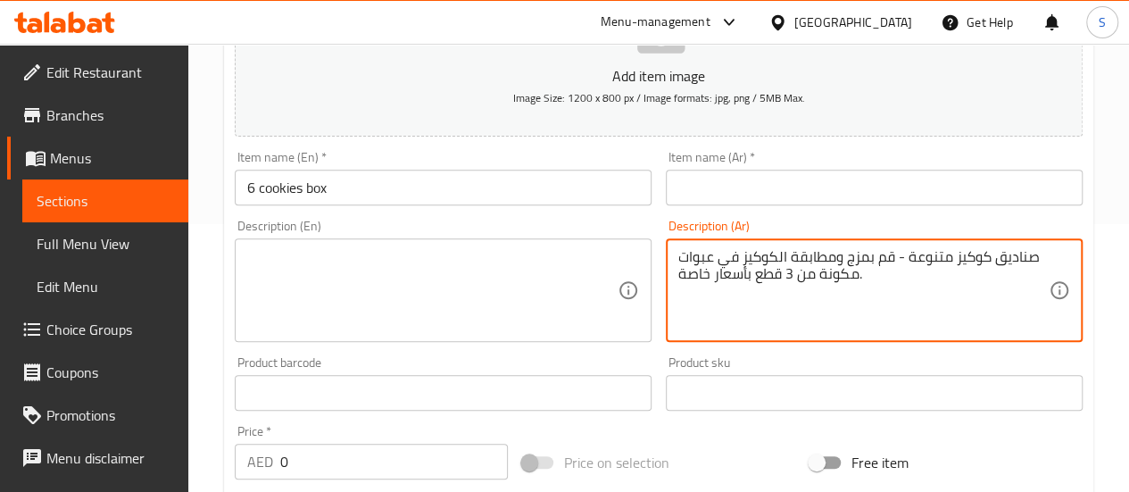
click at [783, 274] on textarea "صناديق كوكيز متنوعة - قم بمزج ومطابقة الكوكيز في عبوات مكونة من 3 قطع بأسعار خا…" at bounding box center [863, 290] width 370 height 85
type textarea "صناديق كوكيز متنوعة - قم بمزج ومطابقة الكوكيز في عبوات مكونة من 6 قطع بأسعار خا…"
click at [710, 181] on input "text" at bounding box center [874, 188] width 417 height 36
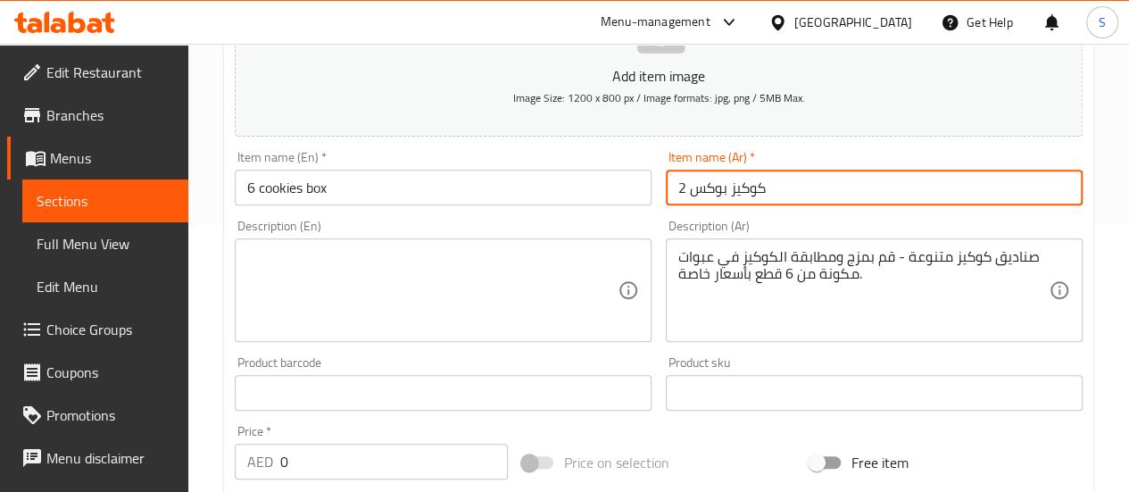
drag, startPoint x: 689, startPoint y: 187, endPoint x: 669, endPoint y: 189, distance: 19.7
click at [669, 189] on input "2 كوكيز بوكس" at bounding box center [874, 188] width 417 height 36
type input "6 كوكيز بوكس"
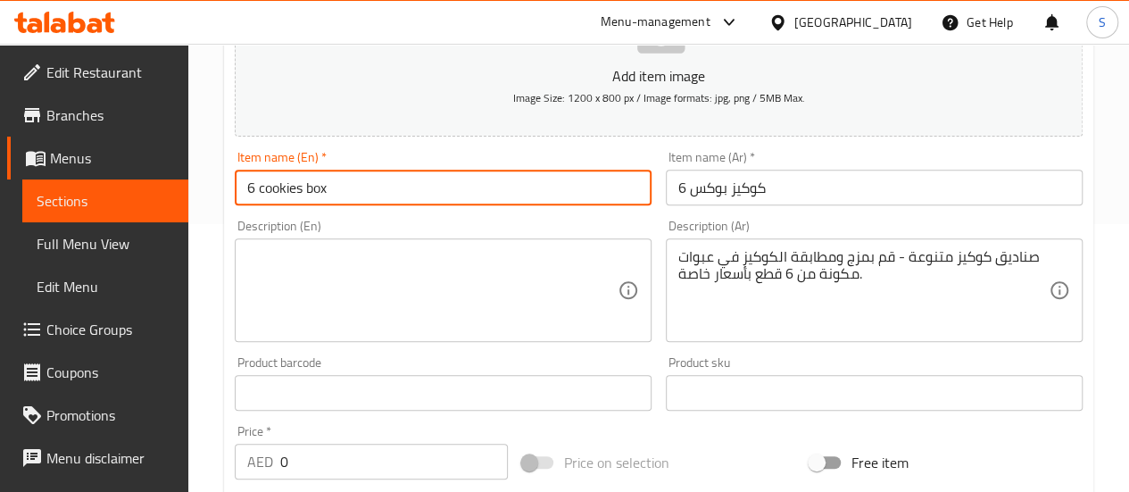
click at [261, 196] on input "6 cookies box" at bounding box center [443, 188] width 417 height 36
type input "6 Cookies Box"
click at [426, 285] on textarea at bounding box center [432, 290] width 370 height 85
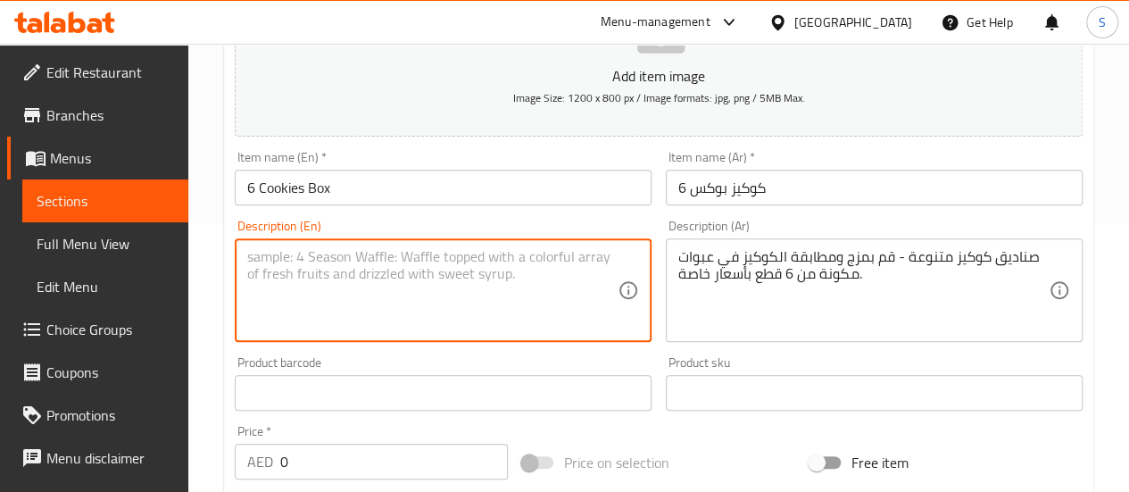
paste textarea "Assorted Cookie Boxes – mix & match cookies in packs of 2, 3, or 6 at special b…"
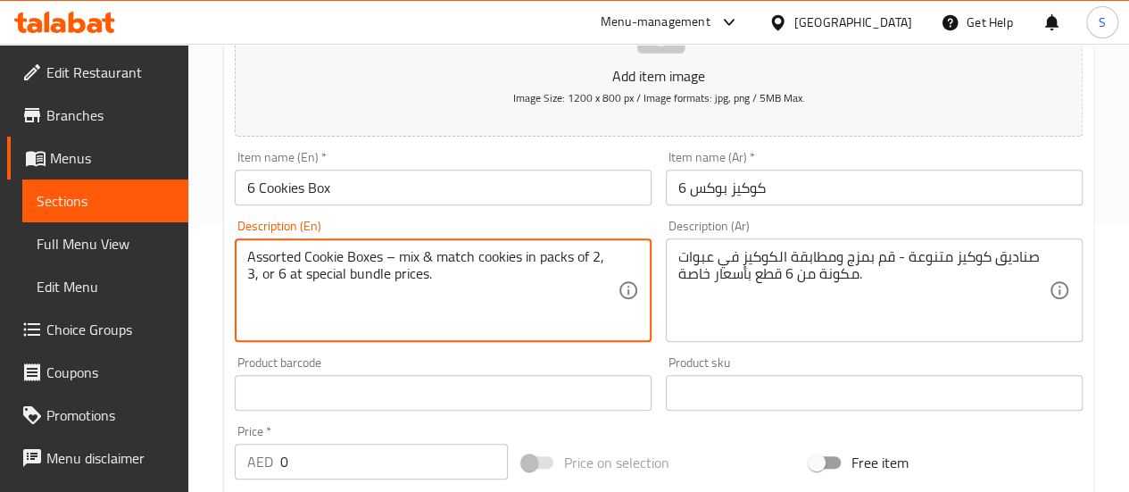
drag, startPoint x: 271, startPoint y: 274, endPoint x: 593, endPoint y: 258, distance: 322.5
click at [593, 258] on textarea "Assorted Cookie Boxes – mix & match cookies in packs of 2, 3, or 6 at special b…" at bounding box center [432, 290] width 370 height 85
click at [452, 322] on textarea "Assorted Cookie Boxes – mix & match cookies in packs of 6 at special bundle pri…" at bounding box center [432, 290] width 370 height 85
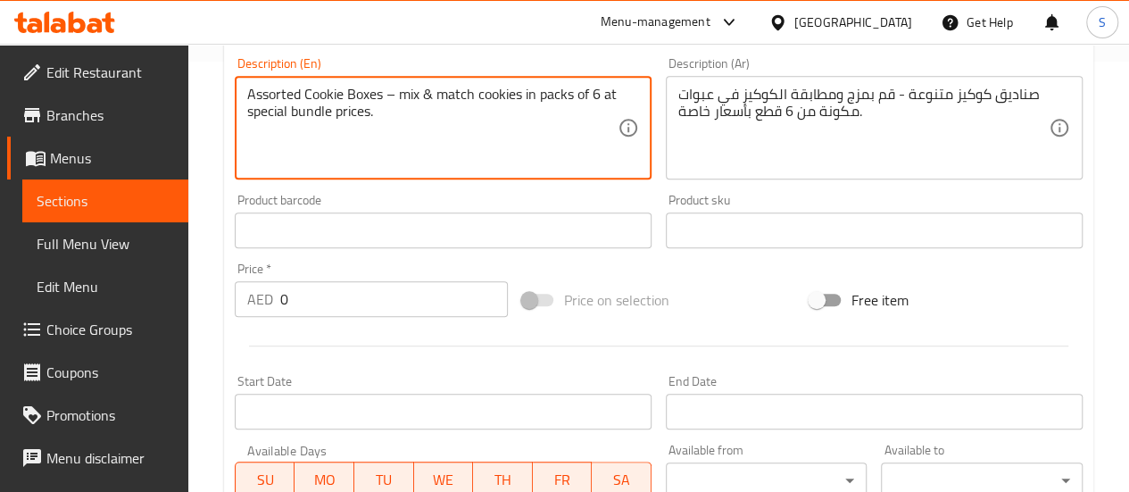
scroll to position [446, 0]
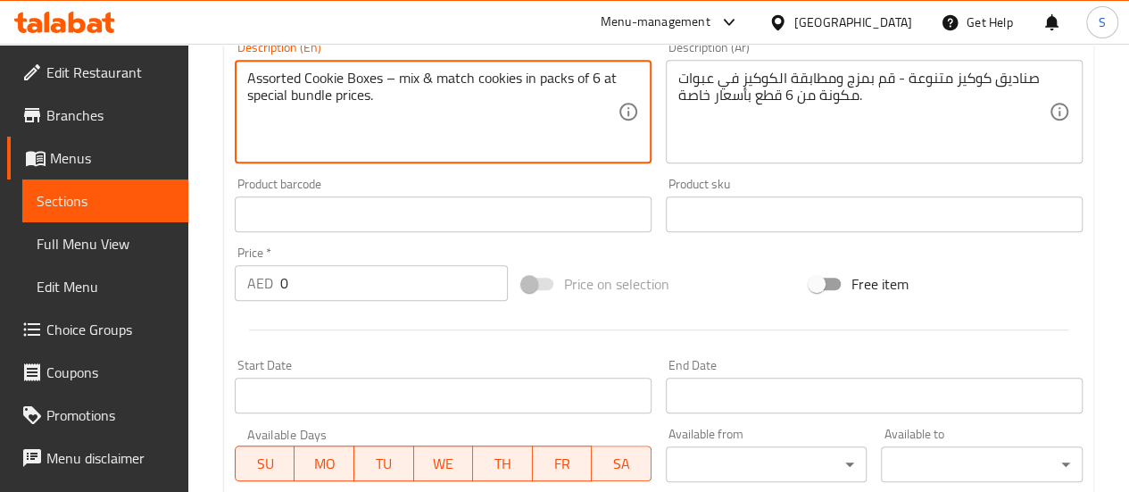
type textarea "Assorted Cookie Boxes – mix & match cookies in packs of 6 at special bundle pri…"
click at [304, 284] on input "0" at bounding box center [394, 283] width 228 height 36
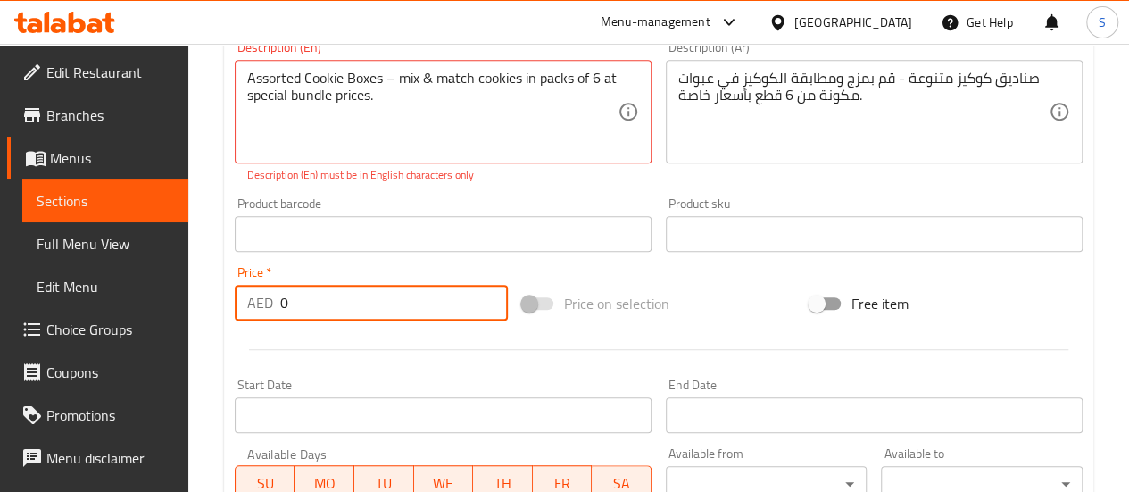
click at [304, 285] on input "0" at bounding box center [394, 303] width 228 height 36
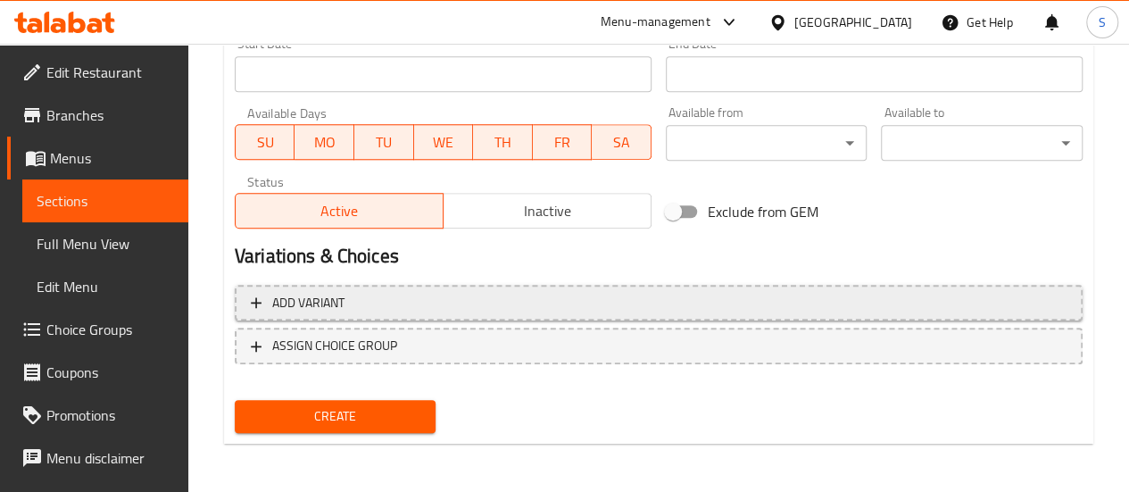
scroll to position [788, 0]
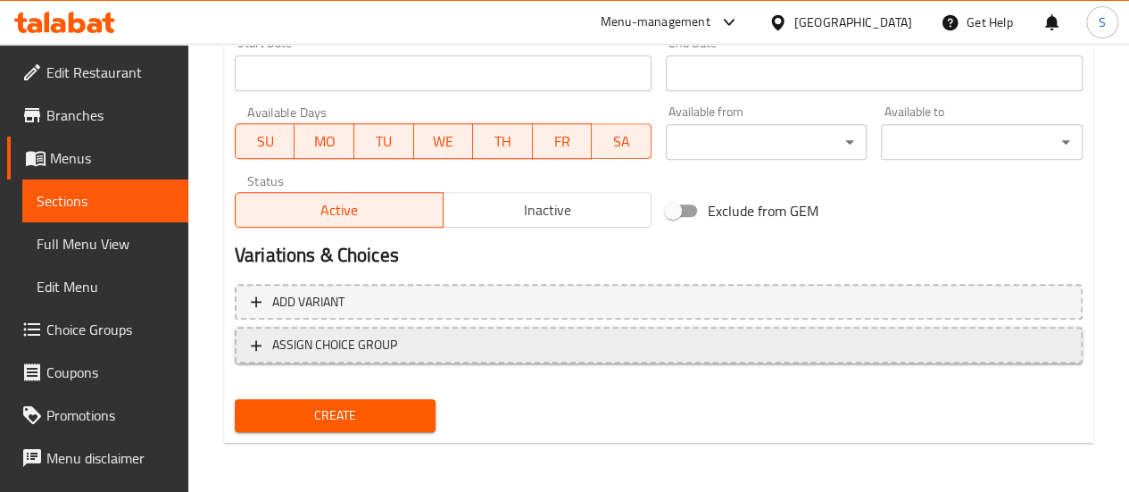
type input "39"
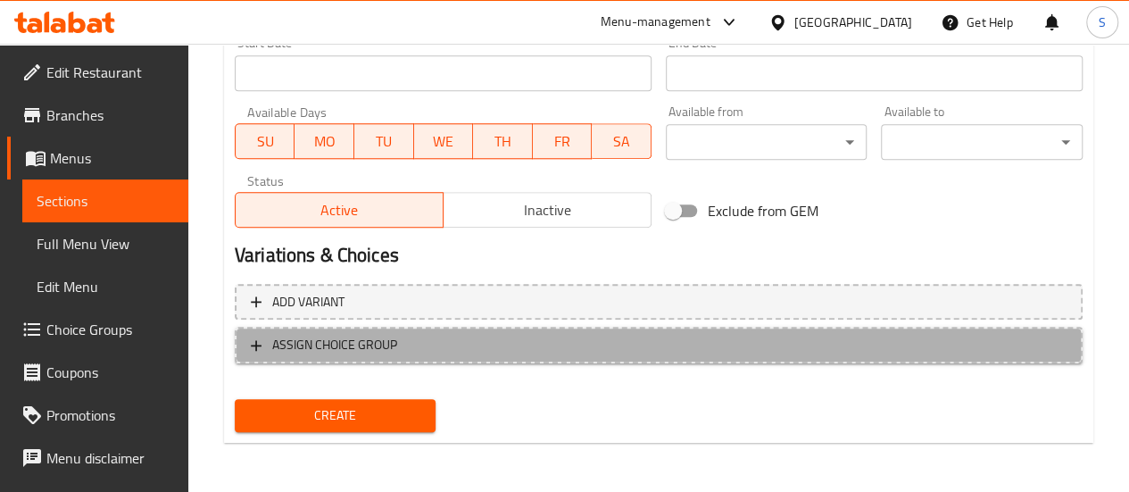
click at [248, 344] on icon "button" at bounding box center [256, 345] width 18 height 18
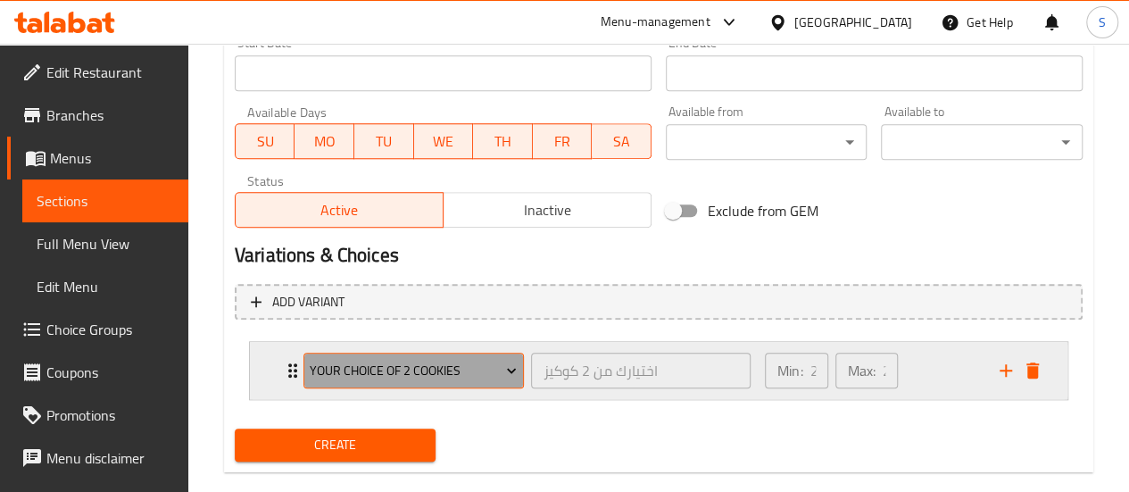
click at [337, 360] on span "Your Choice Of 2 Cookies" at bounding box center [413, 371] width 207 height 22
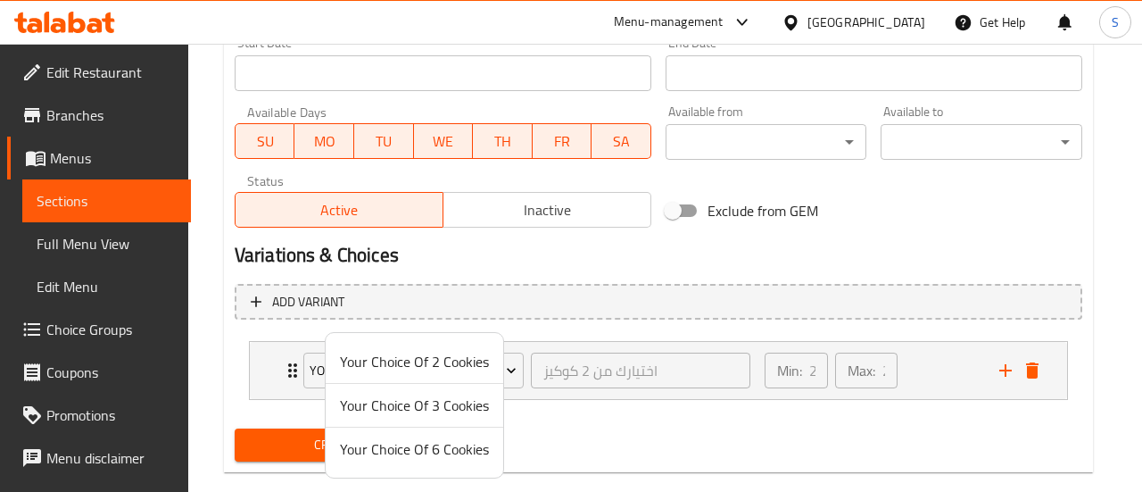
click at [403, 445] on span "Your Choice Of 6 Cookies" at bounding box center [414, 448] width 149 height 21
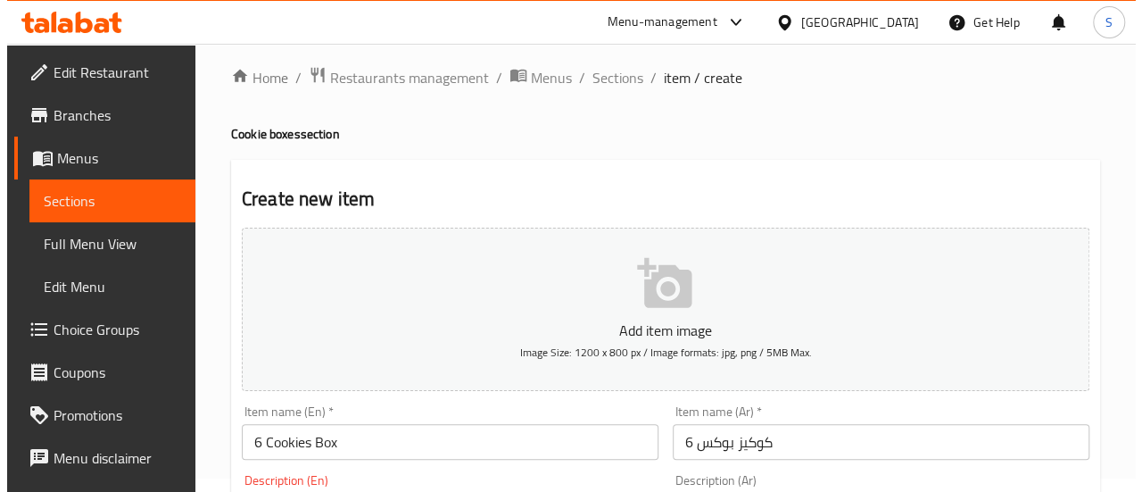
scroll to position [0, 0]
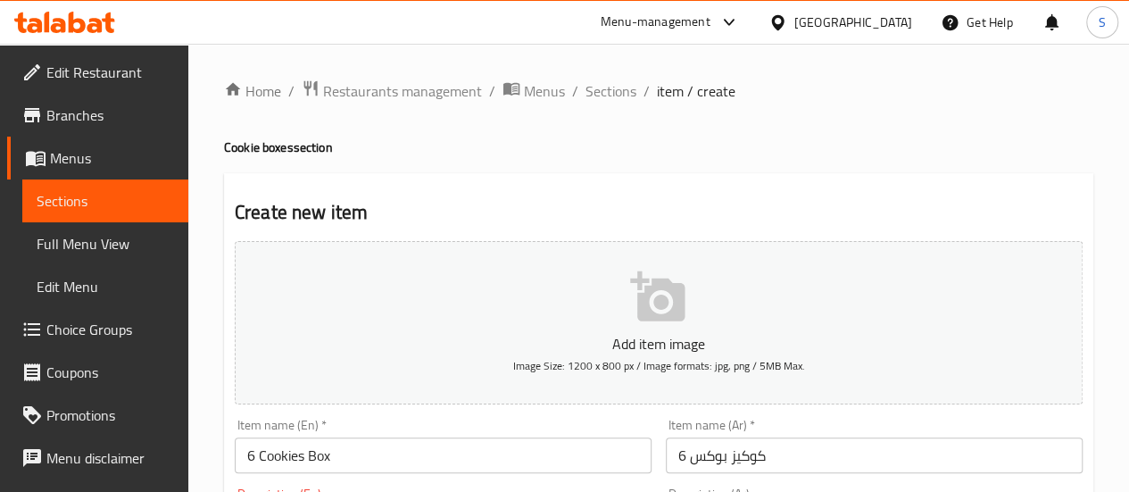
click at [644, 319] on icon "button" at bounding box center [657, 296] width 54 height 50
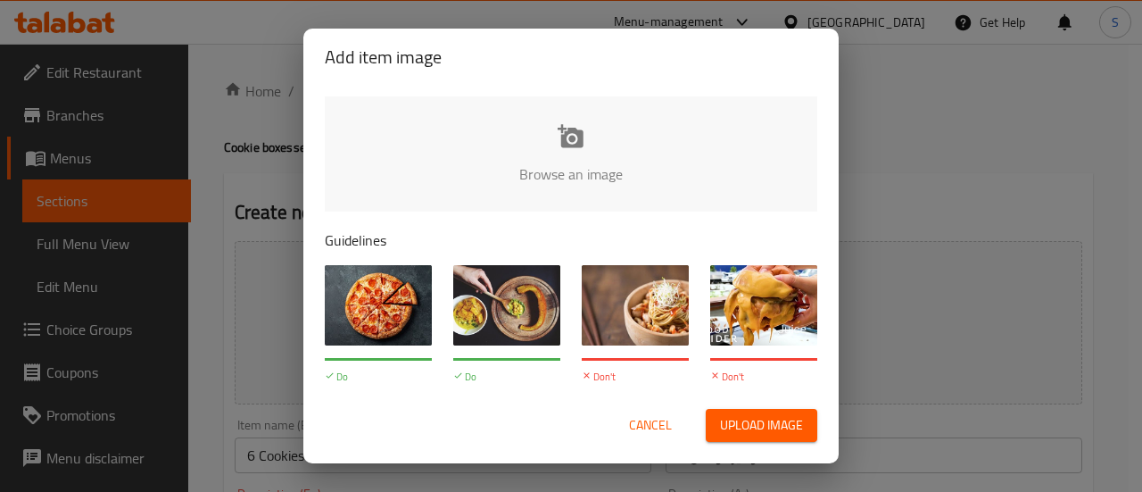
click at [760, 425] on span "Upload image" at bounding box center [761, 425] width 83 height 22
type input "C:\fakepath\66FE1618-82BD-4122-B219-96390421A77E.jpeg"
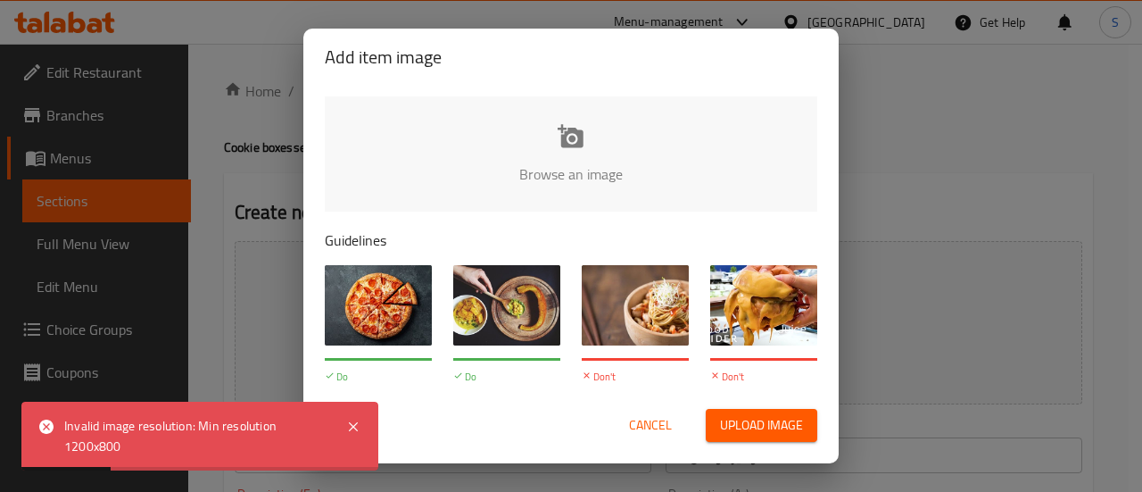
click at [637, 433] on span "Cancel" at bounding box center [650, 425] width 43 height 22
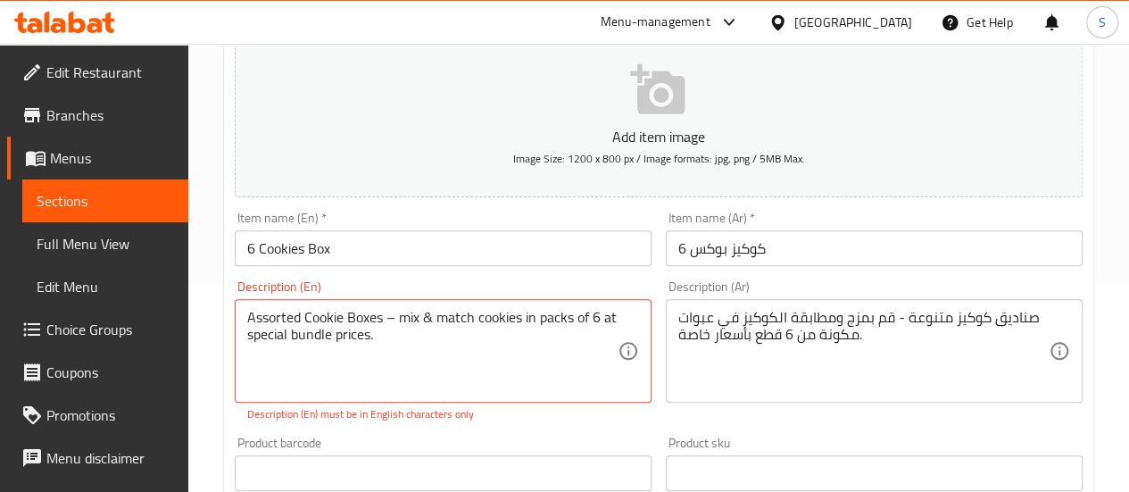
scroll to position [178, 0]
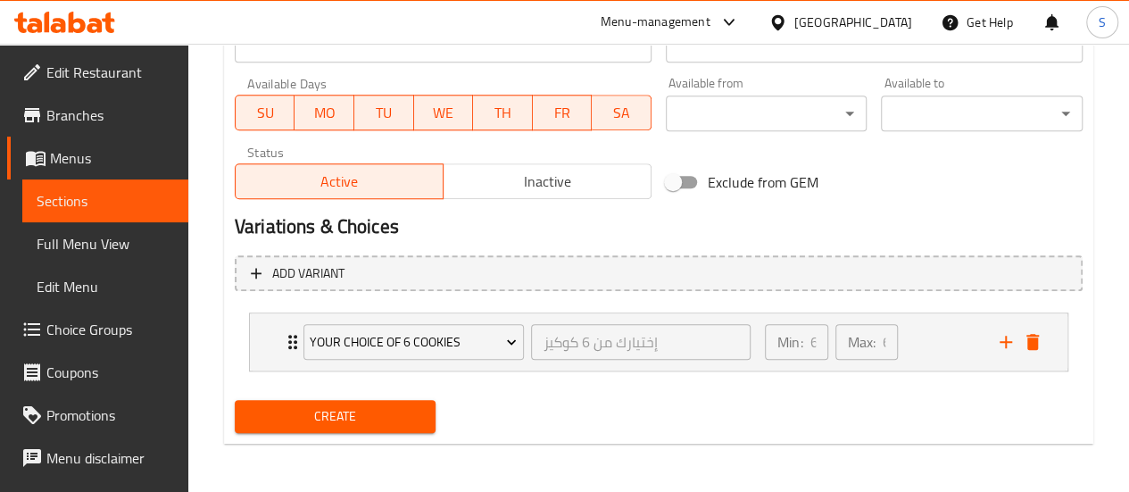
click at [331, 417] on span "Create" at bounding box center [335, 416] width 173 height 22
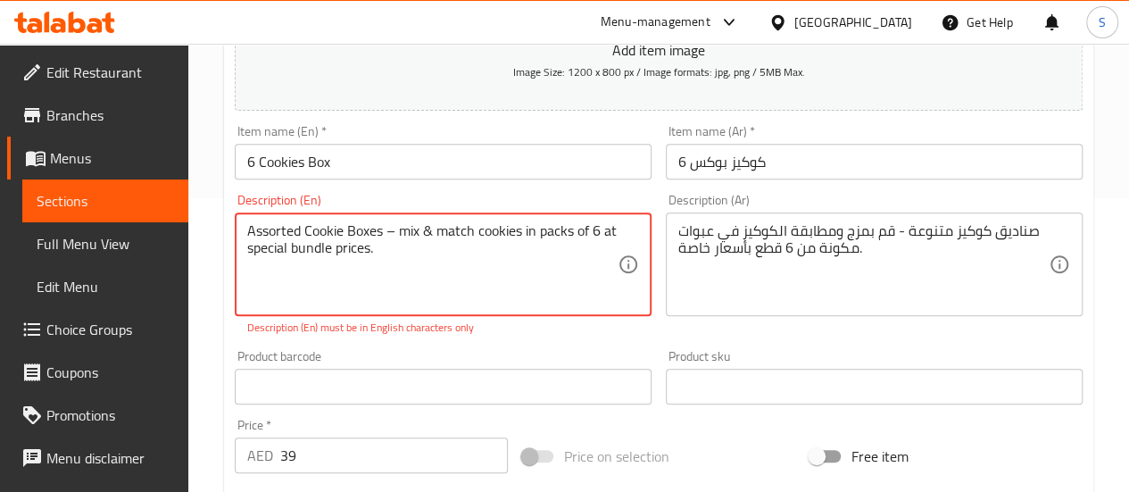
click at [393, 229] on textarea "Assorted Cookie Boxes – mix & match cookies in packs of 6 at special bundle pri…" at bounding box center [432, 264] width 370 height 85
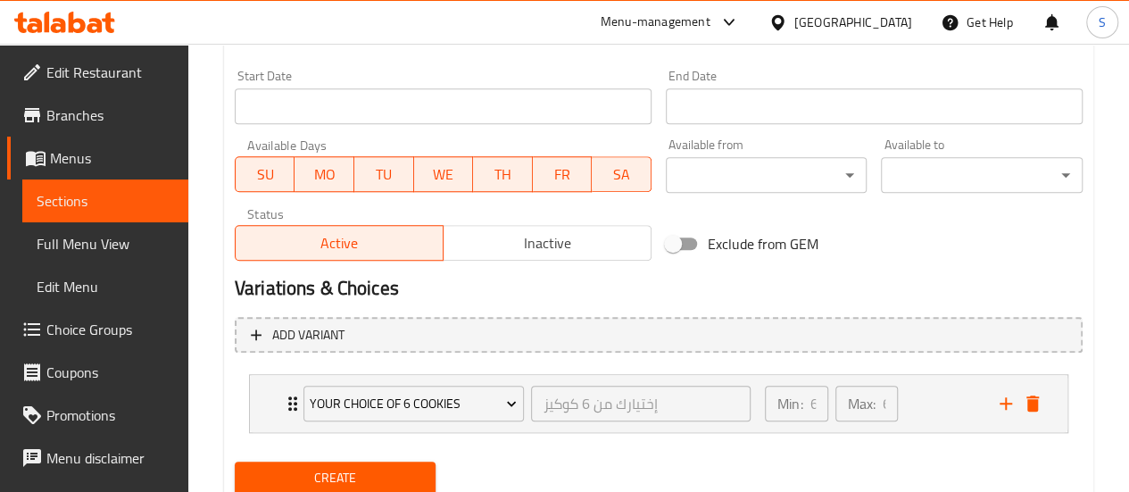
scroll to position [797, 0]
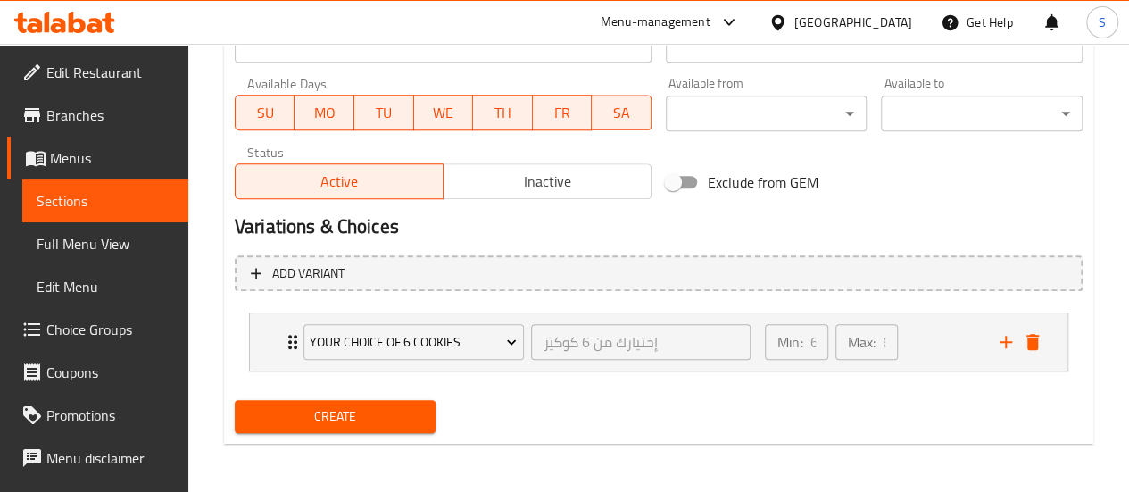
type textarea "Assorted Cookie Boxes - mix & match cookies in packs of 6 at special bundle pri…"
click at [363, 421] on span "Create" at bounding box center [335, 416] width 173 height 22
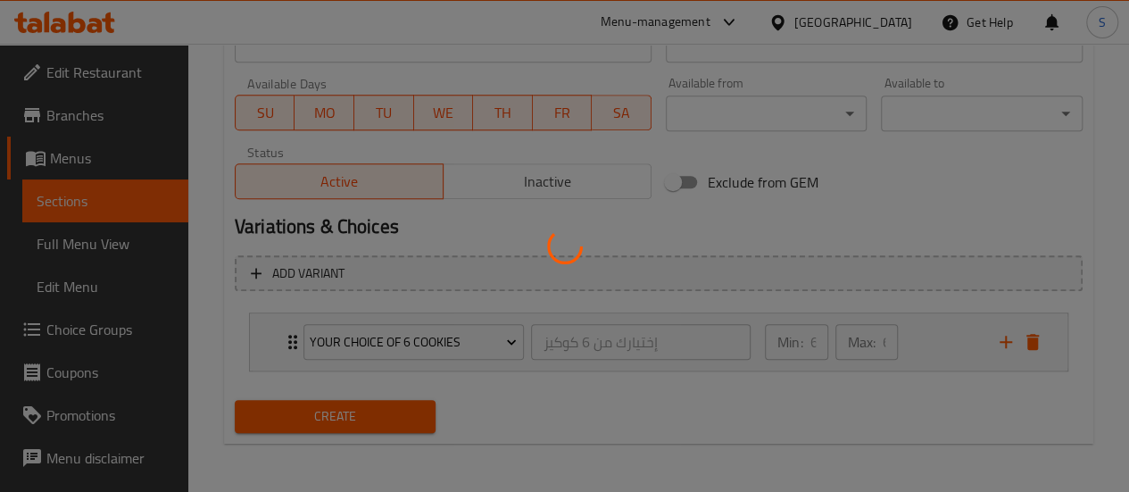
type input "0"
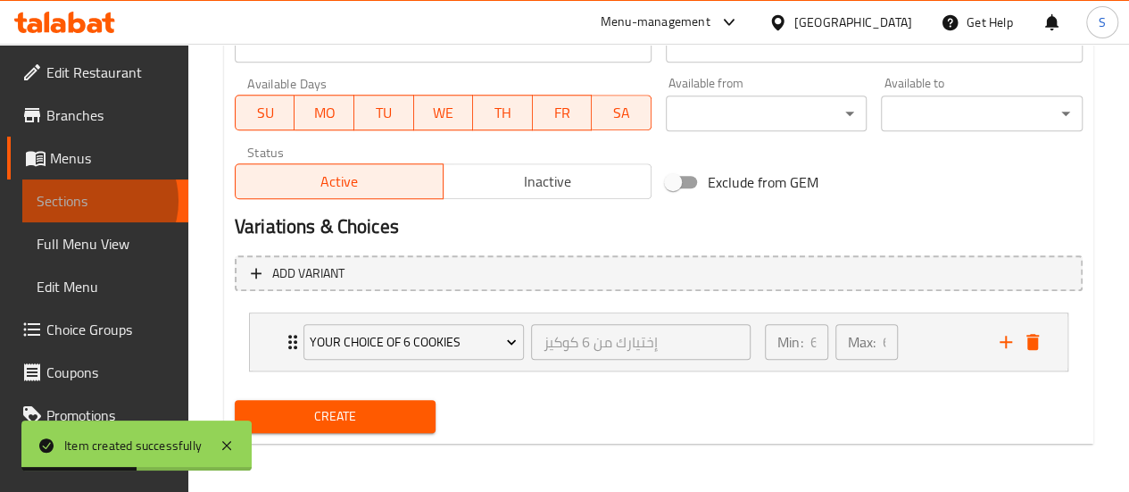
click at [92, 201] on span "Sections" at bounding box center [105, 200] width 137 height 21
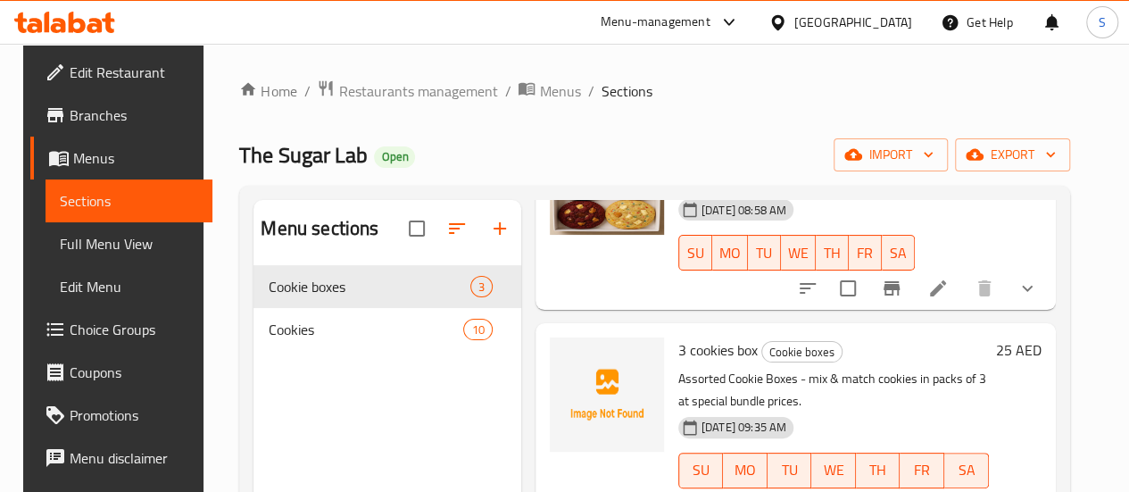
scroll to position [230, 0]
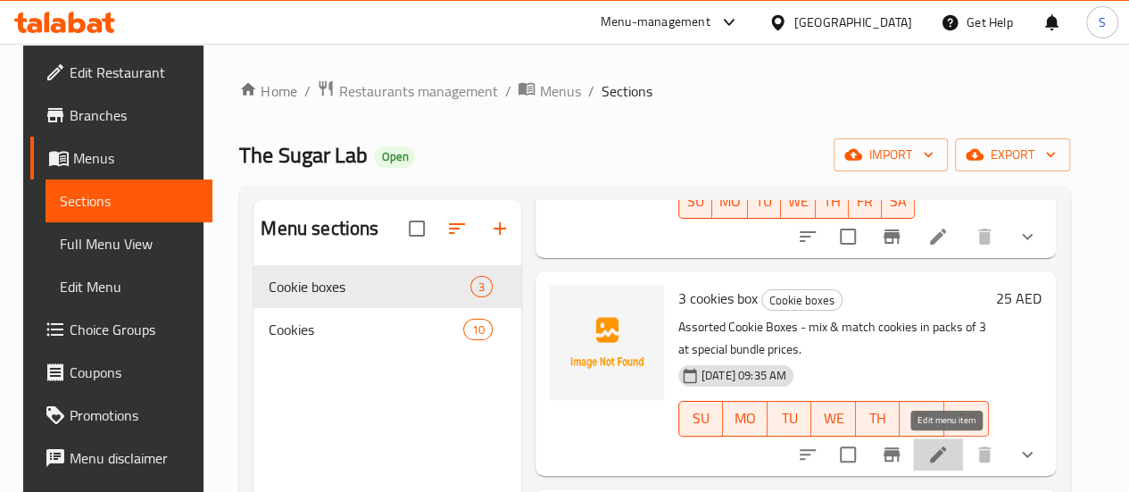
click at [949, 452] on icon at bounding box center [937, 453] width 21 height 21
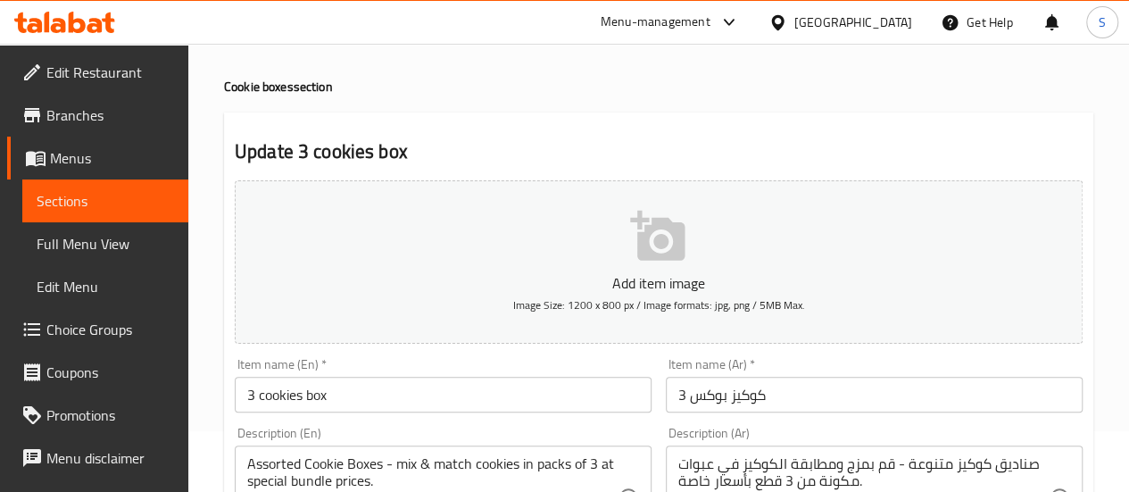
scroll to position [89, 0]
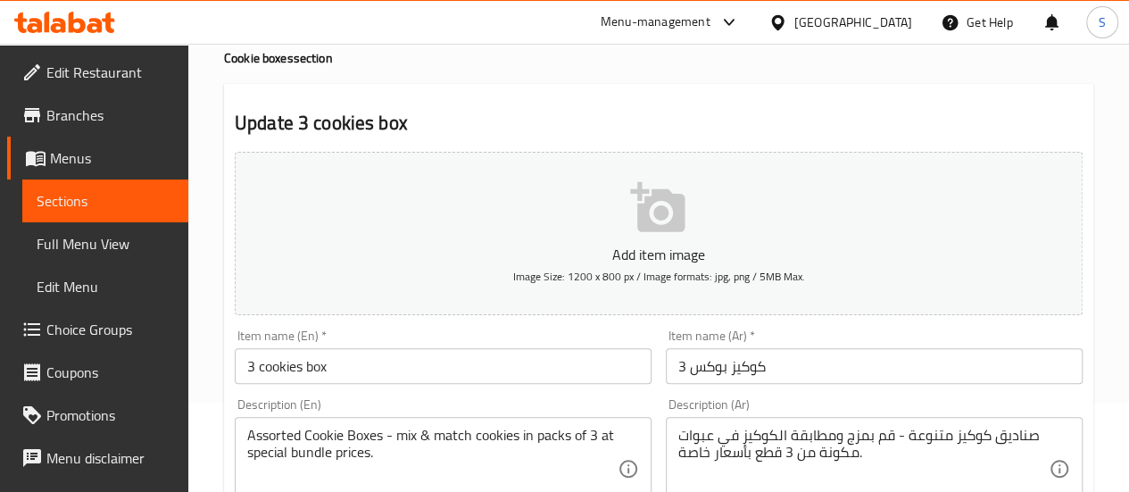
click at [327, 125] on h2 "Update 3 cookies box" at bounding box center [659, 123] width 848 height 27
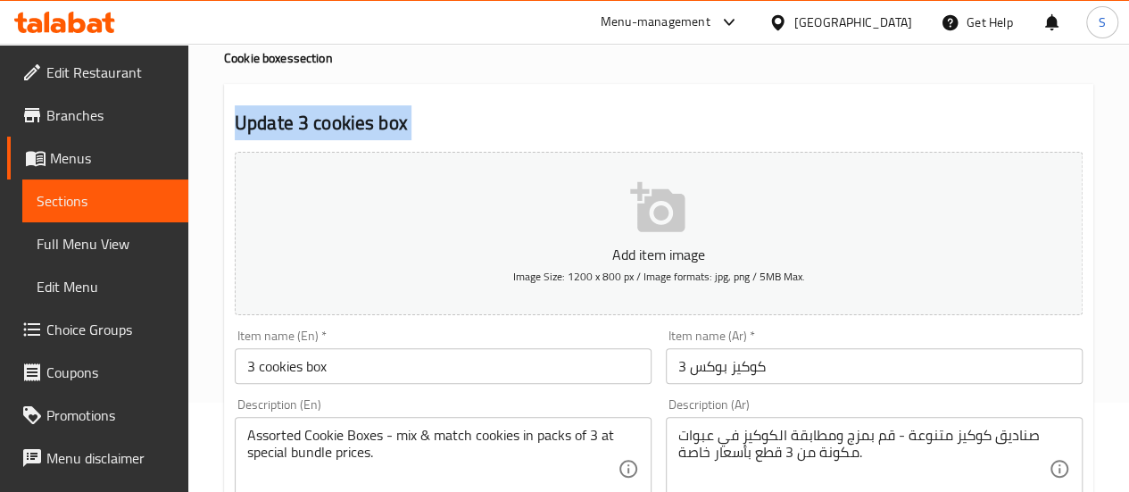
click at [327, 125] on h2 "Update 3 cookies box" at bounding box center [659, 123] width 848 height 27
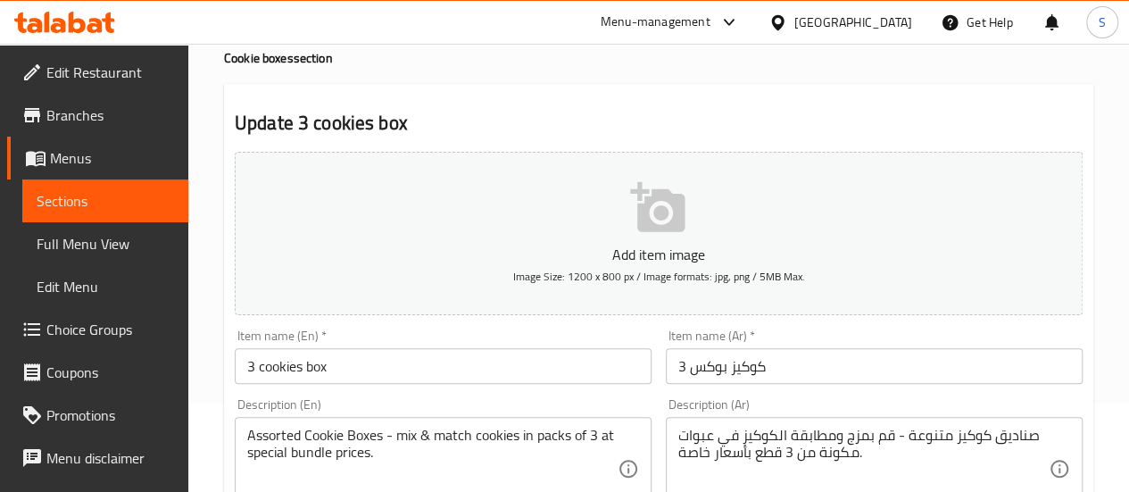
click at [265, 365] on input "3 cookies box" at bounding box center [443, 366] width 417 height 36
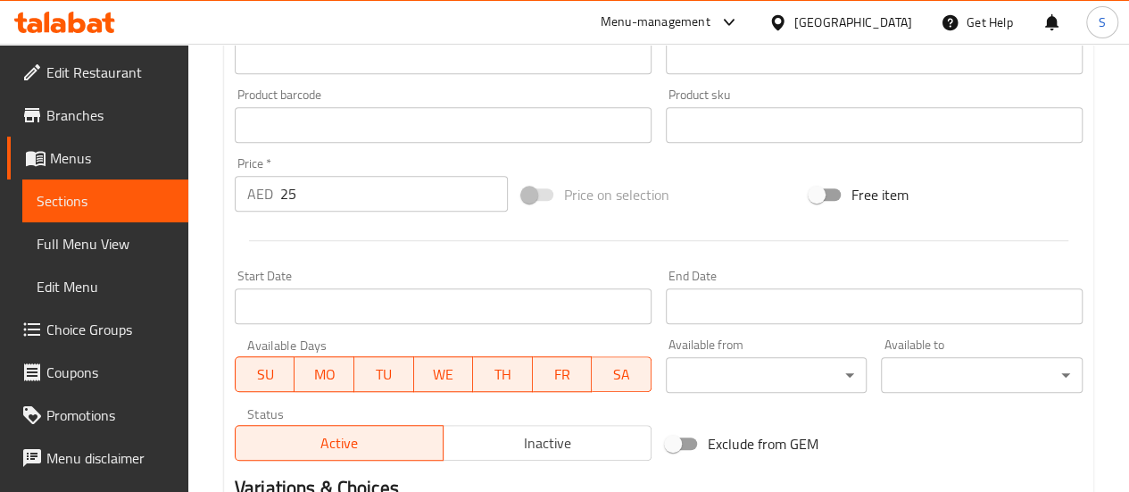
scroll to position [797, 0]
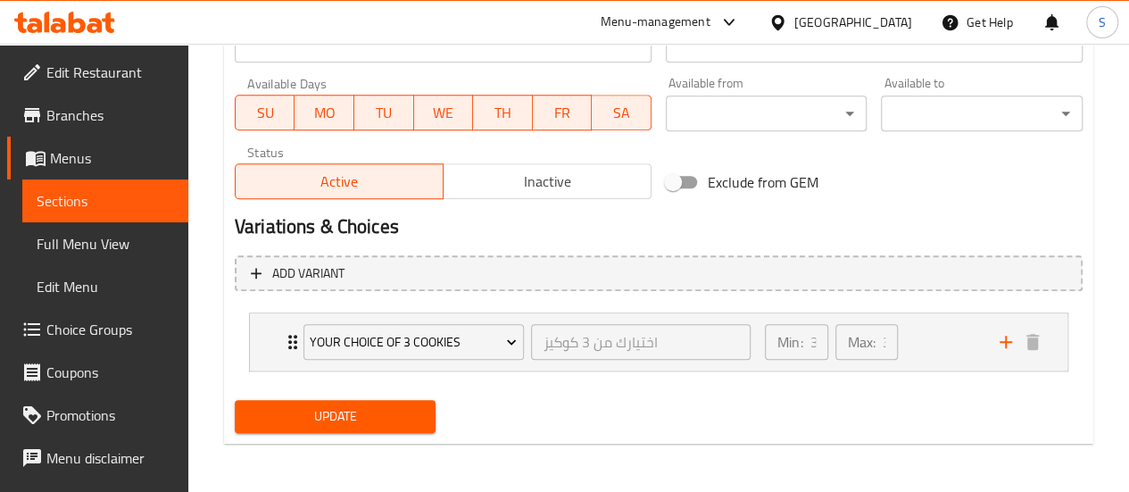
type input "3 Cookies Box"
click at [366, 428] on button "Update" at bounding box center [336, 416] width 202 height 33
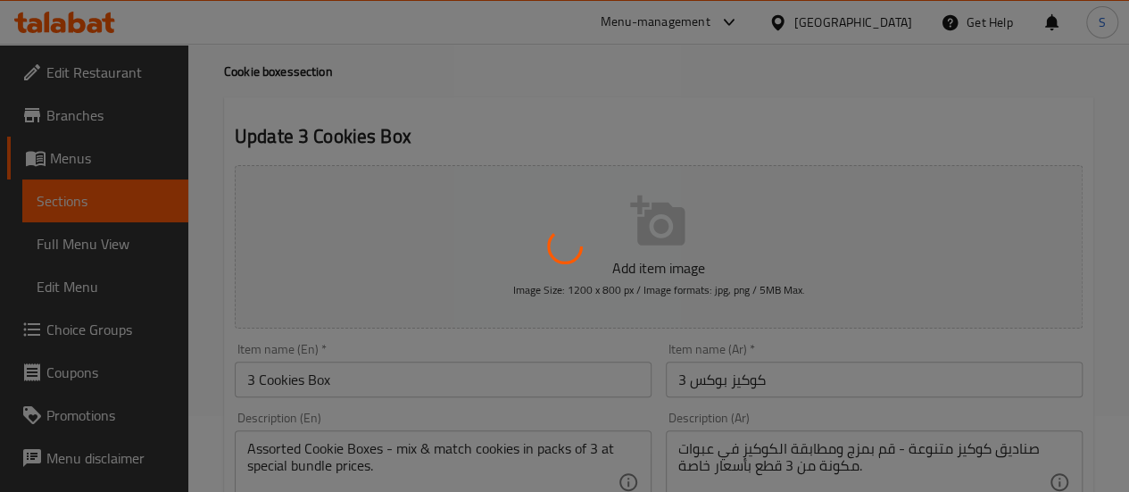
scroll to position [0, 0]
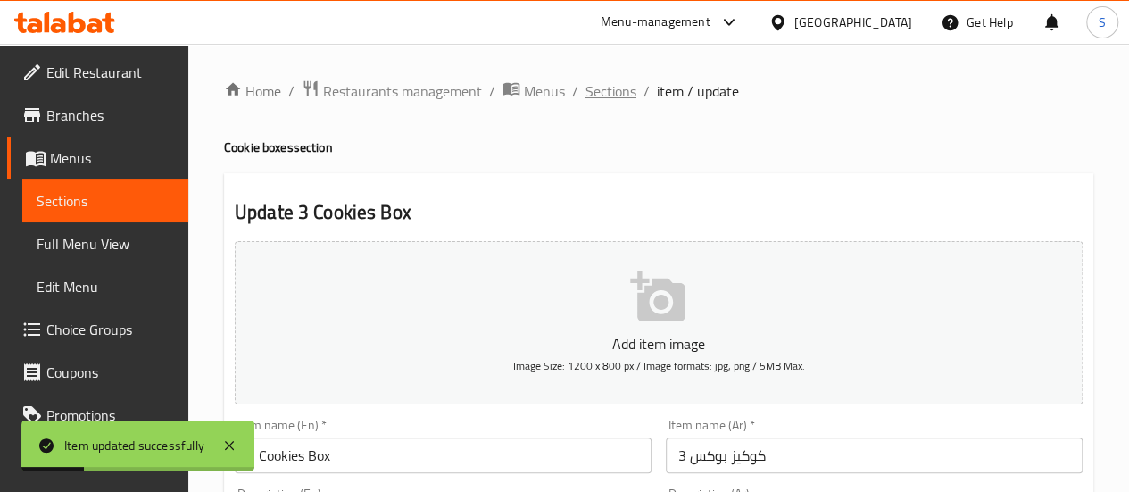
click at [620, 94] on span "Sections" at bounding box center [610, 90] width 51 height 21
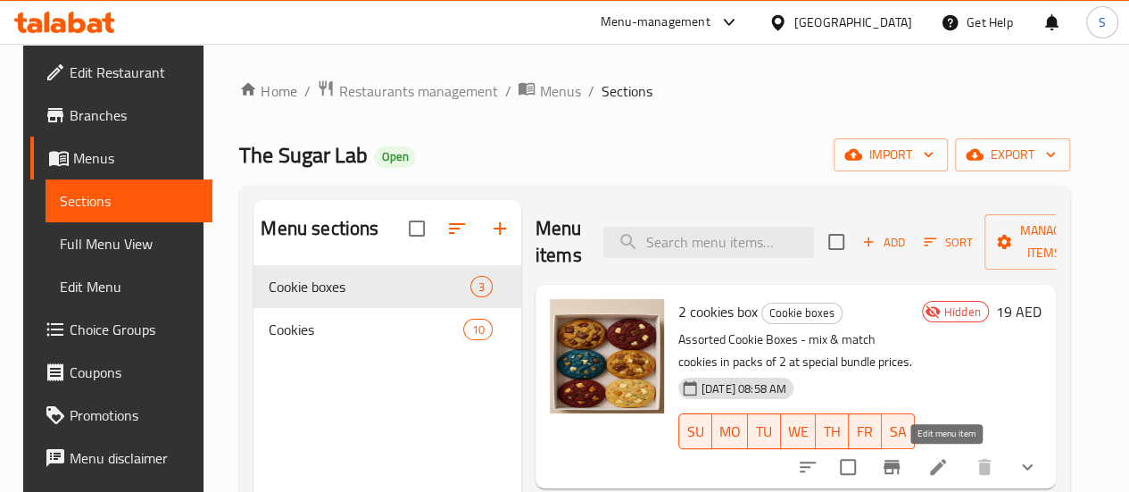
click at [946, 468] on icon at bounding box center [938, 467] width 16 height 16
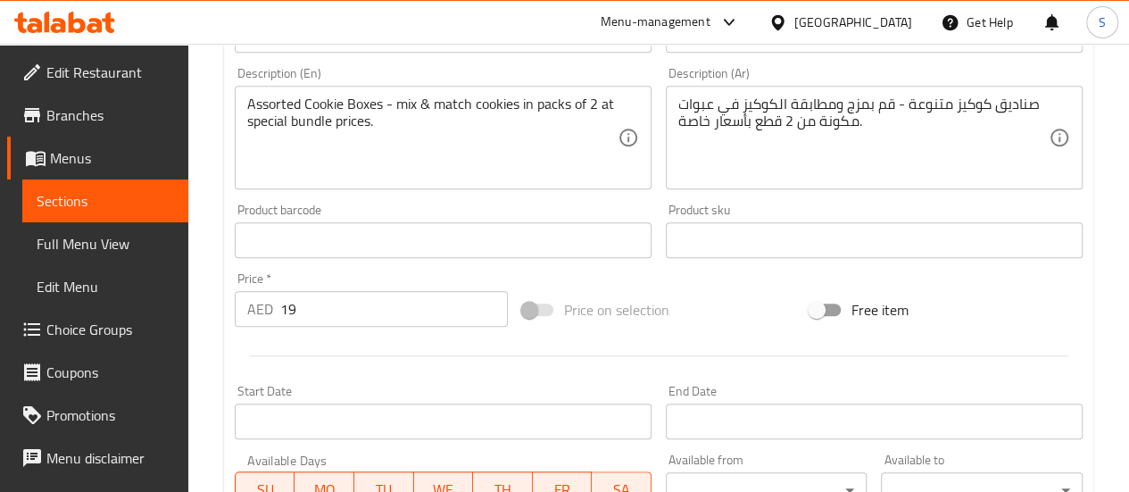
scroll to position [714, 0]
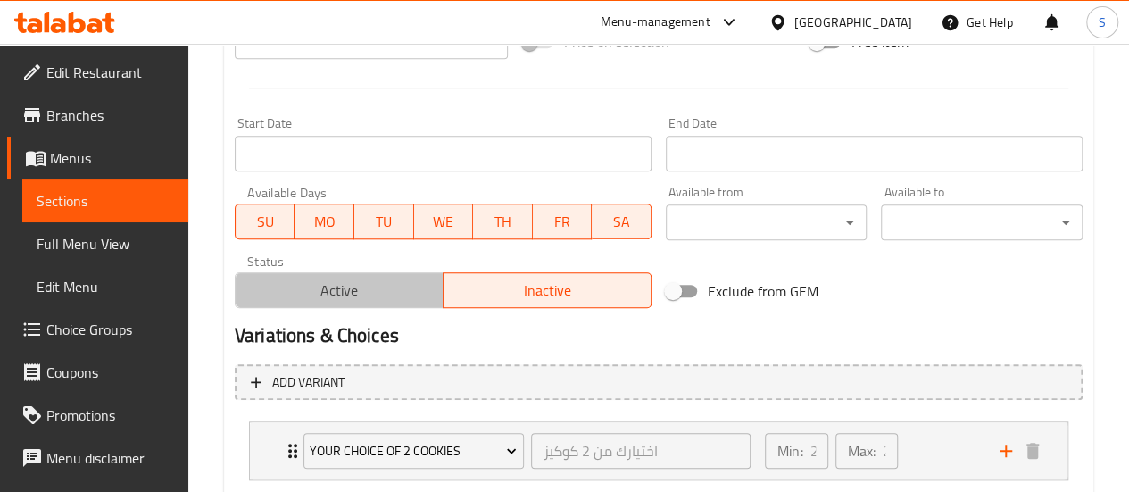
click at [342, 283] on span "Active" at bounding box center [340, 291] width 194 height 26
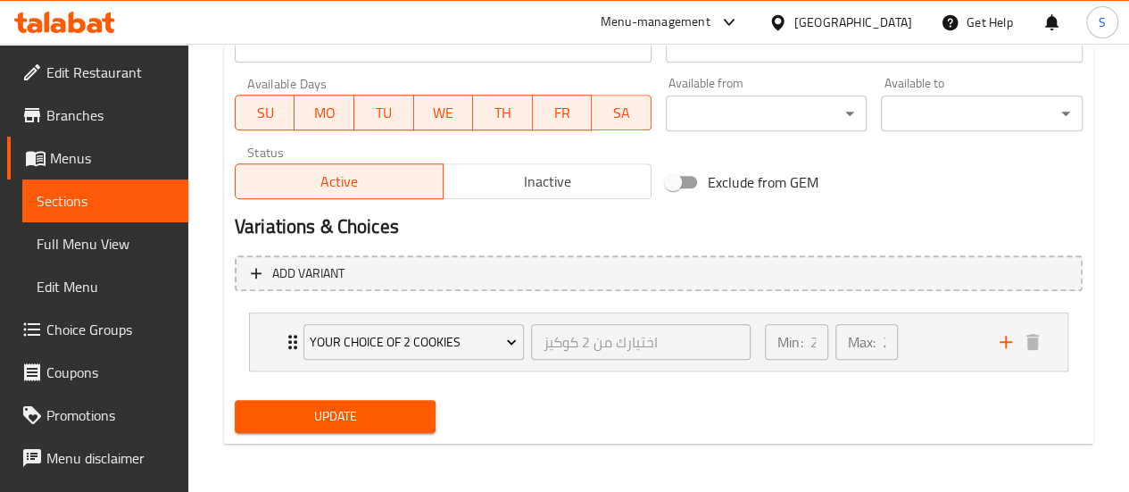
scroll to position [824, 0]
click at [413, 420] on span "Update" at bounding box center [335, 415] width 173 height 22
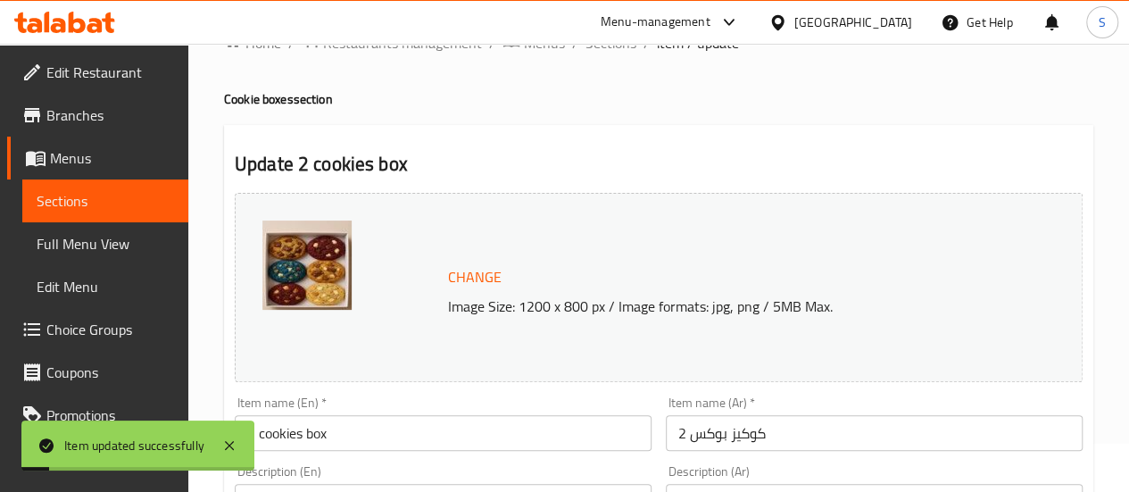
scroll to position [0, 0]
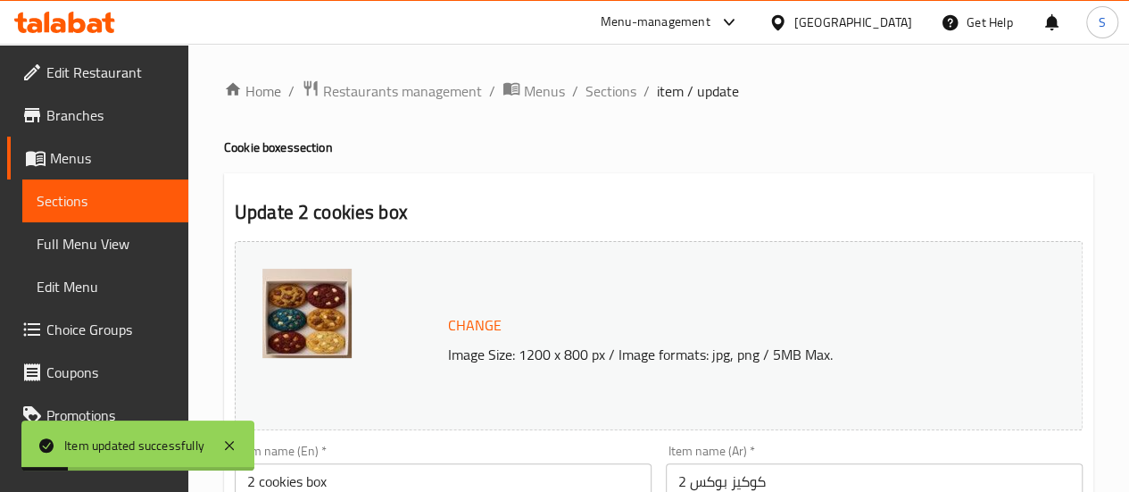
click at [319, 320] on img at bounding box center [306, 313] width 89 height 89
click at [482, 332] on span "Change" at bounding box center [475, 325] width 54 height 26
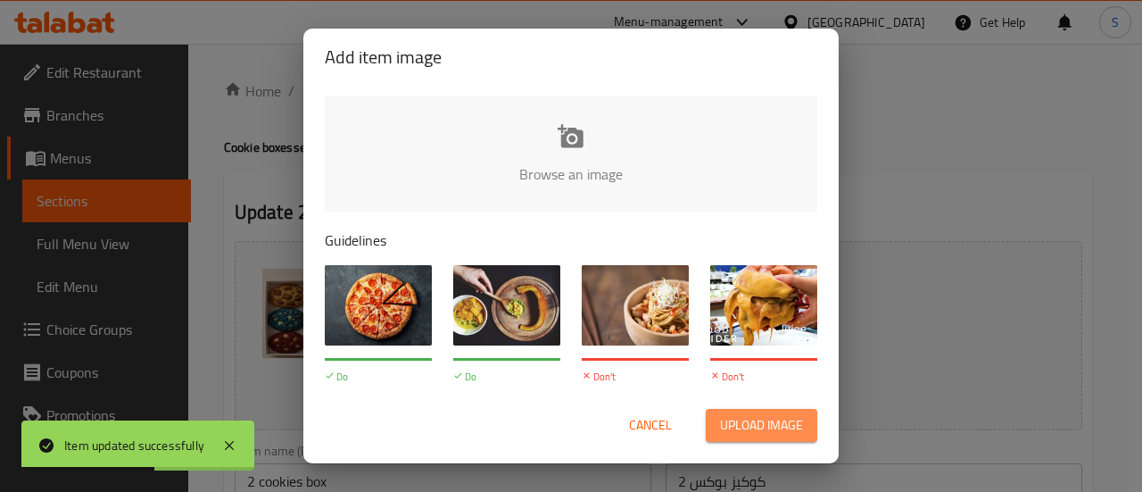
click at [746, 427] on span "Upload image" at bounding box center [761, 425] width 83 height 22
click at [651, 420] on span "Cancel" at bounding box center [650, 425] width 43 height 22
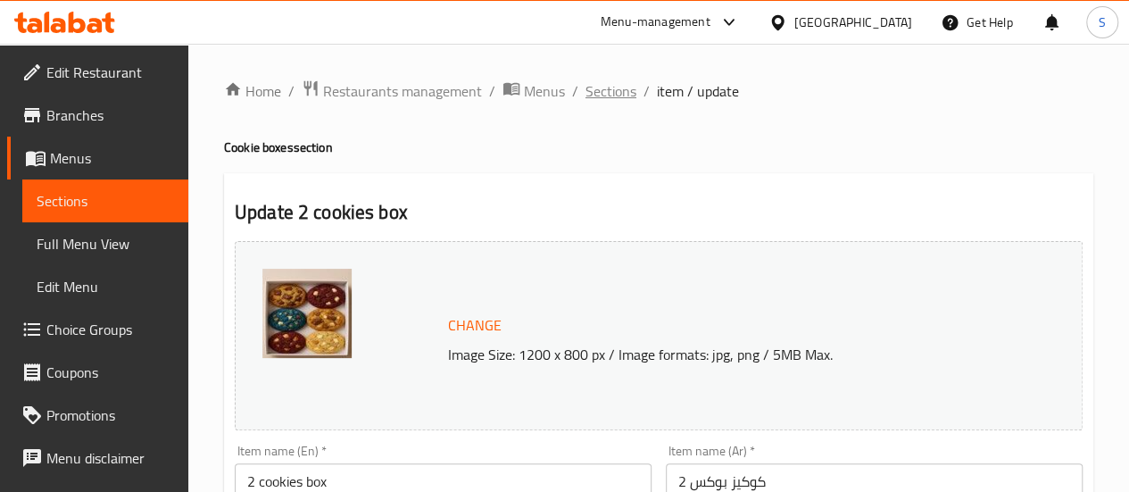
click at [623, 90] on span "Sections" at bounding box center [610, 90] width 51 height 21
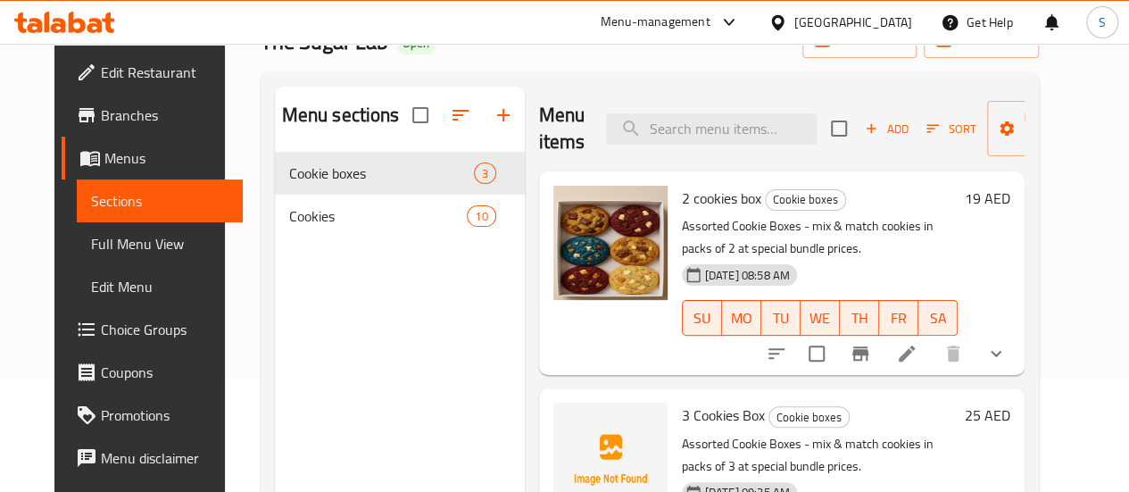
scroll to position [178, 0]
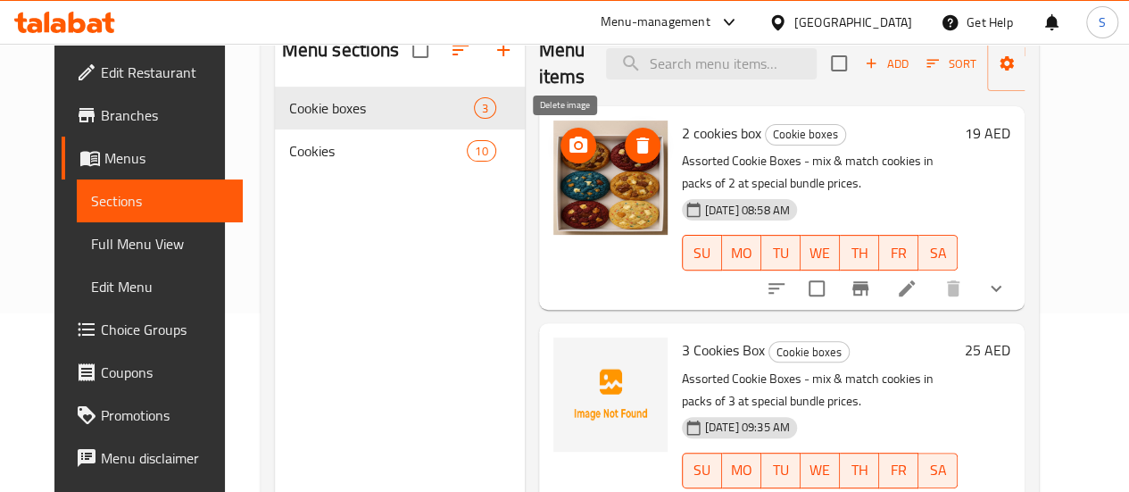
click at [636, 142] on icon "delete image" at bounding box center [642, 145] width 12 height 16
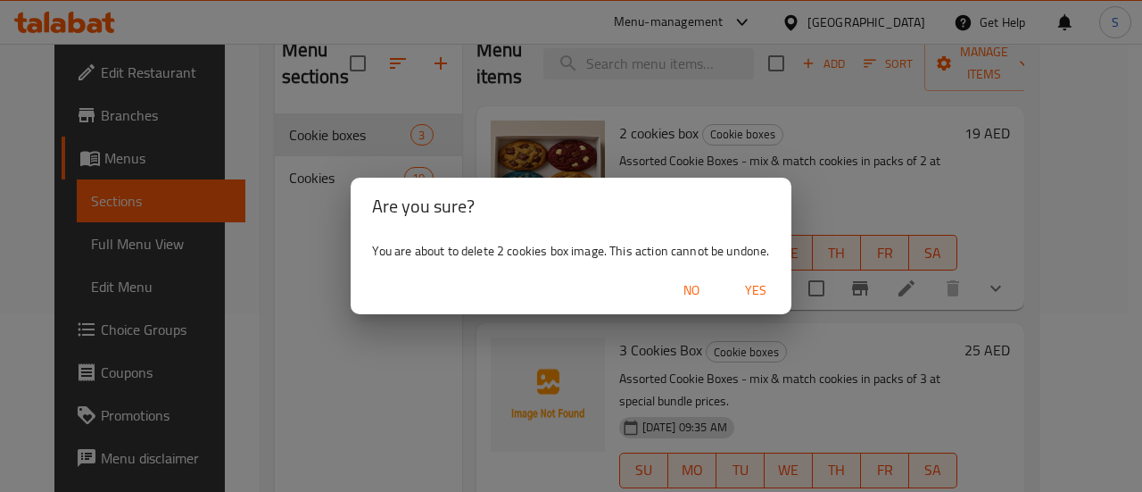
click at [758, 293] on span "Yes" at bounding box center [755, 290] width 43 height 22
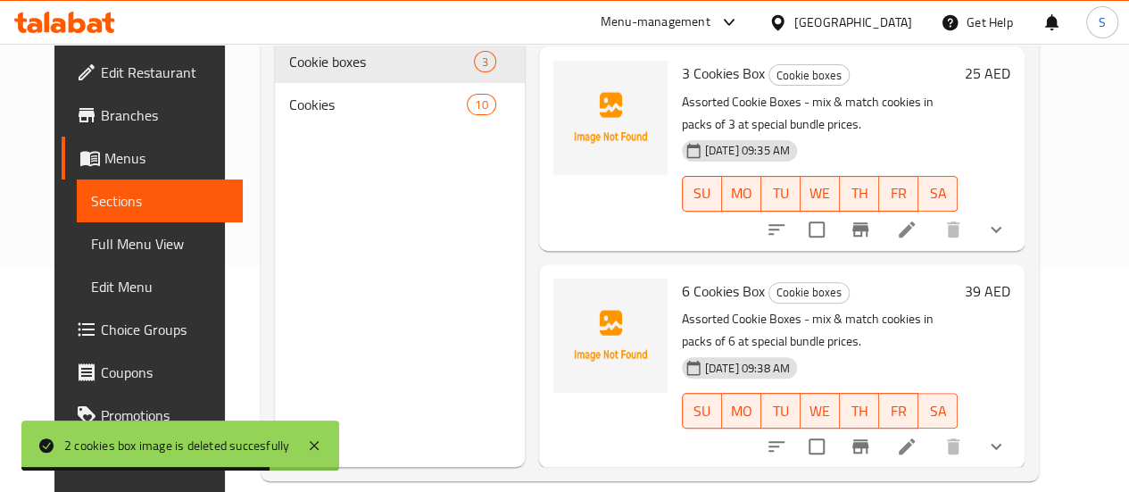
scroll to position [250, 0]
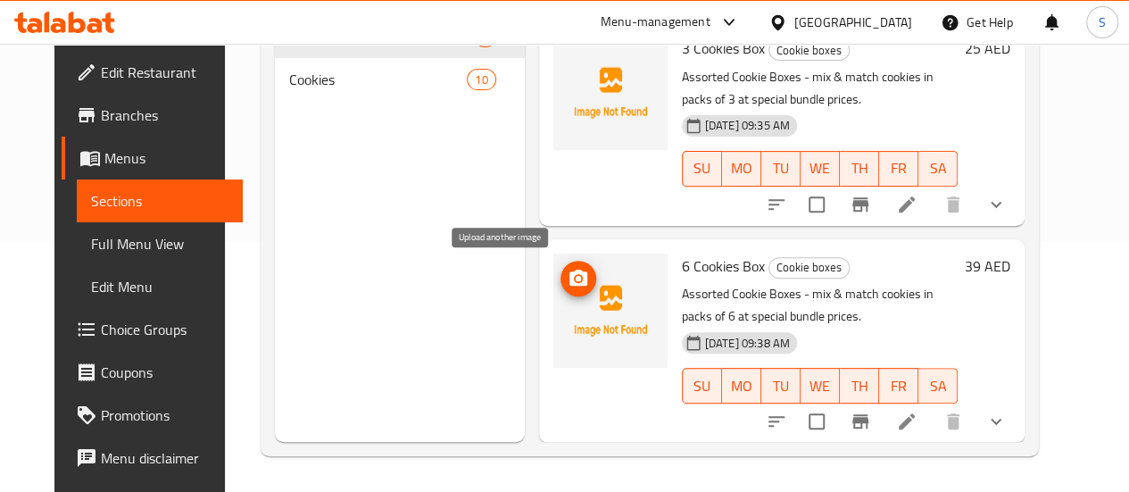
click at [568, 286] on icon "upload picture" at bounding box center [578, 278] width 21 height 21
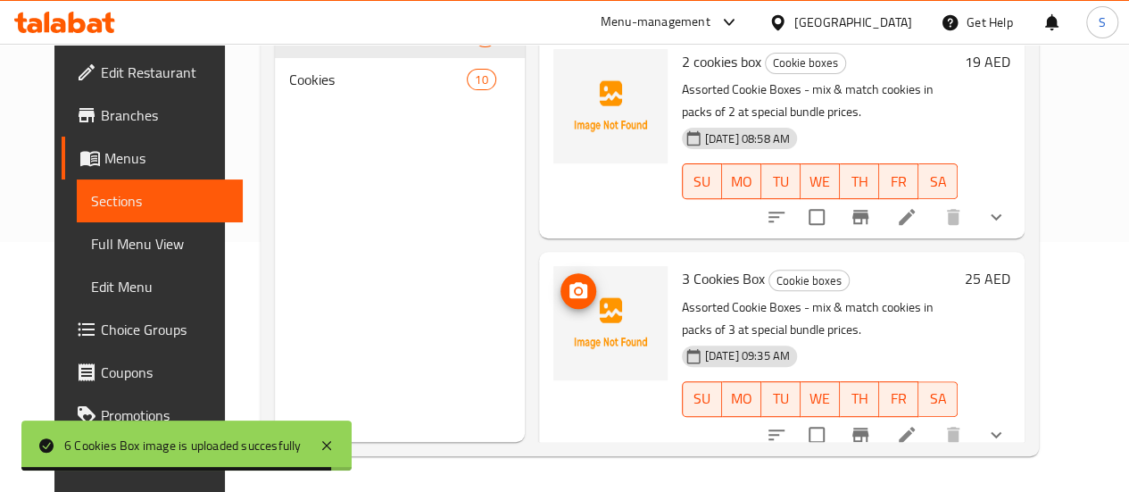
scroll to position [71, 0]
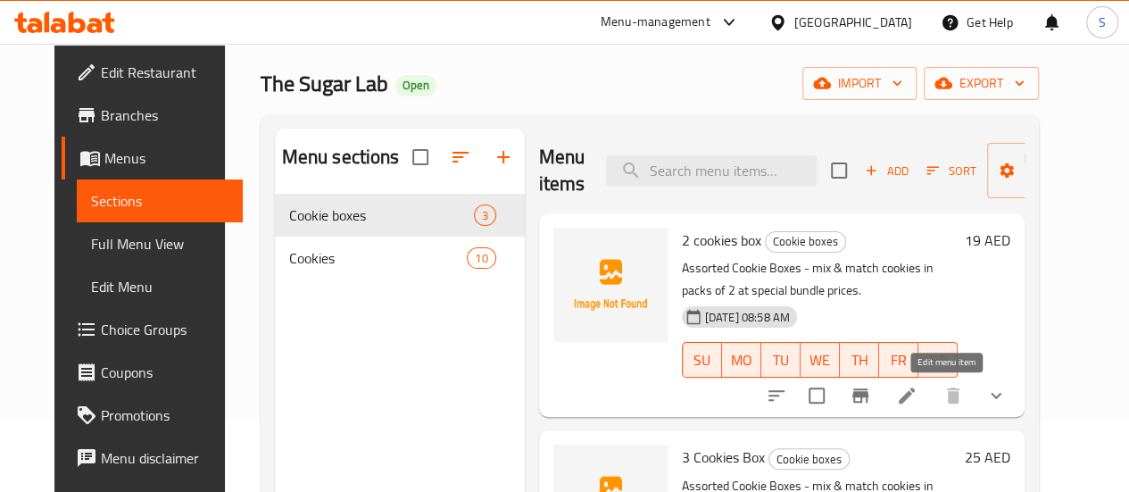
click at [917, 396] on icon at bounding box center [906, 395] width 21 height 21
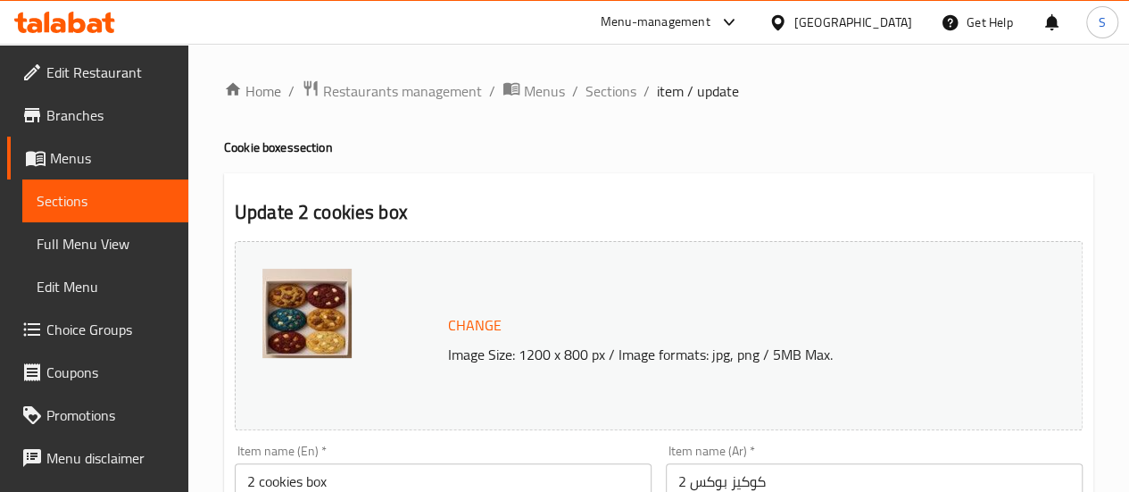
scroll to position [89, 0]
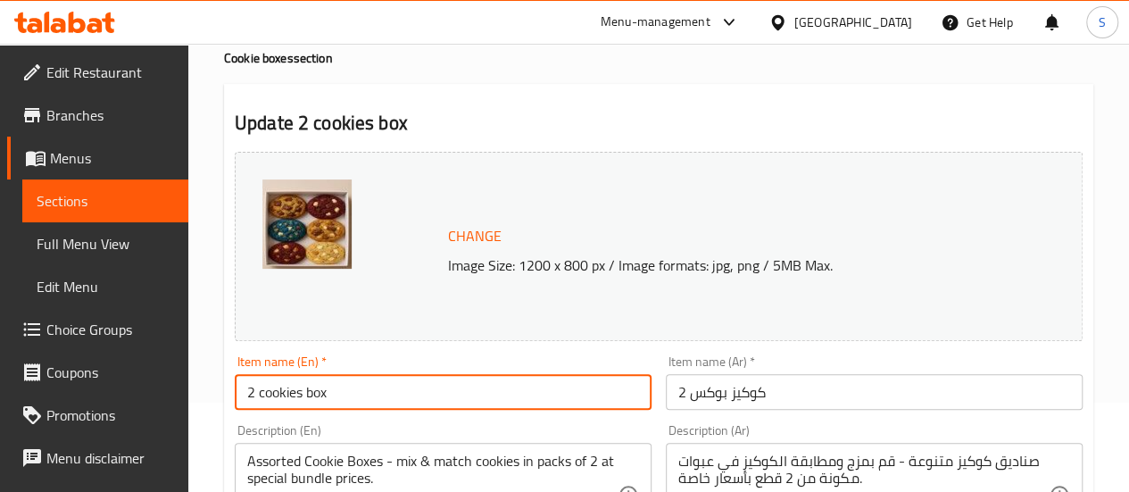
drag, startPoint x: 267, startPoint y: 391, endPoint x: 263, endPoint y: 411, distance: 20.8
click at [263, 394] on input "2 cookies box" at bounding box center [443, 392] width 417 height 36
click at [310, 393] on input "2 Cookies box" at bounding box center [443, 392] width 417 height 36
click at [313, 393] on input "2 Cookies box" at bounding box center [443, 392] width 417 height 36
type input "2 Cookies Box"
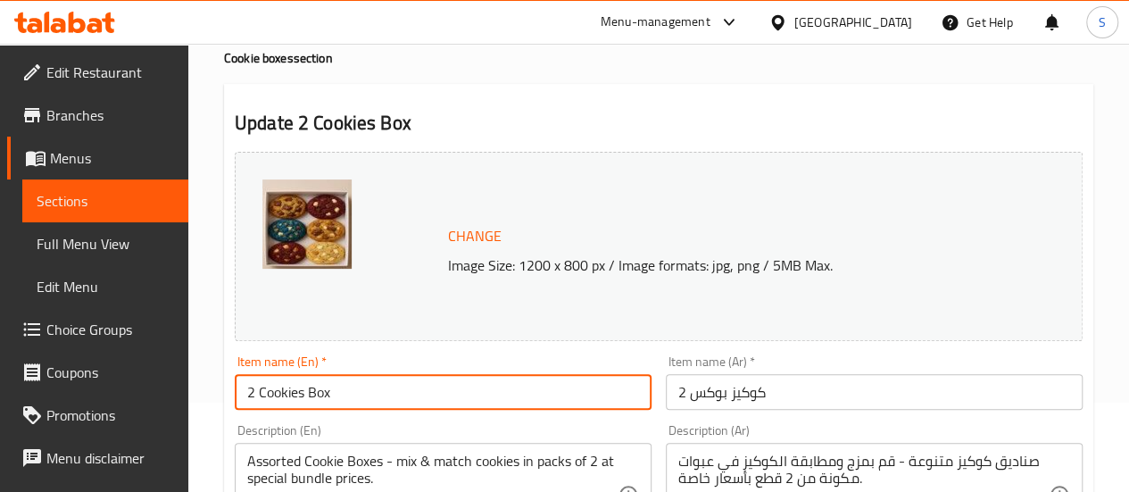
click at [642, 354] on div "Item name (En)   * 2 Cookies Box Item name (En) *" at bounding box center [443, 382] width 431 height 69
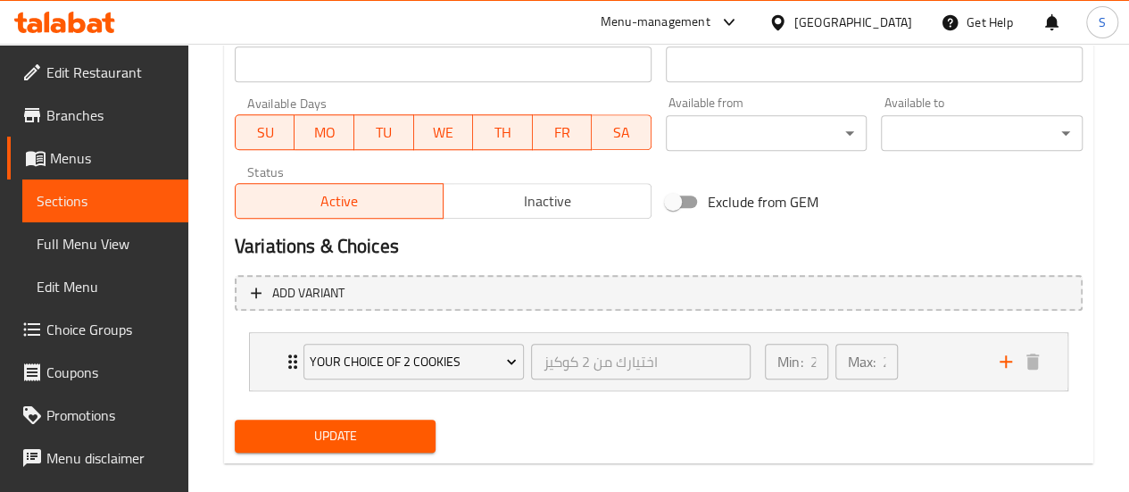
scroll to position [824, 0]
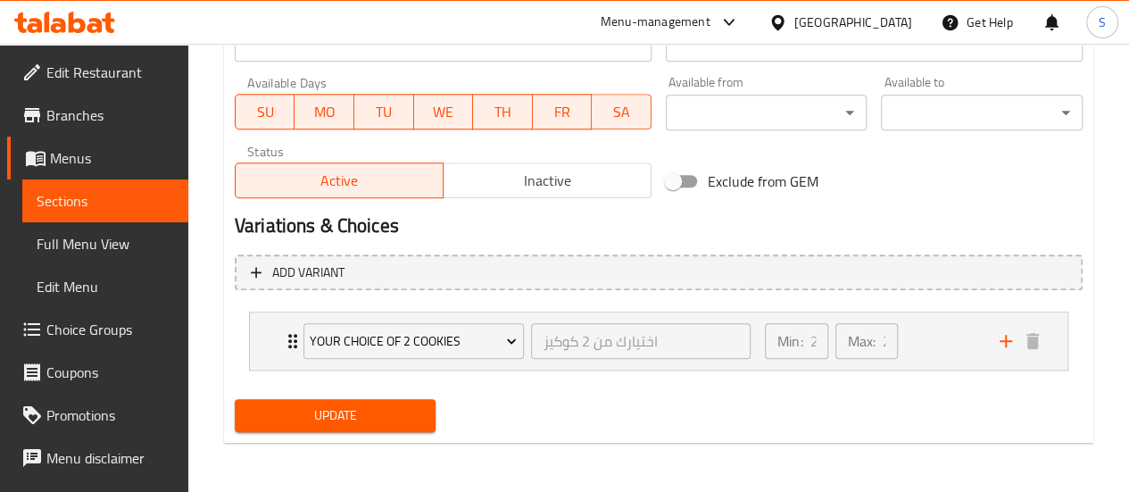
click at [391, 416] on span "Update" at bounding box center [335, 415] width 173 height 22
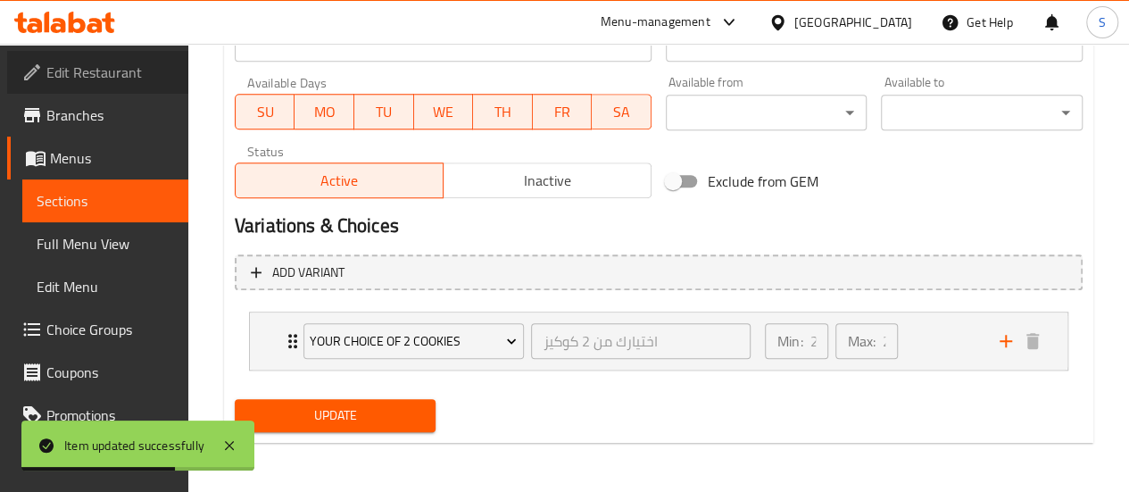
click at [104, 68] on span "Edit Restaurant" at bounding box center [110, 72] width 128 height 21
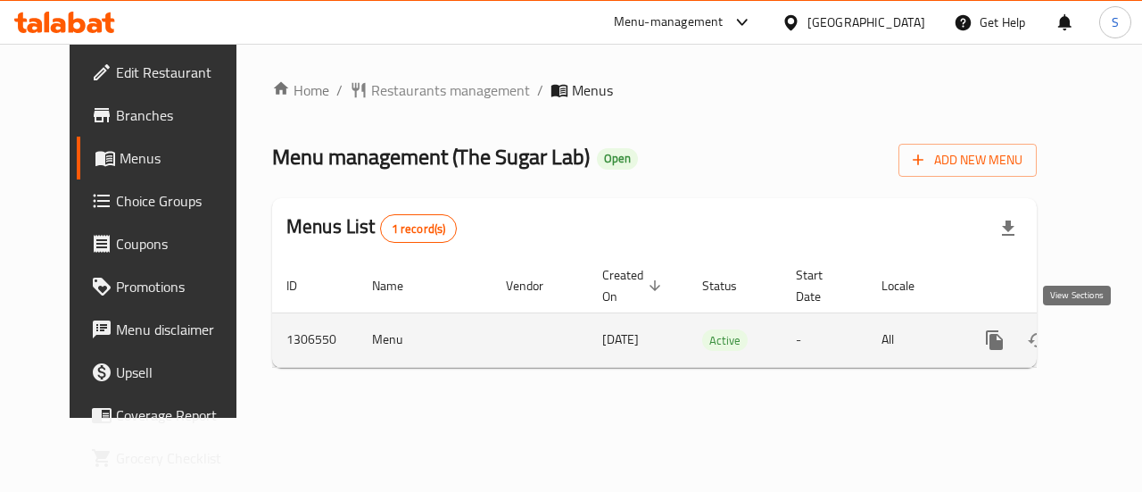
click at [1102, 347] on link "enhanced table" at bounding box center [1123, 340] width 43 height 43
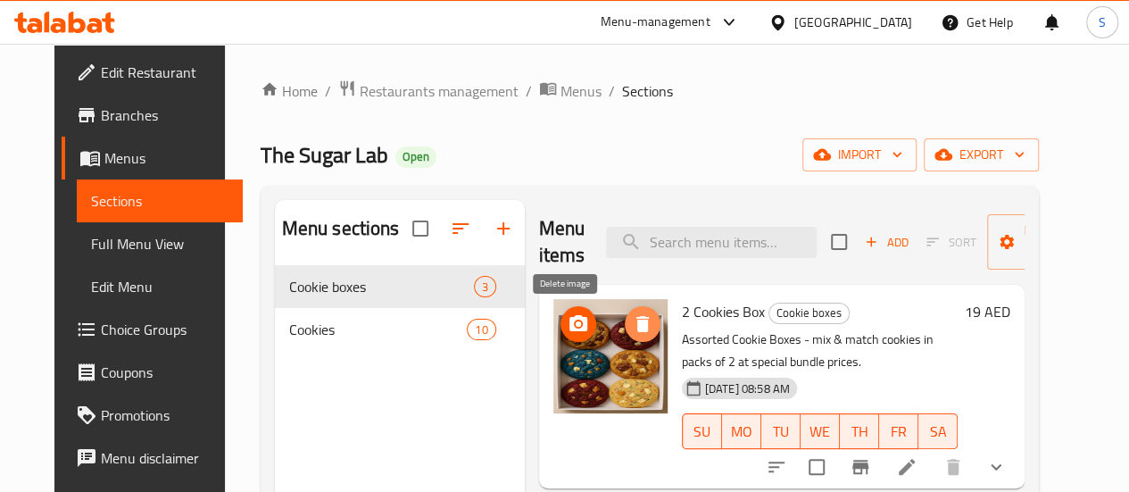
click at [636, 319] on icon "delete image" at bounding box center [642, 324] width 12 height 16
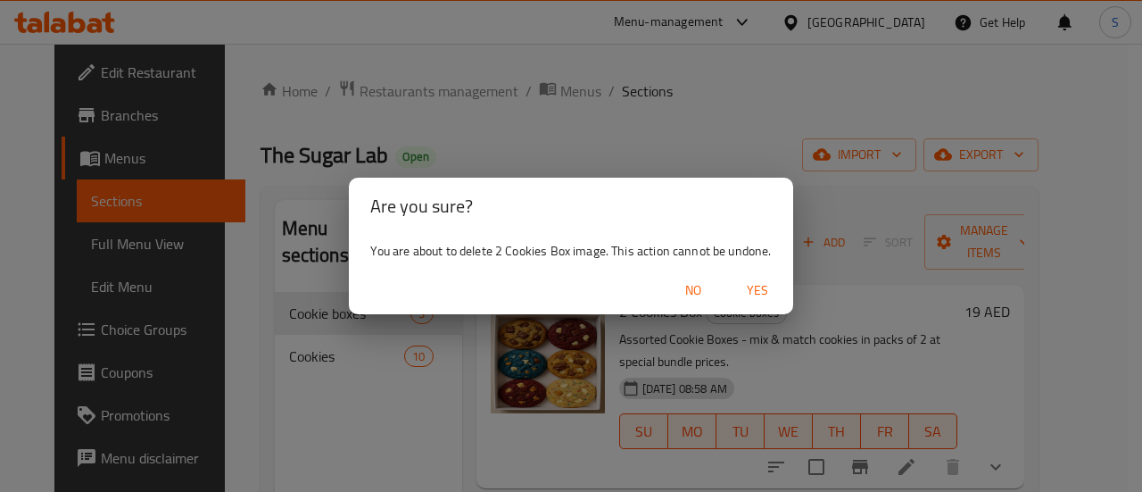
click at [768, 299] on span "Yes" at bounding box center [757, 290] width 43 height 22
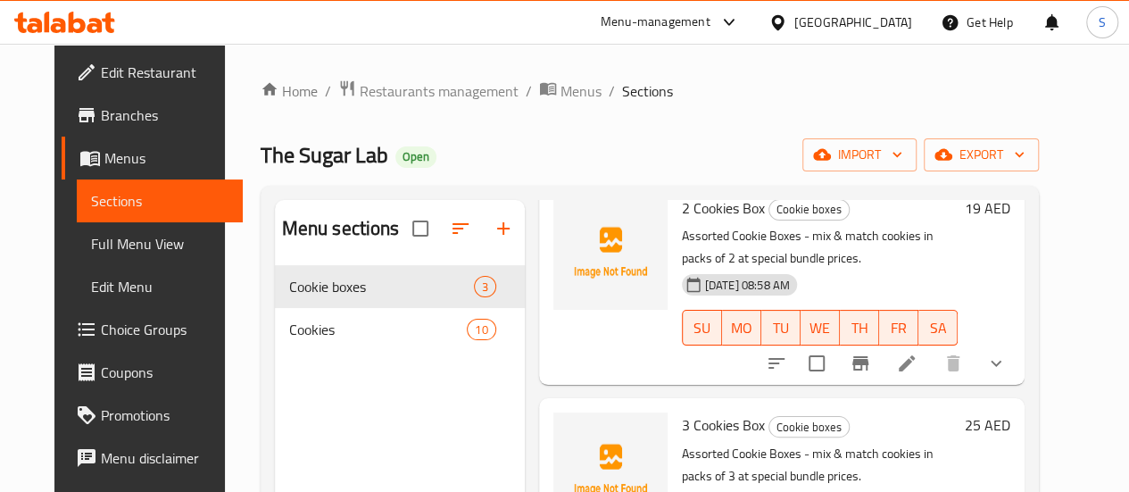
scroll to position [178, 0]
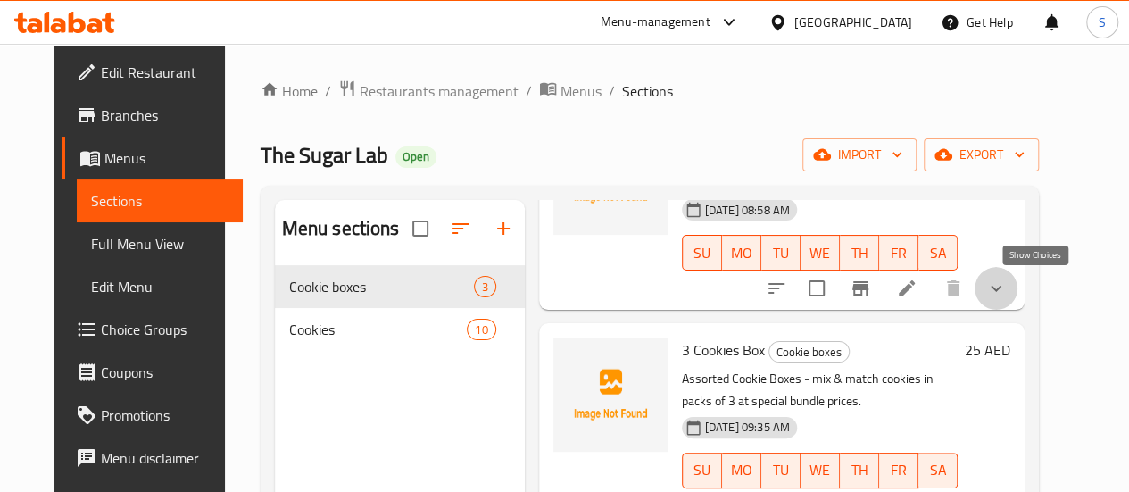
click at [1007, 294] on icon "show more" at bounding box center [995, 288] width 21 height 21
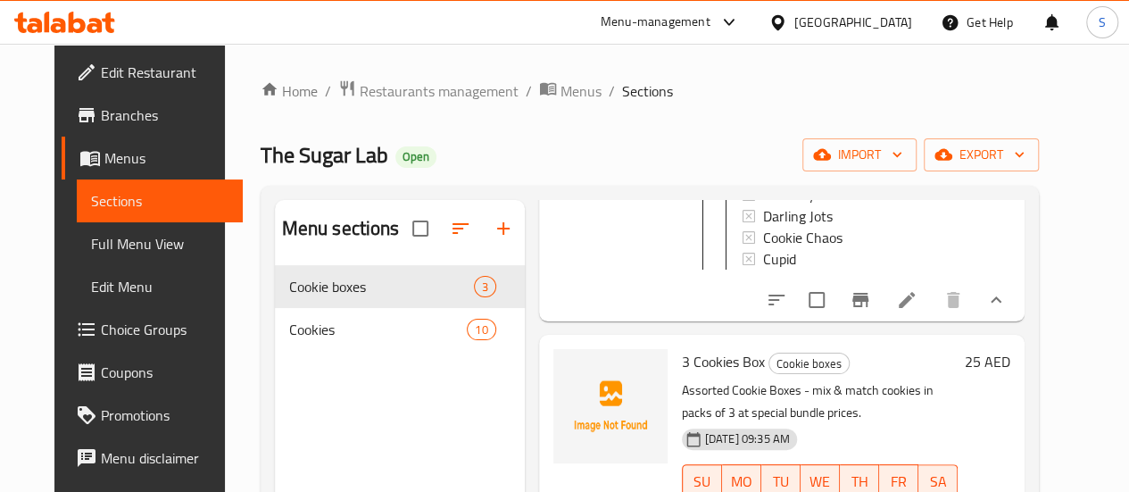
scroll to position [535, 0]
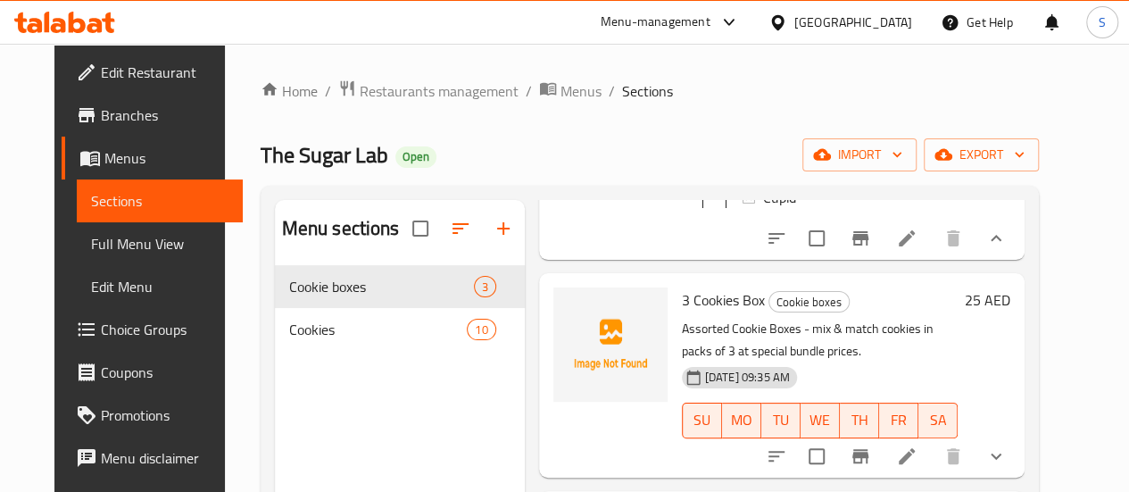
click at [932, 251] on li at bounding box center [907, 238] width 50 height 32
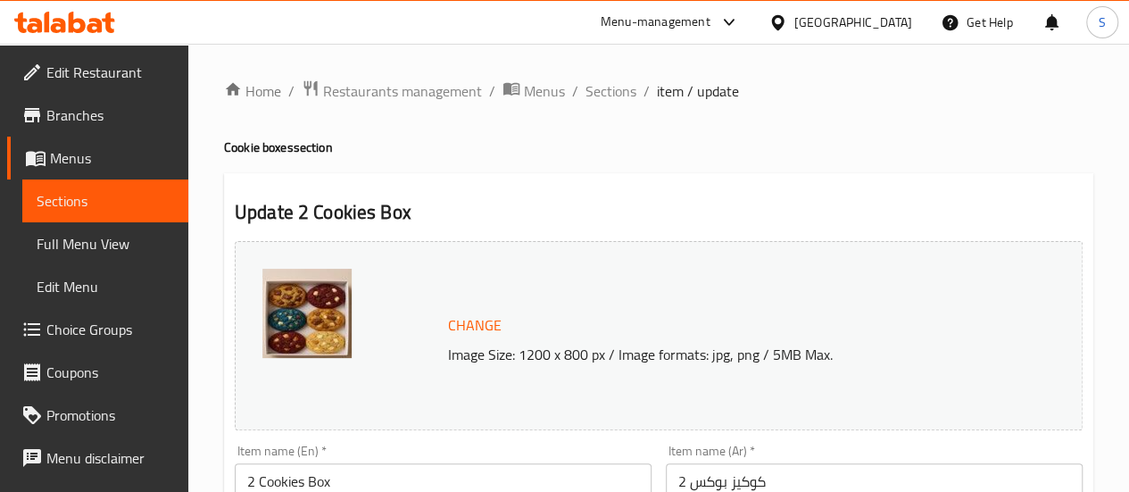
click at [336, 318] on img at bounding box center [306, 313] width 89 height 89
click at [336, 317] on img at bounding box center [306, 313] width 89 height 89
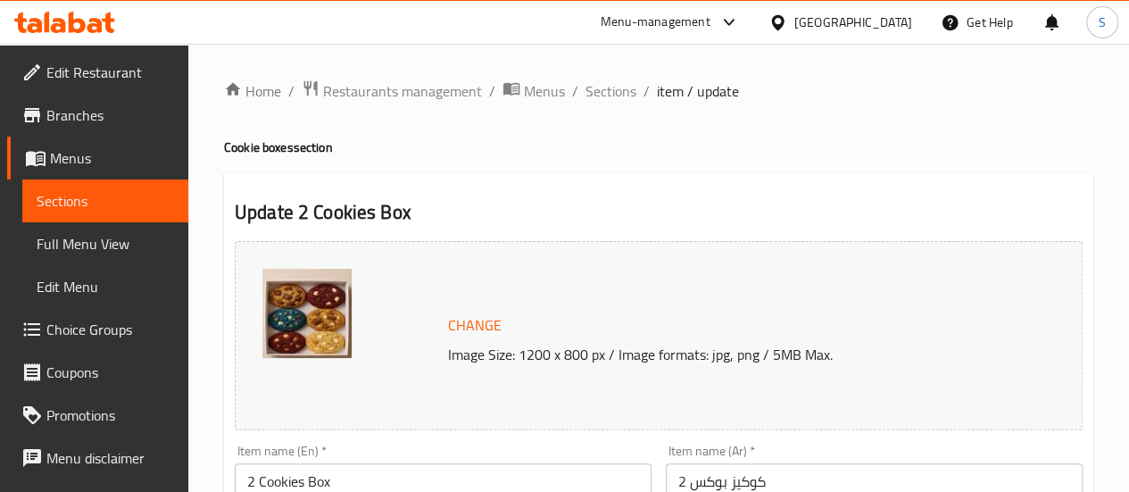
drag, startPoint x: 335, startPoint y: 319, endPoint x: 526, endPoint y: 381, distance: 201.8
click at [526, 381] on div "Change Image Size: 1200 x 800 px / Image formats: jpg, png / 5MB Max." at bounding box center [659, 335] width 848 height 189
click at [327, 344] on img at bounding box center [306, 313] width 89 height 89
click at [320, 337] on img at bounding box center [306, 313] width 89 height 89
click at [96, 248] on span "Full Menu View" at bounding box center [105, 243] width 137 height 21
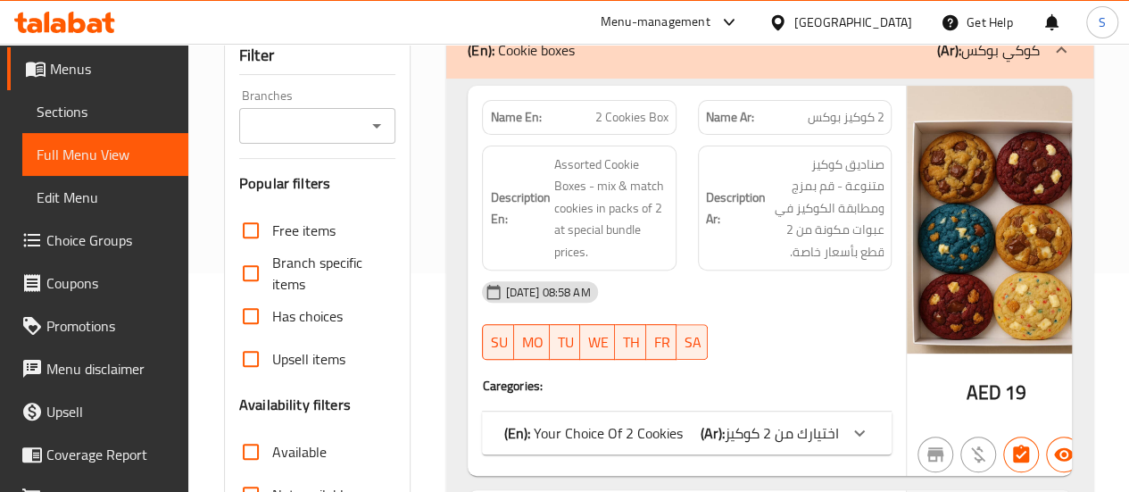
scroll to position [268, 0]
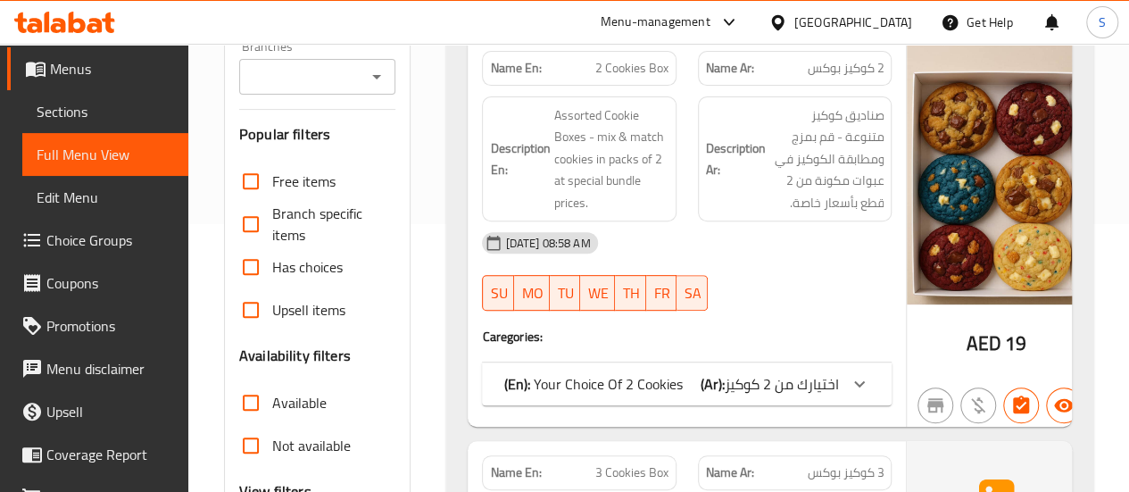
click at [1003, 247] on img at bounding box center [996, 171] width 178 height 268
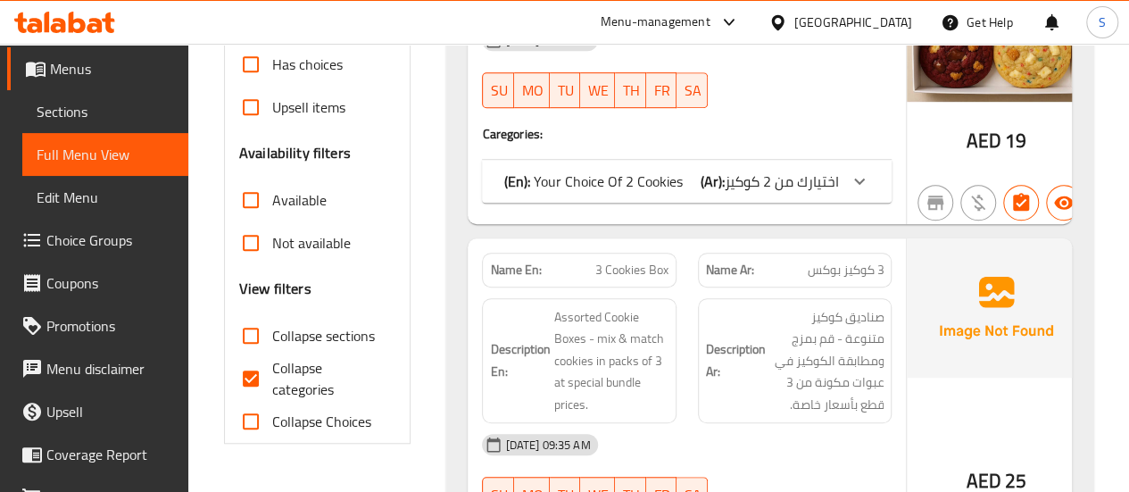
scroll to position [446, 0]
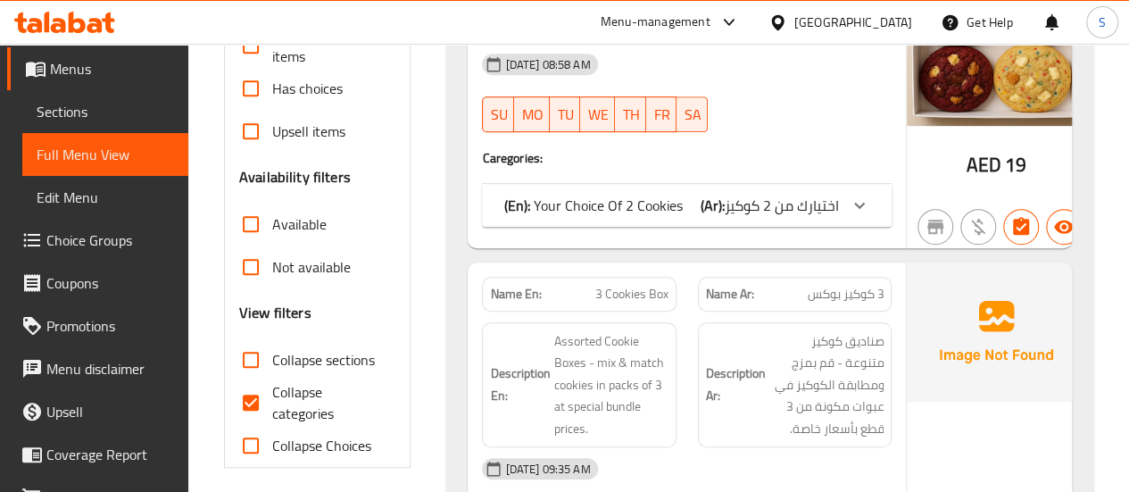
click at [101, 201] on span "Edit Menu" at bounding box center [105, 196] width 137 height 21
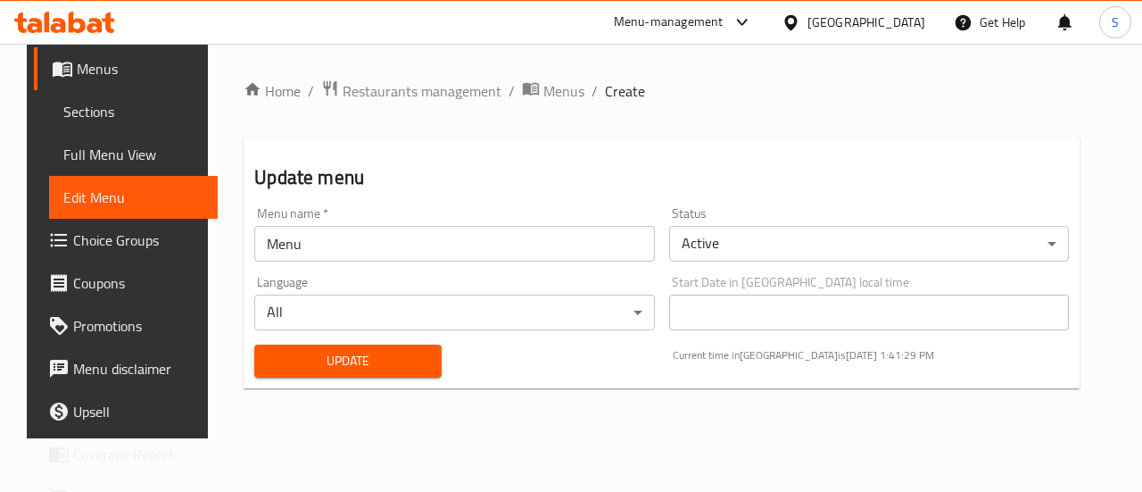
click at [126, 113] on span "Sections" at bounding box center [133, 111] width 140 height 21
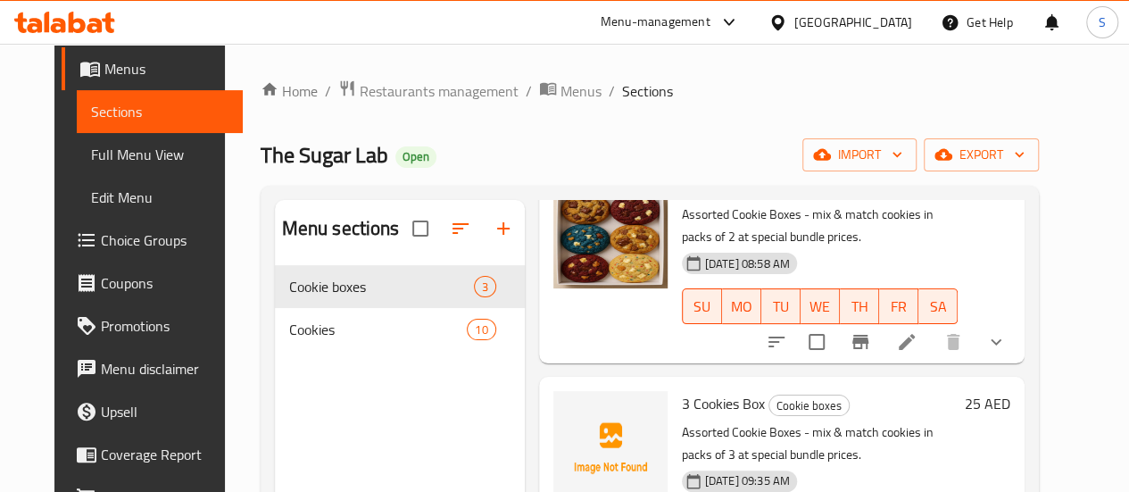
scroll to position [89, 0]
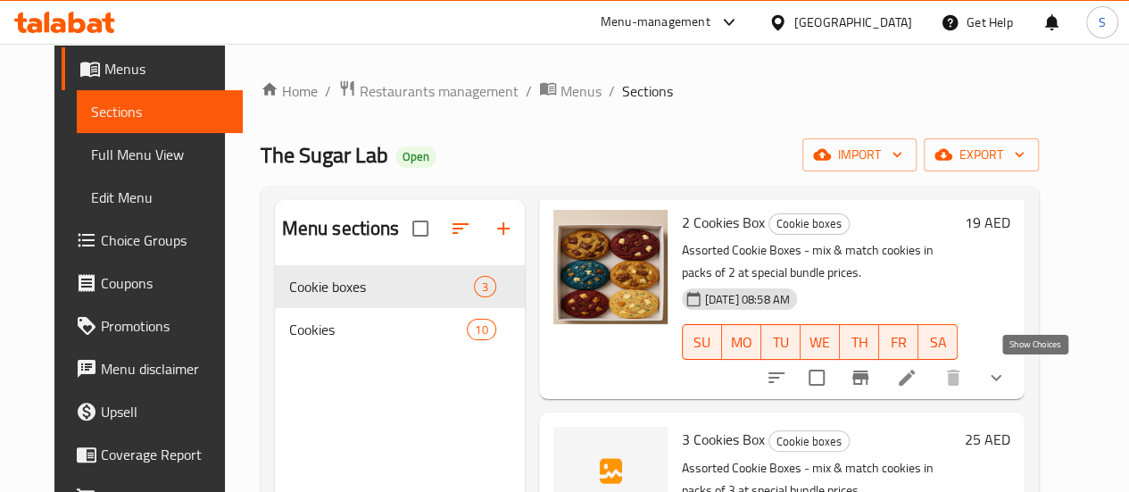
click at [1007, 383] on icon "show more" at bounding box center [995, 377] width 21 height 21
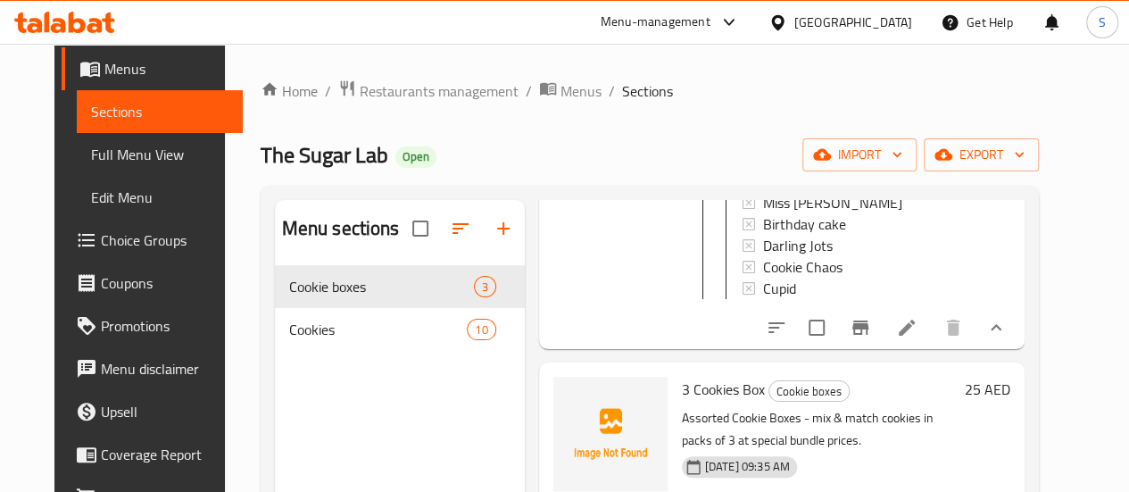
click at [1001, 330] on icon "show more" at bounding box center [995, 327] width 11 height 6
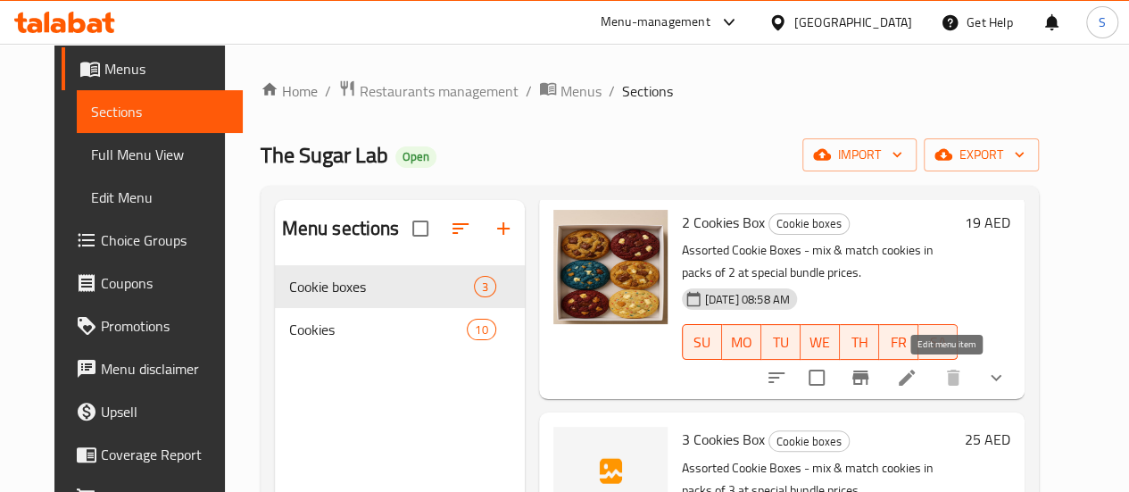
click at [917, 387] on icon at bounding box center [906, 377] width 21 height 21
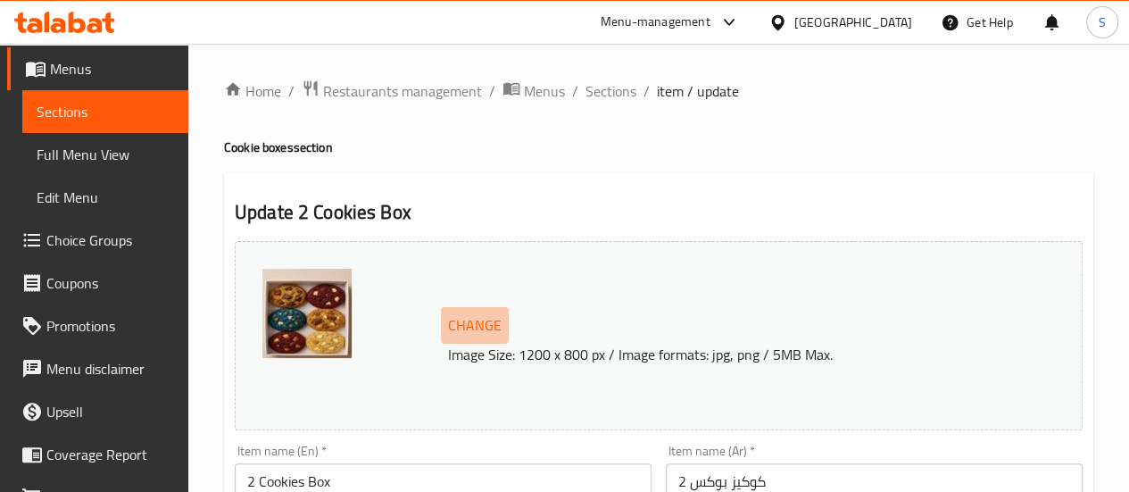
click at [457, 319] on span "Change" at bounding box center [475, 325] width 54 height 26
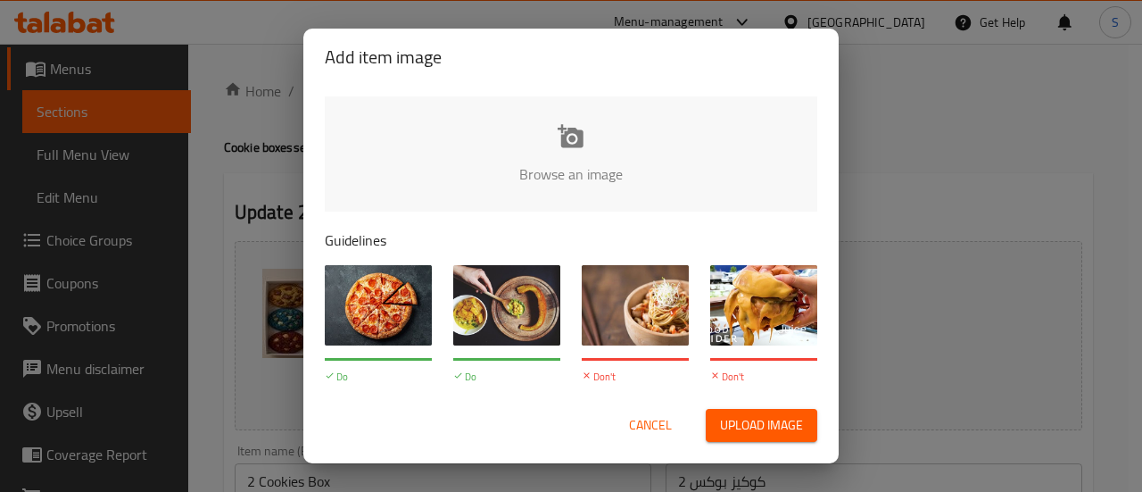
scroll to position [48, 0]
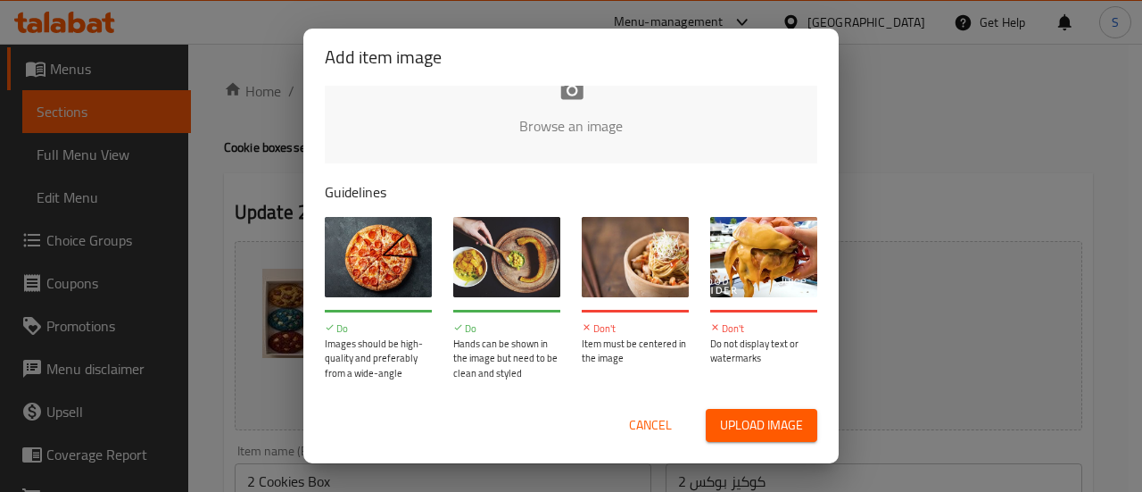
click at [748, 420] on span "Upload image" at bounding box center [761, 425] width 83 height 22
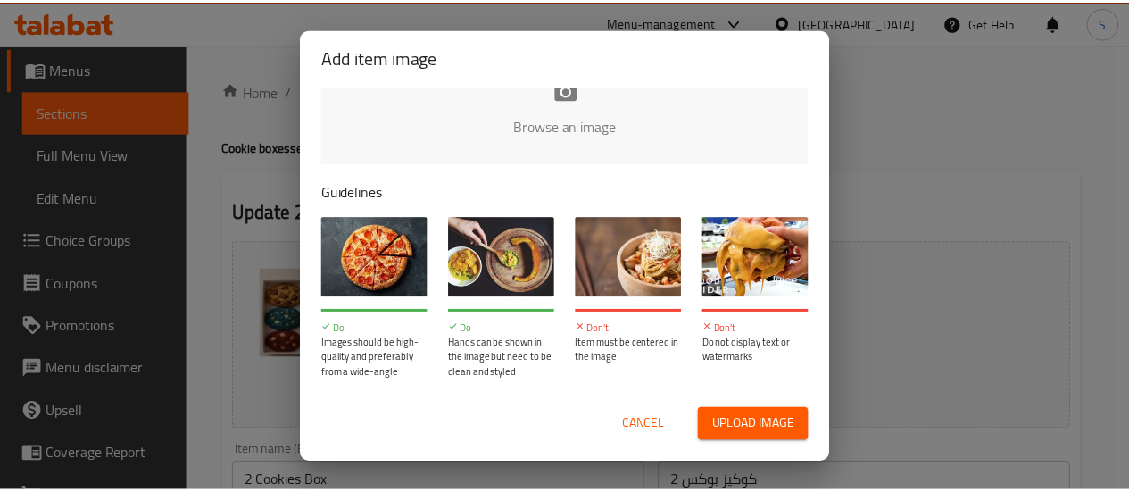
scroll to position [0, 0]
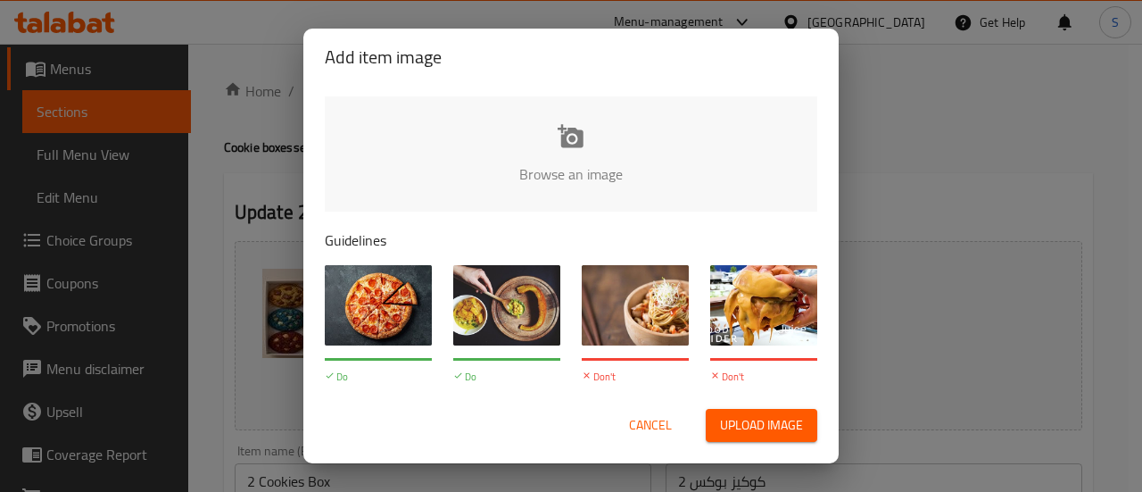
click at [730, 442] on button "Upload image" at bounding box center [762, 425] width 112 height 33
click at [646, 430] on span "Cancel" at bounding box center [650, 425] width 43 height 22
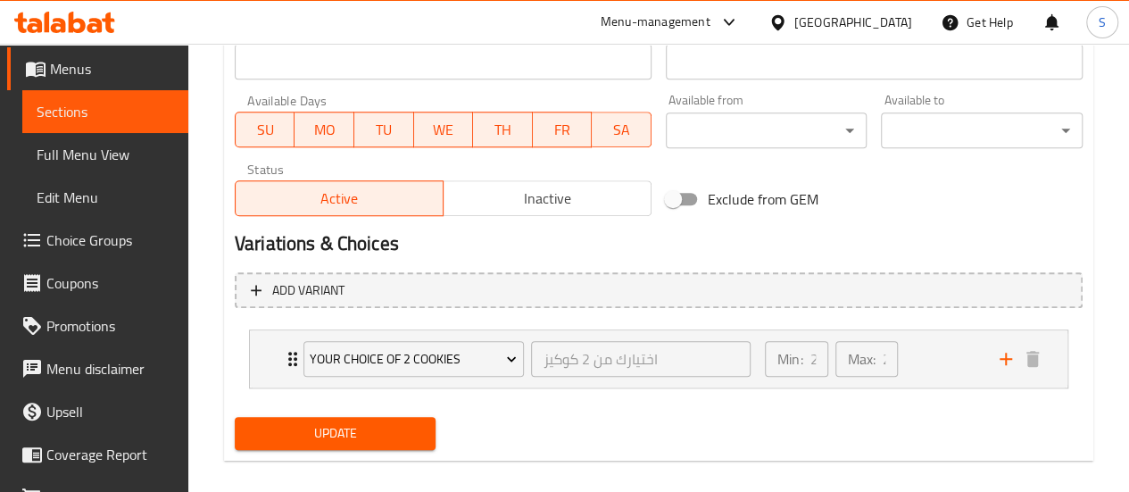
scroll to position [824, 0]
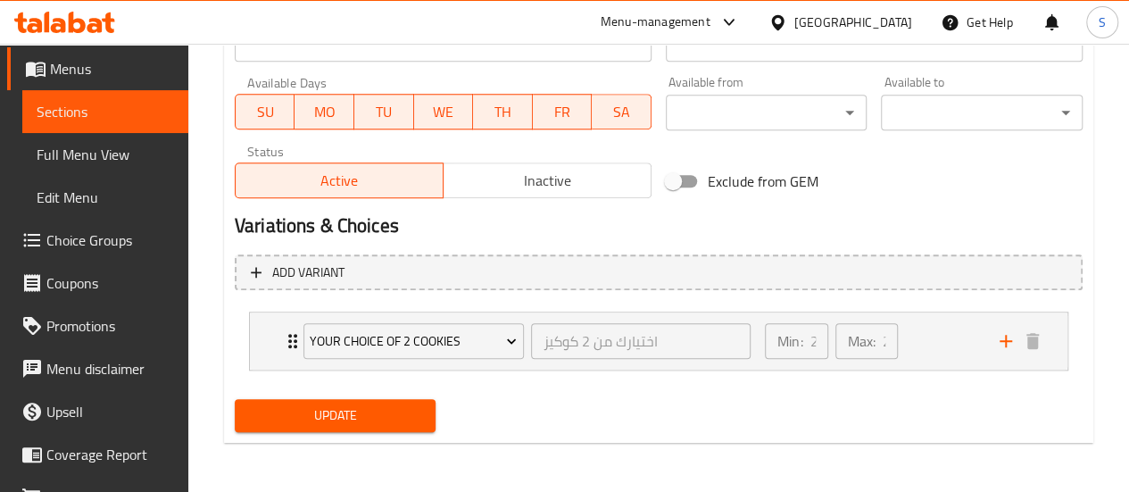
click at [127, 103] on span "Sections" at bounding box center [105, 111] width 137 height 21
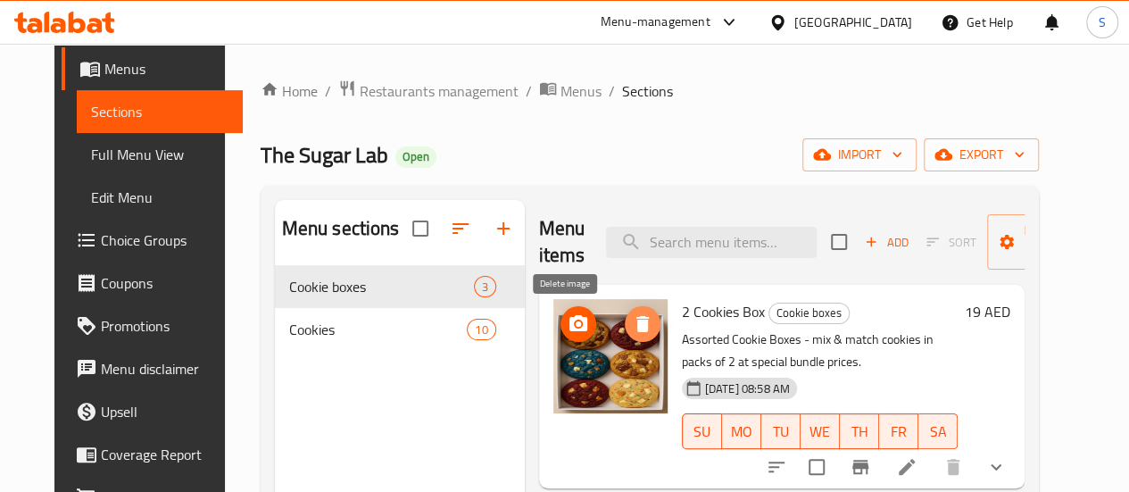
click at [625, 335] on button "delete image" at bounding box center [643, 324] width 36 height 36
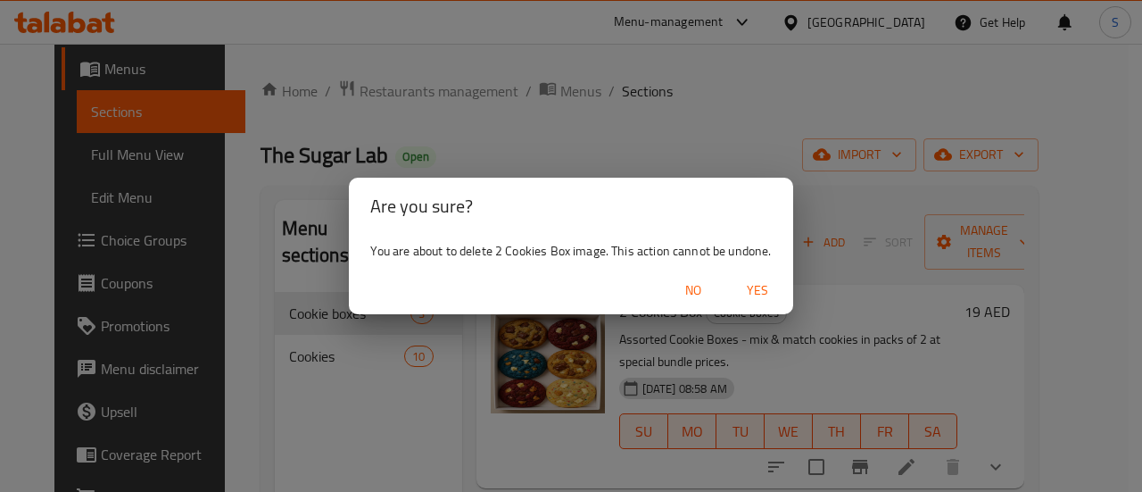
click at [766, 292] on span "Yes" at bounding box center [757, 290] width 43 height 22
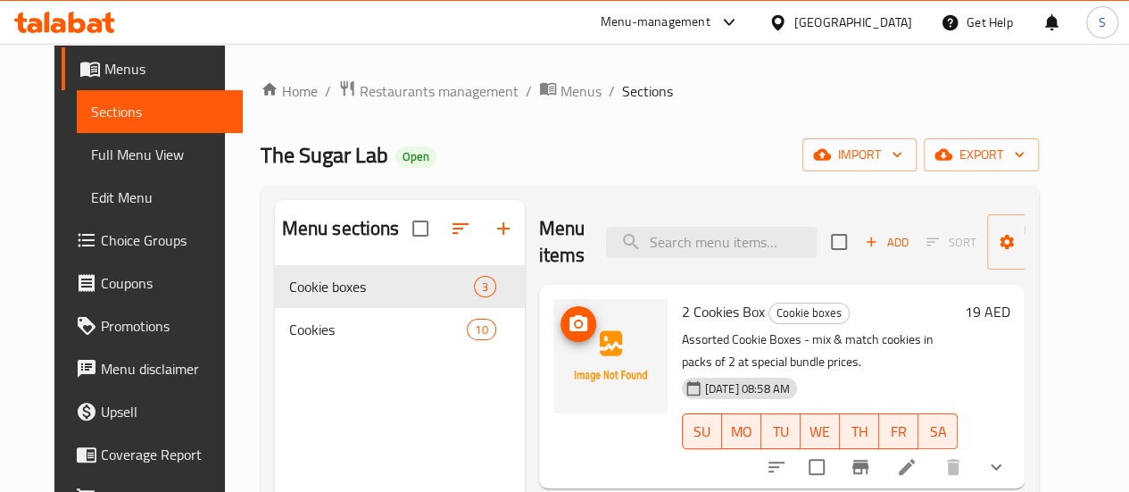
click at [553, 360] on img at bounding box center [610, 356] width 114 height 114
click at [575, 326] on circle "upload picture" at bounding box center [577, 323] width 5 height 5
click at [698, 387] on span "29-08-2025 08:58 AM" at bounding box center [747, 388] width 99 height 17
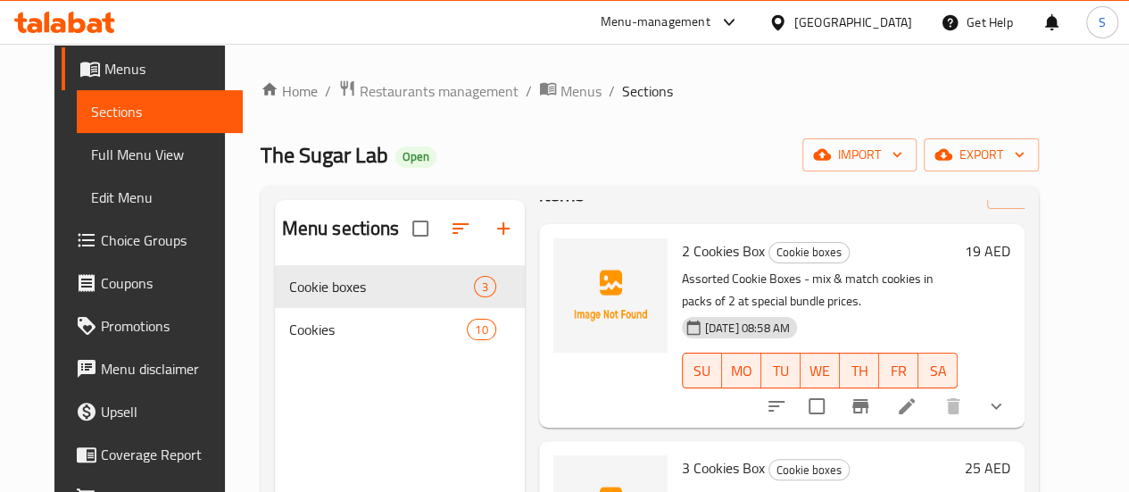
scroll to position [89, 0]
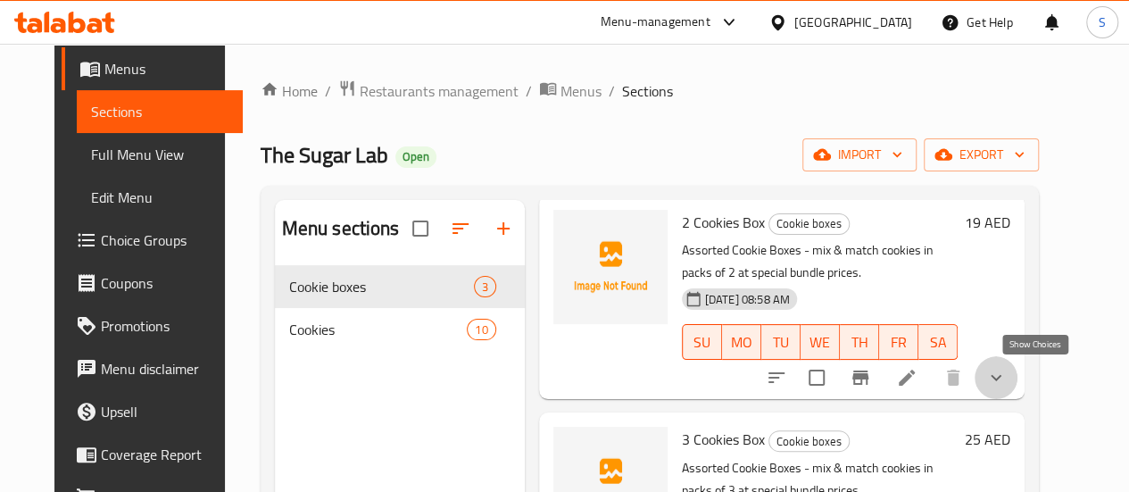
click at [1007, 388] on icon "show more" at bounding box center [995, 377] width 21 height 21
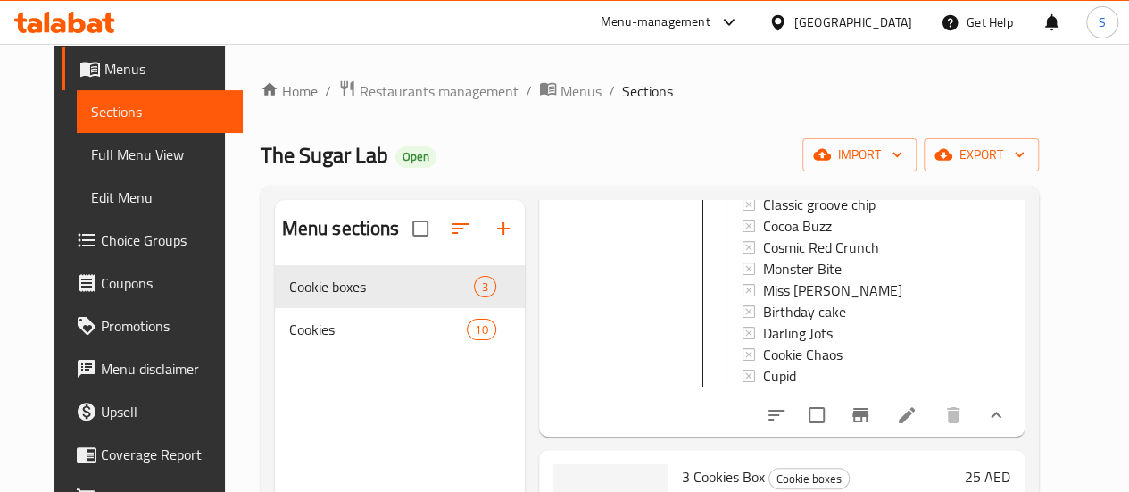
scroll to position [446, 0]
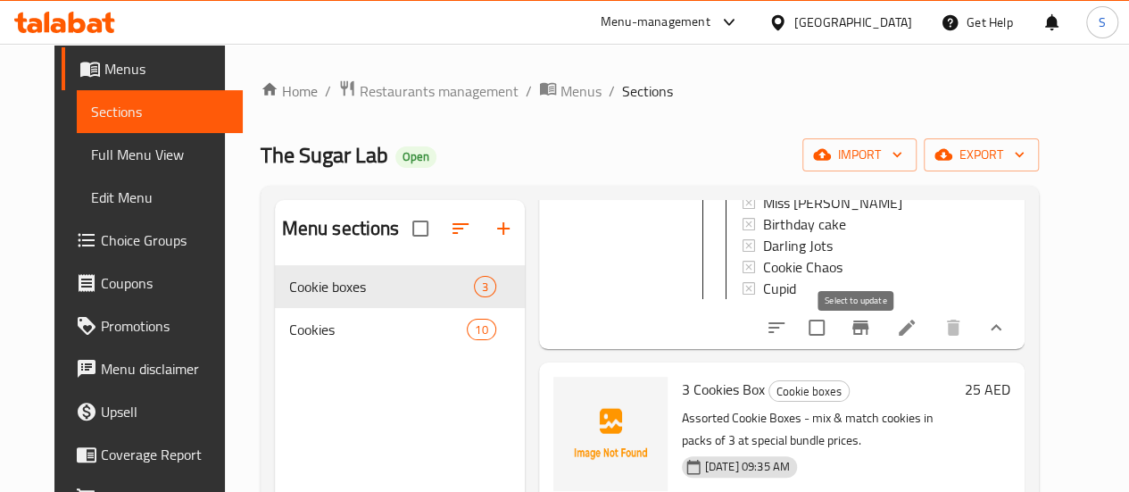
click at [835, 342] on input "checkbox" at bounding box center [816, 327] width 37 height 37
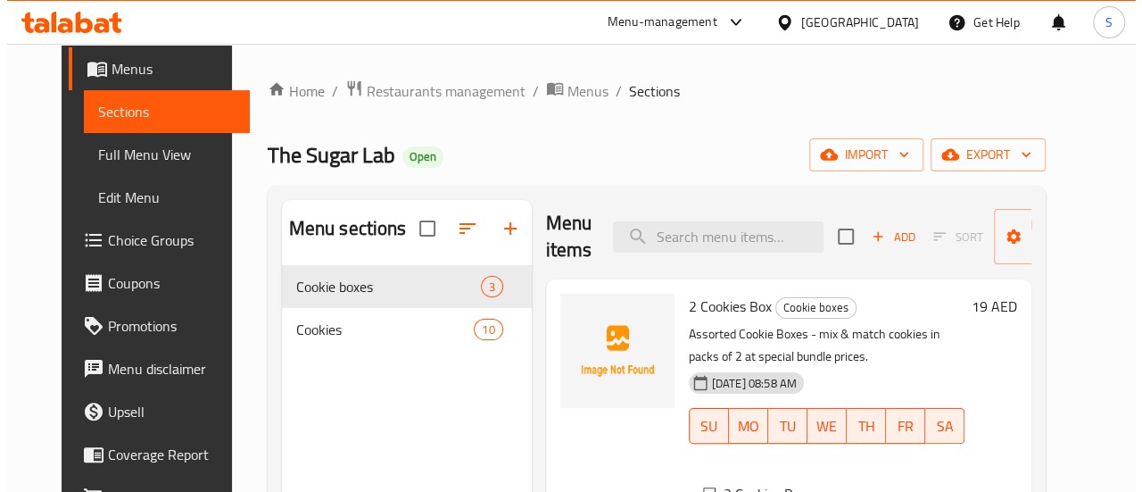
scroll to position [0, 0]
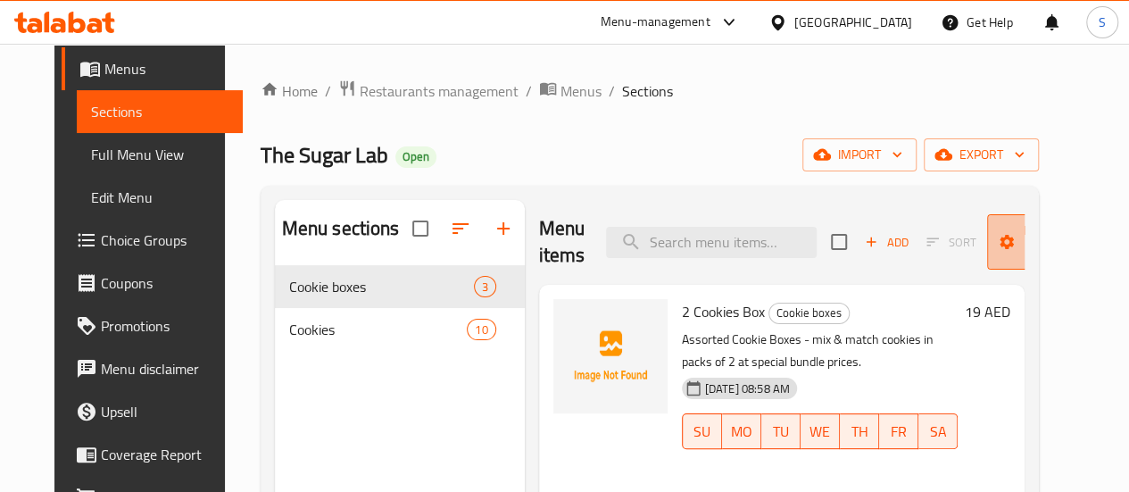
click at [1032, 238] on span "Manage items" at bounding box center [1046, 242] width 91 height 45
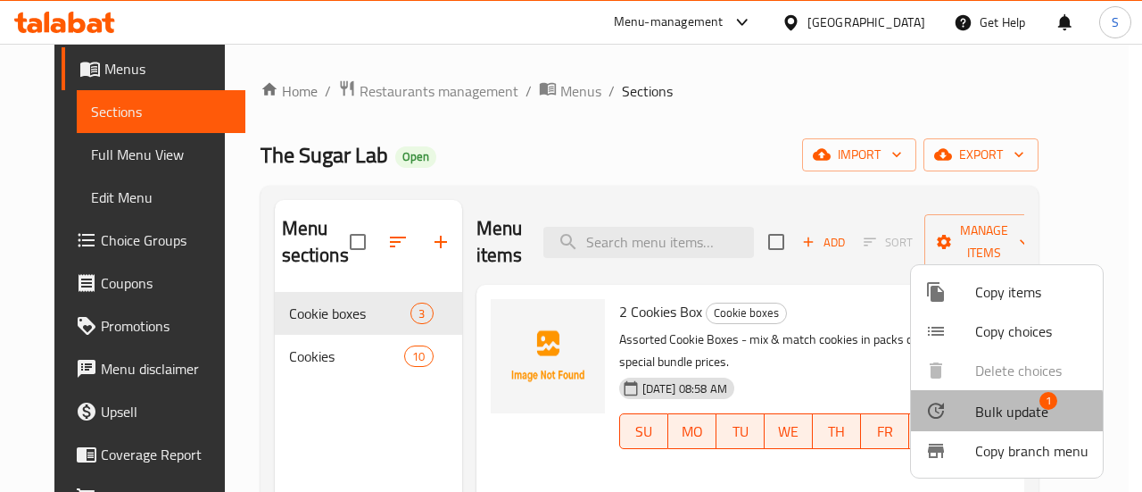
click at [962, 415] on div at bounding box center [950, 410] width 50 height 21
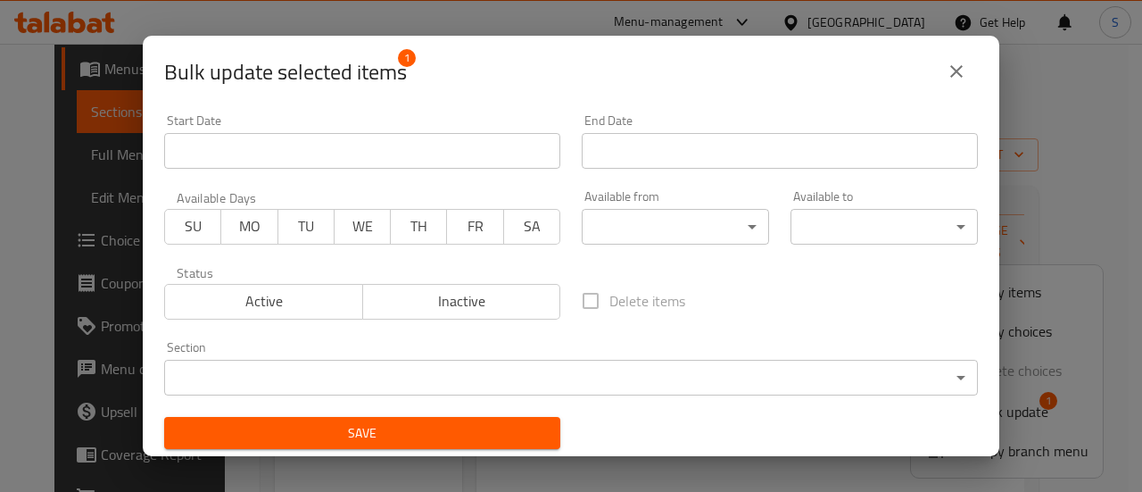
click at [956, 79] on icon "close" at bounding box center [956, 71] width 21 height 21
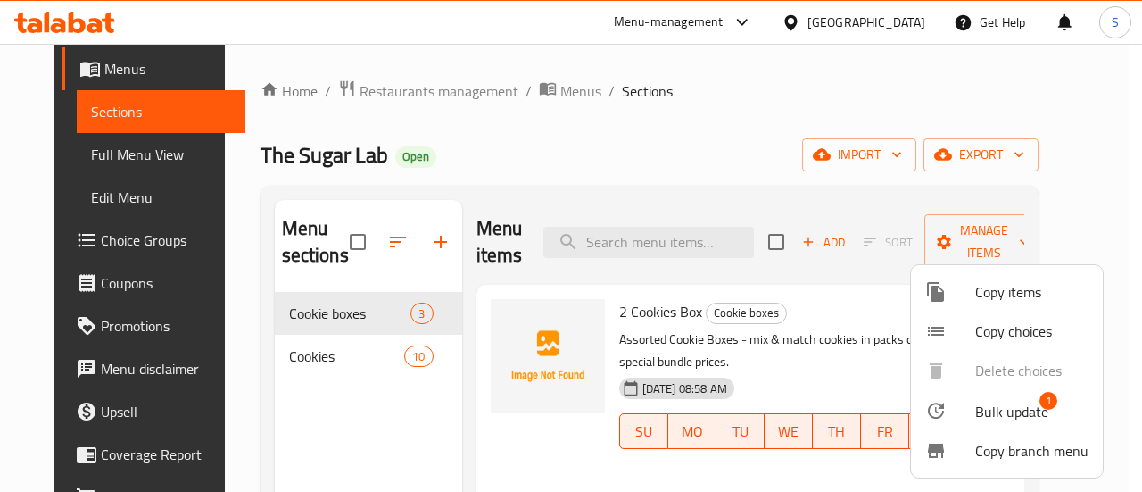
click at [1038, 244] on div at bounding box center [571, 246] width 1142 height 492
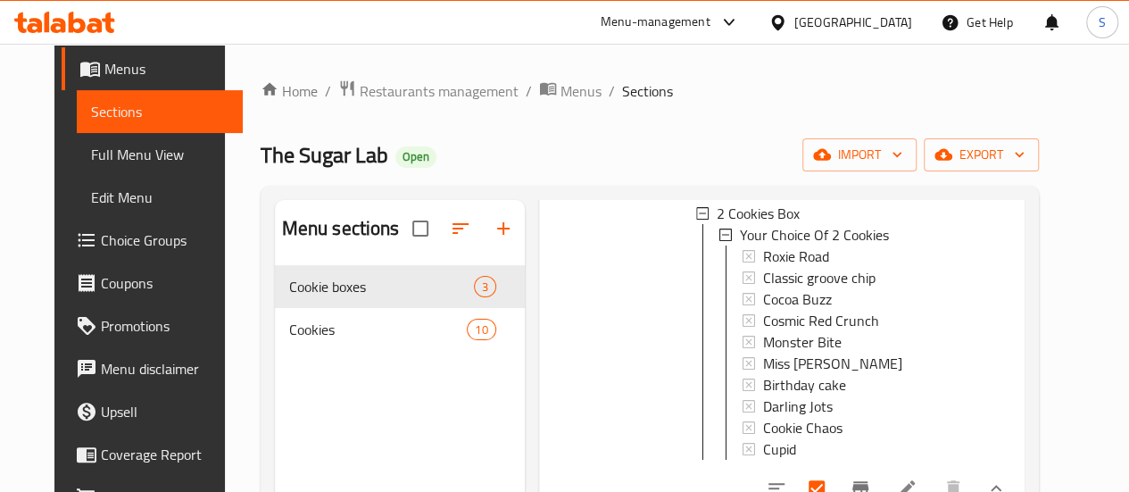
scroll to position [284, 0]
click at [1010, 348] on div "19 AED" at bounding box center [983, 256] width 53 height 482
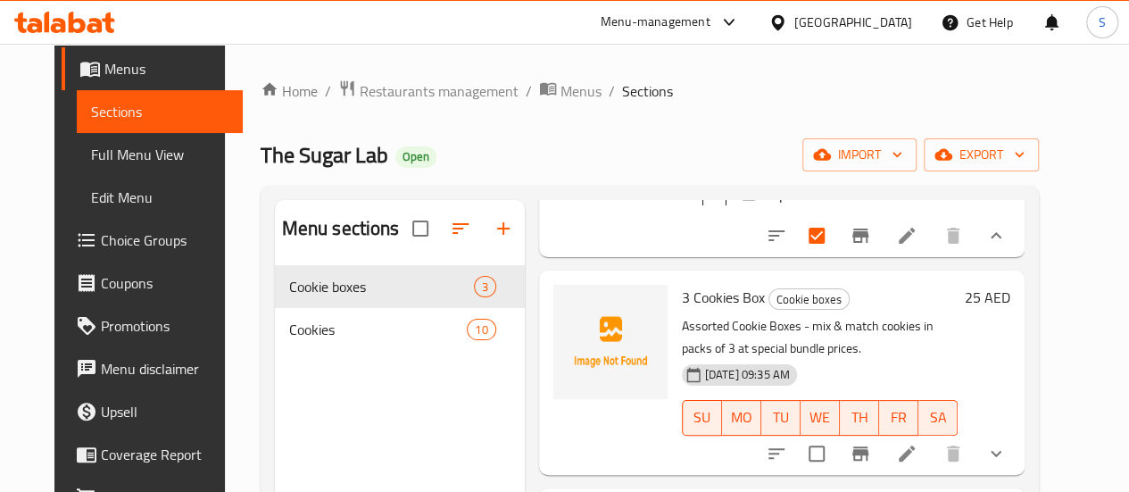
scroll to position [551, 0]
click at [835, 238] on input "checkbox" at bounding box center [816, 235] width 37 height 37
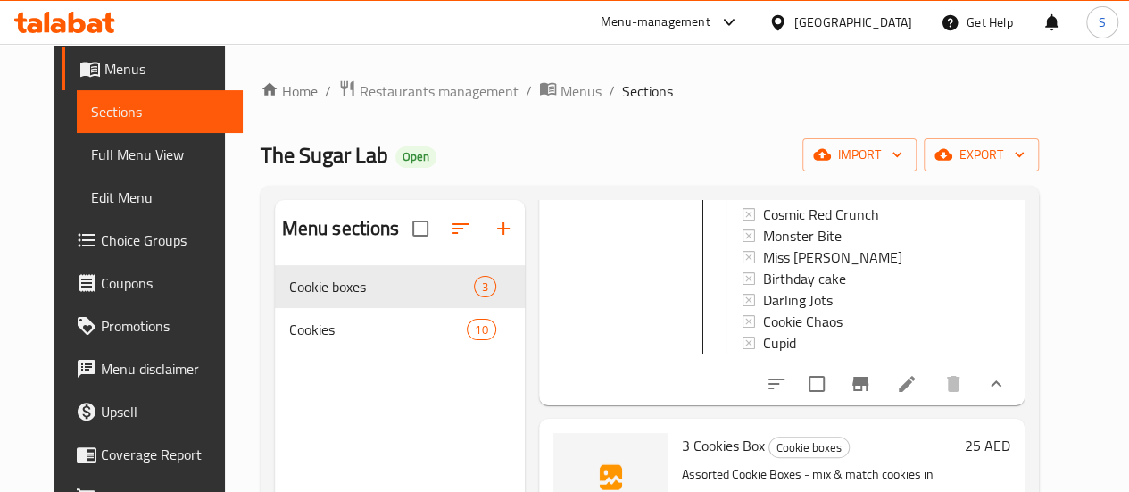
scroll to position [373, 0]
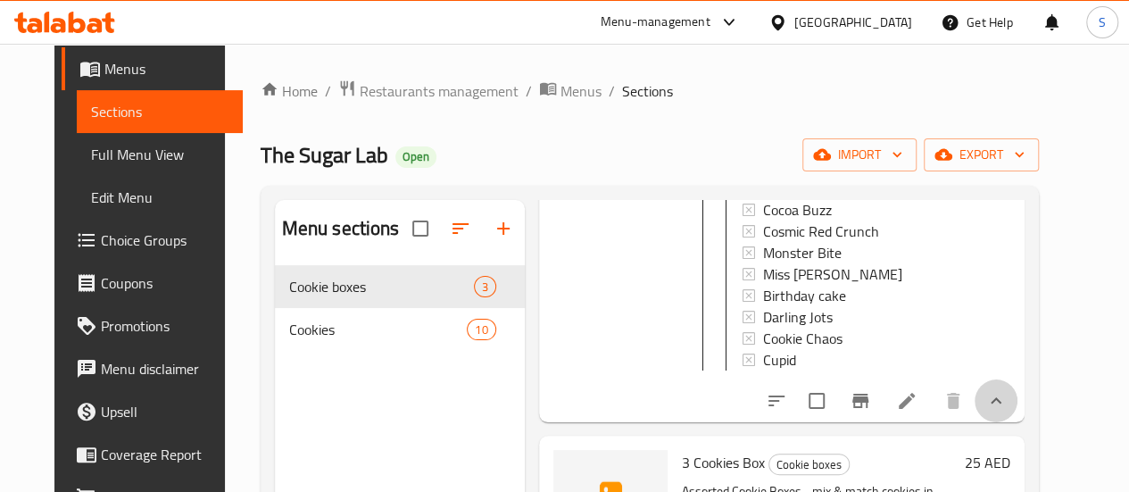
click at [1017, 420] on button "show more" at bounding box center [995, 400] width 43 height 43
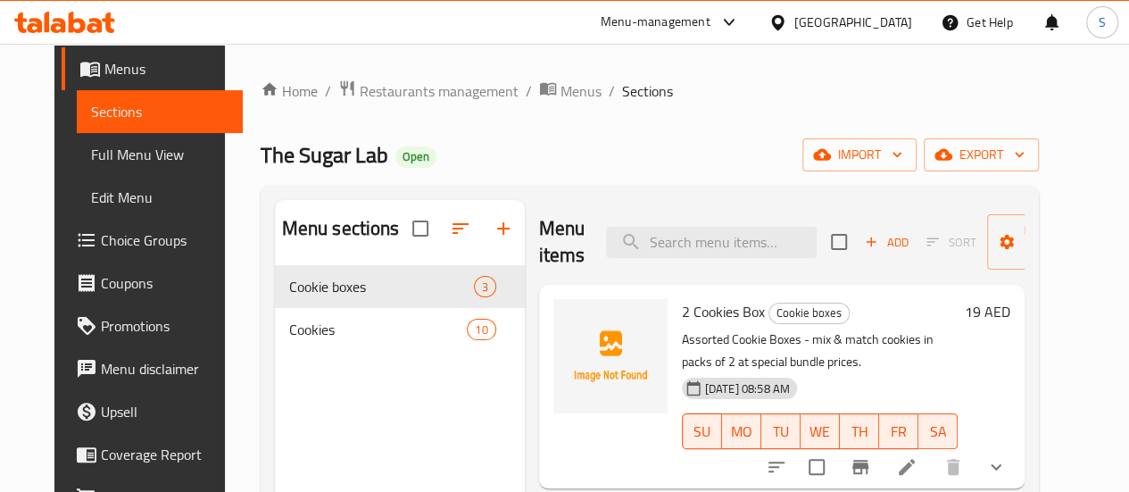
scroll to position [178, 0]
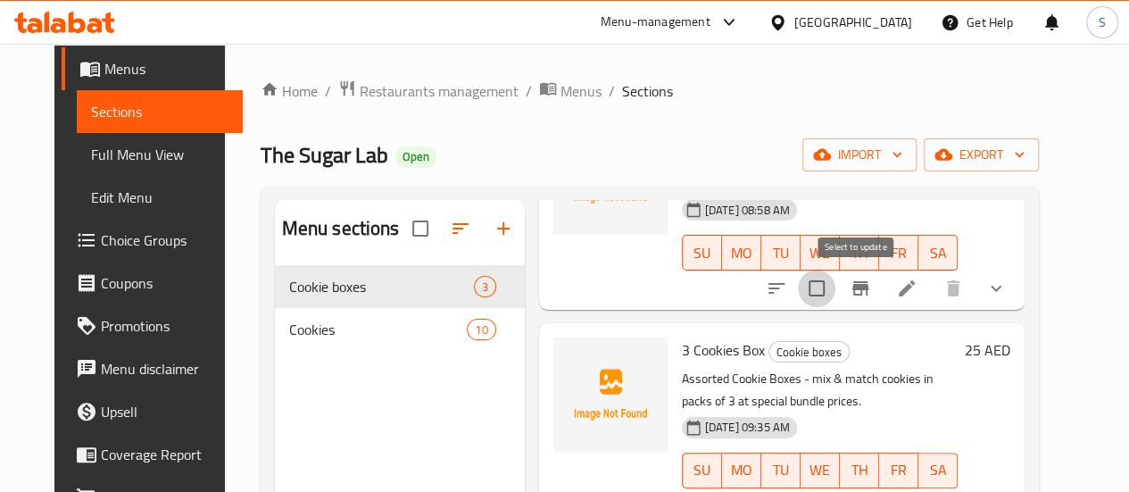
click at [835, 295] on input "checkbox" at bounding box center [816, 287] width 37 height 37
checkbox input "true"
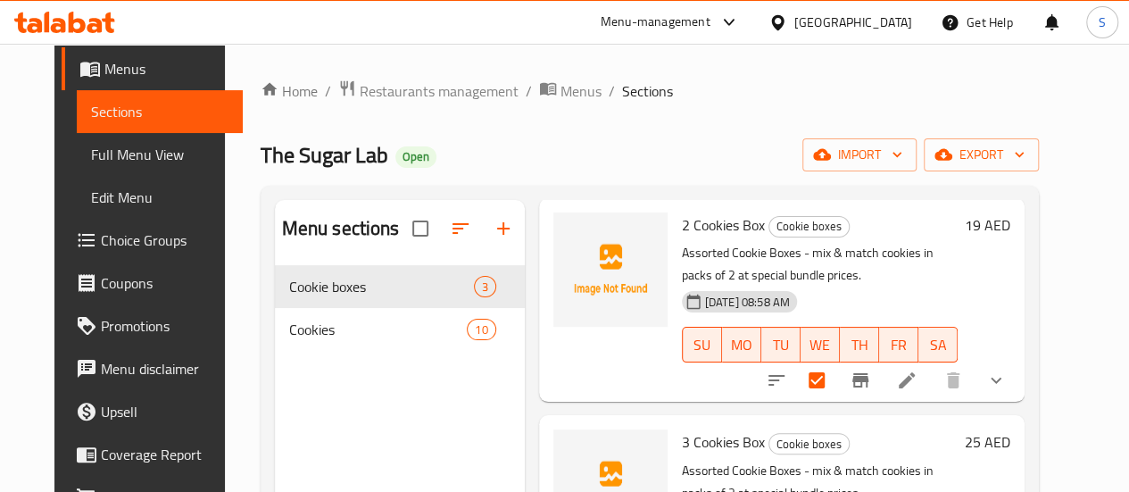
scroll to position [0, 0]
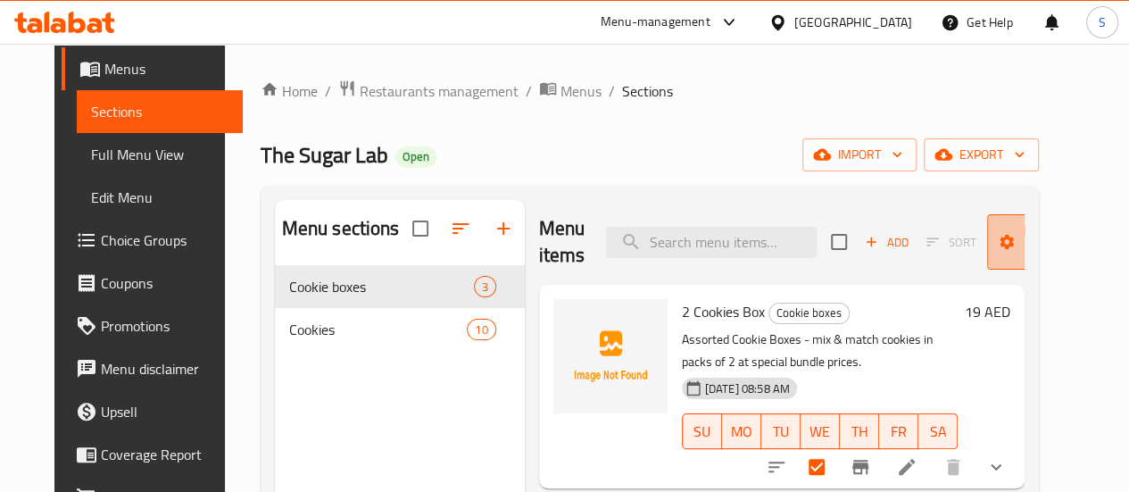
click at [1014, 240] on span "Manage items" at bounding box center [1046, 242] width 91 height 45
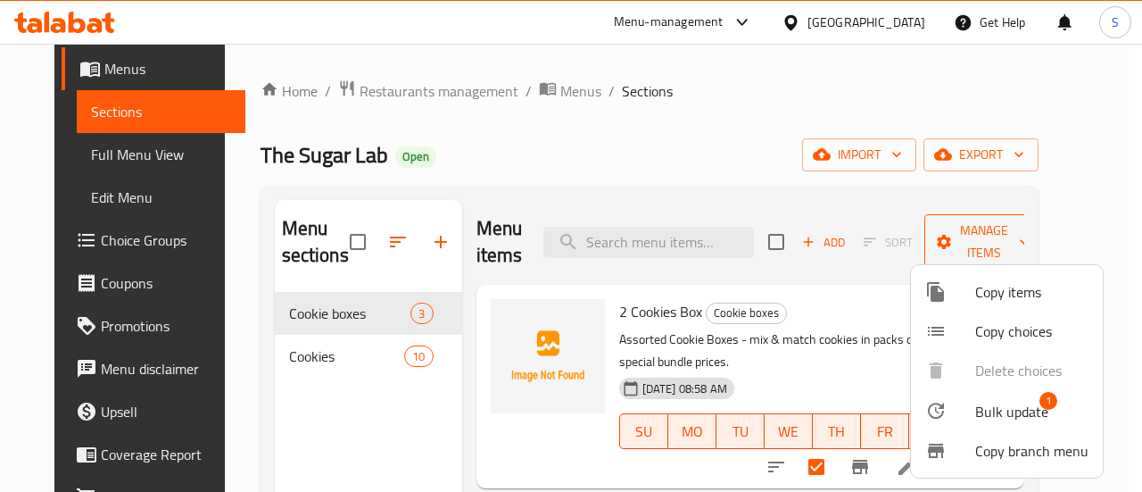
click at [1014, 240] on div at bounding box center [571, 246] width 1142 height 492
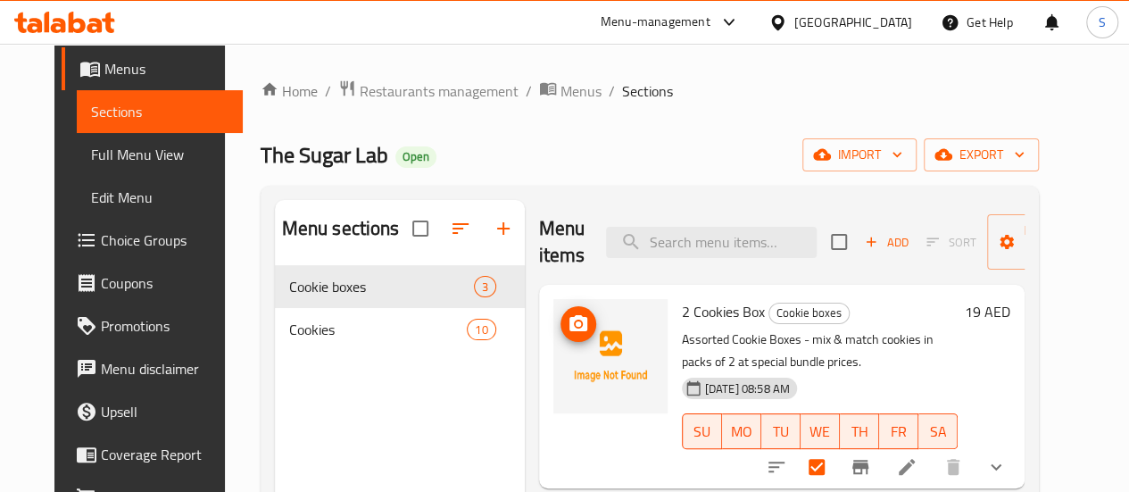
scroll to position [89, 0]
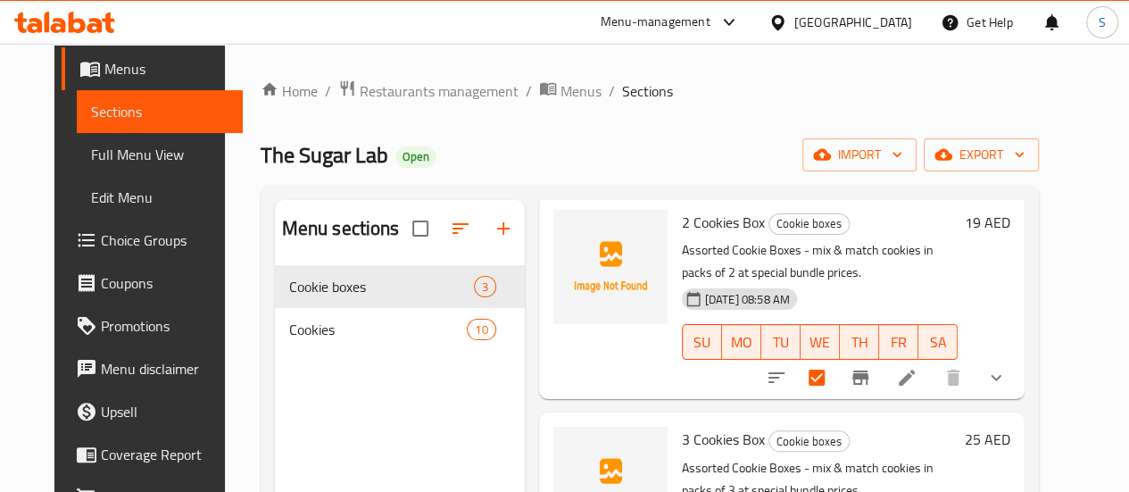
click at [560, 369] on div at bounding box center [610, 297] width 128 height 189
click at [917, 381] on icon at bounding box center [906, 377] width 21 height 21
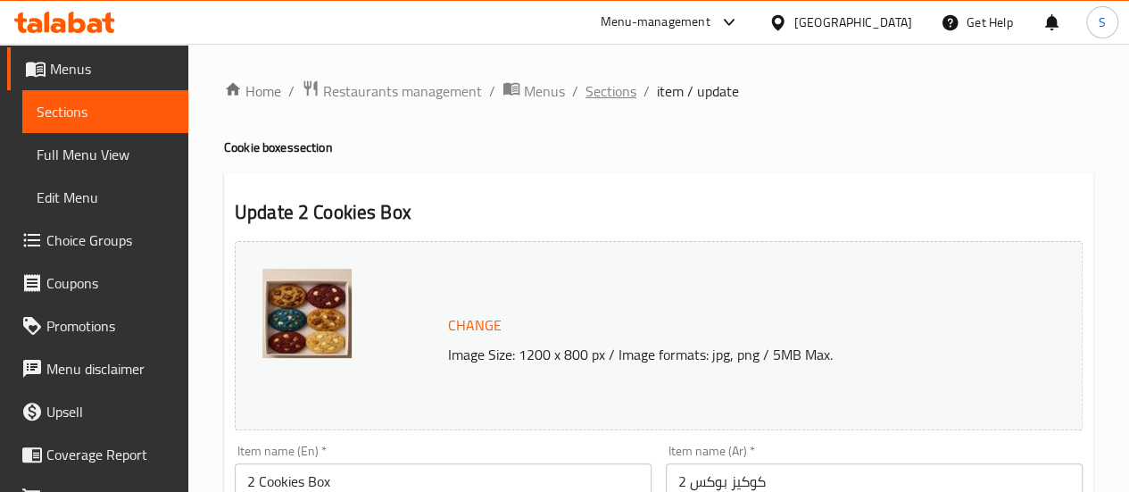
click at [620, 91] on span "Sections" at bounding box center [610, 90] width 51 height 21
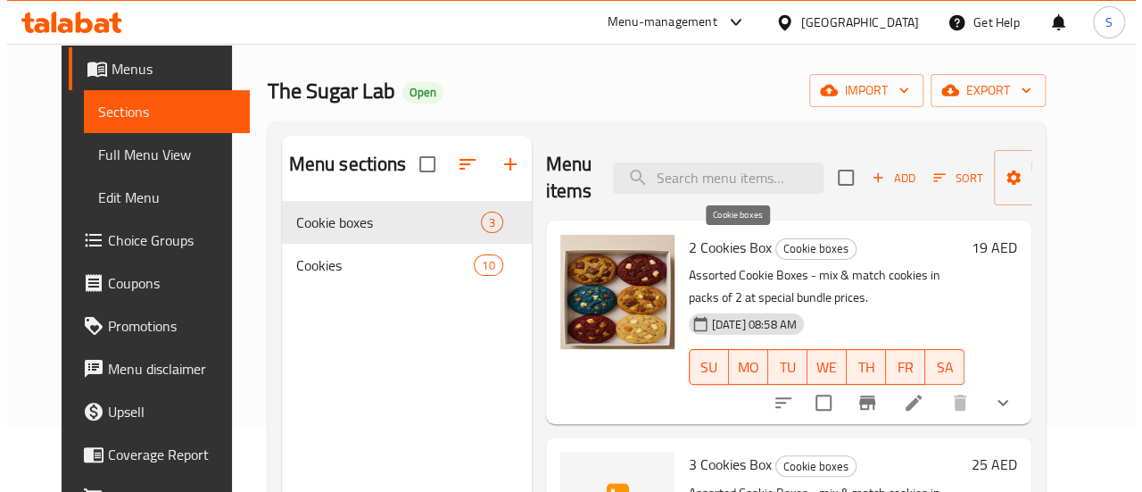
scroll to position [89, 0]
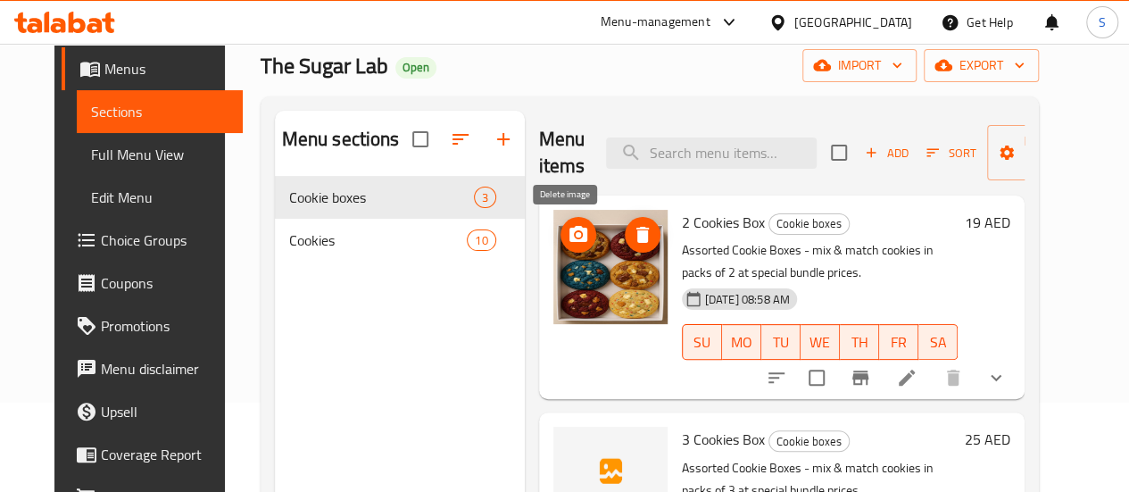
click at [636, 234] on icon "delete image" at bounding box center [642, 235] width 12 height 16
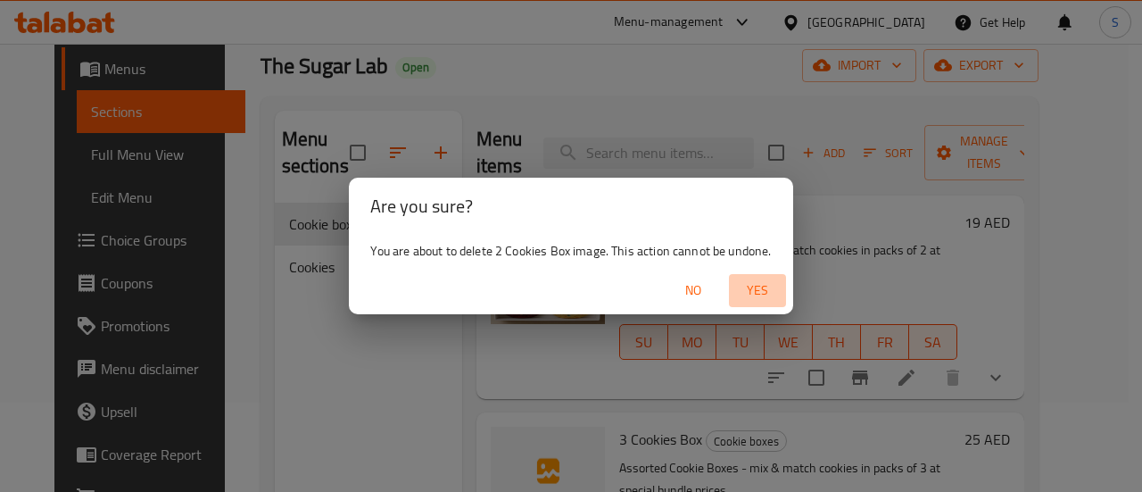
click at [760, 294] on span "Yes" at bounding box center [757, 290] width 43 height 22
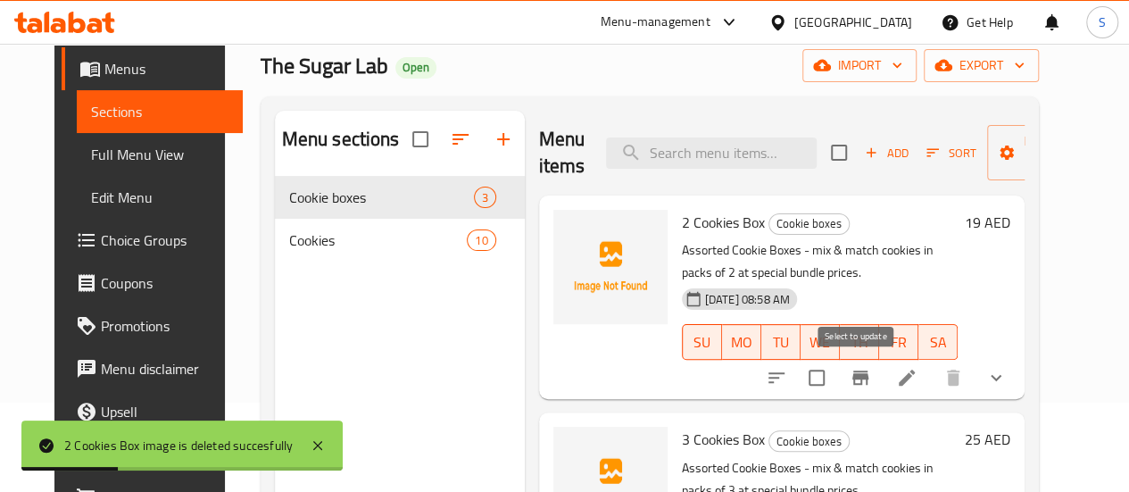
click at [835, 380] on input "checkbox" at bounding box center [816, 377] width 37 height 37
checkbox input "true"
click at [1046, 136] on span "Manage items" at bounding box center [1046, 152] width 91 height 45
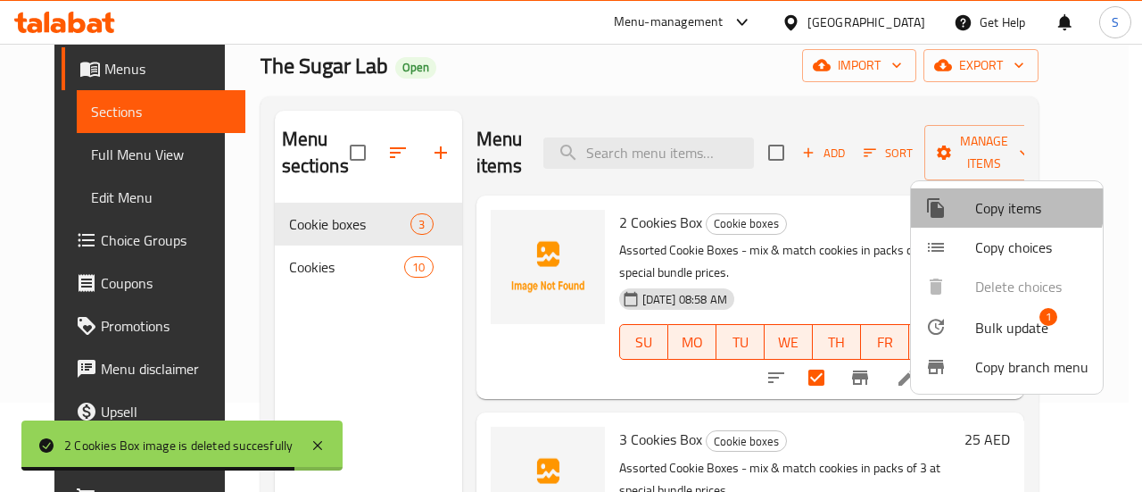
click at [994, 203] on span "Copy items" at bounding box center [1031, 207] width 113 height 21
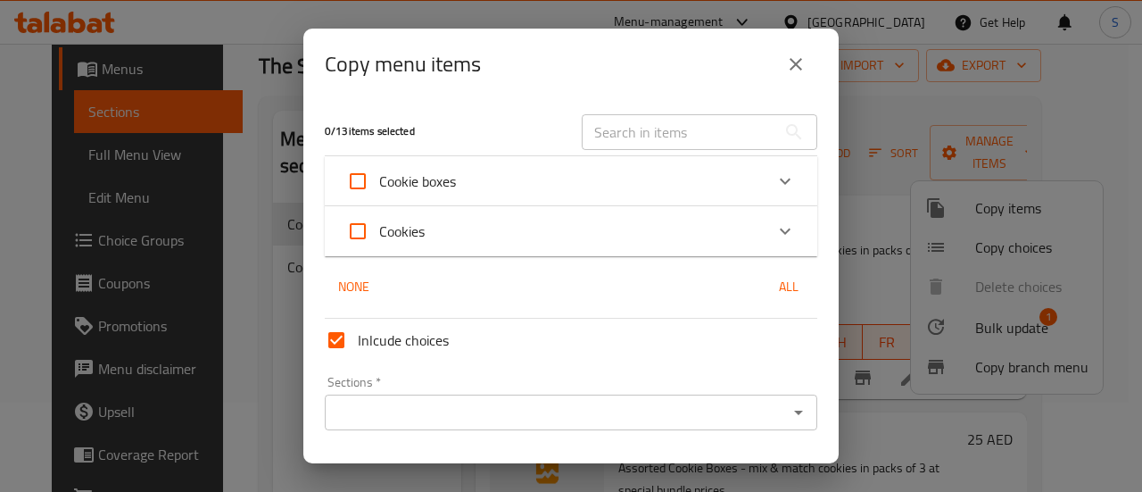
click at [775, 183] on icon "Expand" at bounding box center [785, 180] width 21 height 21
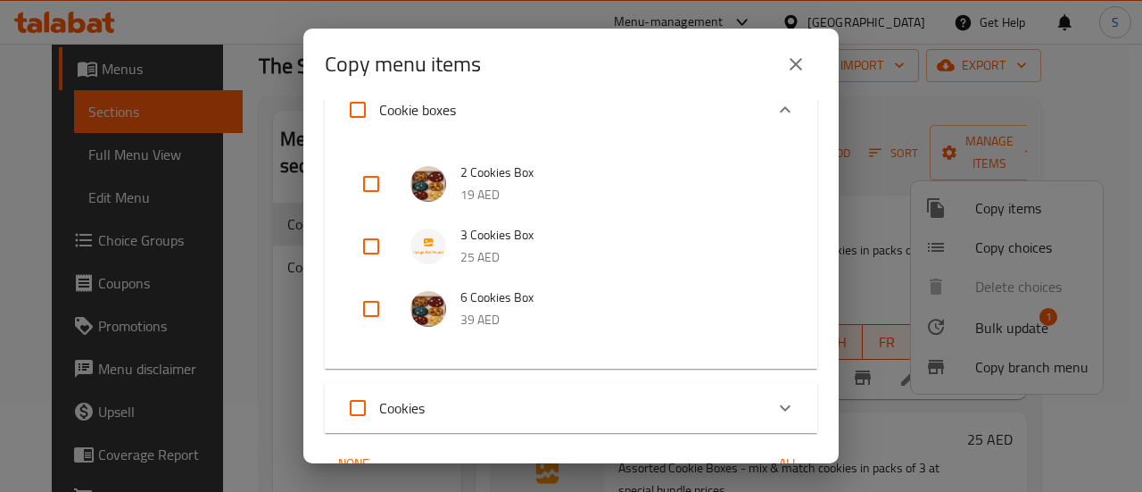
click at [369, 186] on input "checkbox" at bounding box center [371, 183] width 43 height 43
checkbox input "true"
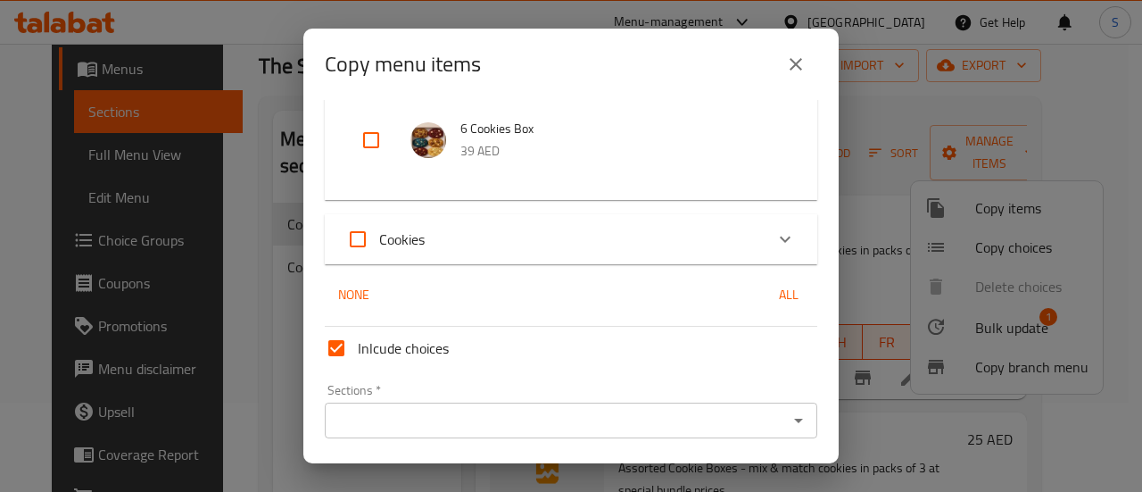
scroll to position [316, 0]
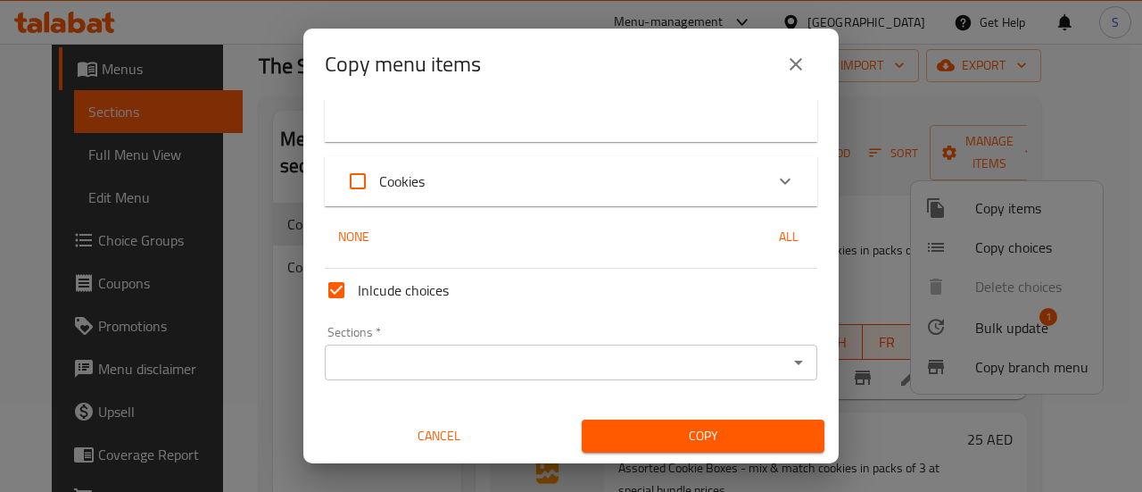
click at [419, 367] on input "Sections   *" at bounding box center [556, 362] width 452 height 25
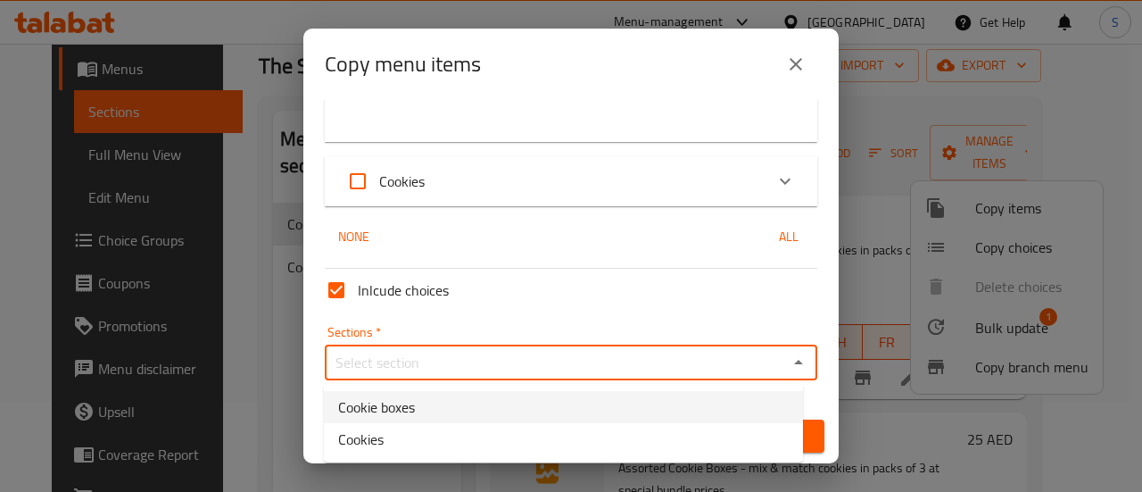
click at [419, 411] on li "Cookie boxes" at bounding box center [563, 407] width 479 height 32
type input "Cookie boxes"
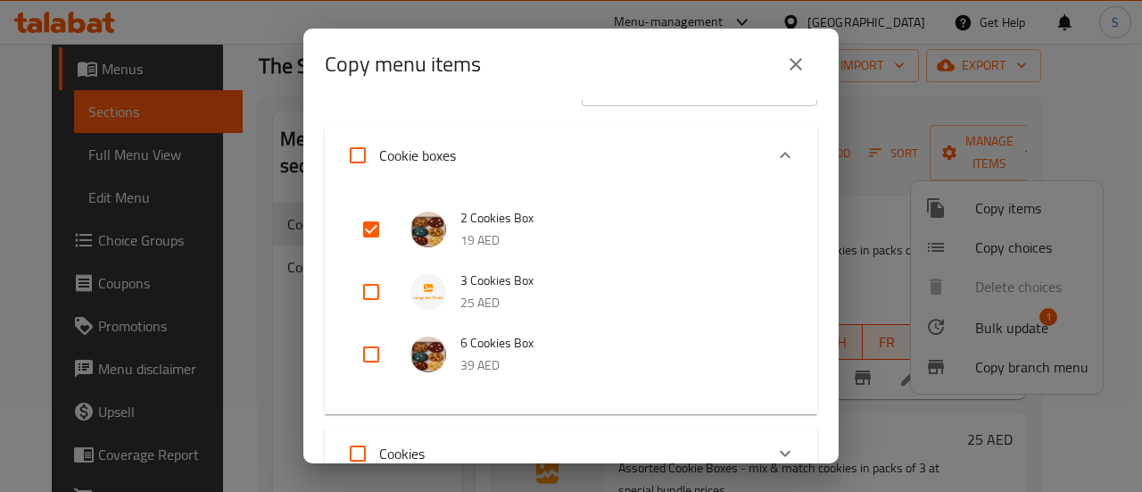
scroll to position [0, 0]
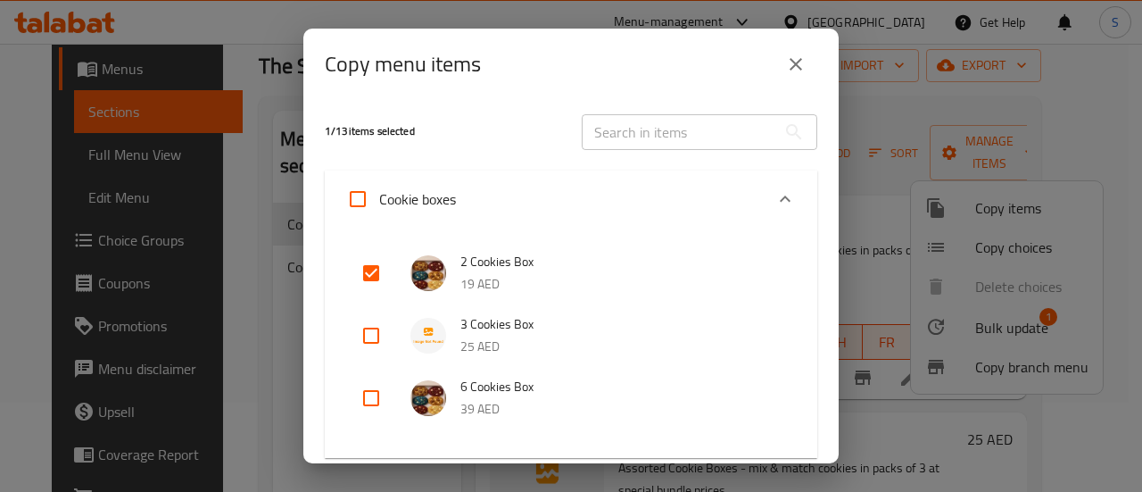
click at [423, 268] on img at bounding box center [428, 273] width 36 height 36
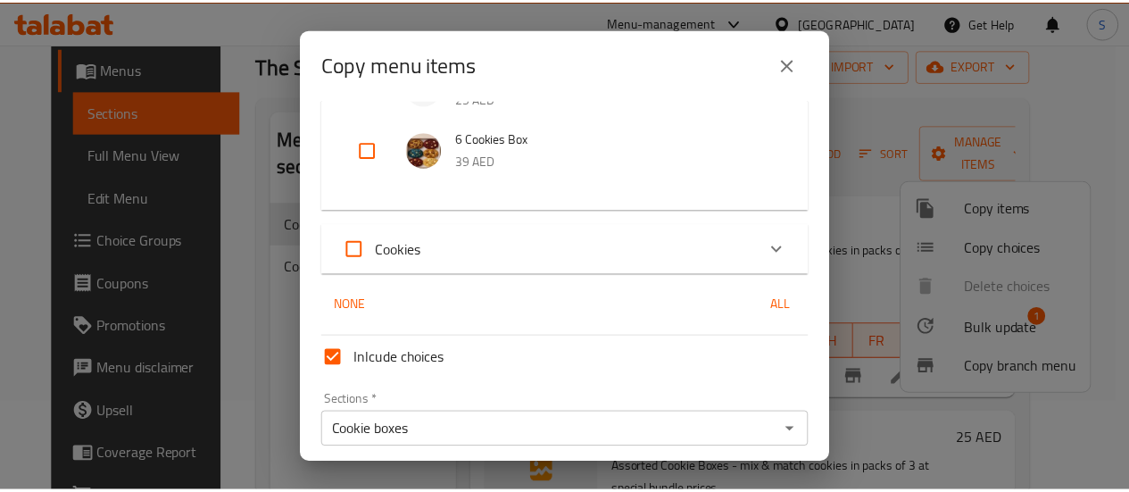
scroll to position [316, 0]
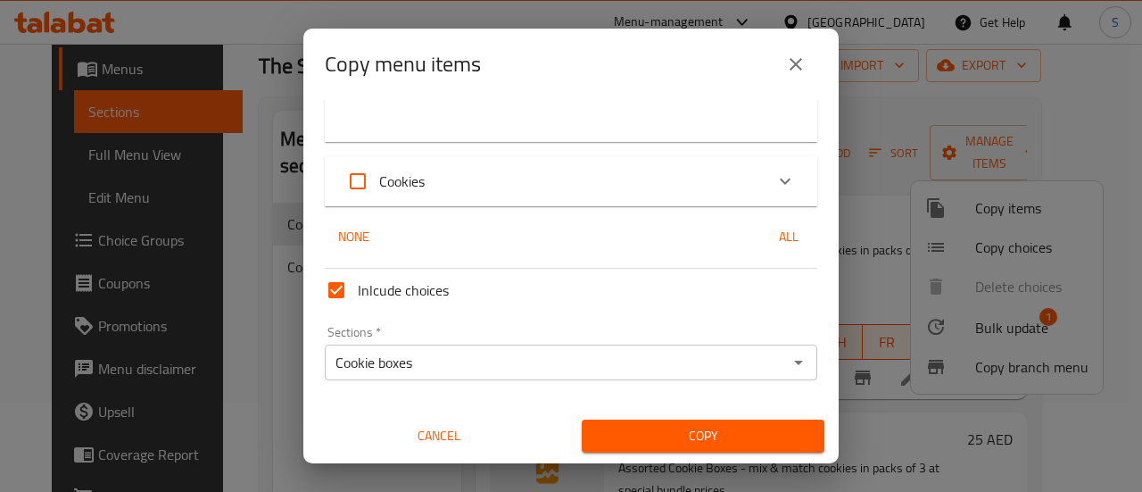
click at [676, 446] on span "Copy" at bounding box center [703, 436] width 214 height 22
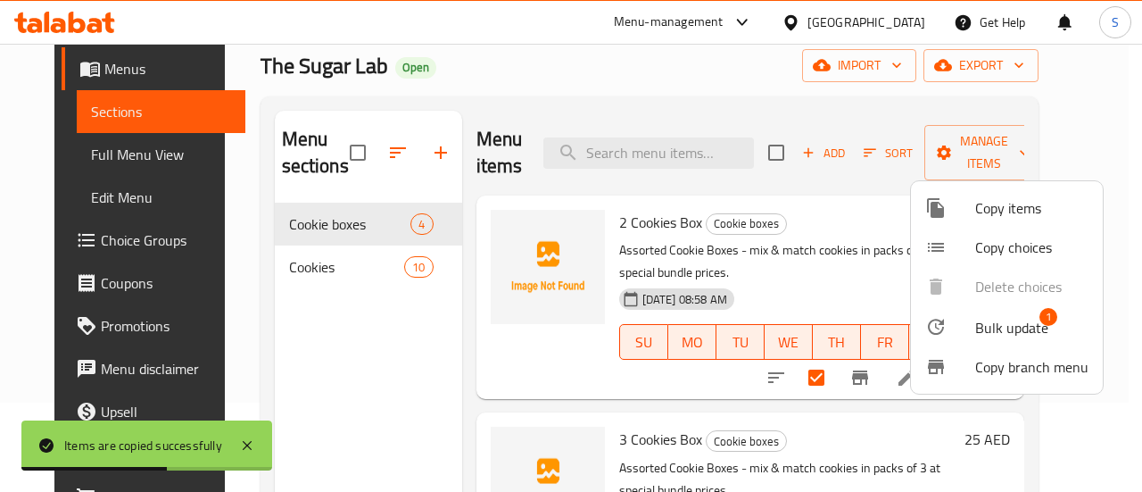
drag, startPoint x: 1074, startPoint y: 140, endPoint x: 1068, endPoint y: 194, distance: 53.9
click at [1068, 194] on div "Copy items Copy choices Delete choices Bulk update 1 Copy branch menu" at bounding box center [571, 246] width 1142 height 492
click at [1049, 150] on div at bounding box center [571, 246] width 1142 height 492
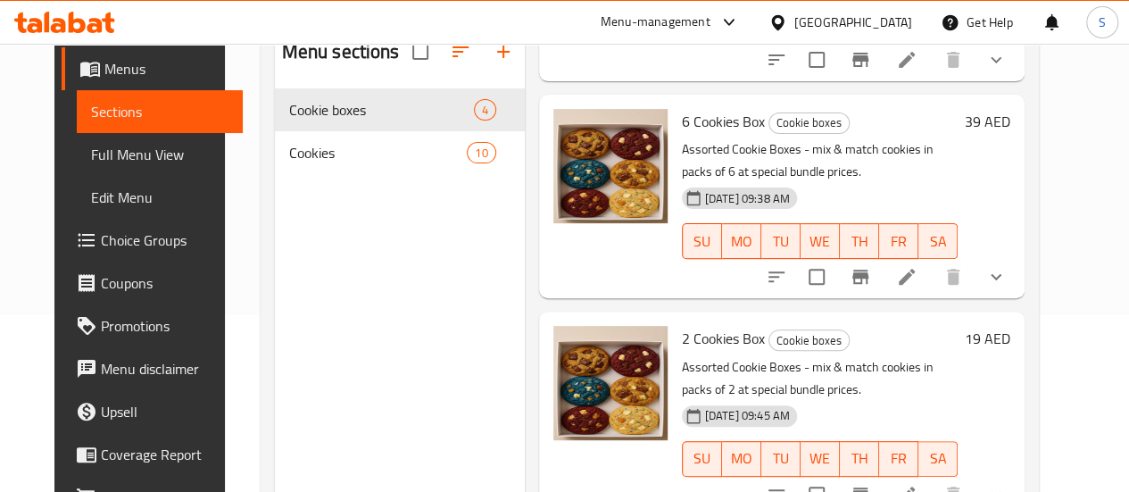
scroll to position [250, 0]
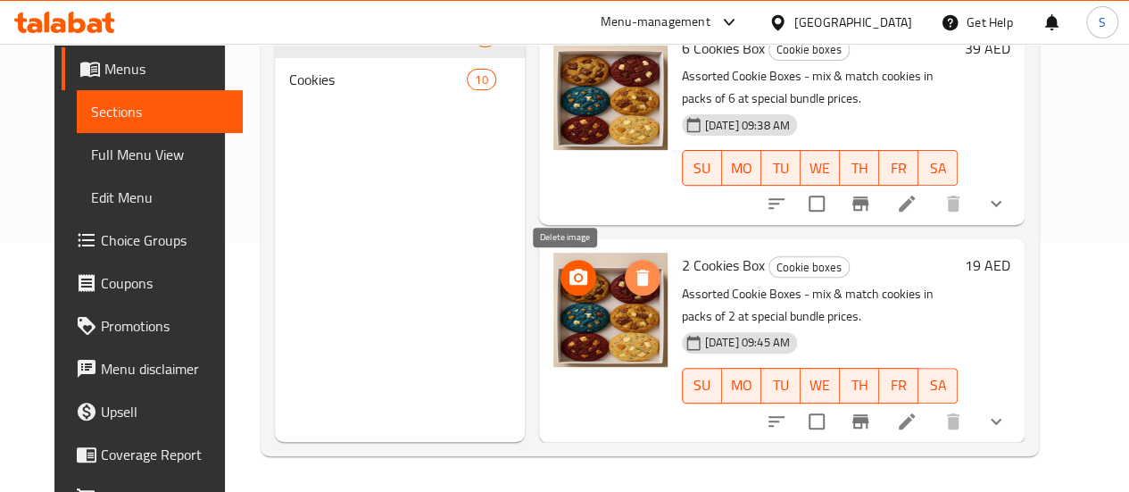
click at [636, 281] on icon "delete image" at bounding box center [642, 277] width 12 height 16
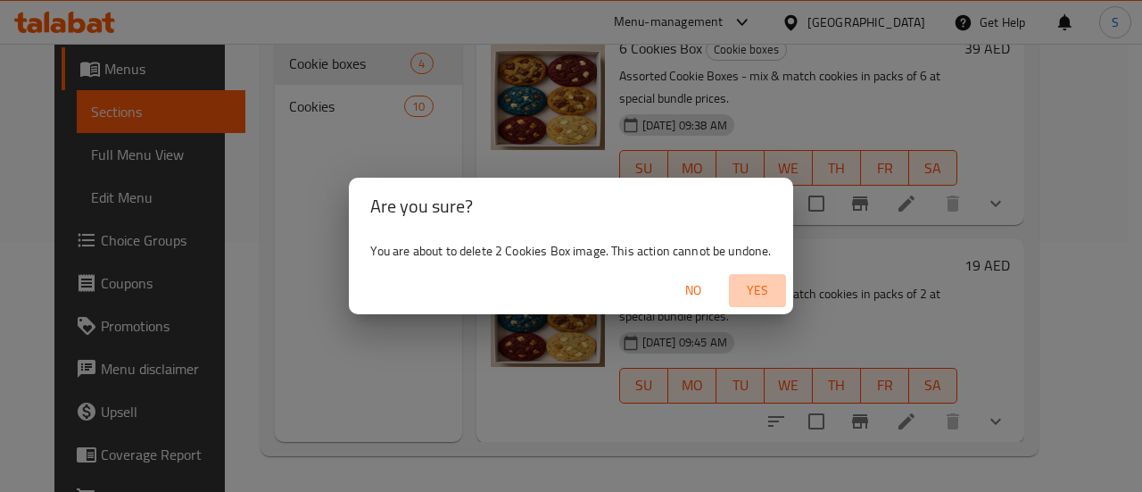
click at [770, 301] on span "Yes" at bounding box center [757, 290] width 43 height 22
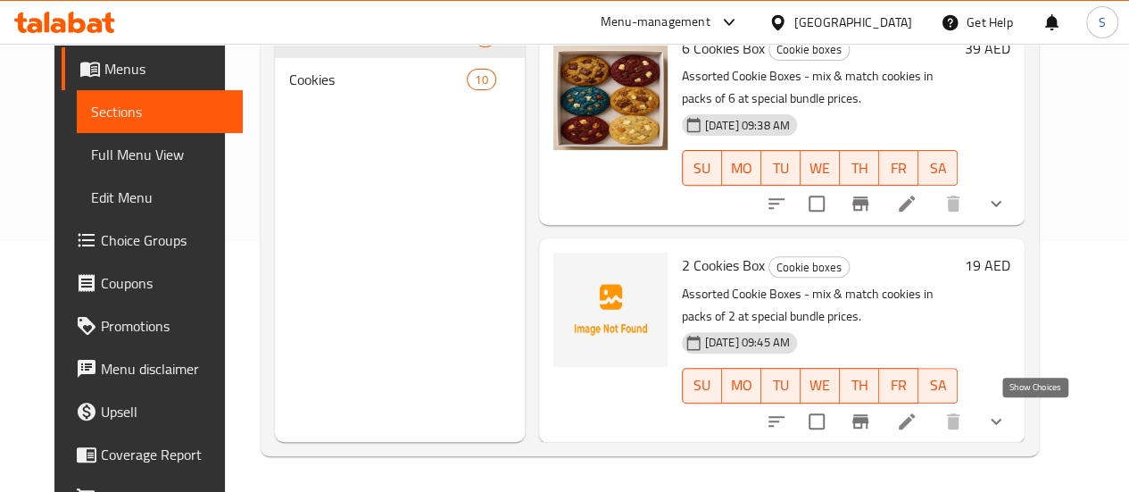
click at [1001, 420] on icon "show more" at bounding box center [995, 421] width 11 height 6
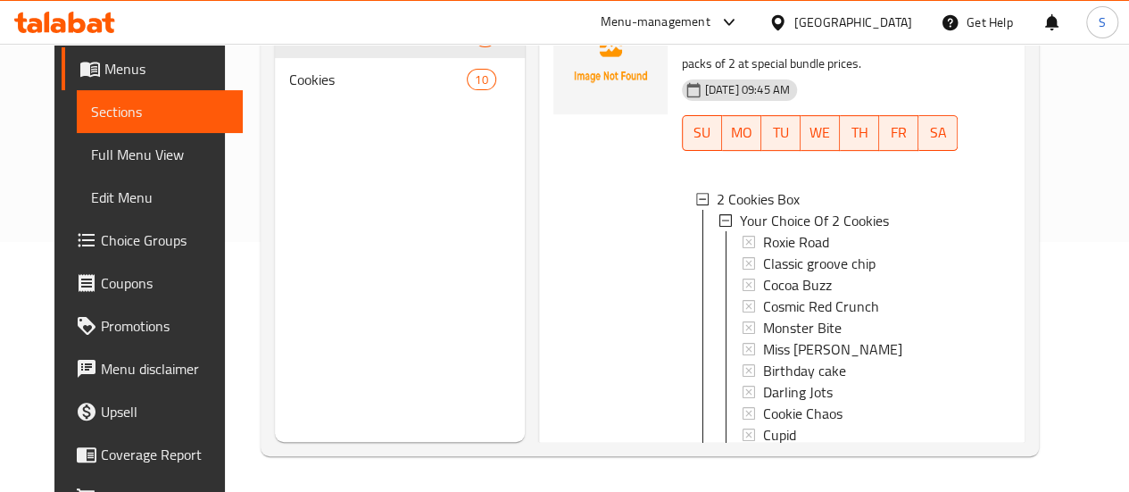
scroll to position [769, 0]
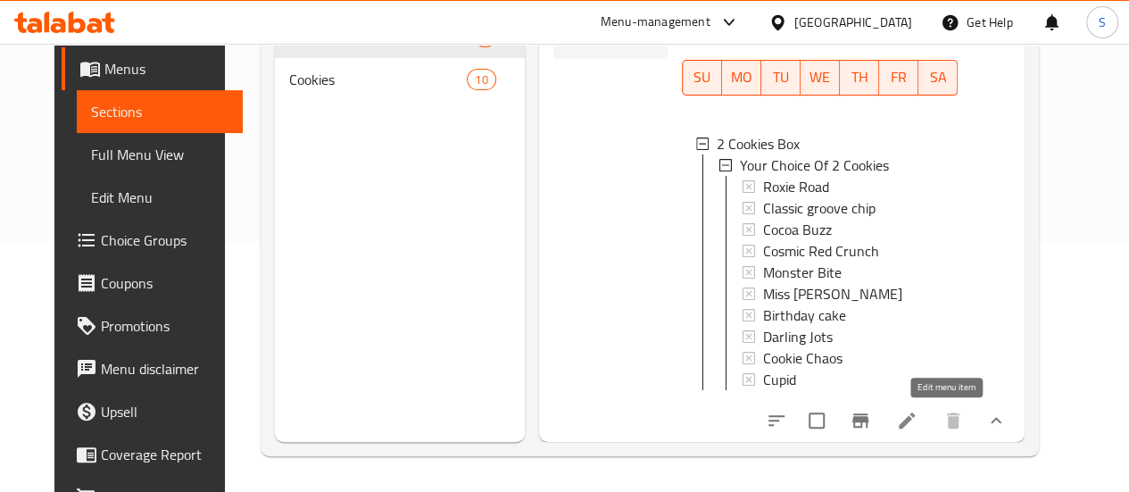
click at [915, 420] on icon at bounding box center [907, 420] width 16 height 16
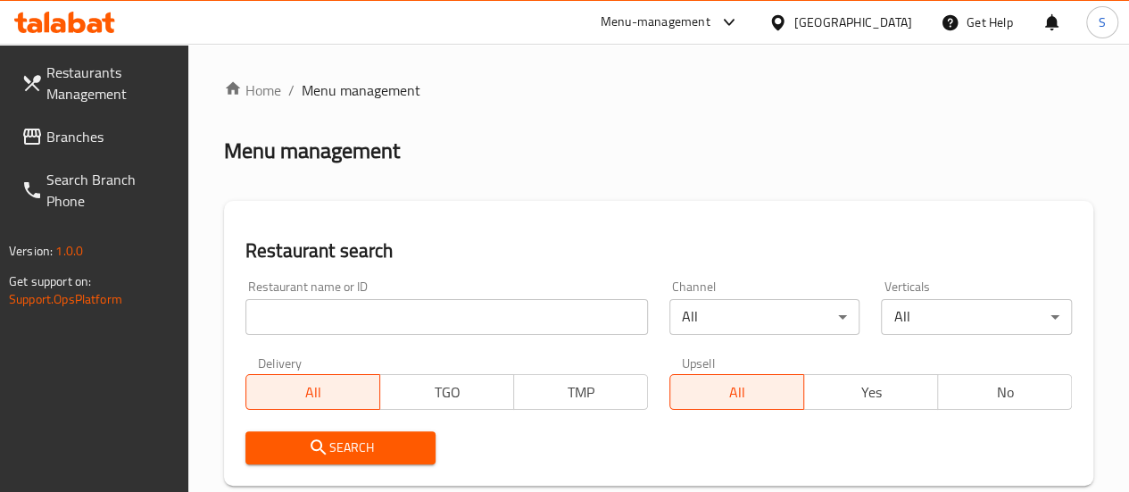
click at [120, 130] on span "Branches" at bounding box center [110, 136] width 128 height 21
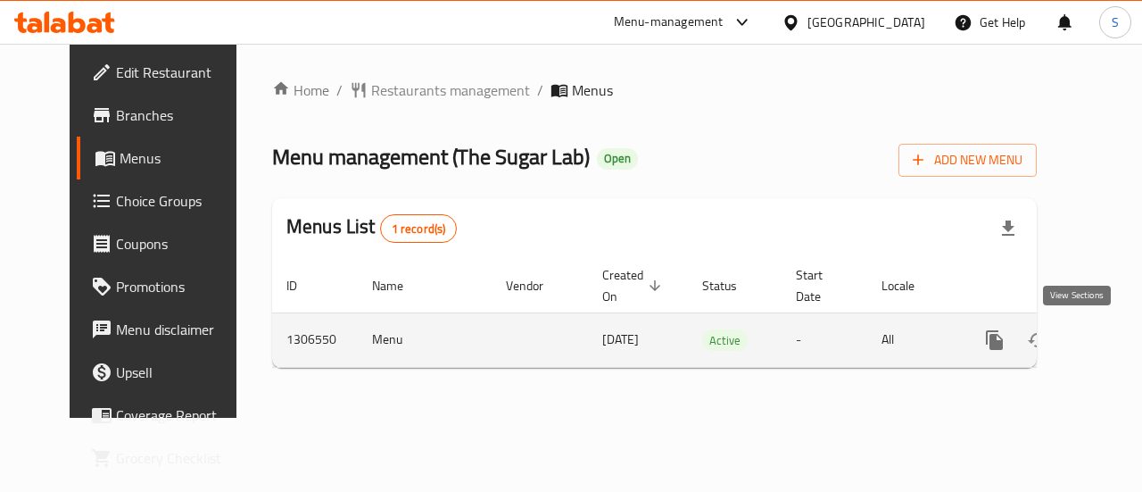
click at [1102, 352] on link "enhanced table" at bounding box center [1123, 340] width 43 height 43
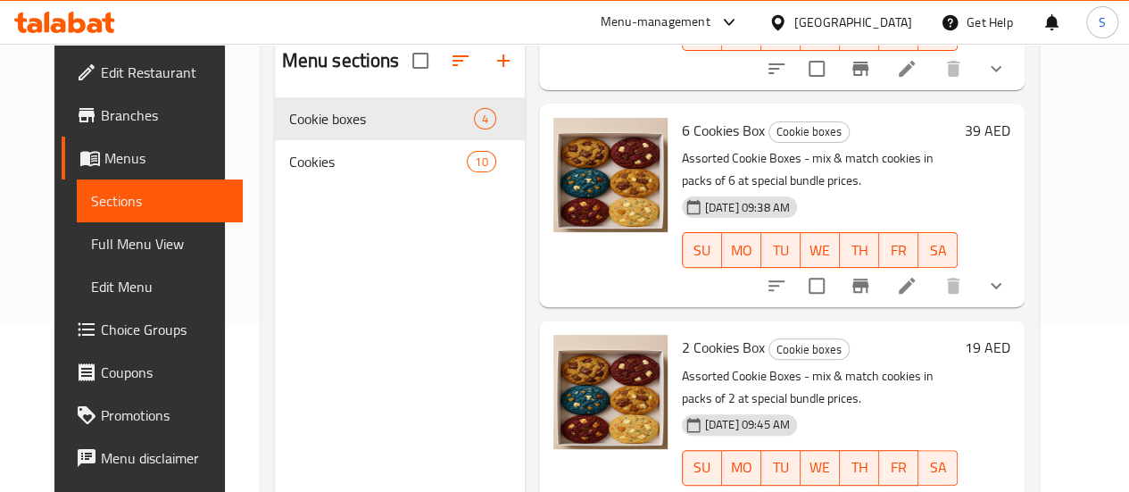
scroll to position [250, 0]
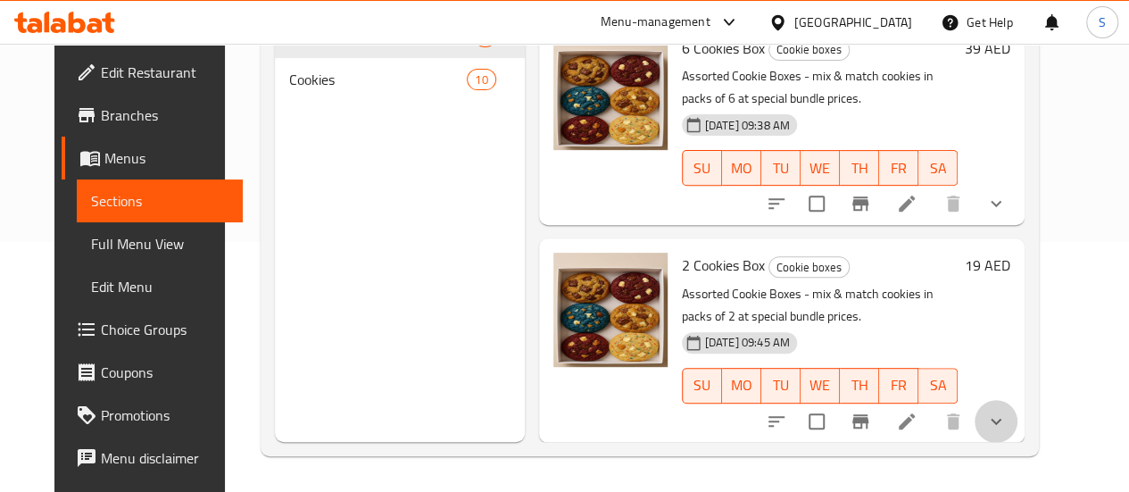
click at [1017, 424] on button "show more" at bounding box center [995, 421] width 43 height 43
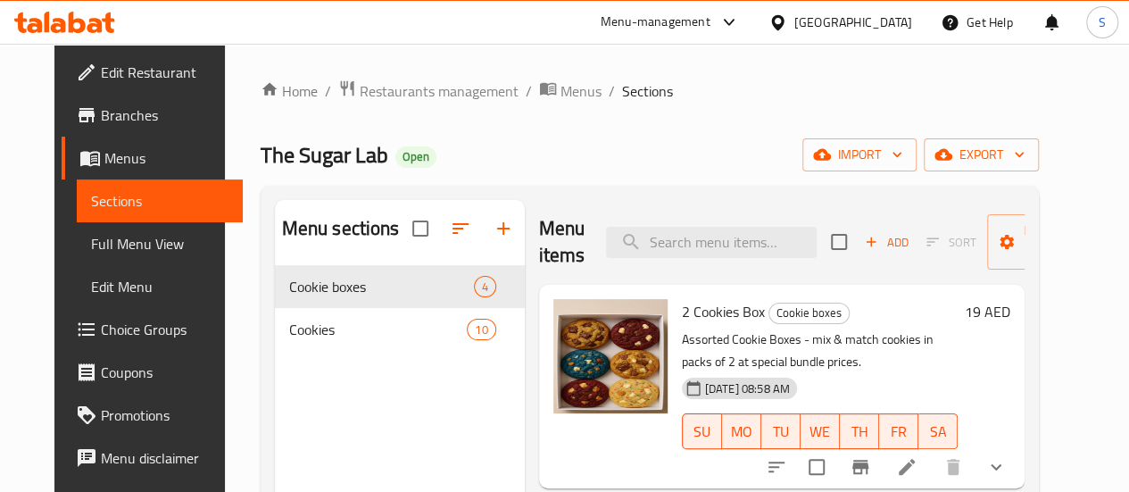
scroll to position [0, 0]
click at [91, 211] on span "Sections" at bounding box center [159, 200] width 137 height 21
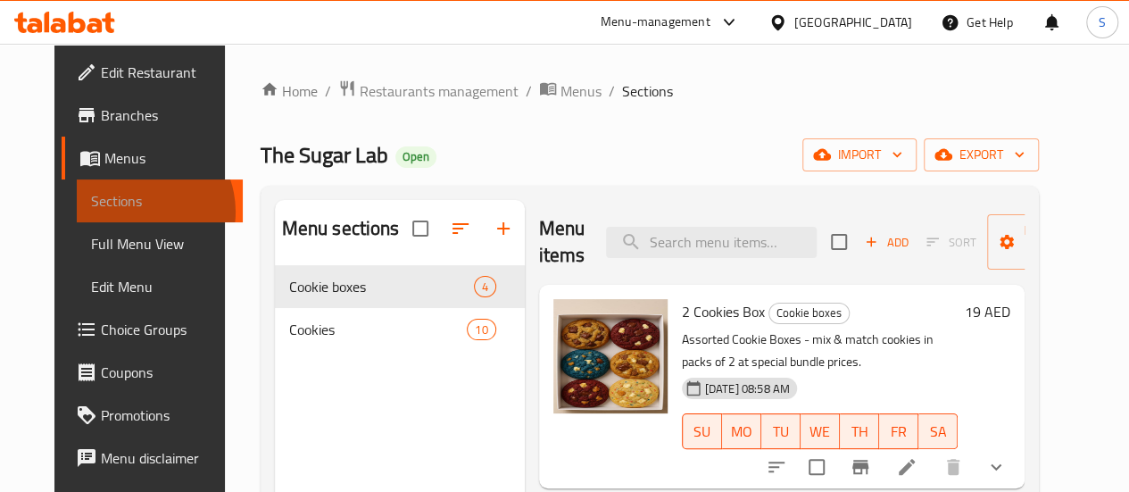
click at [91, 211] on span "Sections" at bounding box center [159, 200] width 137 height 21
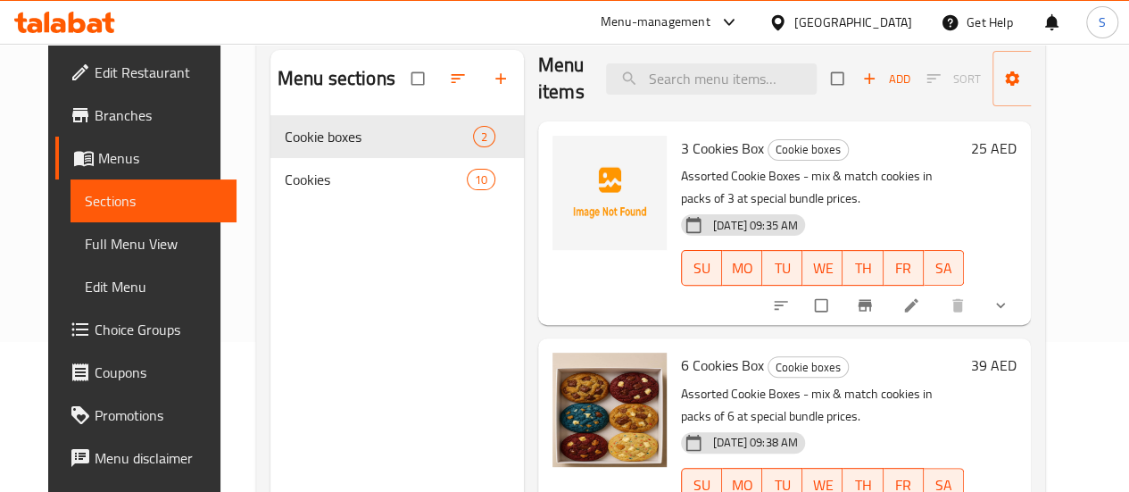
scroll to position [178, 0]
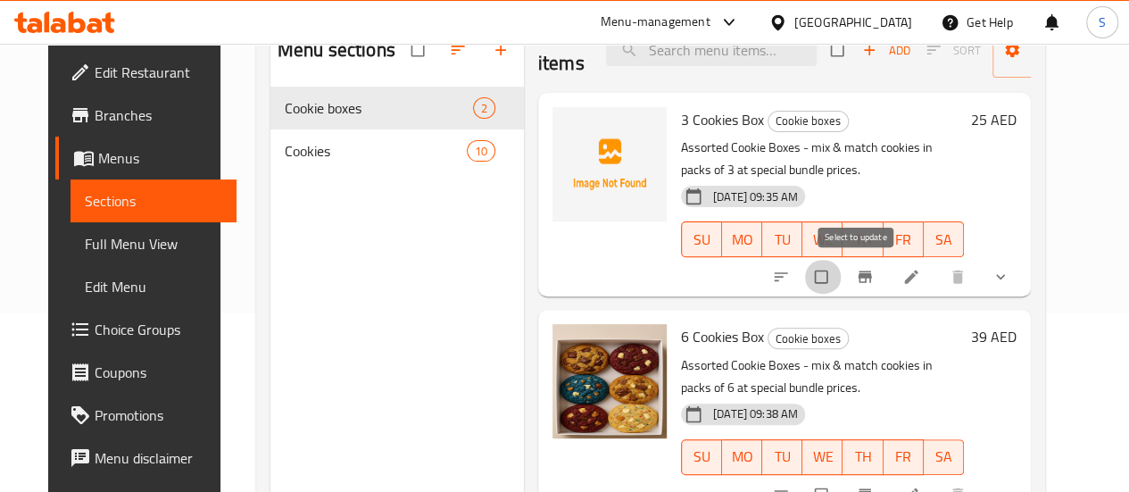
click at [841, 269] on input "checkbox" at bounding box center [822, 277] width 37 height 34
checkbox input "true"
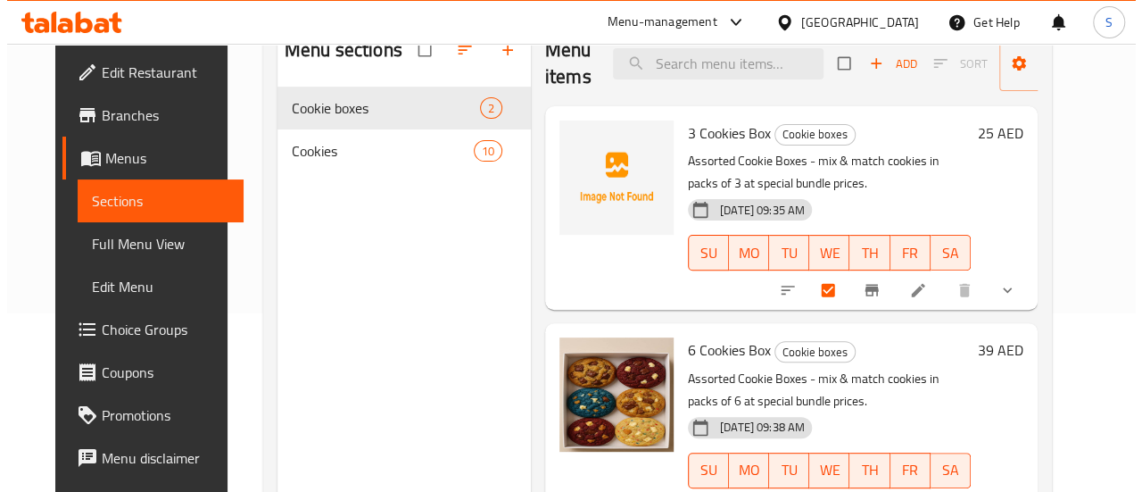
scroll to position [0, 0]
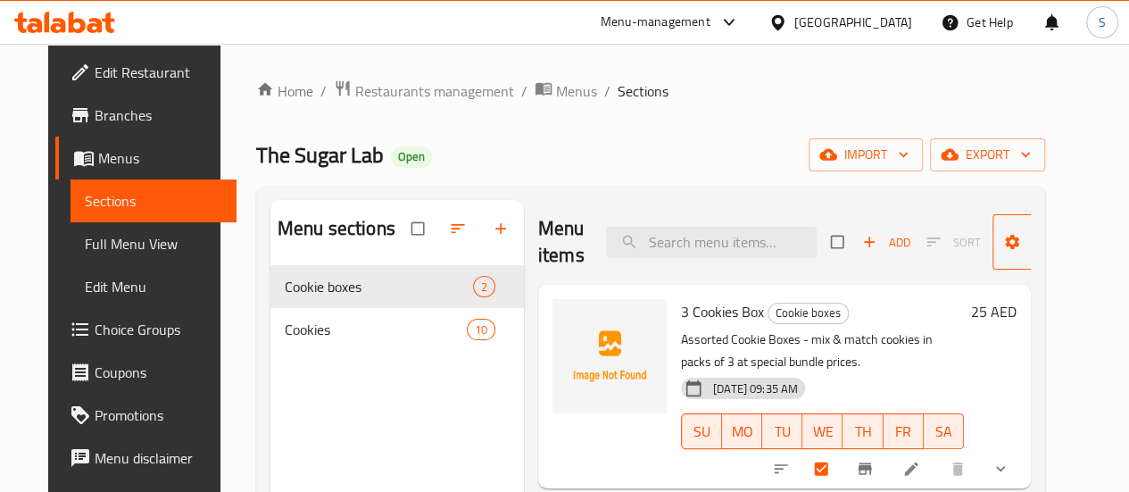
click at [1087, 249] on icon "button" at bounding box center [1096, 242] width 18 height 18
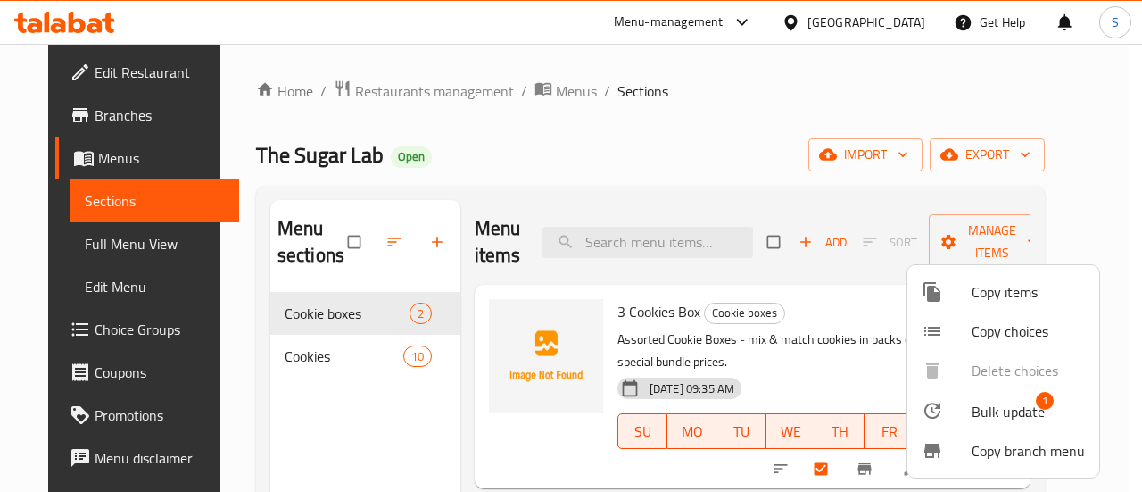
click at [1019, 292] on span "Copy items" at bounding box center [1028, 291] width 113 height 21
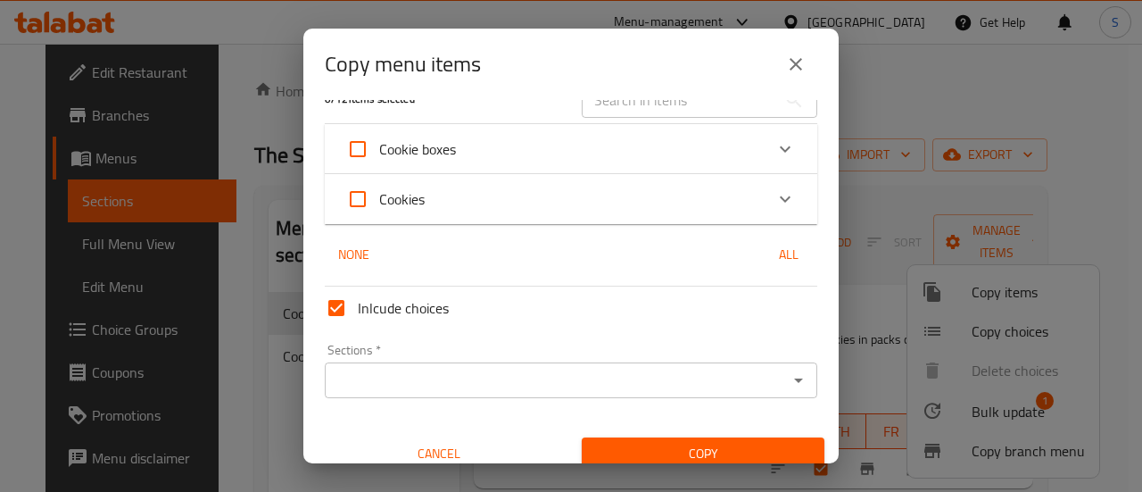
scroll to position [50, 0]
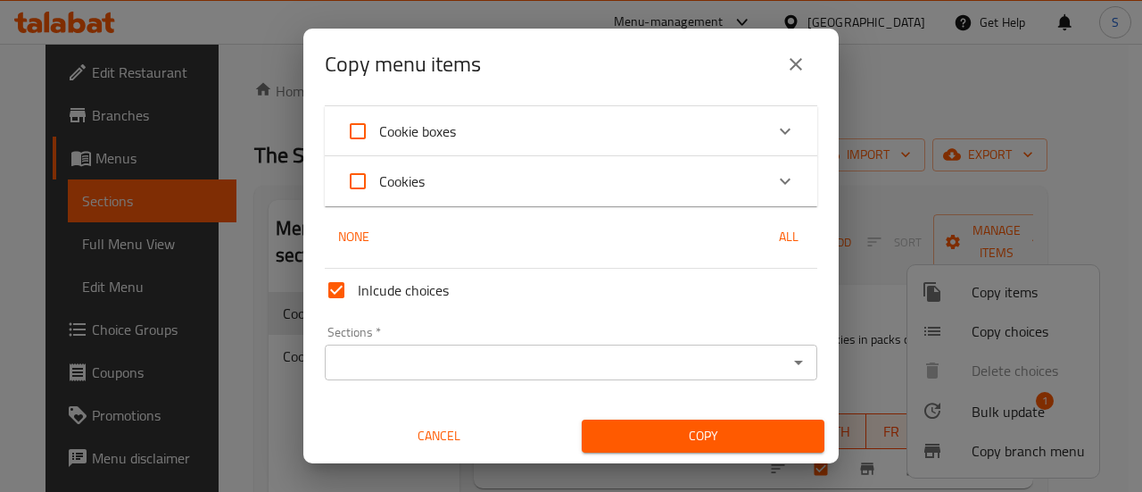
click at [345, 286] on input "Inlcude choices" at bounding box center [336, 290] width 43 height 43
checkbox input "false"
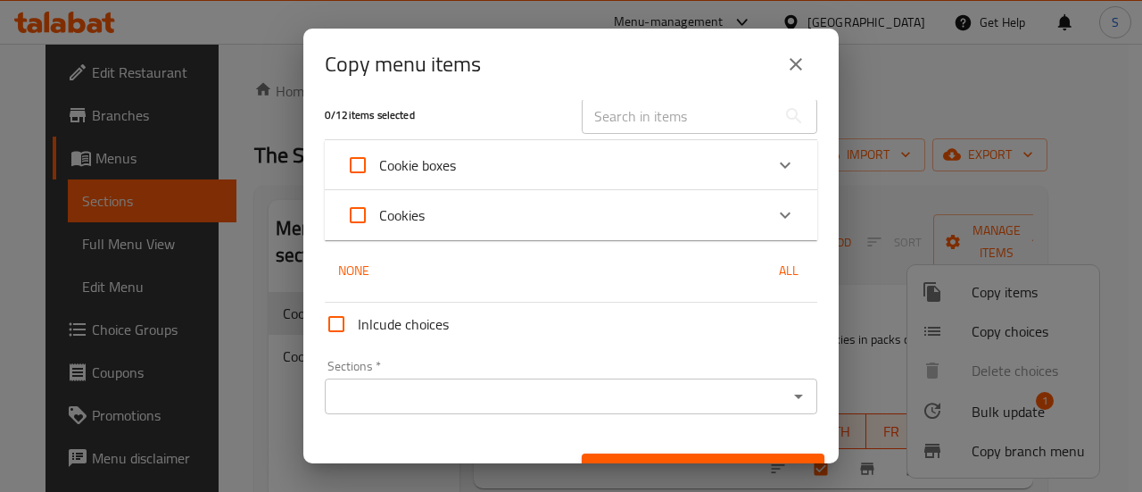
scroll to position [0, 0]
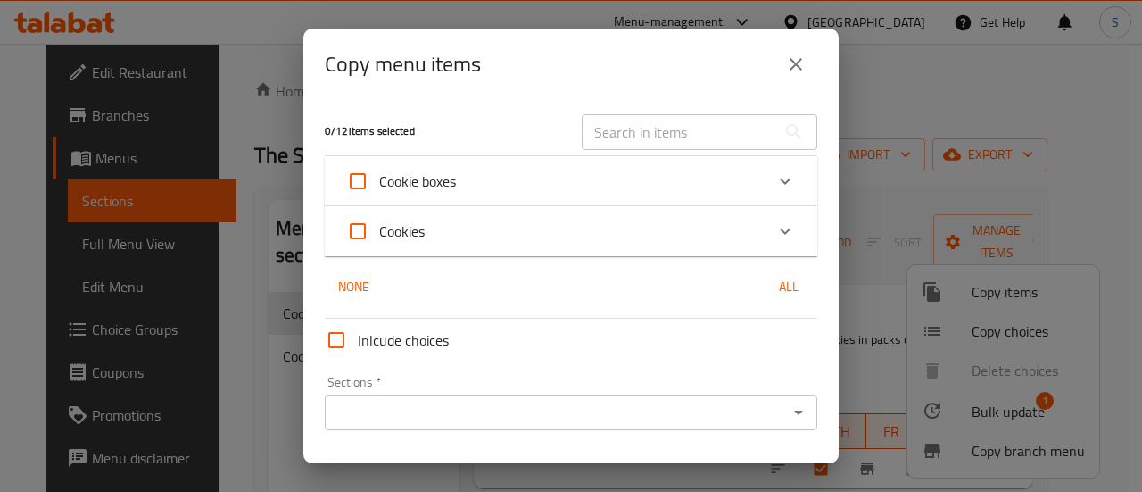
click at [780, 181] on icon "Expand" at bounding box center [785, 181] width 11 height 6
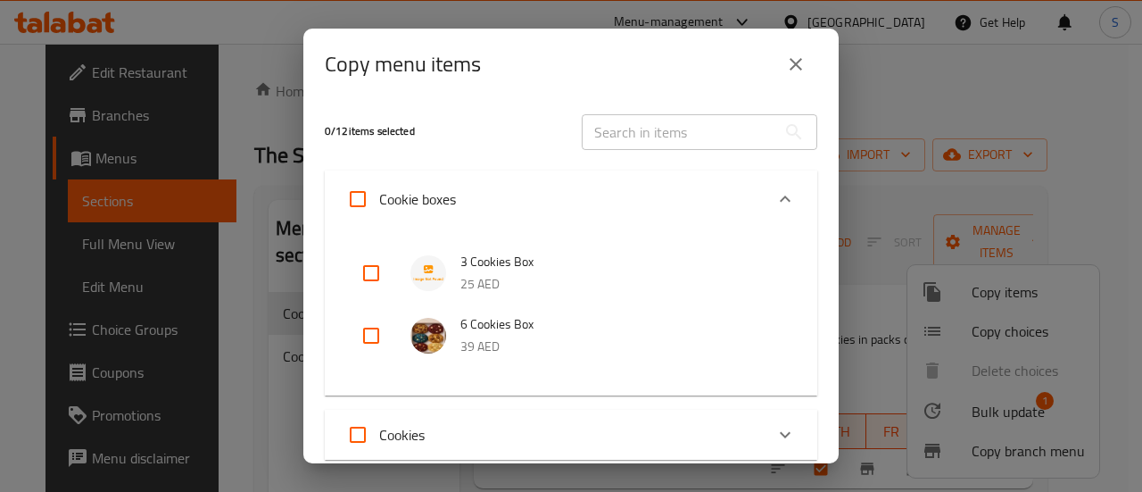
click at [363, 263] on input "checkbox" at bounding box center [371, 273] width 43 height 43
checkbox input "true"
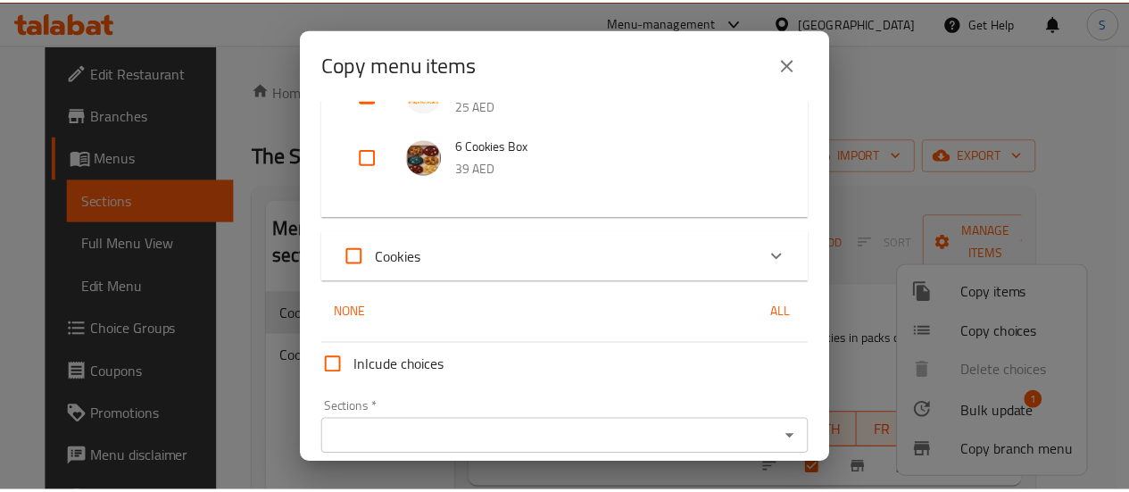
scroll to position [253, 0]
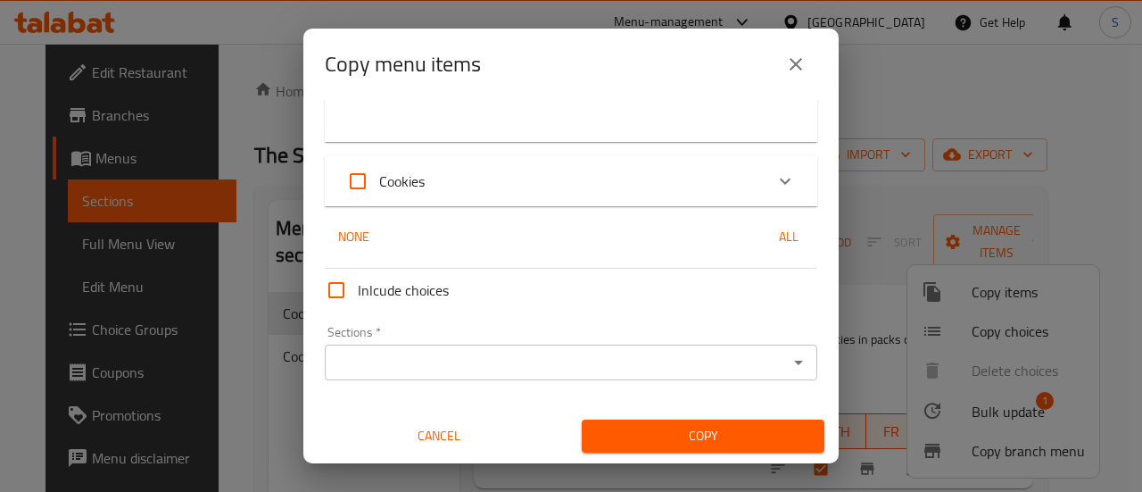
click at [469, 369] on input "Sections   *" at bounding box center [556, 362] width 452 height 25
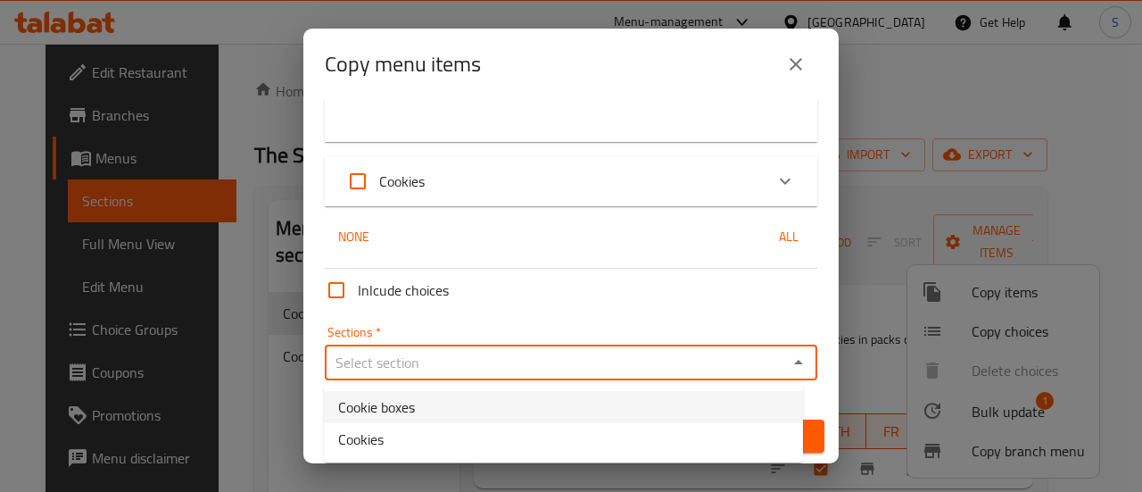
click at [447, 410] on li "Cookie boxes" at bounding box center [563, 407] width 479 height 32
type input "Cookie boxes"
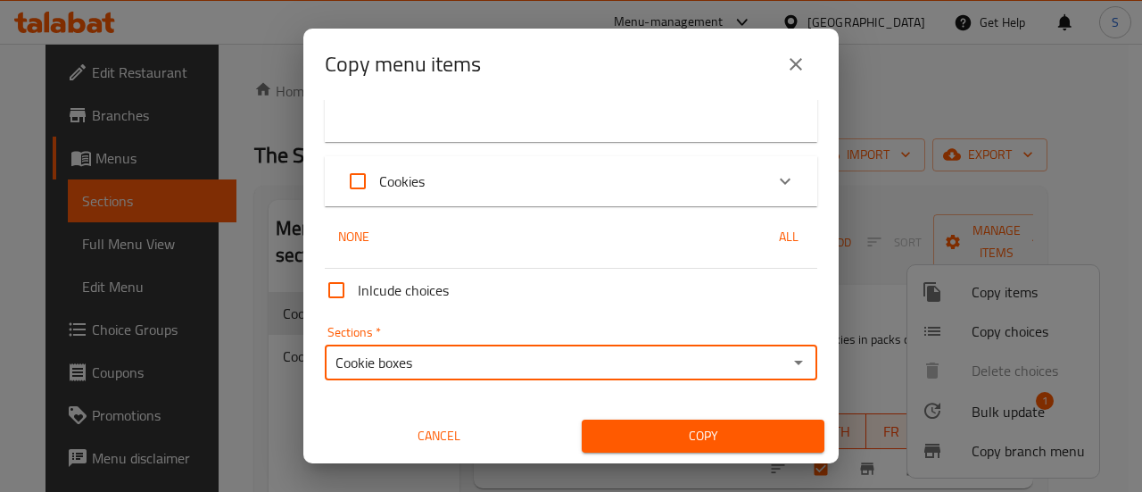
click at [764, 435] on span "Copy" at bounding box center [703, 436] width 214 height 22
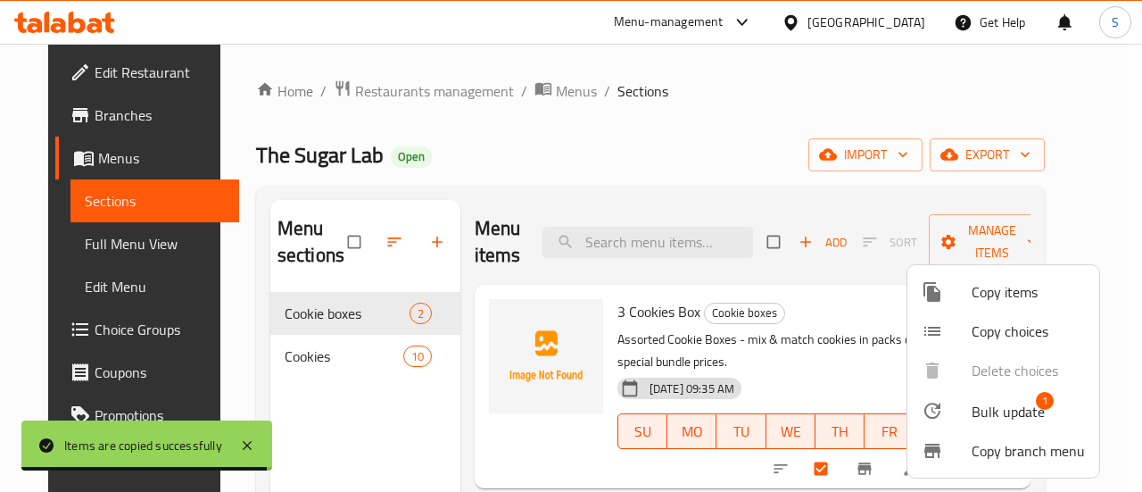
click at [1045, 236] on div at bounding box center [571, 246] width 1142 height 492
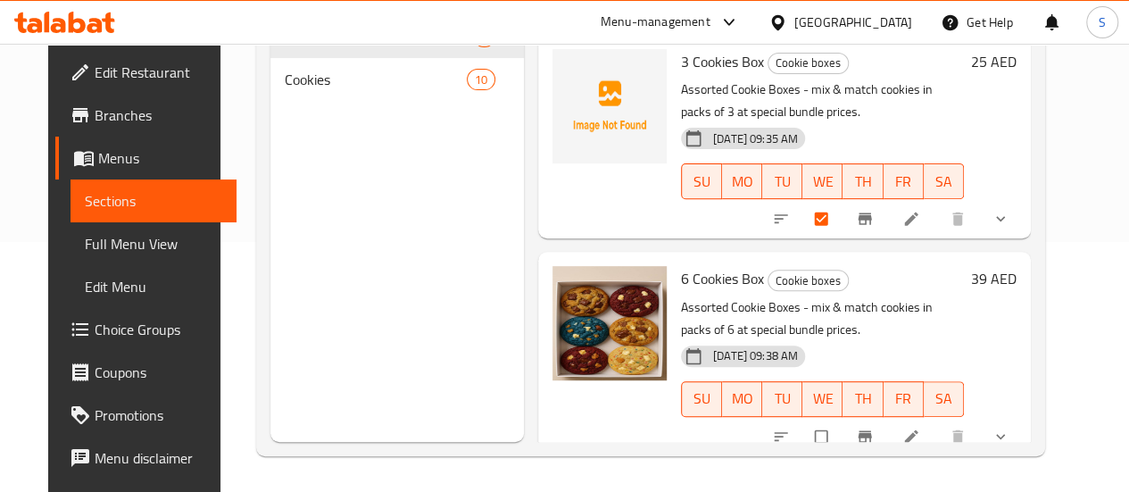
scroll to position [0, 0]
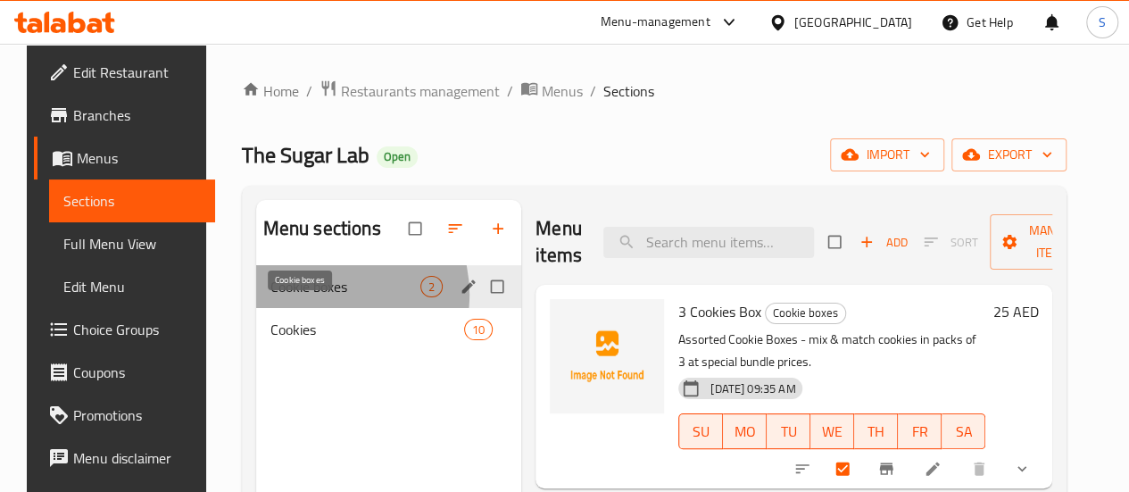
click at [311, 297] on span "Cookie boxes" at bounding box center [345, 286] width 150 height 21
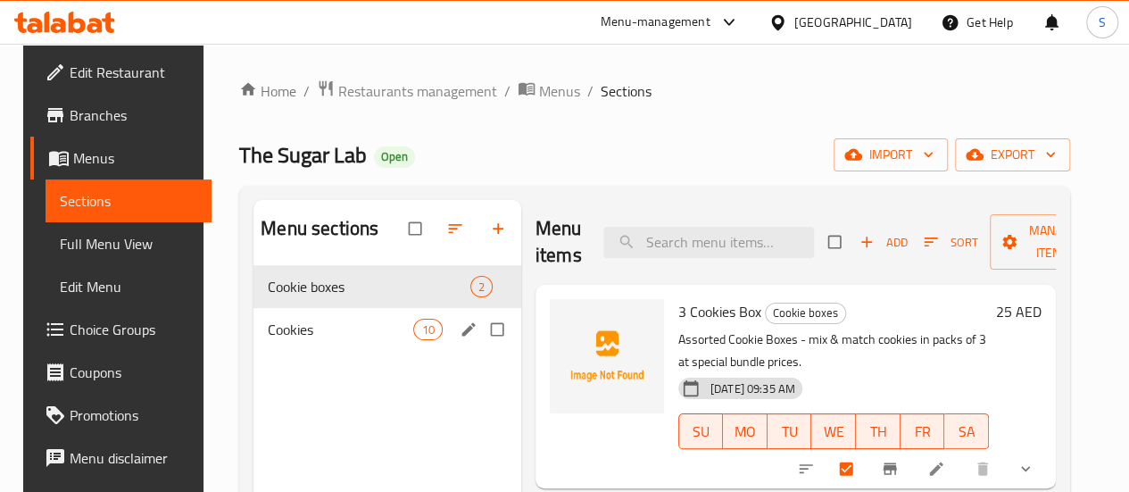
click at [327, 351] on div "Cookies 10" at bounding box center [387, 329] width 268 height 43
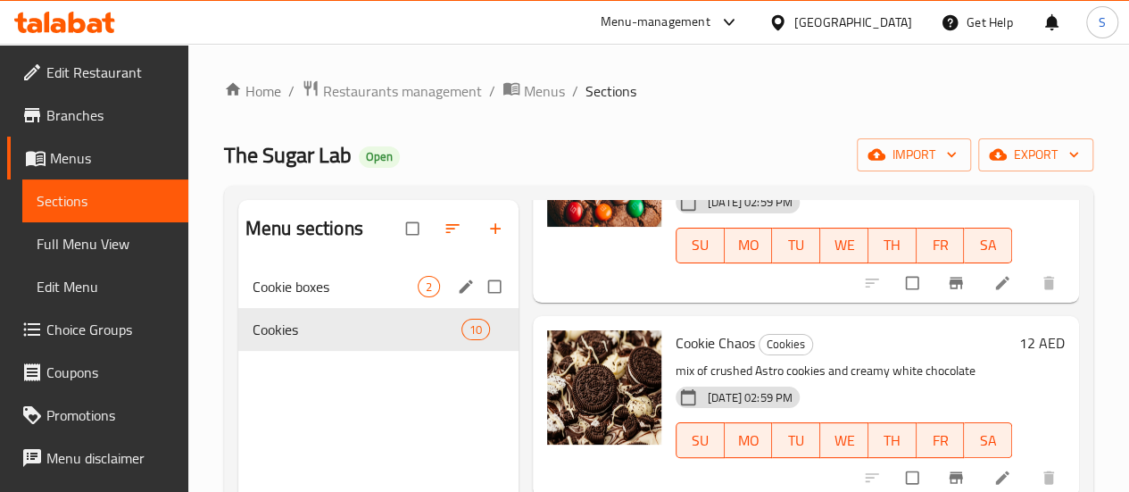
click at [342, 297] on span "Cookie boxes" at bounding box center [335, 286] width 165 height 21
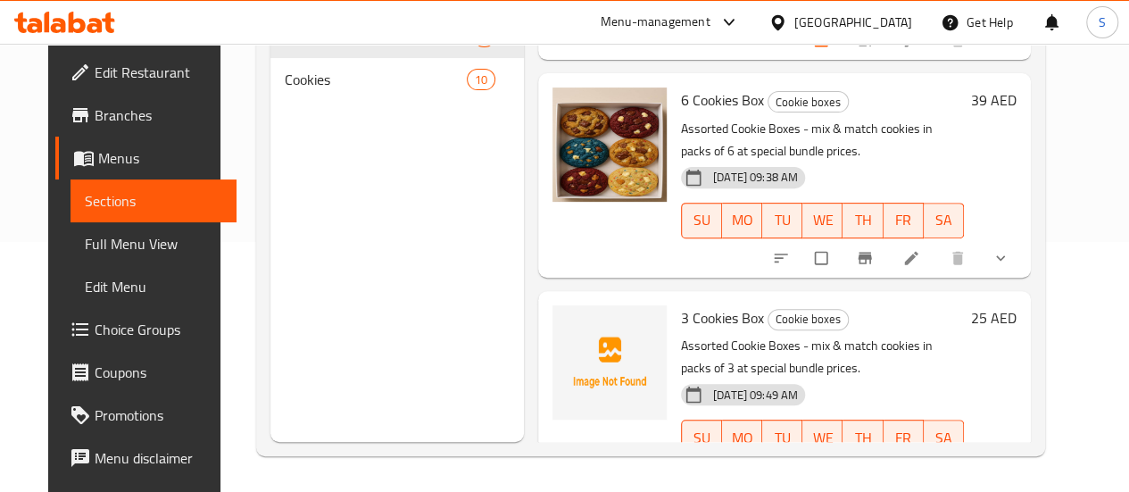
scroll to position [230, 0]
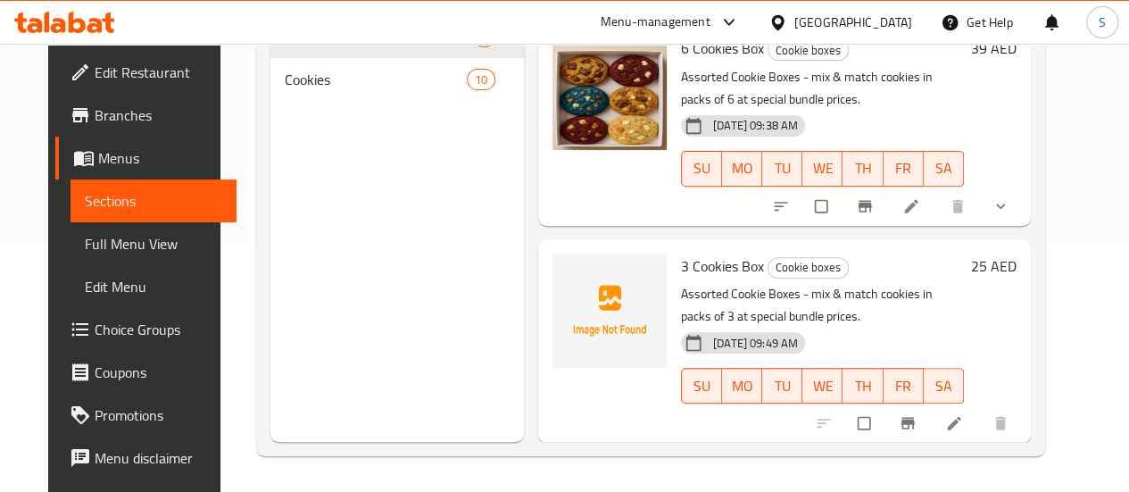
click at [1016, 277] on h6 "25 AED" at bounding box center [994, 265] width 46 height 25
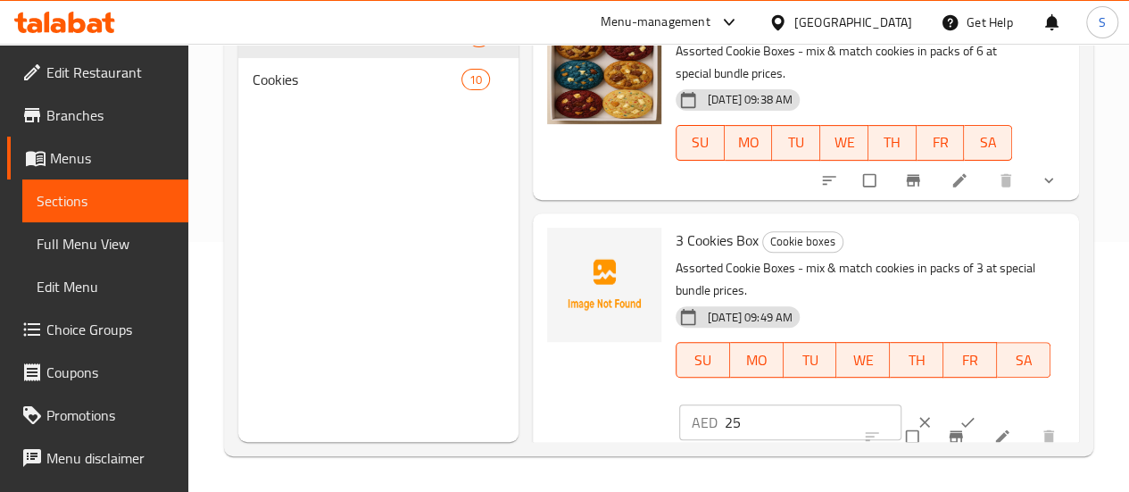
scroll to position [269, 0]
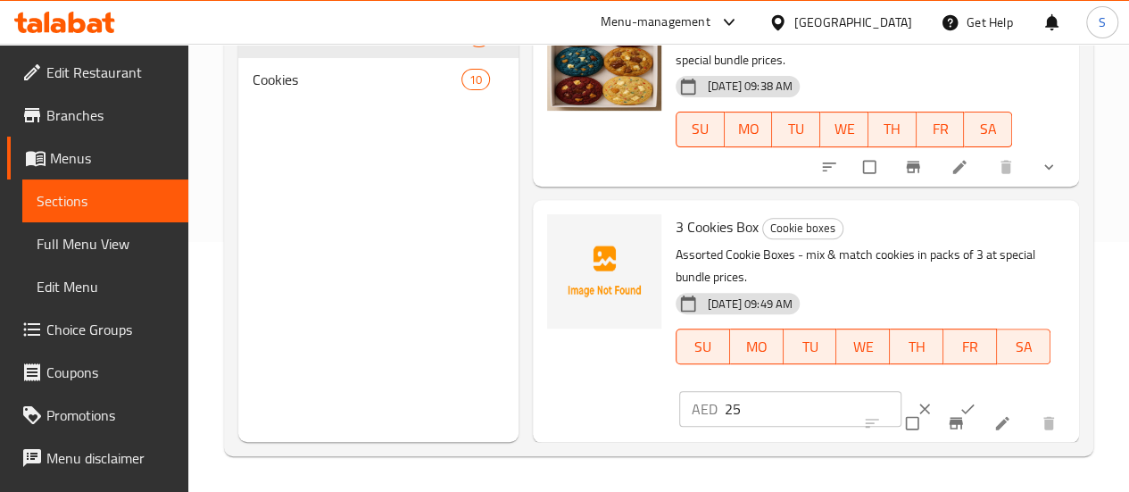
click at [995, 427] on icon at bounding box center [1001, 423] width 13 height 13
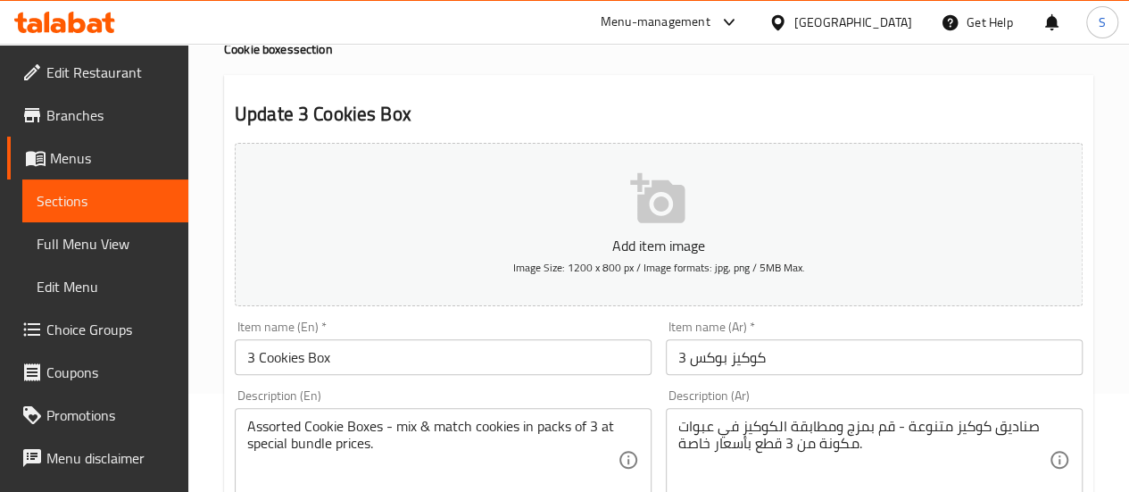
scroll to position [178, 0]
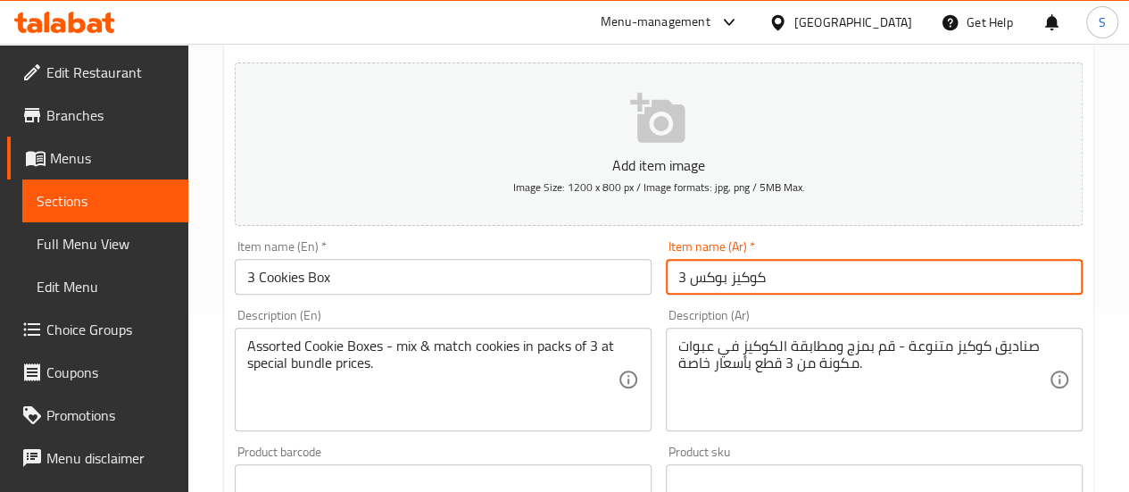
drag, startPoint x: 688, startPoint y: 276, endPoint x: 675, endPoint y: 279, distance: 13.9
click at [675, 279] on input "3 كوكيز بوكس" at bounding box center [874, 277] width 417 height 36
type input "2كوكيز بوكس"
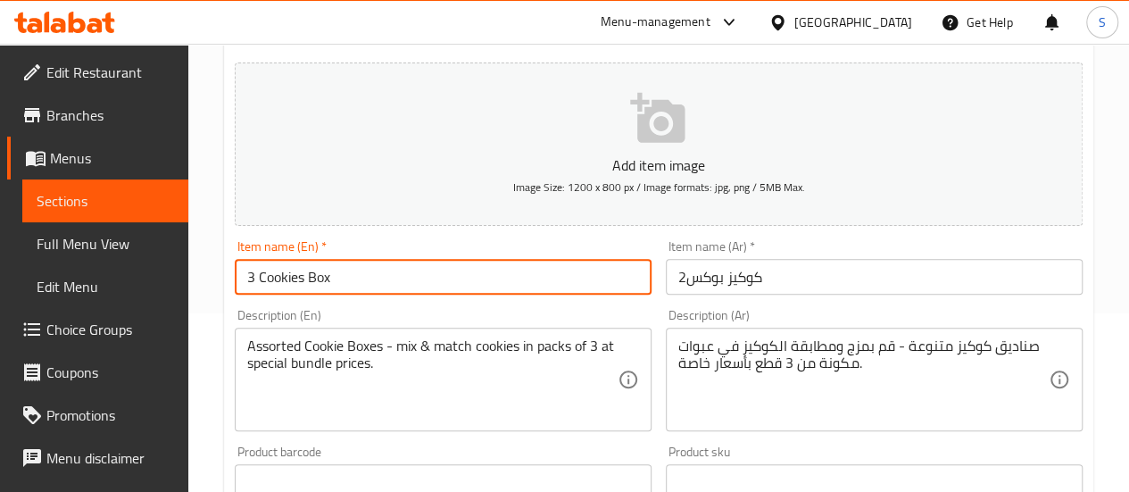
drag, startPoint x: 254, startPoint y: 275, endPoint x: 234, endPoint y: 279, distance: 21.0
click at [234, 279] on div "Item name (En)   * 3 Cookies Box Item name (En) *" at bounding box center [443, 267] width 431 height 69
type input "2 Cookies Box"
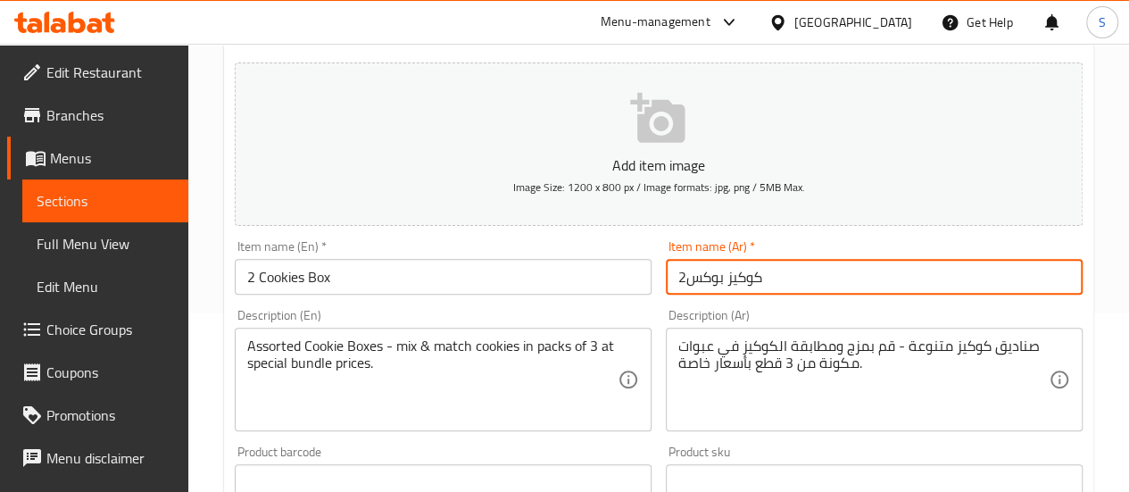
click at [684, 273] on input "2كوكيز بوكس" at bounding box center [874, 277] width 417 height 36
type input "2 كوكيز بوكس"
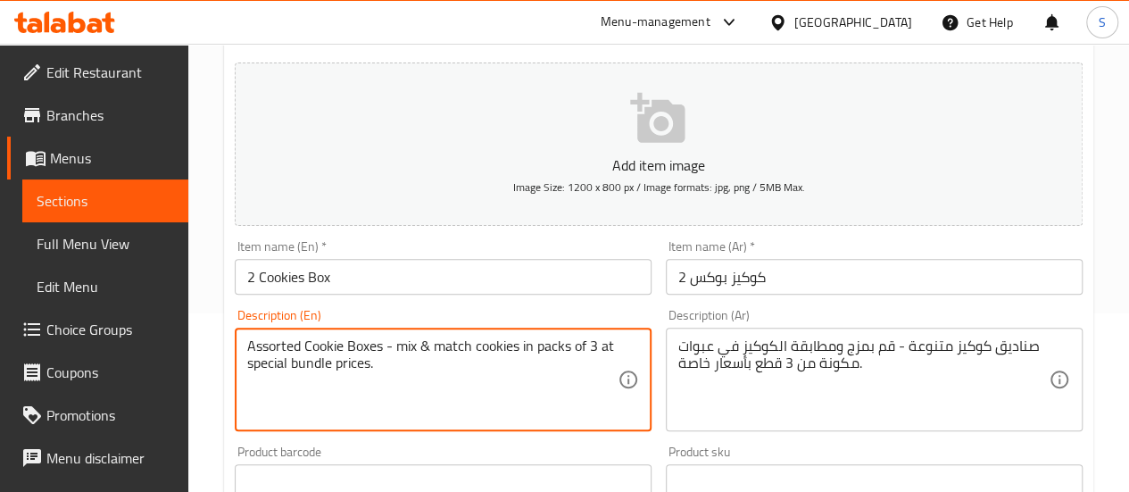
click at [596, 345] on textarea "Assorted Cookie Boxes - mix & match cookies in packs of 3 at special bundle pri…" at bounding box center [432, 379] width 370 height 85
click at [594, 347] on textarea "Assorted Cookie Boxes - mix & match cookies in packs of 3 at special bundle pri…" at bounding box center [432, 379] width 370 height 85
click at [591, 348] on textarea "Assorted Cookie Boxes - mix & match cookies in packs of 3 at special bundle pri…" at bounding box center [432, 379] width 370 height 85
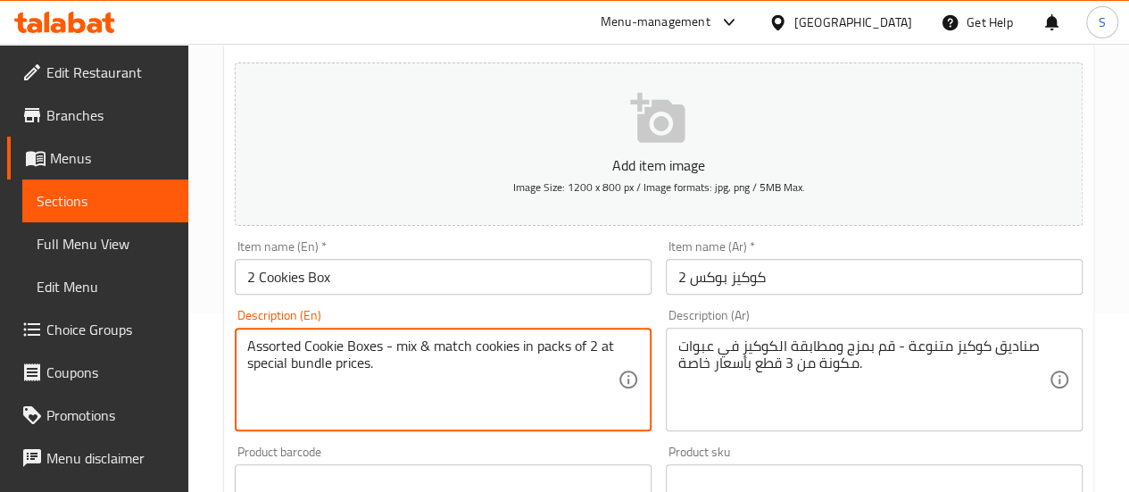
type textarea "Assorted Cookie Boxes - mix & match cookies in packs of 2 at special bundle pri…"
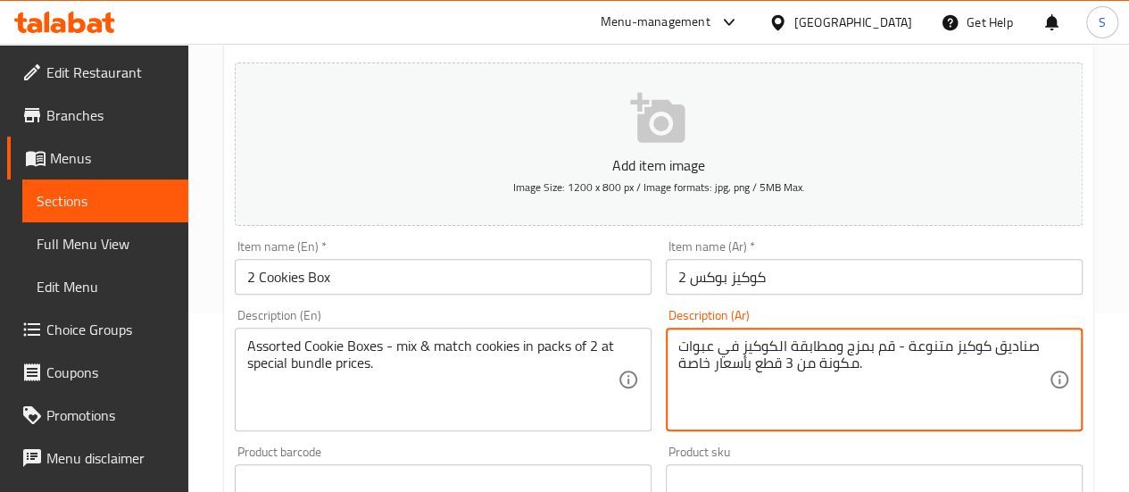
click at [787, 366] on textarea "صناديق كوكيز متنوعة - قم بمزج ومطابقة الكوكيز في عبوات مكونة من 3 قطع بأسعار خا…" at bounding box center [863, 379] width 370 height 85
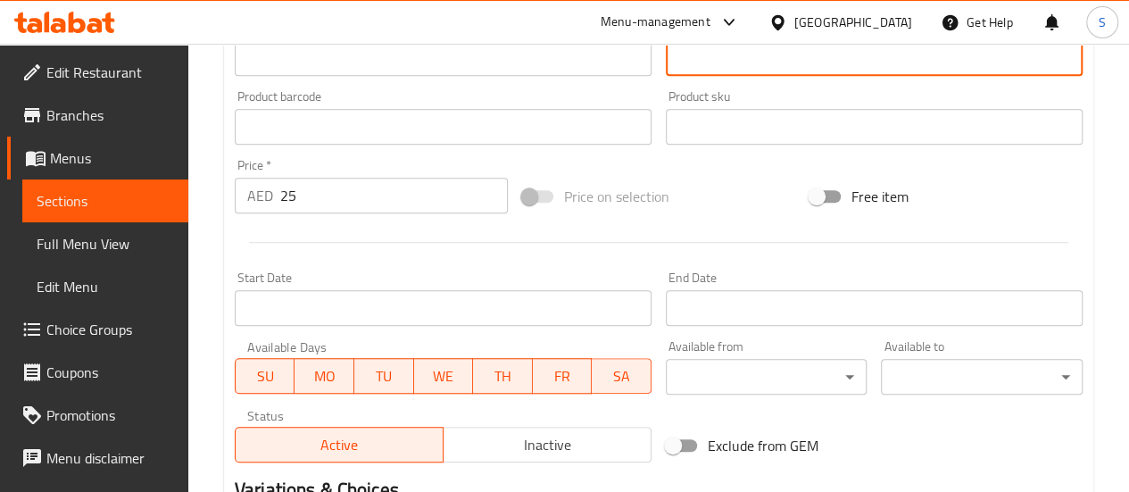
scroll to position [535, 0]
type textarea "صناديق كوكيز متنوعة - قم بمزج ومطابقة الكوكيز في عبوات مكونة من 2 قطع بأسعار خا…"
click at [305, 195] on input "25" at bounding box center [394, 194] width 228 height 36
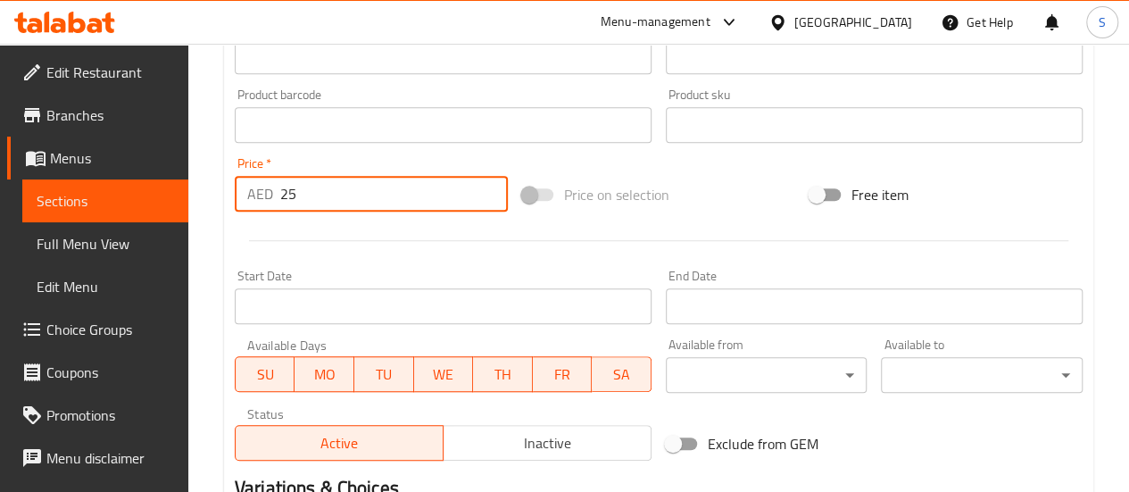
type input "2"
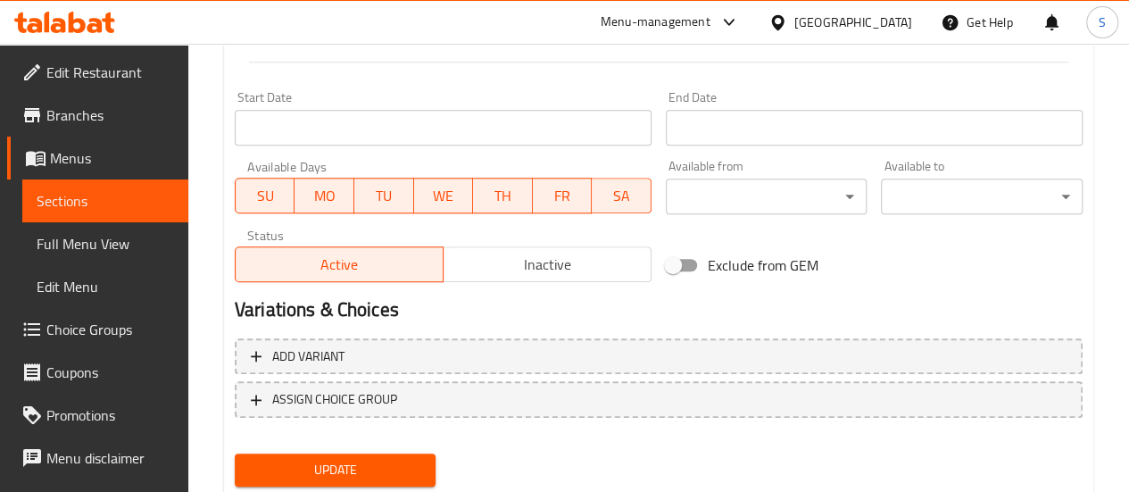
scroll to position [768, 0]
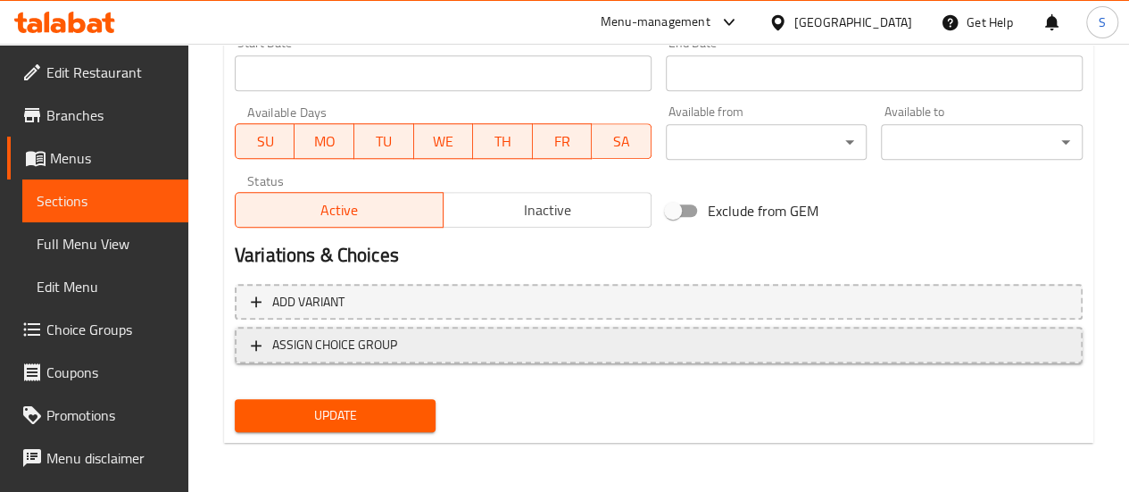
type input "19"
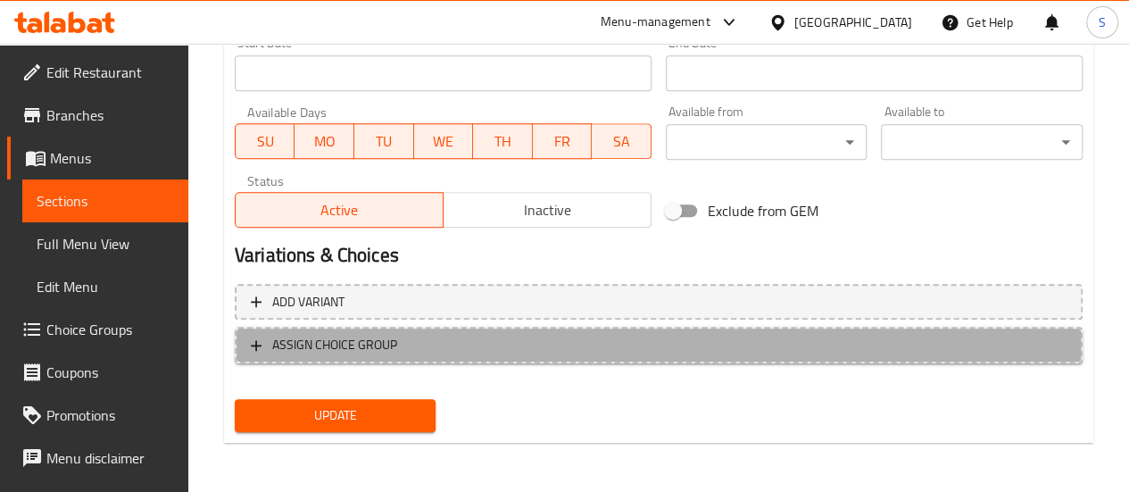
click at [366, 348] on span "ASSIGN CHOICE GROUP" at bounding box center [334, 345] width 125 height 22
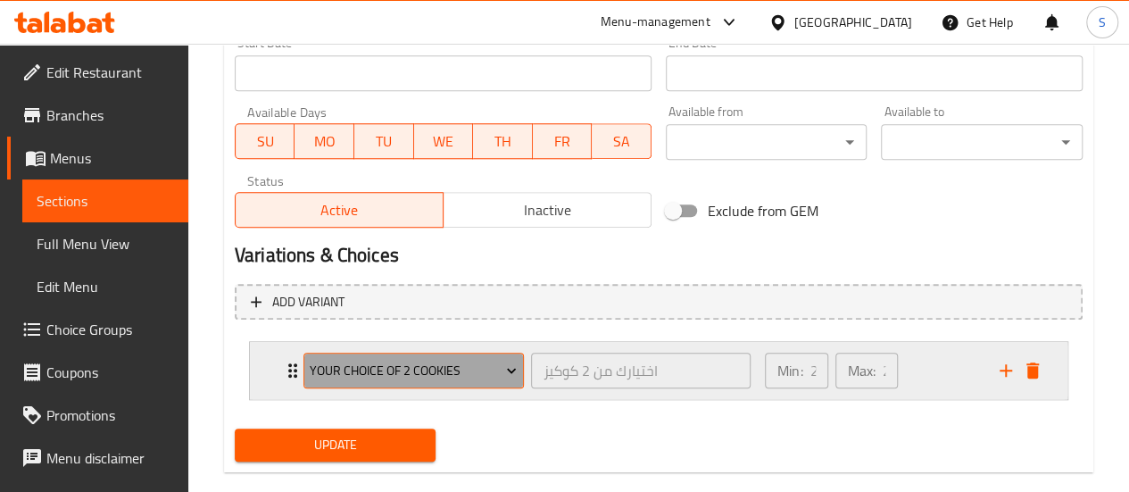
click at [482, 365] on span "Your Choice Of 2 Cookies" at bounding box center [413, 371] width 207 height 22
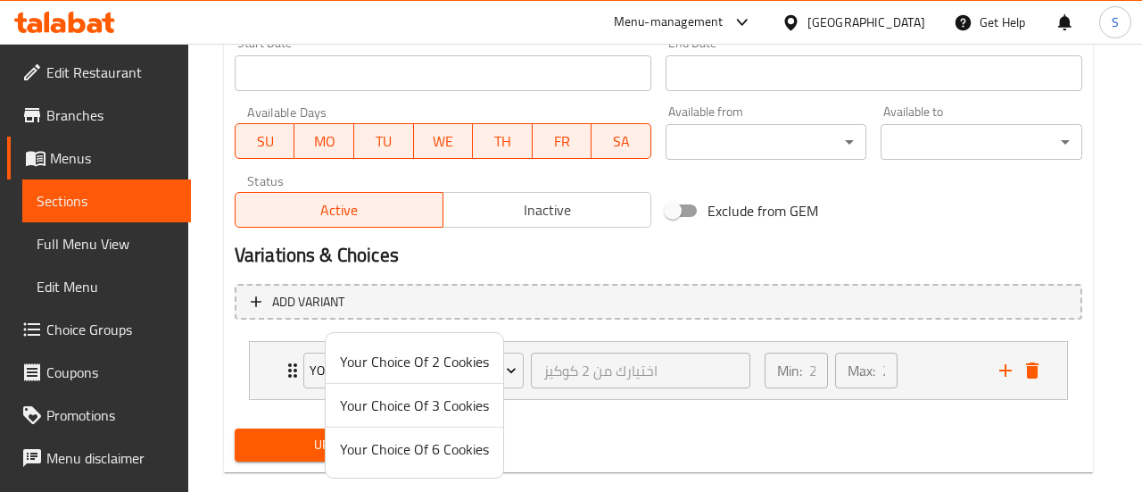
click at [480, 359] on span "Your Choice Of 2 Cookies" at bounding box center [414, 361] width 149 height 21
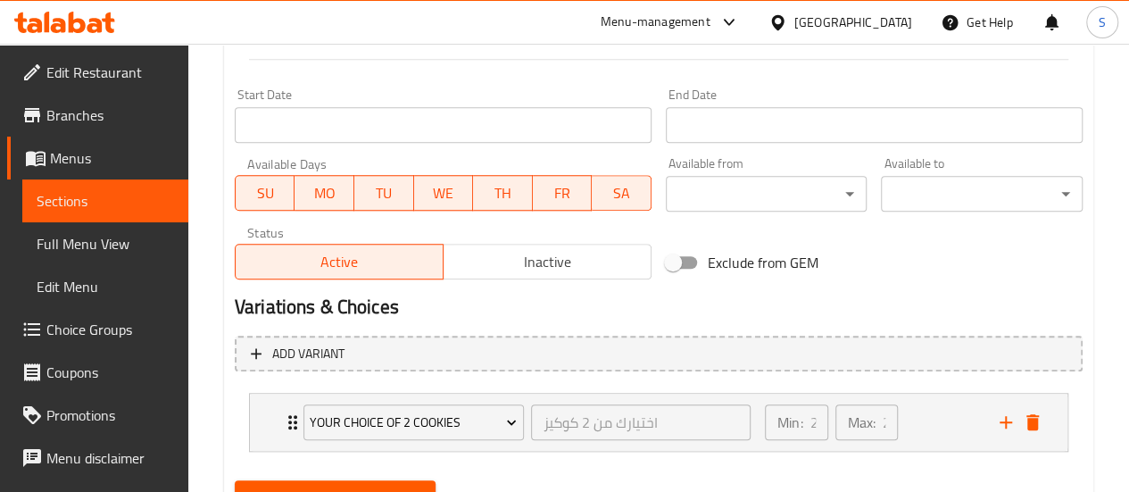
scroll to position [797, 0]
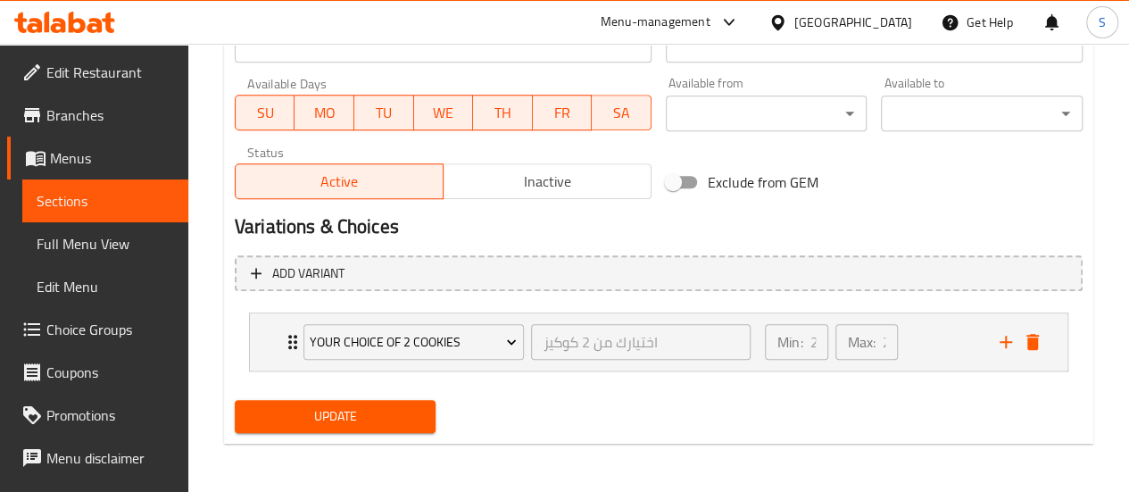
click at [353, 410] on span "Update" at bounding box center [335, 416] width 173 height 22
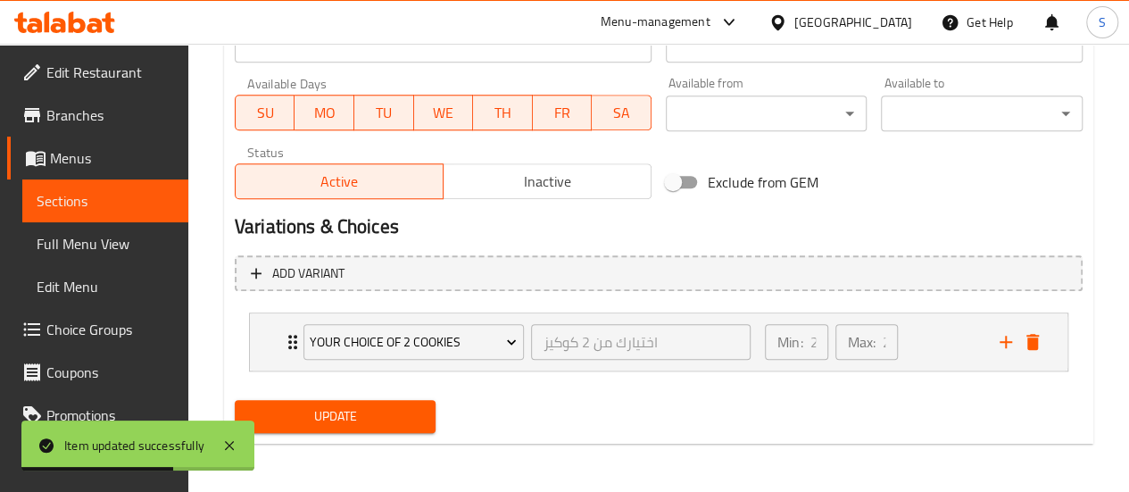
click at [120, 251] on span "Full Menu View" at bounding box center [105, 243] width 137 height 21
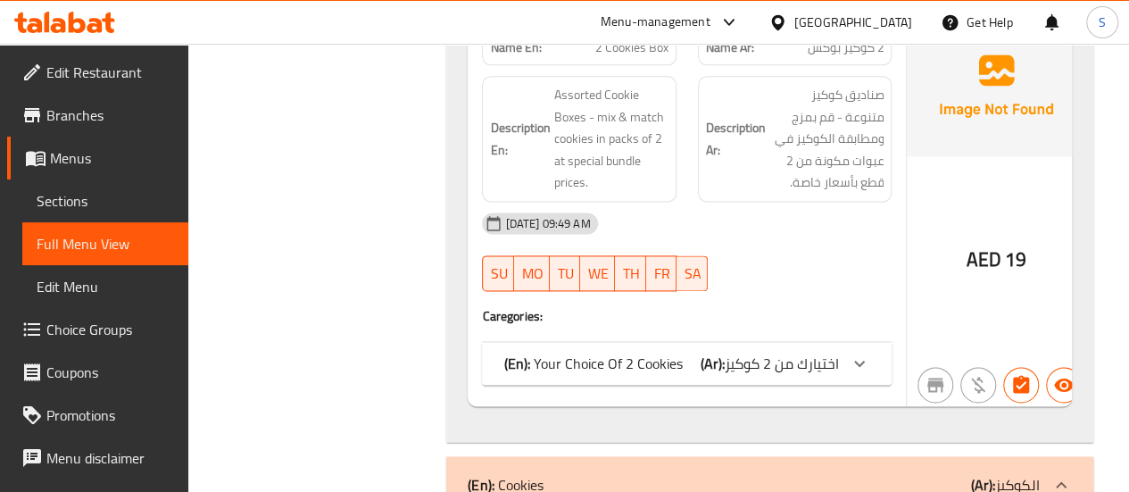
scroll to position [1071, 0]
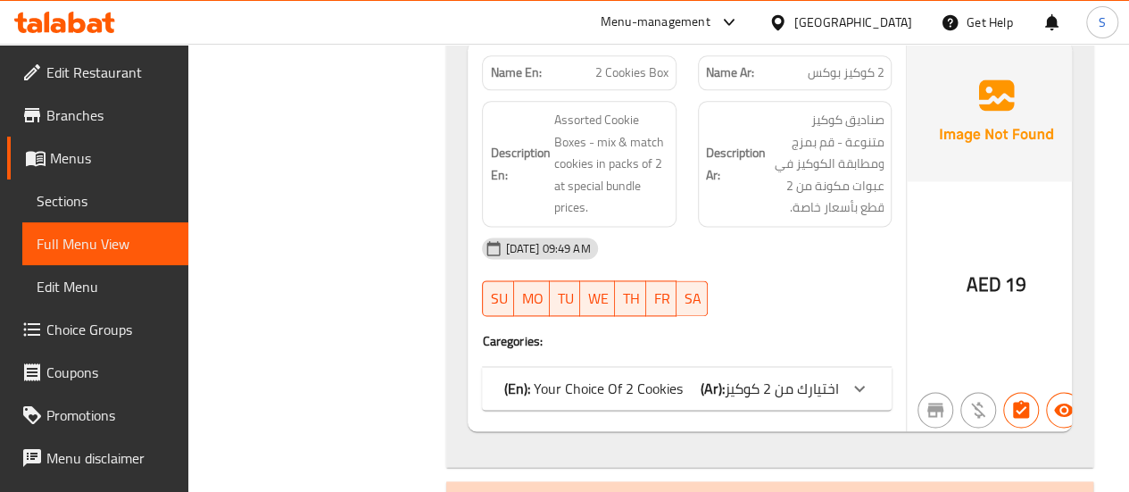
click at [83, 283] on span "Edit Menu" at bounding box center [105, 286] width 137 height 21
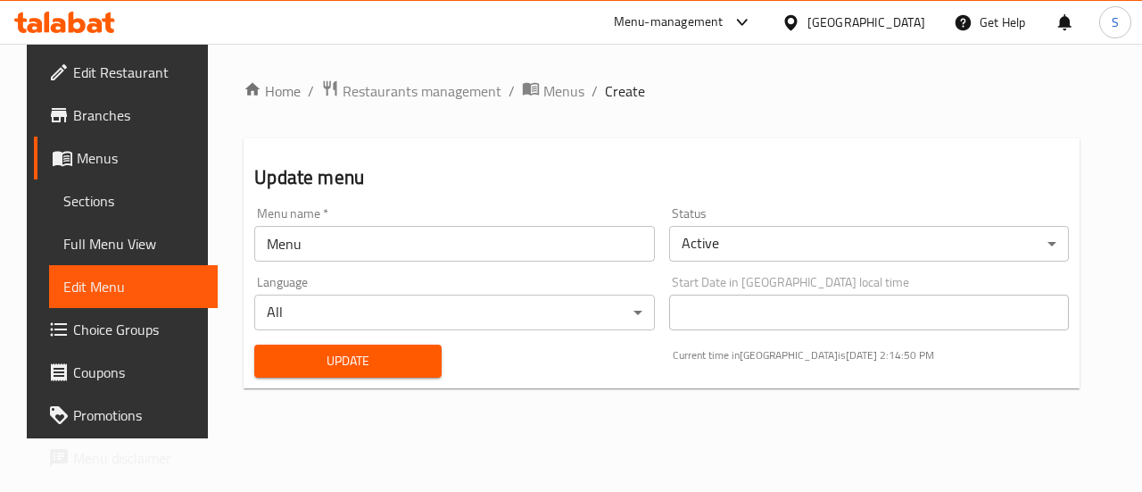
click at [95, 192] on span "Sections" at bounding box center [133, 200] width 140 height 21
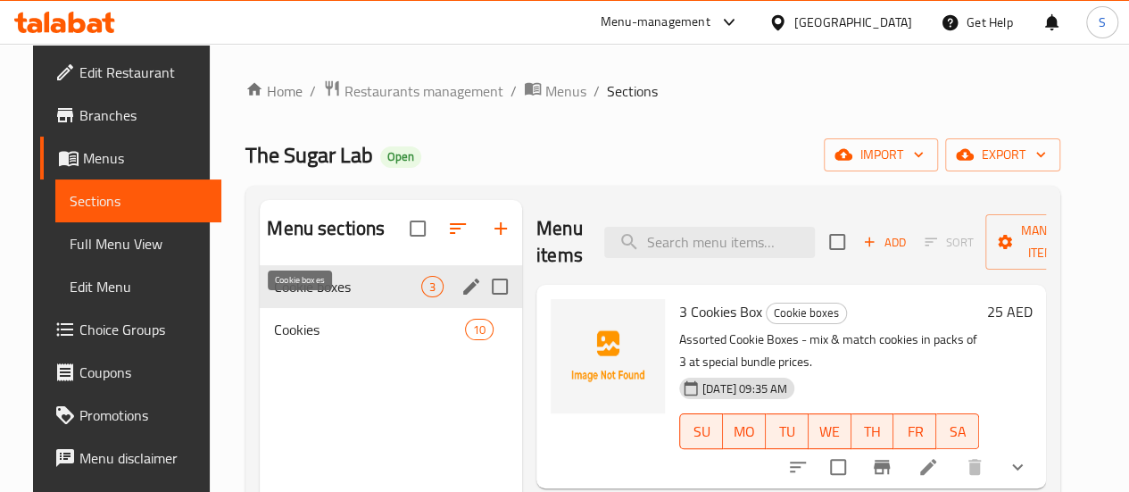
click at [330, 297] on span "Cookie boxes" at bounding box center [347, 286] width 147 height 21
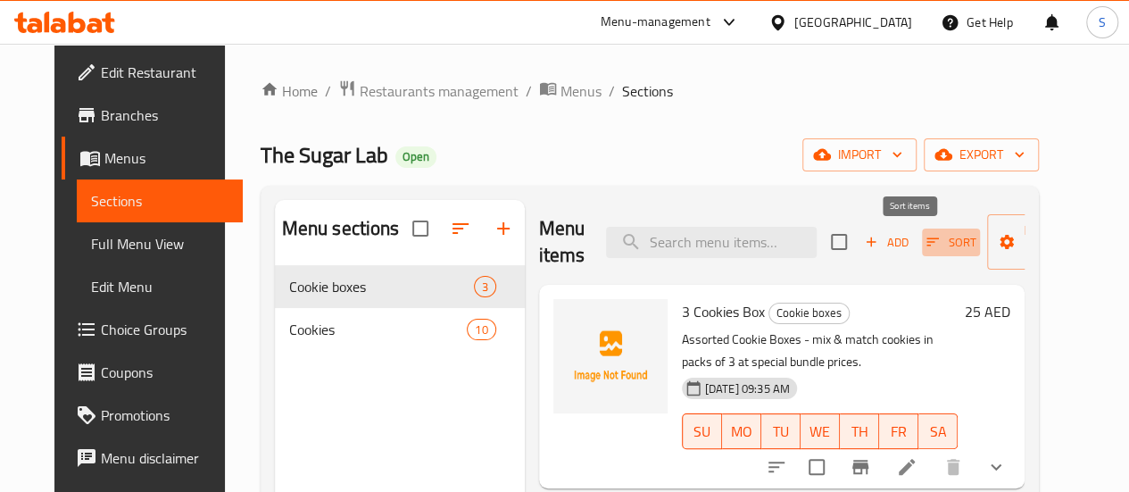
click at [927, 238] on icon "button" at bounding box center [933, 242] width 12 height 8
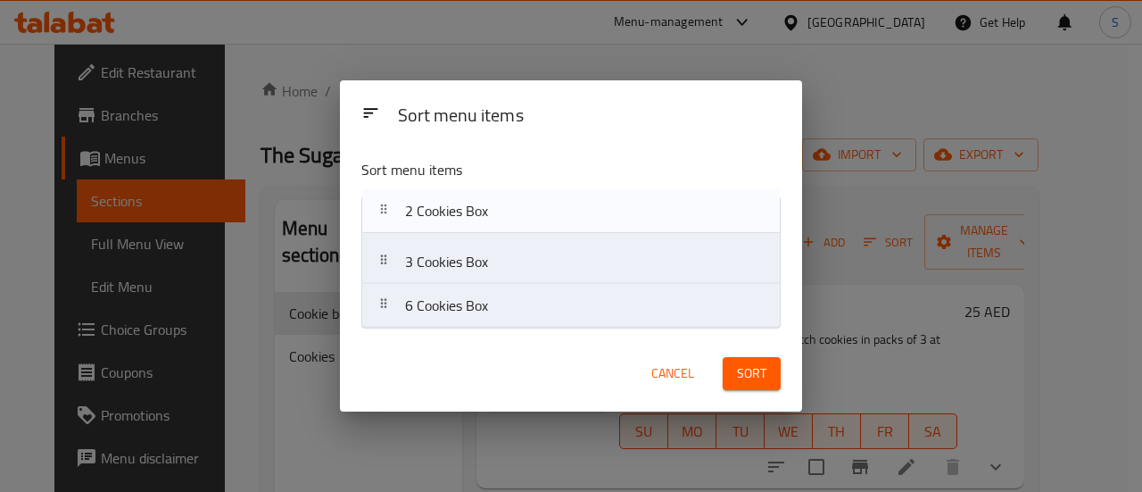
drag, startPoint x: 386, startPoint y: 319, endPoint x: 386, endPoint y: 218, distance: 100.8
click at [386, 218] on nav "3 Cookies Box 6 Cookies Box 2 Cookies Box" at bounding box center [570, 261] width 419 height 133
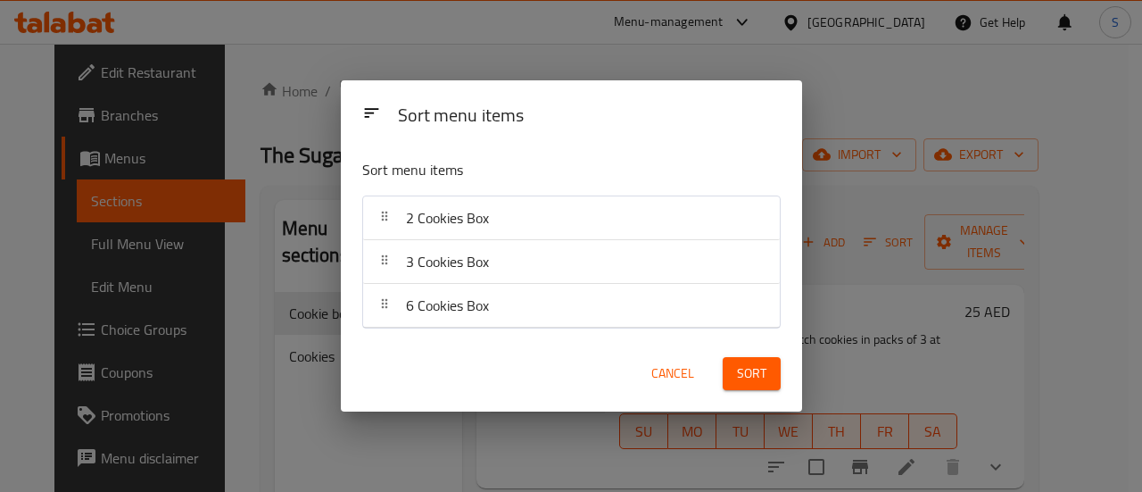
click at [746, 378] on span "Sort" at bounding box center [751, 373] width 29 height 22
